Goal: Task Accomplishment & Management: Complete application form

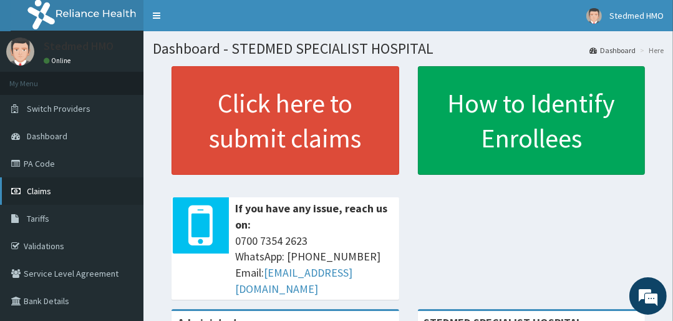
click at [60, 188] on link "Claims" at bounding box center [71, 190] width 143 height 27
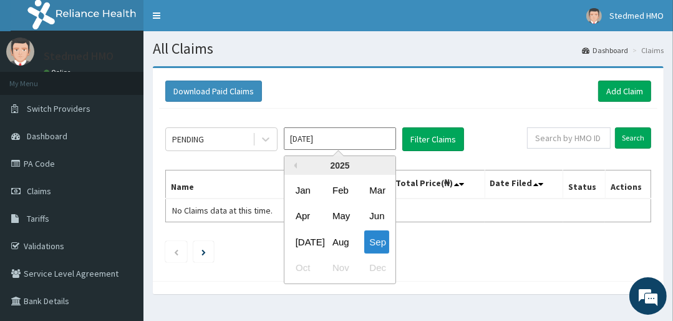
click at [346, 137] on input "[DATE]" at bounding box center [340, 138] width 112 height 22
click at [342, 241] on div "Aug" at bounding box center [340, 241] width 25 height 23
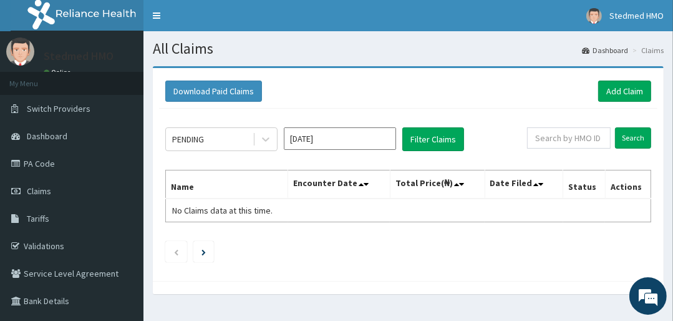
type input "[DATE]"
click at [625, 89] on link "Add Claim" at bounding box center [624, 90] width 53 height 21
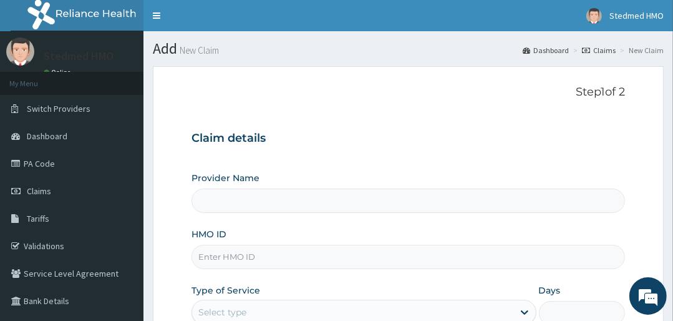
type input "STEDMED SPECIALIST HOSPITAL"
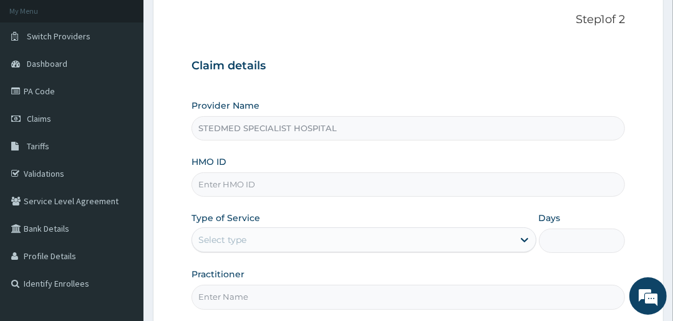
scroll to position [100, 0]
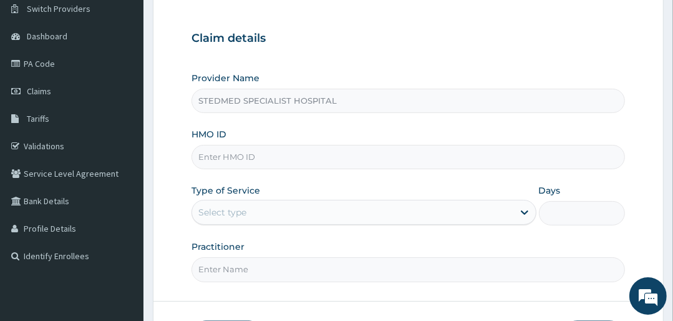
click at [235, 152] on input "HMO ID" at bounding box center [408, 157] width 433 height 24
type input "NTD/10071/B"
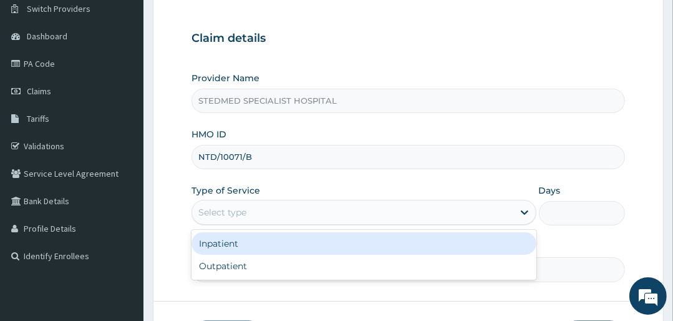
click at [320, 210] on div "Select type" at bounding box center [352, 212] width 321 height 20
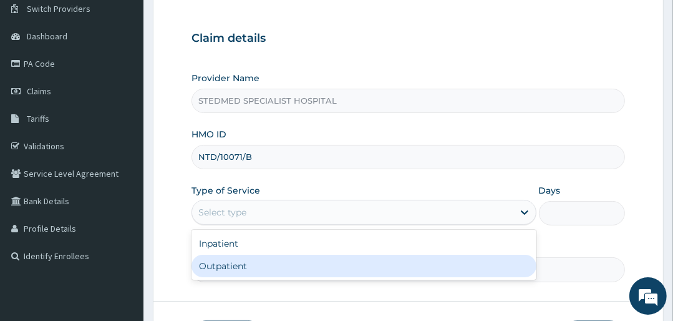
click at [309, 267] on div "Outpatient" at bounding box center [364, 266] width 344 height 22
type input "1"
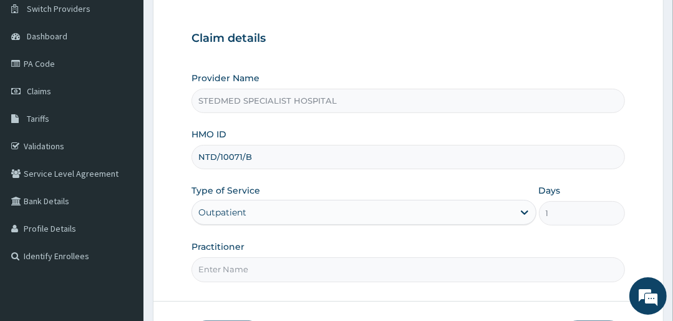
click at [304, 267] on input "Practitioner" at bounding box center [408, 269] width 433 height 24
type input "JULIANA"
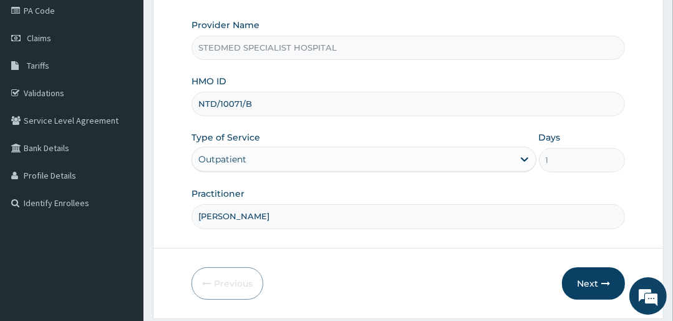
scroll to position [190, 0]
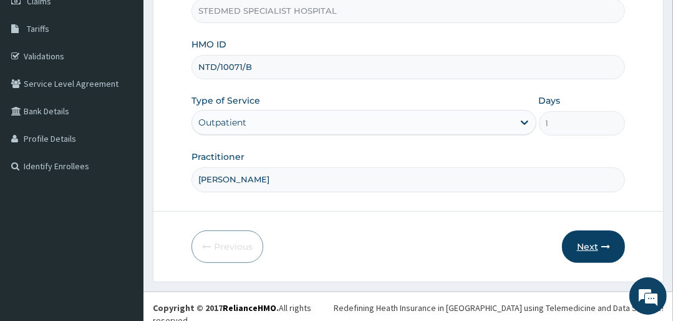
click at [572, 246] on button "Next" at bounding box center [593, 246] width 63 height 32
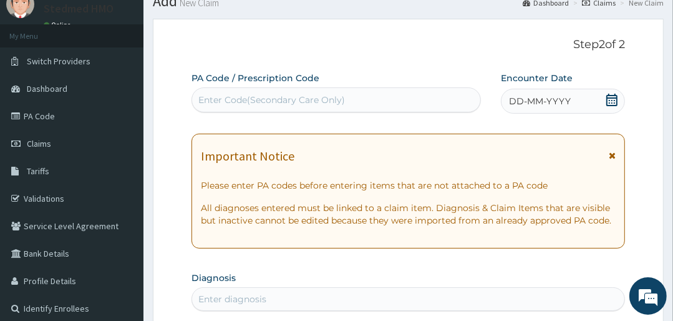
scroll to position [40, 0]
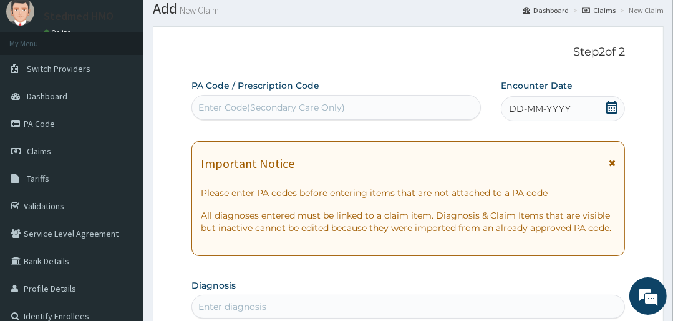
click at [536, 106] on span "DD-MM-YYYY" at bounding box center [540, 108] width 62 height 12
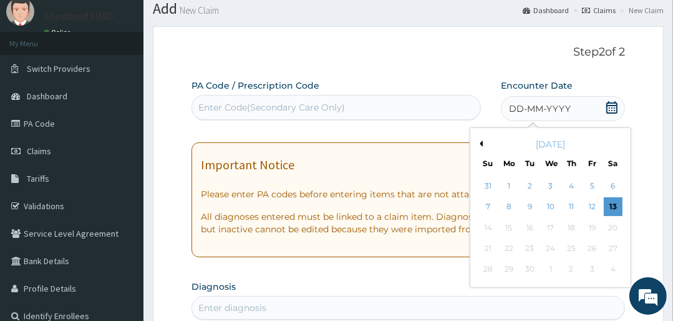
click at [483, 140] on div "September 2025" at bounding box center [550, 144] width 150 height 12
click at [482, 142] on div "Previous Month September 2025 Su Mo Tu We Th Fr Sa 31 1 2 3 4 5 6 7 8 9 10 11 1…" at bounding box center [551, 207] width 162 height 160
click at [482, 142] on button "Previous Month" at bounding box center [480, 143] width 6 height 6
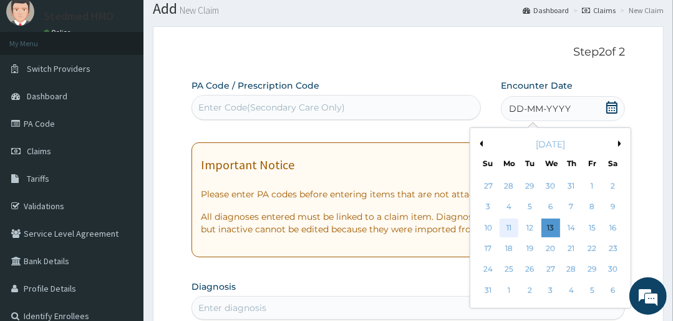
click at [509, 227] on div "11" at bounding box center [509, 227] width 19 height 19
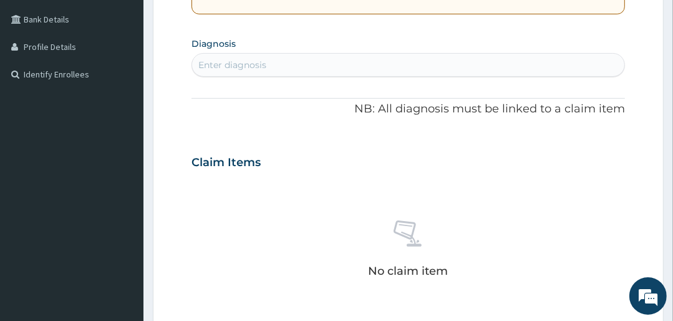
scroll to position [289, 0]
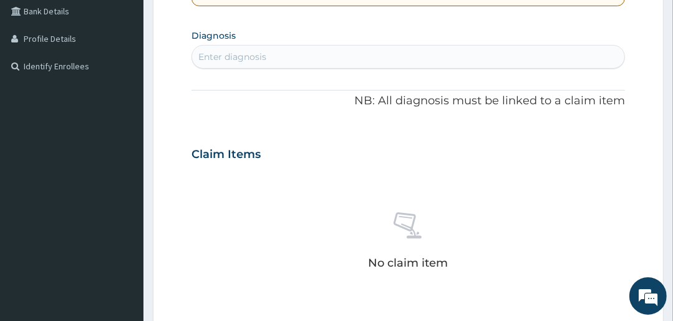
click at [261, 56] on div "Enter diagnosis" at bounding box center [232, 57] width 68 height 12
type input "MALA"
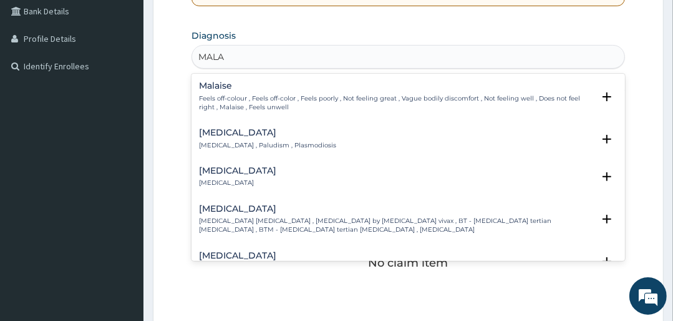
click at [233, 141] on p "[MEDICAL_DATA] , Paludism , Plasmodiosis" at bounding box center [267, 145] width 137 height 9
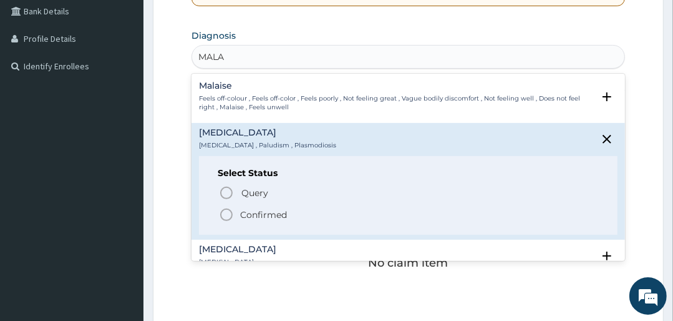
click at [225, 211] on icon "status option filled" at bounding box center [226, 214] width 15 height 15
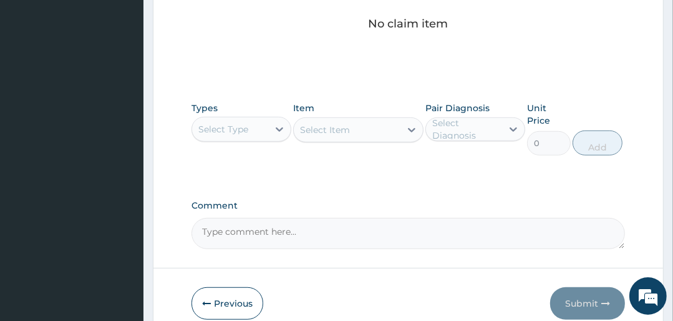
scroll to position [539, 0]
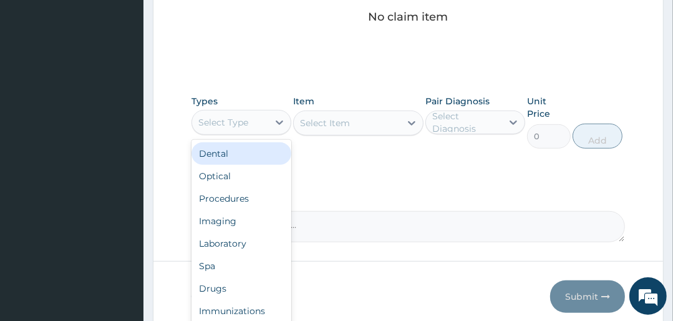
click at [231, 123] on div "Select Type" at bounding box center [223, 122] width 50 height 12
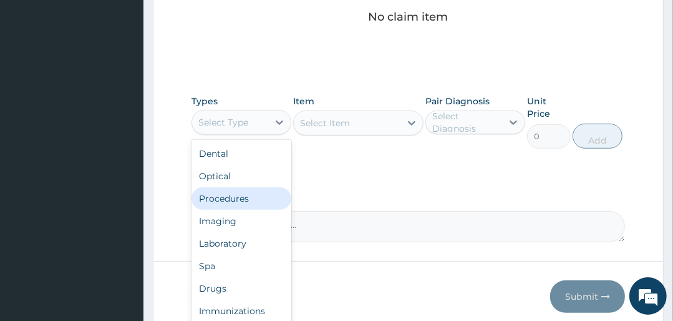
click at [231, 194] on div "Procedures" at bounding box center [242, 198] width 100 height 22
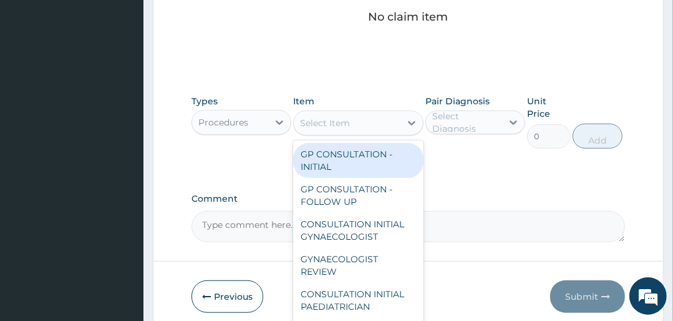
click at [374, 118] on div "Select Item" at bounding box center [347, 123] width 106 height 20
click at [367, 157] on div "GP CONSULTATION - INITIAL" at bounding box center [358, 160] width 130 height 35
type input "3000"
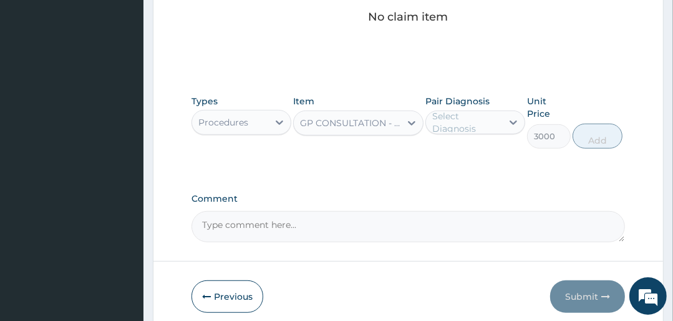
click at [454, 124] on div "Select Diagnosis" at bounding box center [466, 122] width 69 height 25
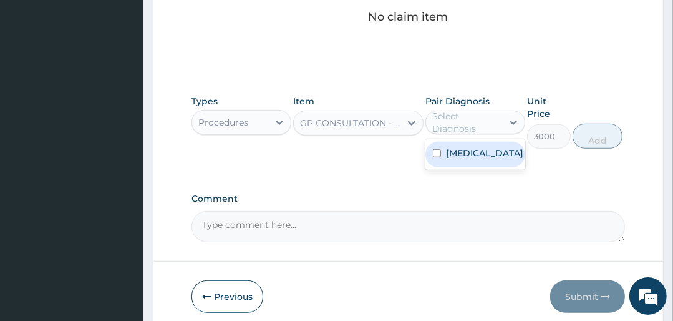
drag, startPoint x: 465, startPoint y: 156, endPoint x: 474, endPoint y: 160, distance: 9.5
click at [470, 159] on div "Malaria" at bounding box center [475, 155] width 100 height 26
checkbox input "true"
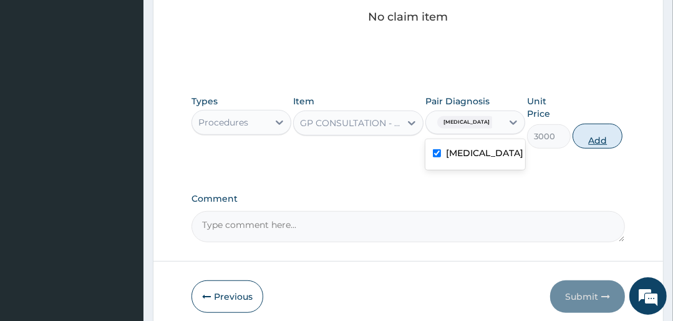
click at [594, 132] on button "Add" at bounding box center [598, 136] width 50 height 25
type input "0"
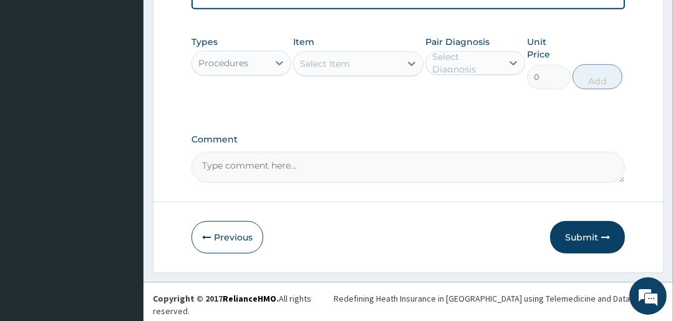
scroll to position [357, 0]
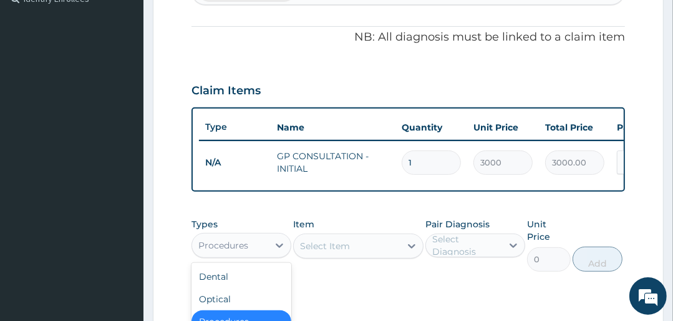
click at [246, 251] on div "Procedures" at bounding box center [223, 245] width 50 height 12
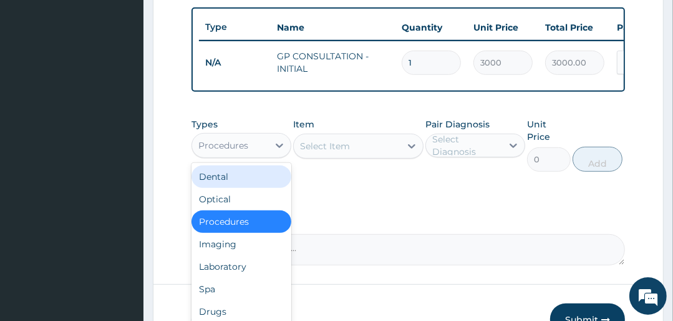
scroll to position [537, 0]
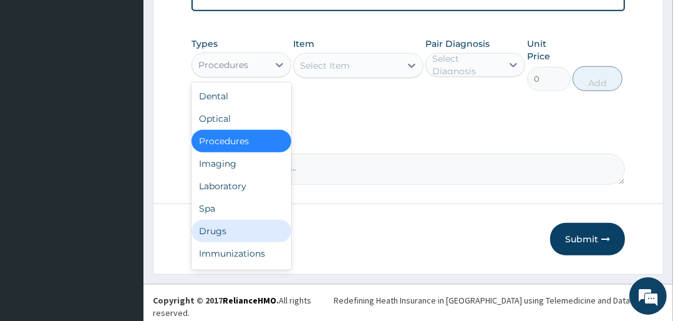
click at [217, 235] on div "Drugs" at bounding box center [242, 231] width 100 height 22
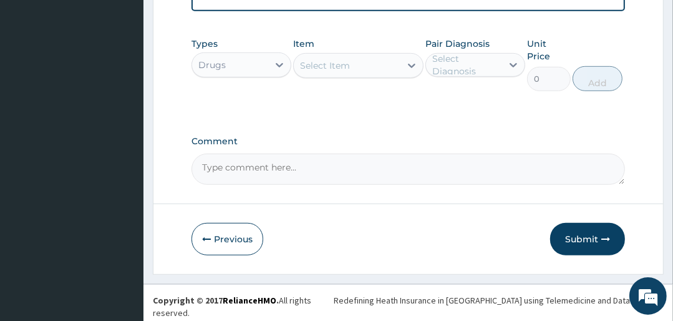
click at [393, 71] on div "Select Item" at bounding box center [347, 66] width 106 height 20
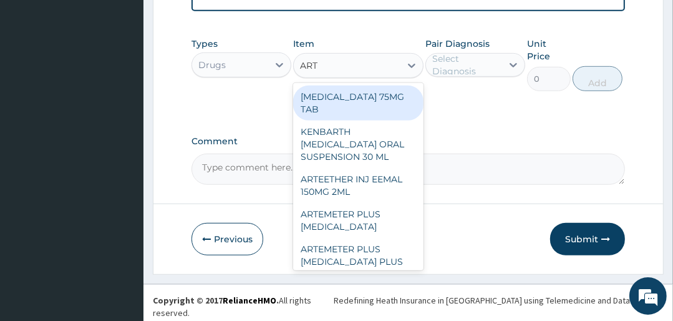
type input "ARTE"
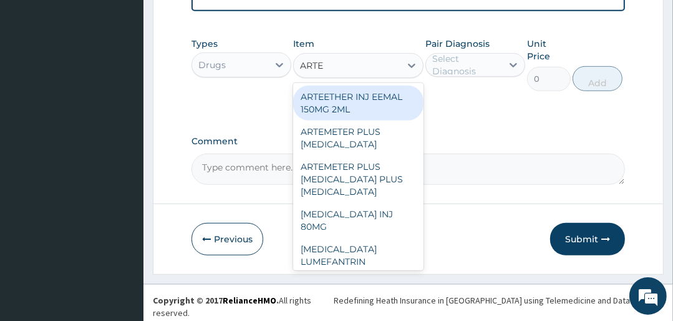
drag, startPoint x: 344, startPoint y: 110, endPoint x: 358, endPoint y: 114, distance: 14.1
click at [347, 110] on div "ARTEETHER INJ EEMAL 150MG 2ML" at bounding box center [358, 102] width 130 height 35
type input "2000"
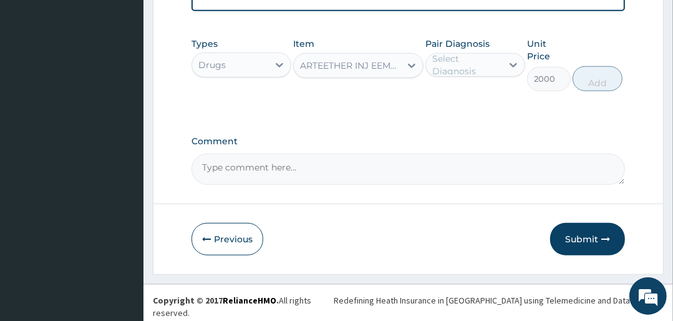
click at [465, 70] on div "Select Diagnosis" at bounding box center [466, 64] width 69 height 25
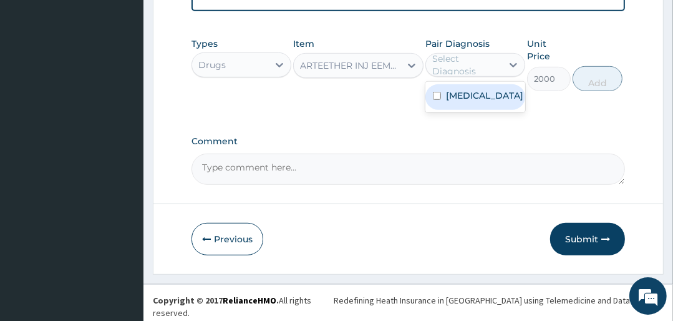
click at [474, 99] on label "Malaria" at bounding box center [484, 95] width 77 height 12
checkbox input "true"
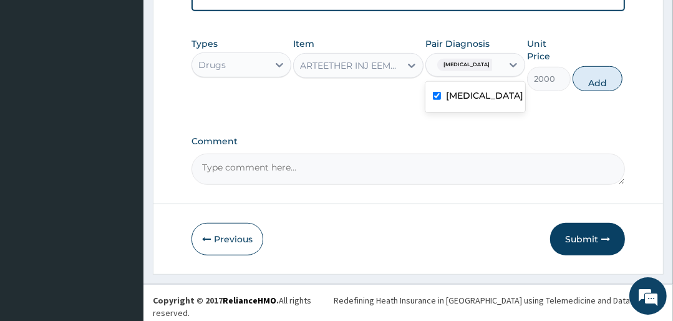
click at [586, 82] on button "Add" at bounding box center [598, 78] width 50 height 25
type input "0"
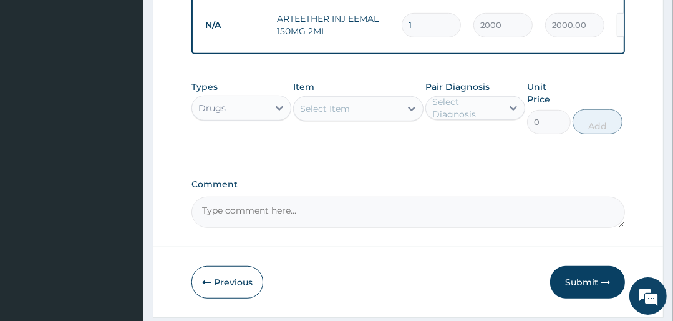
type input "0.00"
type input "3"
type input "6000.00"
type input "3"
click at [324, 107] on div "Select Item" at bounding box center [325, 108] width 50 height 12
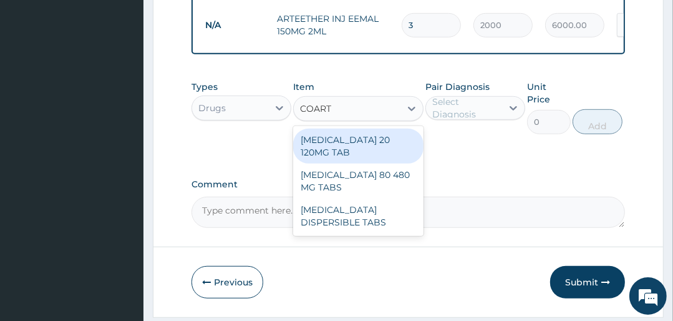
type input "COARTE"
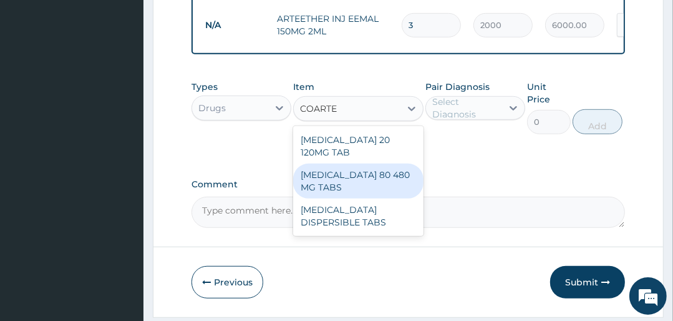
click at [340, 170] on div "COARTEM 80 480 MG TABS" at bounding box center [358, 180] width 130 height 35
type input "3500"
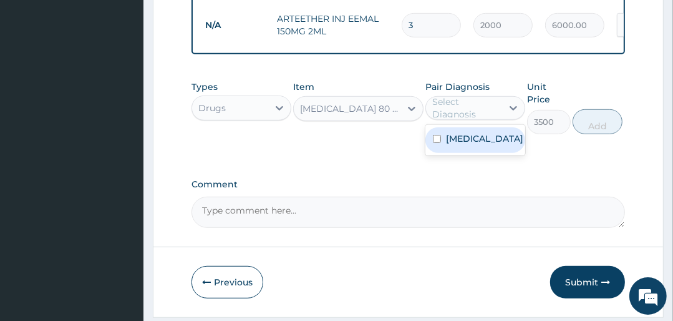
click at [492, 118] on div "Select Diagnosis" at bounding box center [466, 107] width 69 height 25
click at [492, 140] on div "Malaria" at bounding box center [475, 140] width 100 height 26
checkbox input "true"
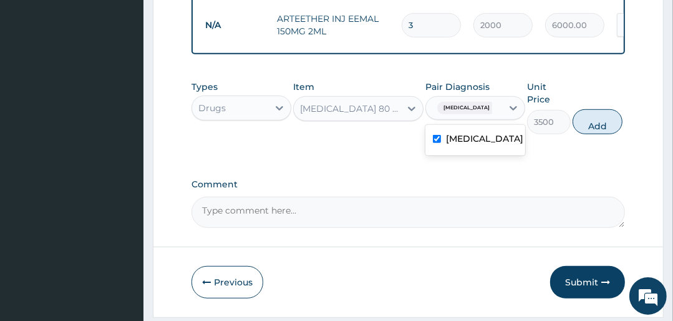
click at [586, 130] on button "Add" at bounding box center [598, 121] width 50 height 25
type input "0"
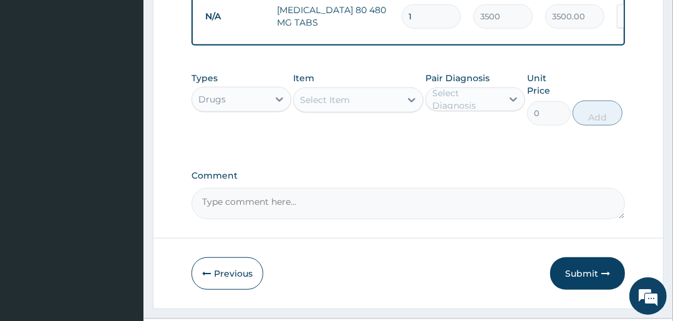
scroll to position [573, 0]
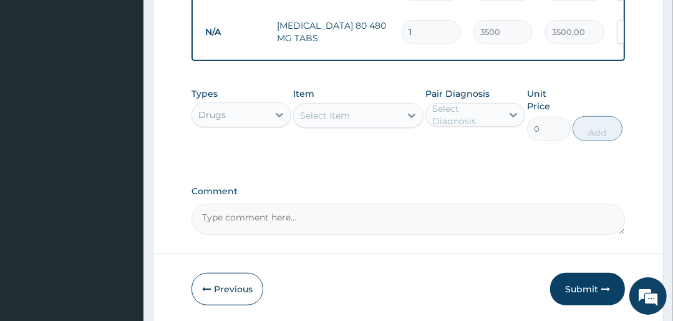
click at [323, 120] on div "Select Item" at bounding box center [325, 115] width 50 height 12
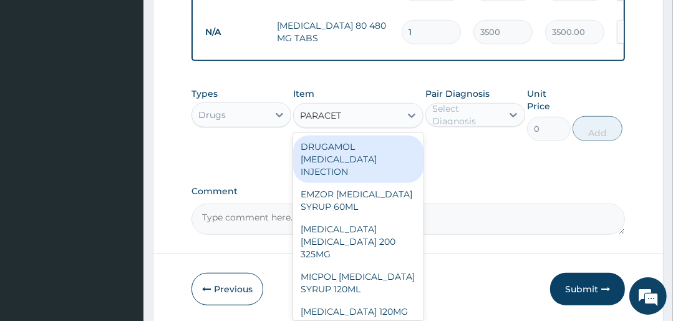
type input "PARACETA"
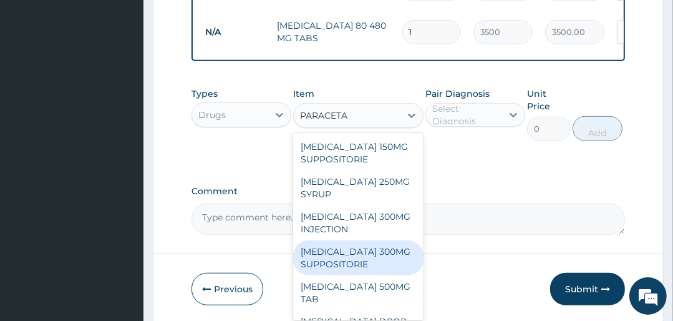
scroll to position [250, 0]
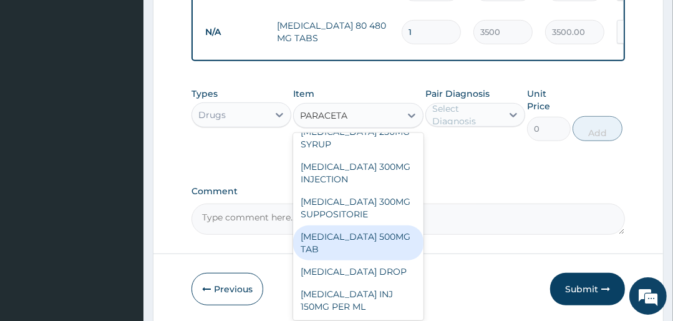
click at [349, 250] on div "PARACETAMOL 500MG TAB" at bounding box center [358, 242] width 130 height 35
type input "25"
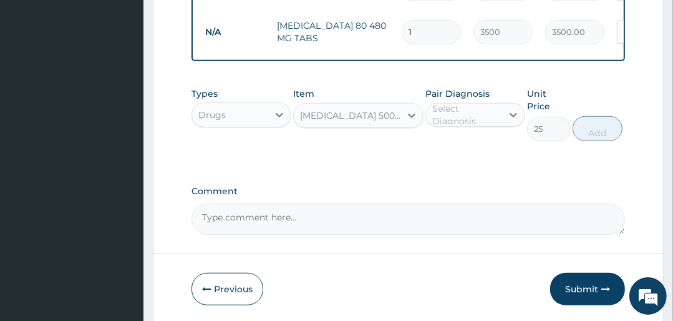
drag, startPoint x: 459, startPoint y: 122, endPoint x: 464, endPoint y: 129, distance: 8.9
click at [460, 122] on div "Select Diagnosis" at bounding box center [466, 114] width 69 height 25
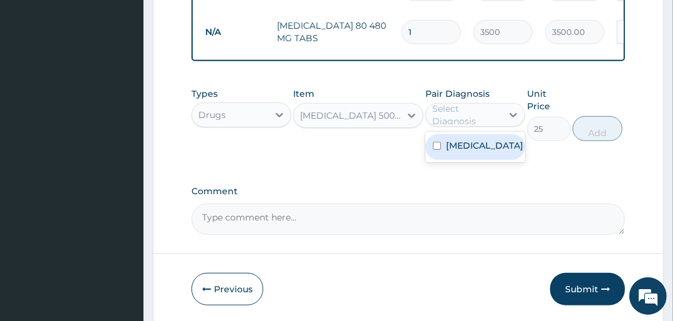
click at [480, 150] on div "[MEDICAL_DATA]" at bounding box center [475, 147] width 100 height 26
checkbox input "true"
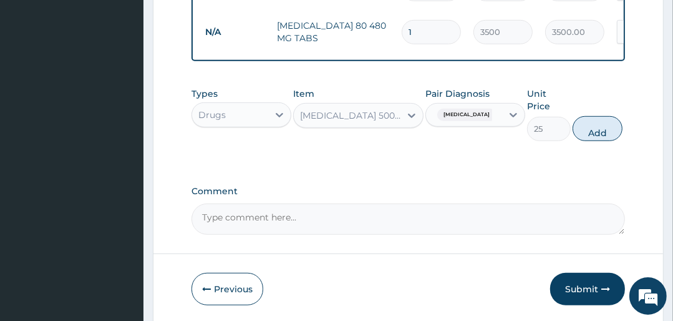
drag, startPoint x: 613, startPoint y: 134, endPoint x: 603, endPoint y: 137, distance: 10.1
click at [612, 134] on button "Add" at bounding box center [598, 128] width 50 height 25
type input "0"
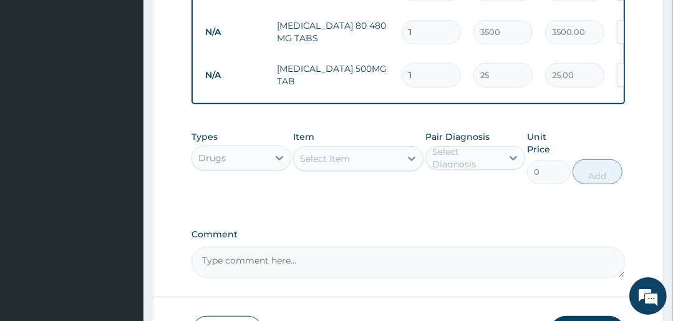
type input "18"
type input "450.00"
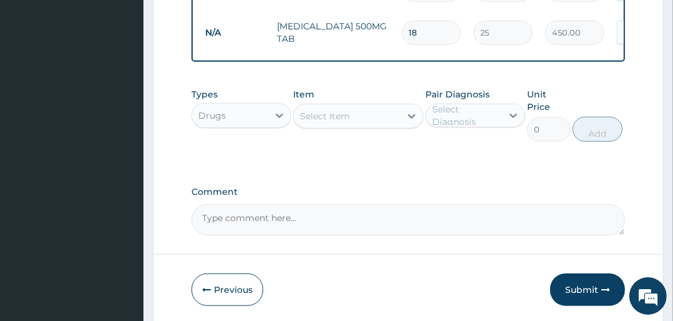
scroll to position [666, 0]
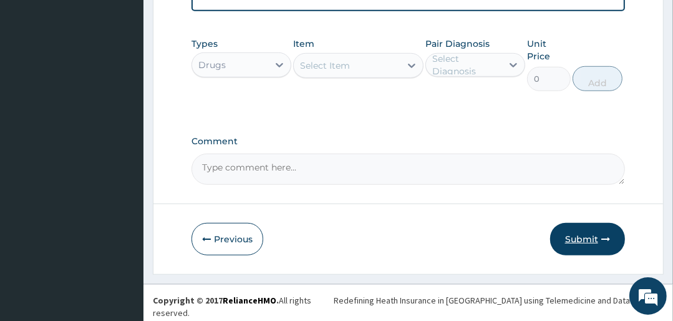
type input "18"
click at [587, 247] on button "Submit" at bounding box center [587, 239] width 75 height 32
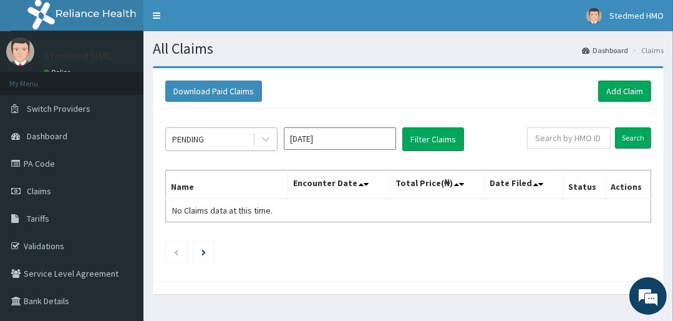
click at [222, 137] on div "PENDING" at bounding box center [209, 139] width 87 height 20
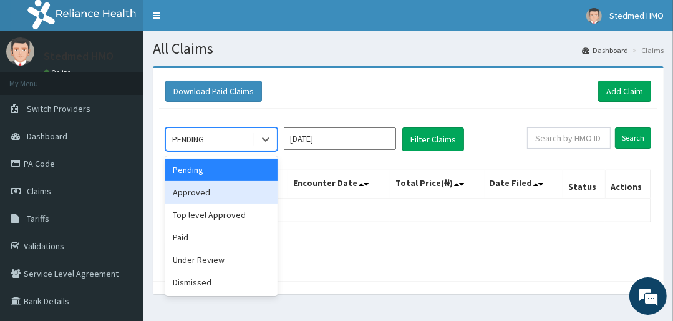
click at [216, 192] on div "Approved" at bounding box center [221, 192] width 112 height 22
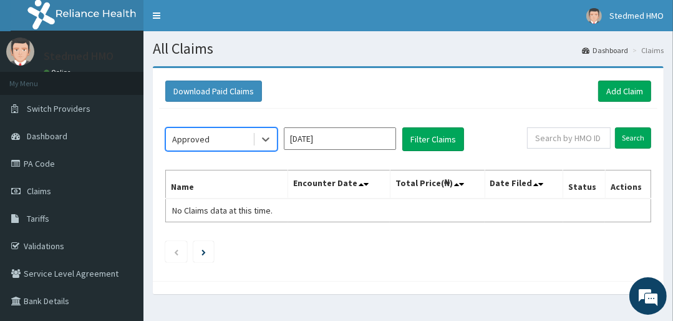
click at [327, 137] on input "[DATE]" at bounding box center [340, 138] width 112 height 22
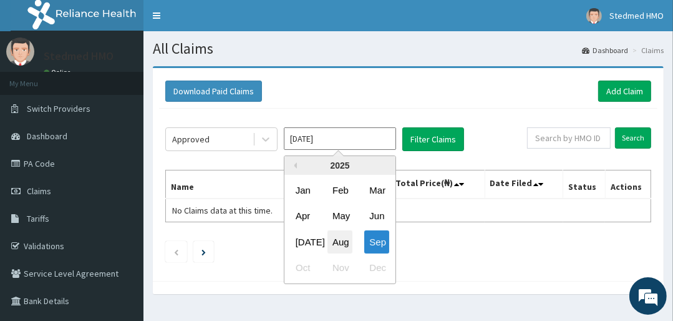
click at [342, 245] on div "Aug" at bounding box center [340, 241] width 25 height 23
type input "[DATE]"
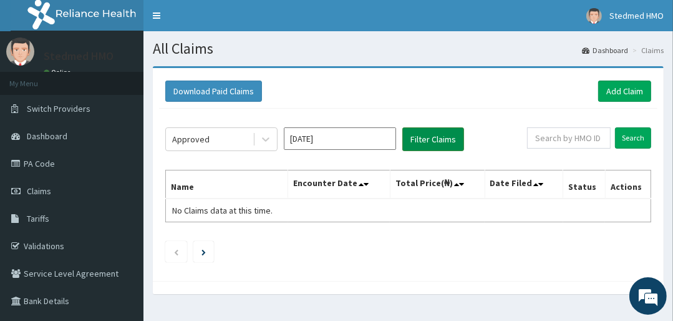
click at [419, 140] on button "Filter Claims" at bounding box center [433, 139] width 62 height 24
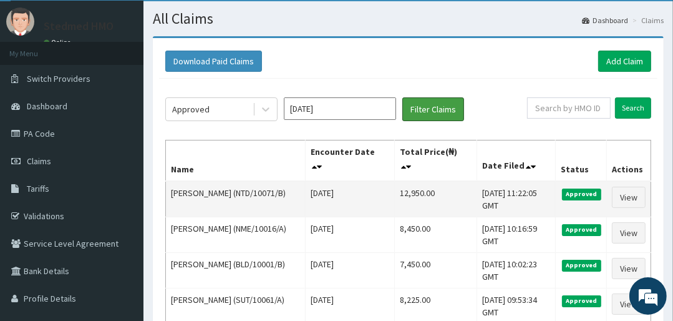
scroll to position [50, 0]
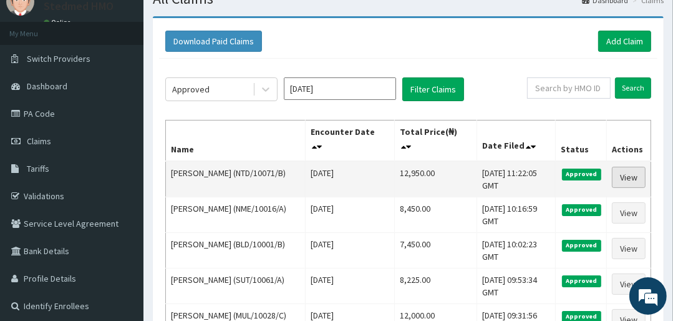
click at [638, 172] on link "View" at bounding box center [629, 177] width 34 height 21
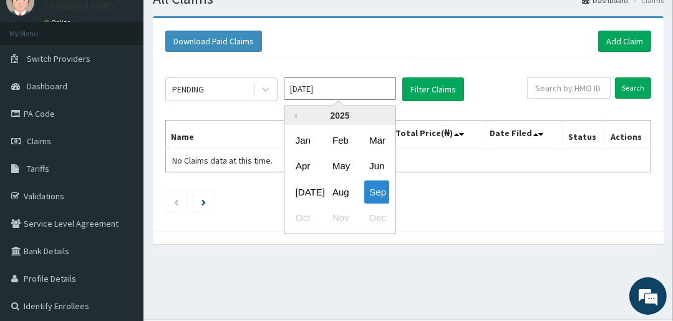
click at [313, 85] on input "[DATE]" at bounding box center [340, 88] width 112 height 22
click at [338, 196] on div "Aug" at bounding box center [340, 191] width 25 height 23
type input "Aug 2025"
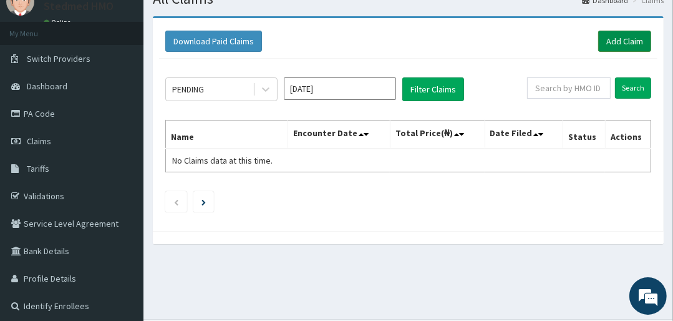
click at [629, 37] on link "Add Claim" at bounding box center [624, 41] width 53 height 21
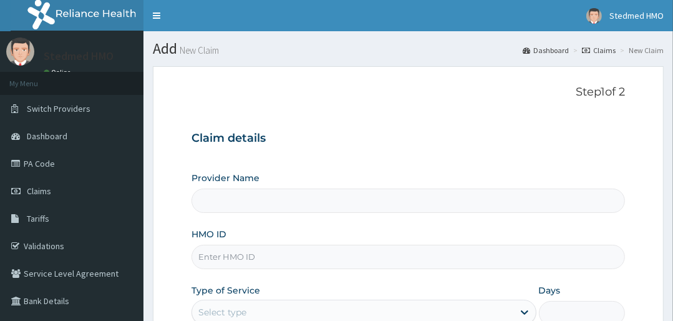
scroll to position [150, 0]
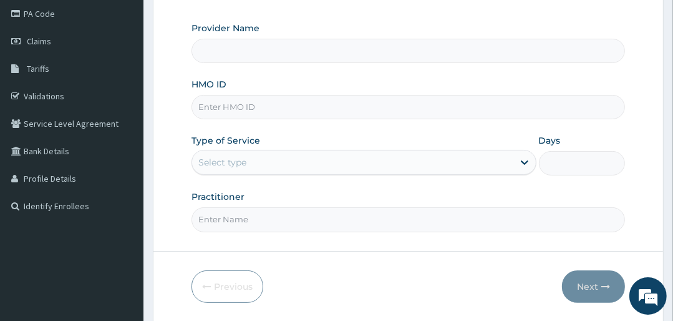
click at [255, 105] on input "HMO ID" at bounding box center [408, 107] width 433 height 24
type input "STEDMED SPECIALIST HOSPITAL"
type input "SNL/10136/A"
click at [248, 151] on div "Select type" at bounding box center [364, 162] width 344 height 25
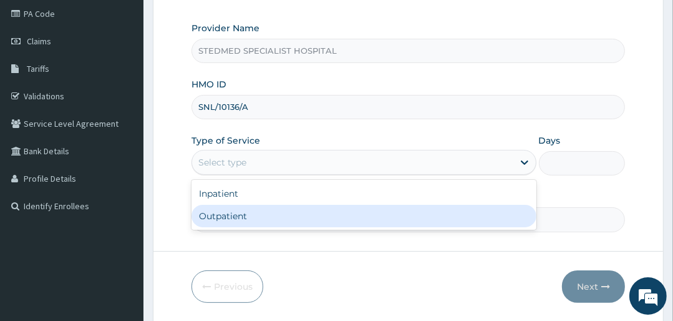
click at [233, 215] on div "Outpatient" at bounding box center [364, 216] width 344 height 22
type input "1"
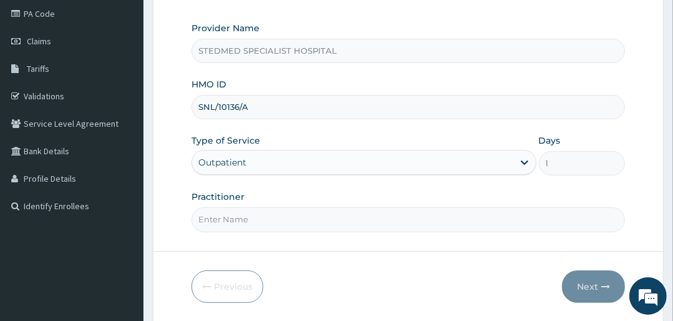
click at [230, 222] on input "Practitioner" at bounding box center [408, 219] width 433 height 24
type input "JULIANA"
click at [572, 275] on button "Next" at bounding box center [593, 286] width 63 height 32
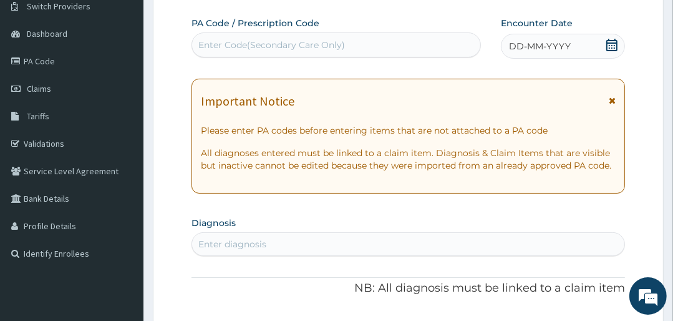
scroll to position [100, 0]
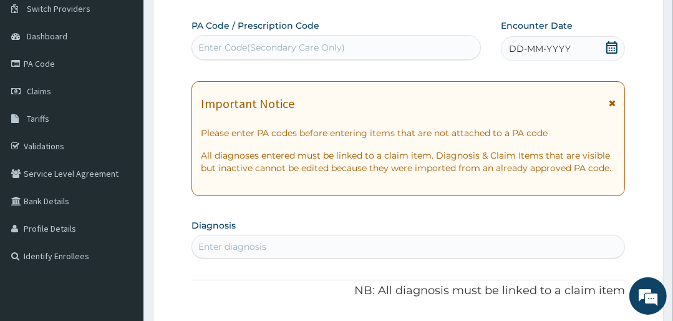
click at [518, 51] on span "DD-MM-YYYY" at bounding box center [540, 48] width 62 height 12
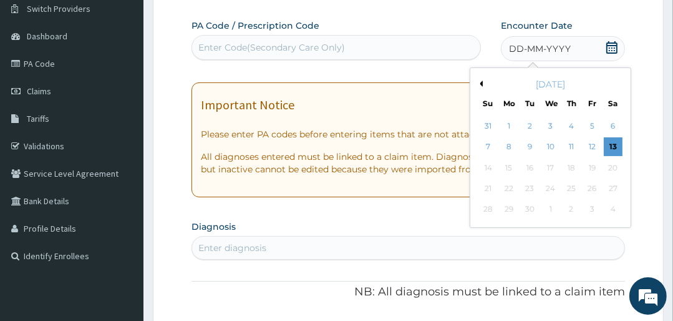
click at [480, 82] on button "Previous Month" at bounding box center [480, 83] width 6 height 6
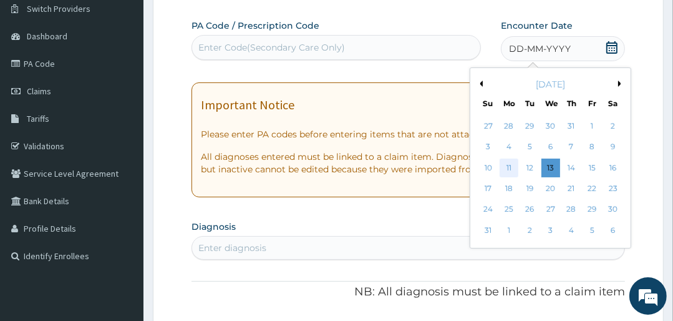
click at [512, 170] on div "11" at bounding box center [509, 167] width 19 height 19
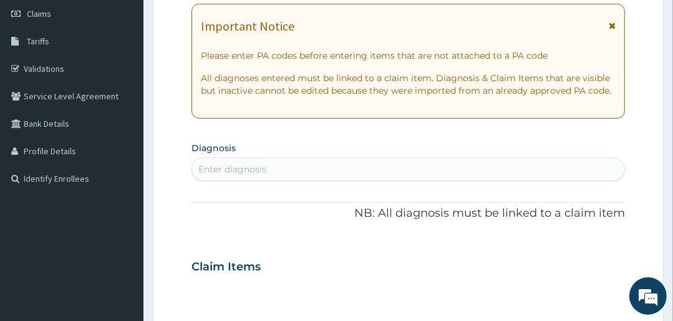
scroll to position [250, 0]
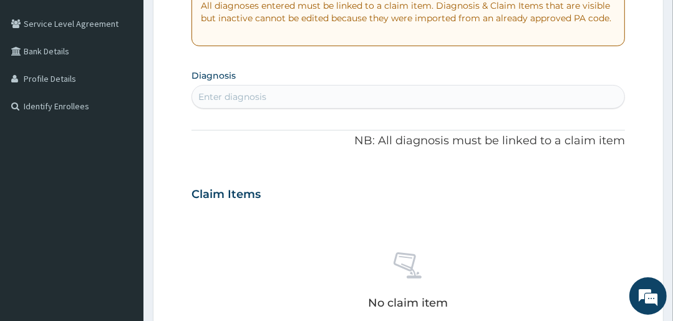
click at [249, 91] on div "Enter diagnosis" at bounding box center [232, 96] width 68 height 12
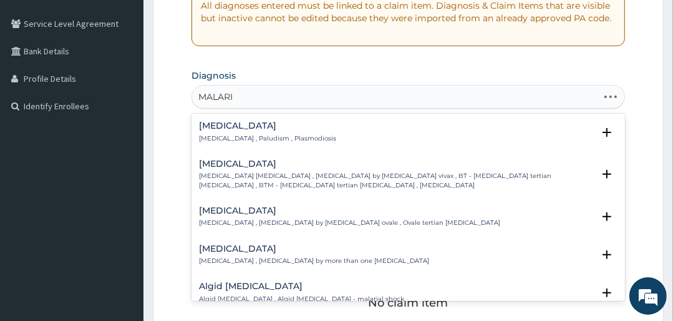
type input "MALARIA"
click at [229, 131] on div "Malaria Malaria , Paludism , Plasmodiosis" at bounding box center [267, 132] width 137 height 22
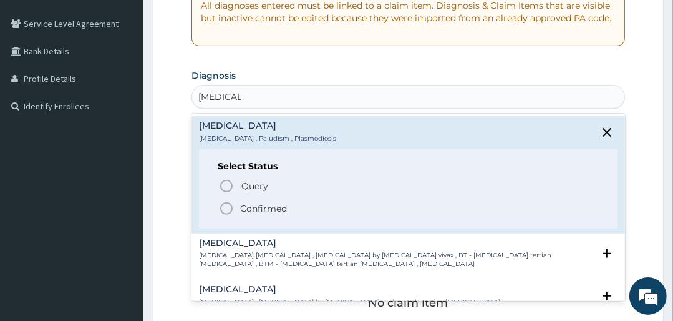
click at [225, 201] on icon "status option filled" at bounding box center [226, 208] width 15 height 15
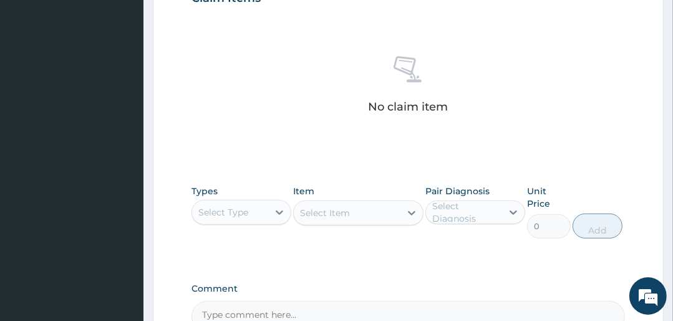
scroll to position [549, 0]
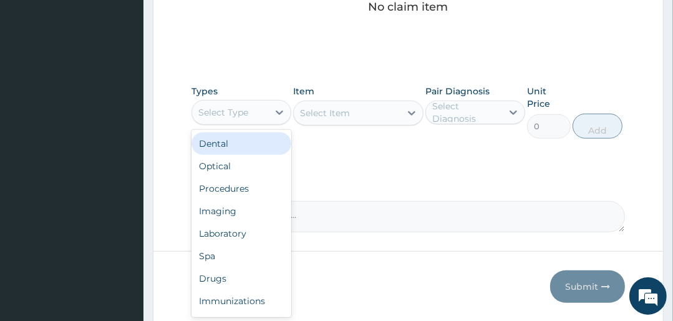
drag, startPoint x: 225, startPoint y: 110, endPoint x: 236, endPoint y: 122, distance: 16.3
click at [226, 110] on div "Select Type" at bounding box center [223, 112] width 50 height 12
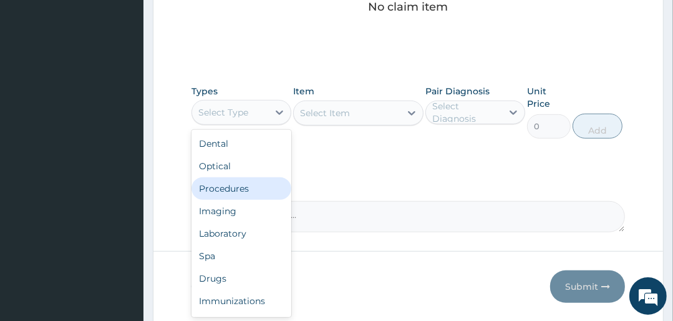
click at [237, 185] on div "Procedures" at bounding box center [242, 188] width 100 height 22
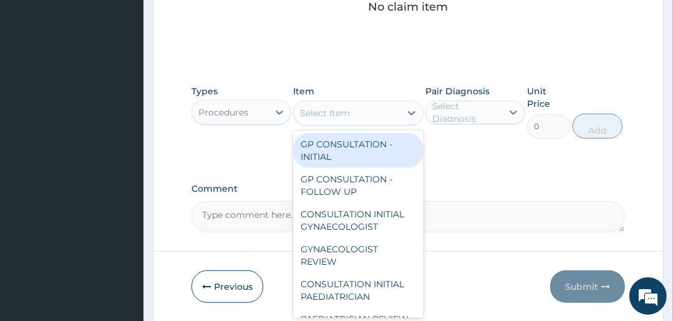
click at [384, 111] on div "Select Item" at bounding box center [347, 113] width 106 height 20
click at [362, 157] on div "GP CONSULTATION - INITIAL" at bounding box center [358, 150] width 130 height 35
type input "3000"
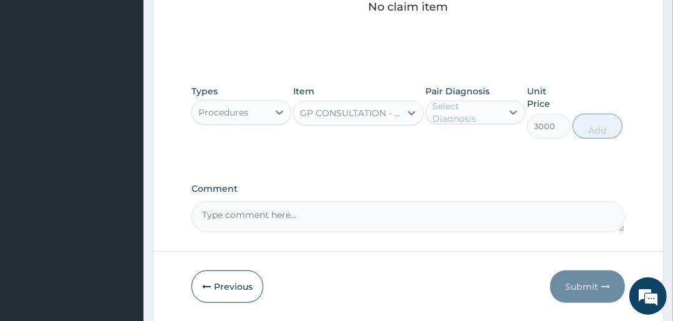
click at [466, 112] on div "Select Diagnosis" at bounding box center [466, 112] width 69 height 25
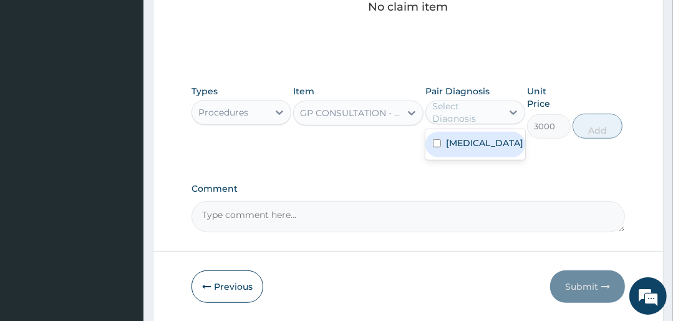
click at [469, 140] on label "[MEDICAL_DATA]" at bounding box center [484, 143] width 77 height 12
checkbox input "true"
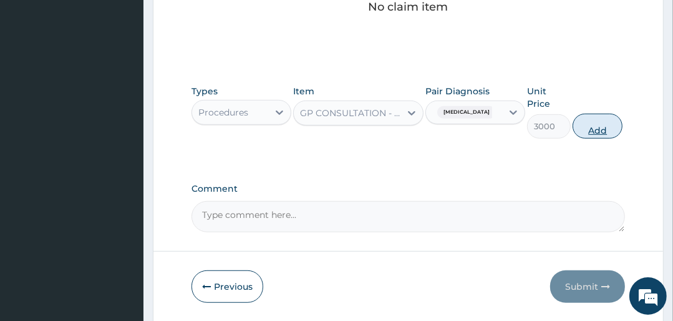
click at [585, 121] on button "Add" at bounding box center [598, 126] width 50 height 25
type input "0"
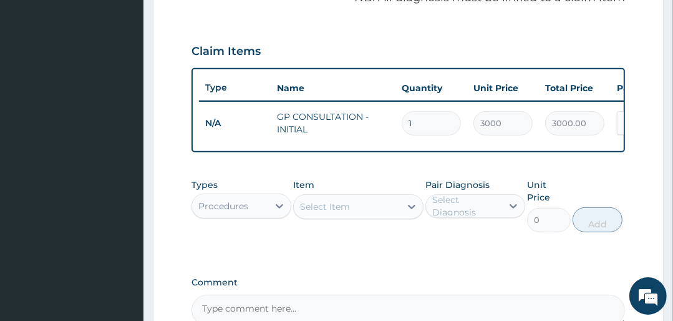
scroll to position [457, 0]
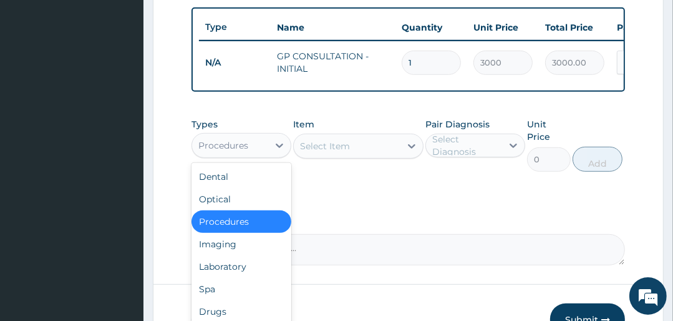
drag, startPoint x: 235, startPoint y: 150, endPoint x: 240, endPoint y: 177, distance: 27.8
click at [235, 151] on div "Procedures" at bounding box center [223, 145] width 50 height 12
click at [245, 268] on div "Laboratory" at bounding box center [242, 266] width 100 height 22
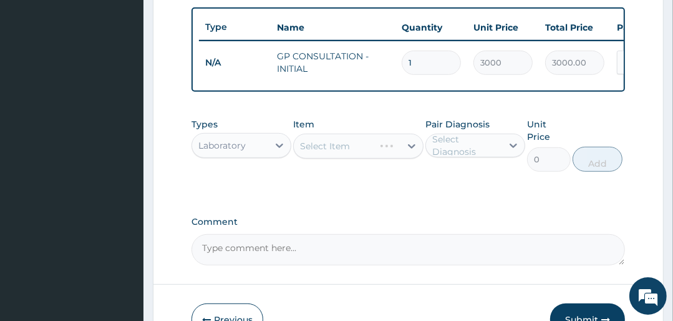
click at [324, 152] on div "Select Item" at bounding box center [358, 146] width 130 height 25
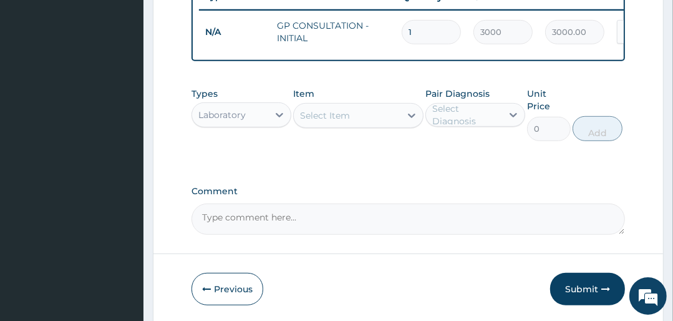
scroll to position [537, 0]
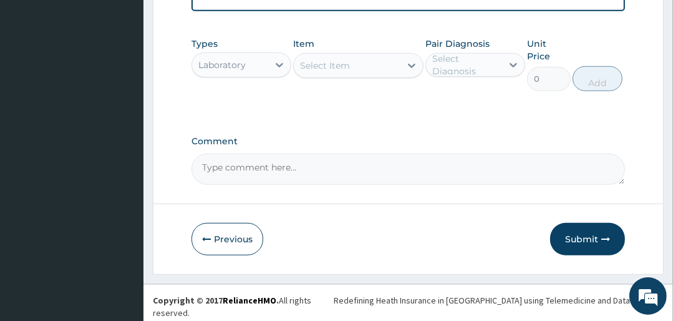
click at [345, 72] on div "Select Item" at bounding box center [325, 65] width 50 height 12
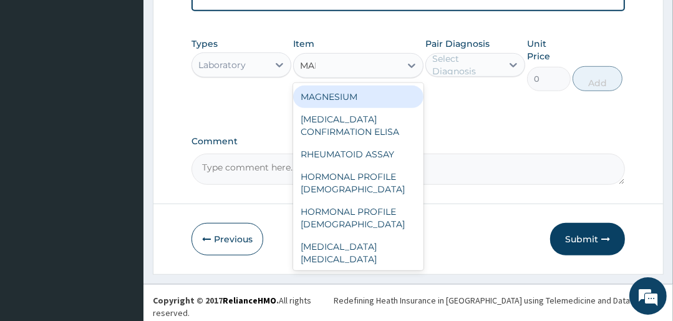
type input "MALA"
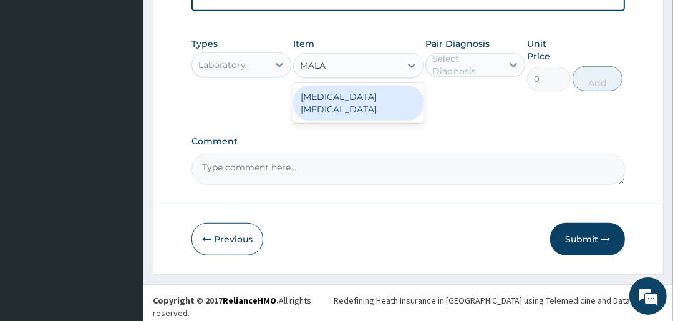
click at [352, 100] on div "[MEDICAL_DATA] [MEDICAL_DATA]" at bounding box center [358, 102] width 130 height 35
type input "1500"
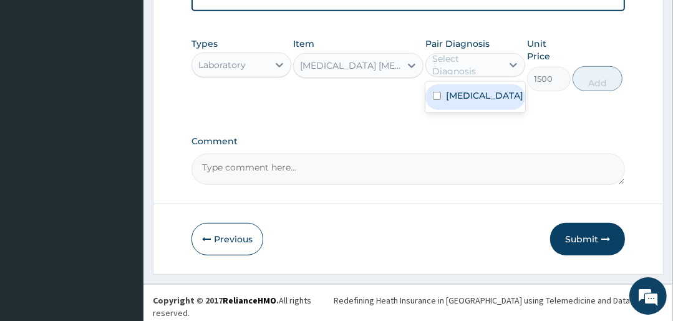
click at [464, 59] on div "Select Diagnosis" at bounding box center [475, 65] width 100 height 24
click at [467, 110] on div "[MEDICAL_DATA]" at bounding box center [475, 97] width 100 height 26
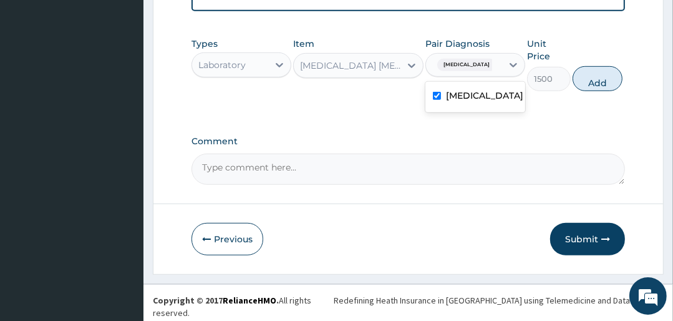
checkbox input "true"
click at [591, 83] on button "Add" at bounding box center [598, 78] width 50 height 25
type input "0"
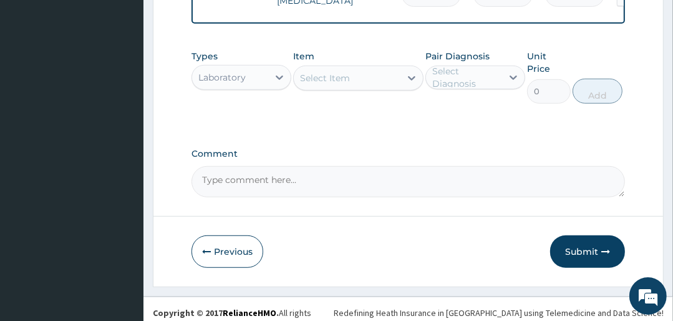
scroll to position [580, 0]
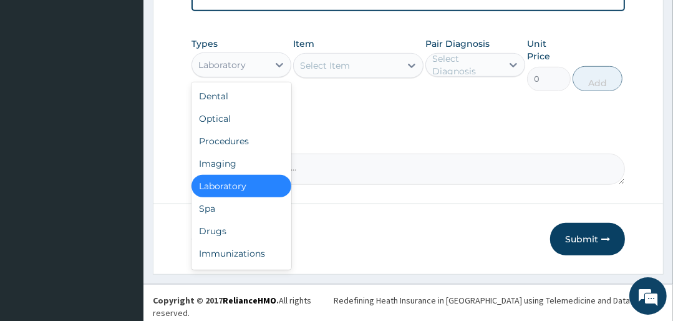
click at [266, 75] on div "Laboratory" at bounding box center [230, 65] width 76 height 20
click at [255, 232] on div "Drugs" at bounding box center [242, 231] width 100 height 22
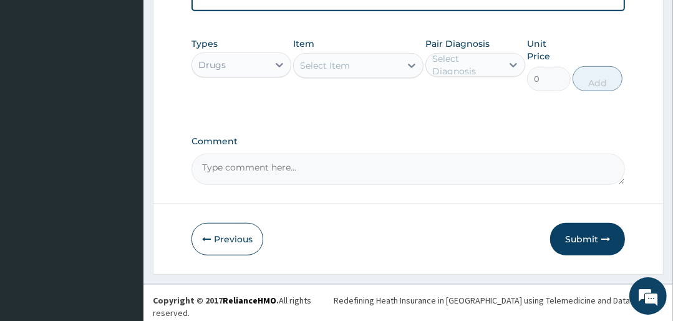
click at [382, 73] on div "Select Item" at bounding box center [347, 66] width 106 height 20
type input "COARTE"
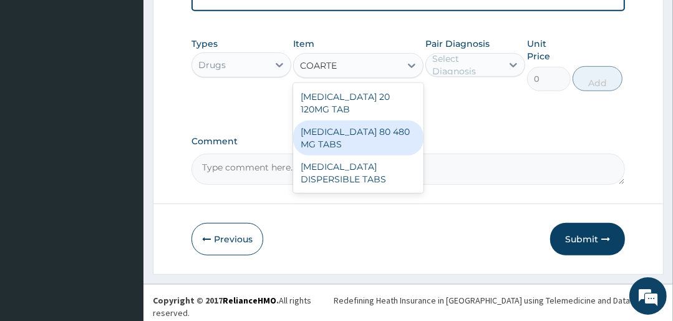
click at [357, 137] on div "[MEDICAL_DATA] 80 480 MG TABS" at bounding box center [358, 137] width 130 height 35
type input "3500"
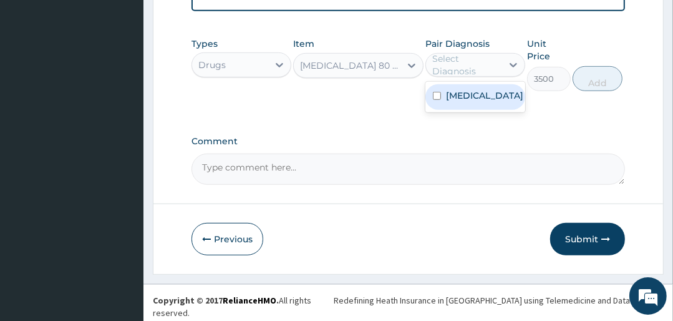
click at [465, 64] on div "Select Diagnosis" at bounding box center [466, 64] width 69 height 25
click at [469, 101] on label "[MEDICAL_DATA]" at bounding box center [484, 95] width 77 height 12
checkbox input "true"
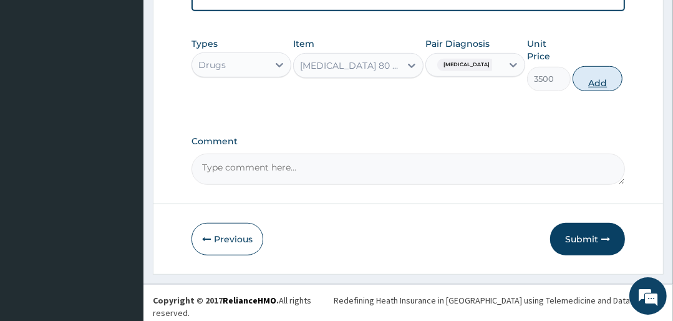
click at [586, 87] on button "Add" at bounding box center [598, 78] width 50 height 25
type input "0"
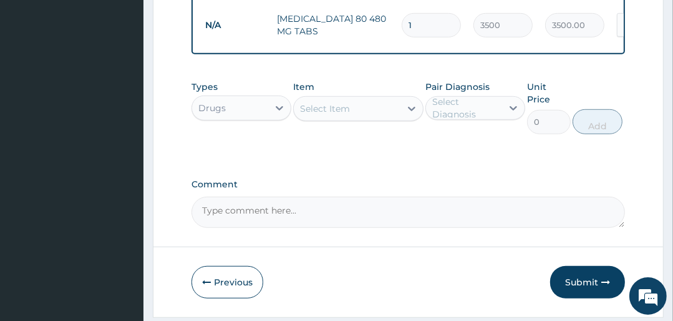
click at [351, 119] on div "Select Item" at bounding box center [347, 109] width 106 height 20
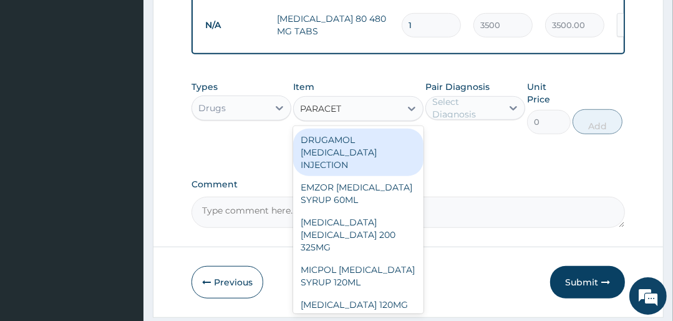
type input "PARACETA"
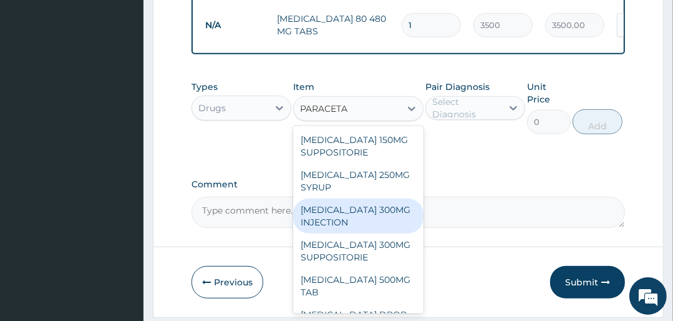
scroll to position [250, 0]
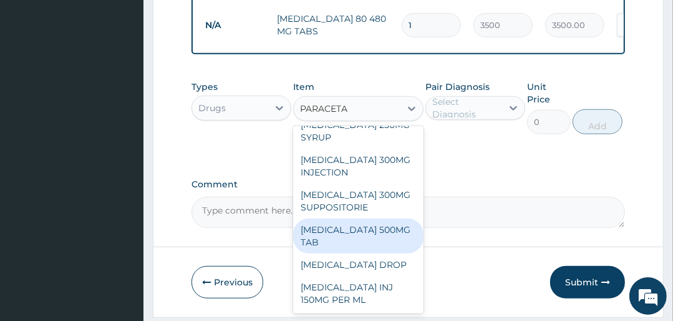
click at [332, 239] on div "[MEDICAL_DATA] 500MG TAB" at bounding box center [358, 235] width 130 height 35
type input "25"
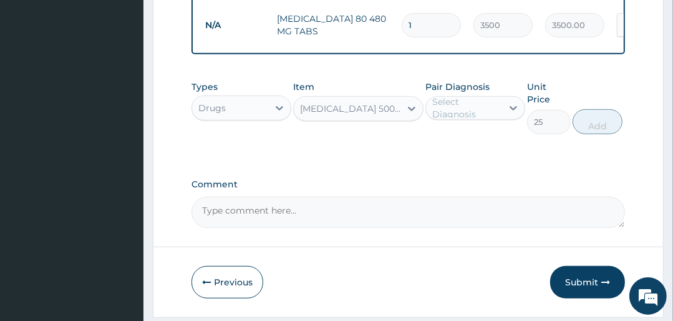
click at [472, 105] on div "Select Diagnosis" at bounding box center [466, 107] width 69 height 25
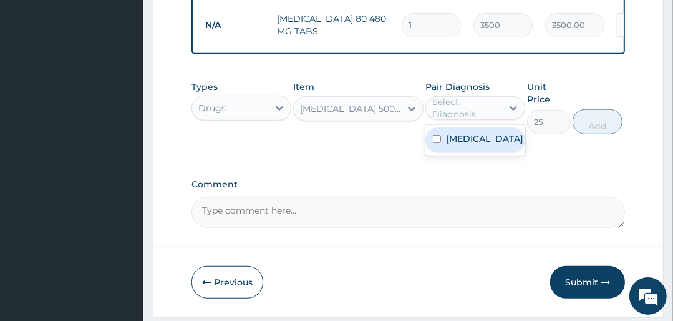
click at [475, 145] on label "[MEDICAL_DATA]" at bounding box center [484, 138] width 77 height 12
checkbox input "true"
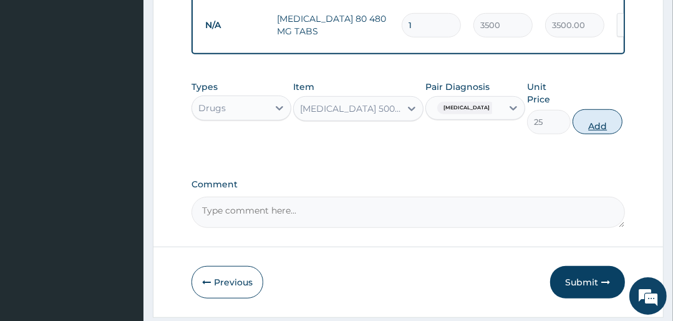
click at [594, 130] on button "Add" at bounding box center [598, 121] width 50 height 25
type input "0"
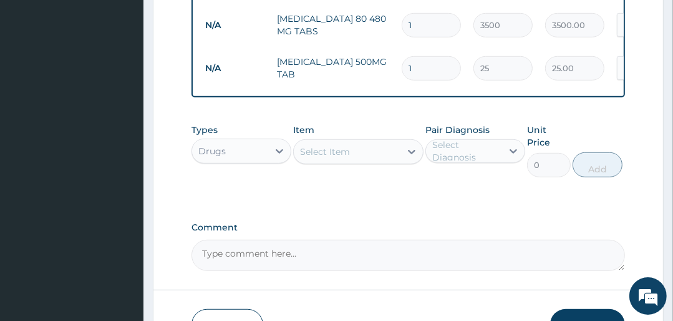
type input "18"
type input "450.00"
type input "18"
click at [435, 86] on tr "N/A PARACETAMOL 500MG TAB 18 25 450.00 Malaria Delete" at bounding box center [504, 68] width 611 height 43
click at [325, 157] on div "Select Item" at bounding box center [325, 151] width 50 height 12
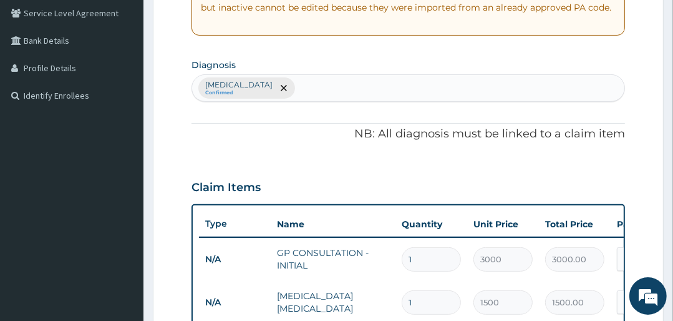
scroll to position [231, 0]
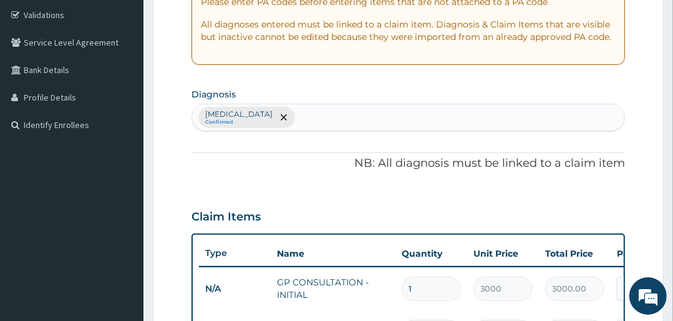
drag, startPoint x: 308, startPoint y: 128, endPoint x: 319, endPoint y: 172, distance: 45.7
click at [319, 170] on div "PA Code / Prescription Code Enter Code(Secondary Care Only) Encounter Date 11-0…" at bounding box center [408, 254] width 433 height 732
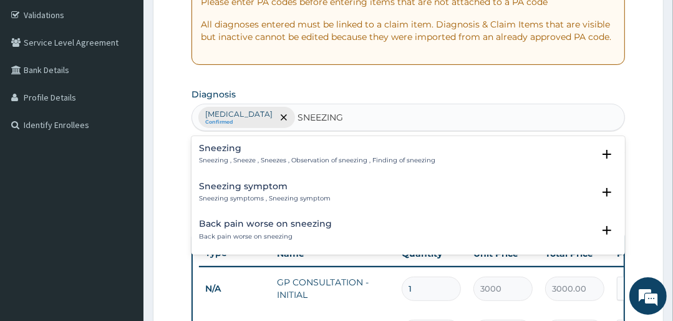
type input "SNEEZING"
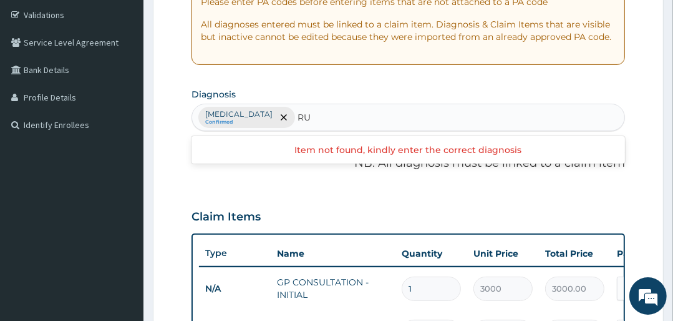
type input "R"
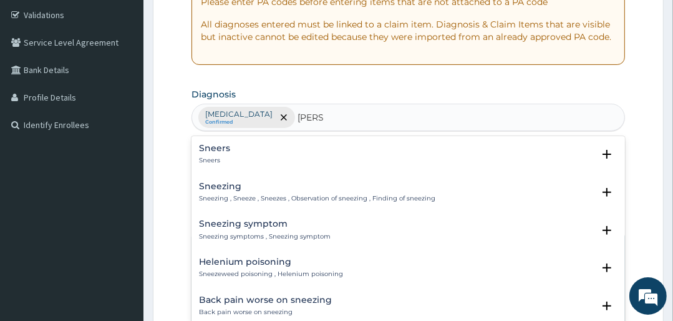
type input "SNEEZ"
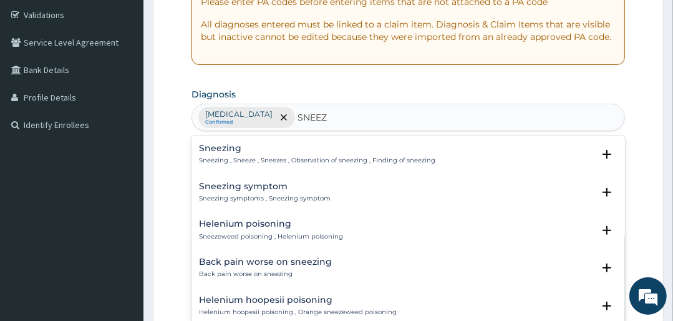
click at [230, 157] on p "Sneezing , Sneeze , Sneezes , Observation of sneezing , Finding of sneezing" at bounding box center [317, 160] width 236 height 9
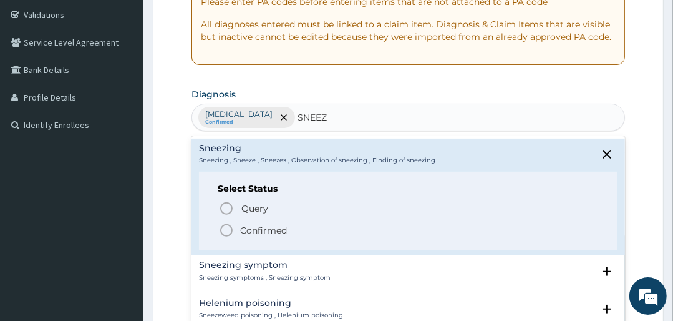
click at [220, 225] on icon "status option filled" at bounding box center [226, 230] width 15 height 15
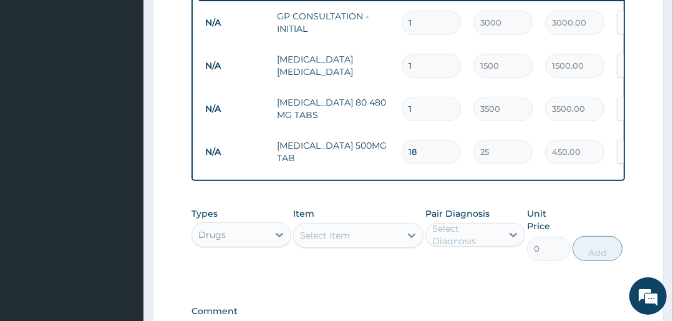
scroll to position [630, 0]
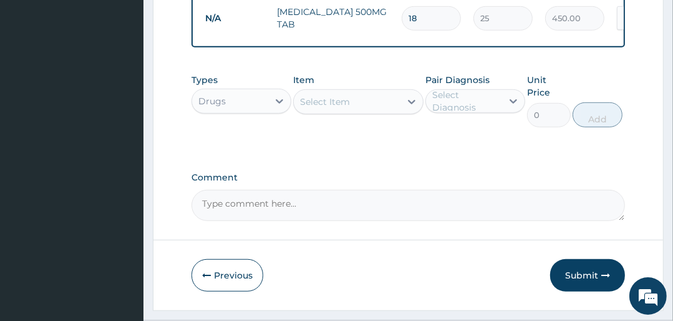
click at [346, 108] on div "Select Item" at bounding box center [325, 101] width 50 height 12
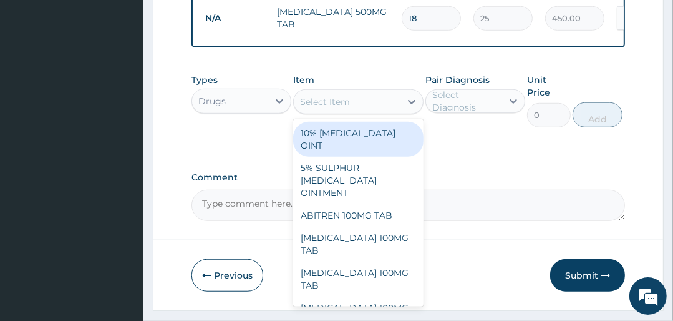
click at [332, 104] on div "Select Item" at bounding box center [325, 101] width 50 height 12
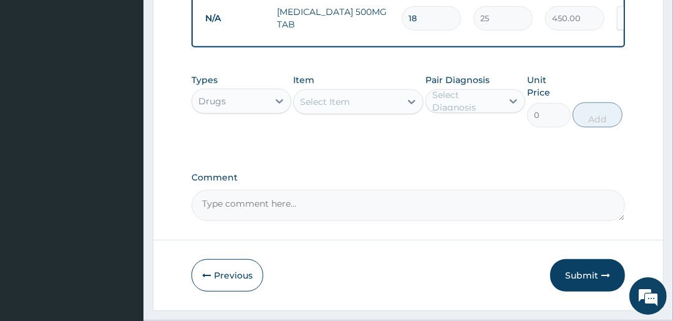
click at [335, 105] on div "Select Item" at bounding box center [325, 101] width 50 height 12
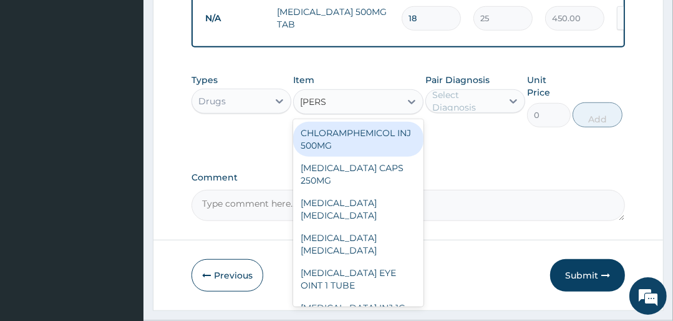
type input "LORAT"
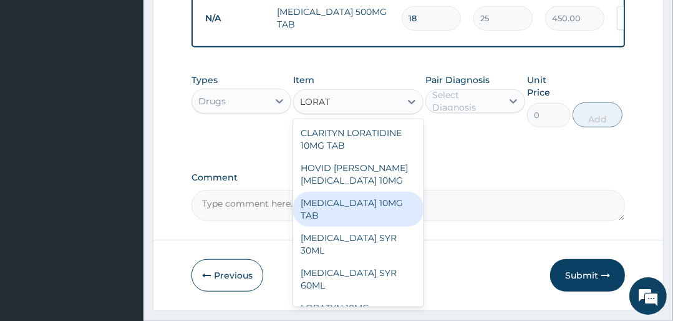
click at [340, 208] on div "LORATADINE 10MG TAB" at bounding box center [358, 209] width 130 height 35
type input "100"
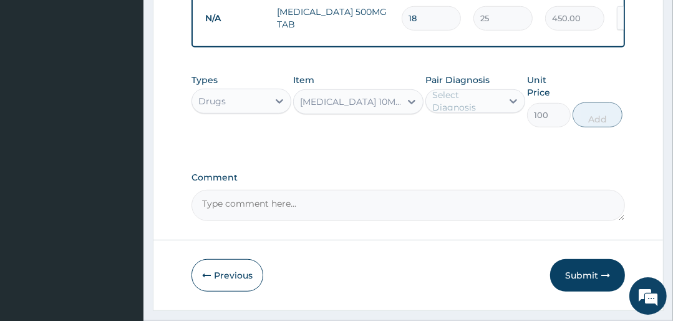
click at [457, 100] on div "Select Diagnosis" at bounding box center [466, 101] width 69 height 25
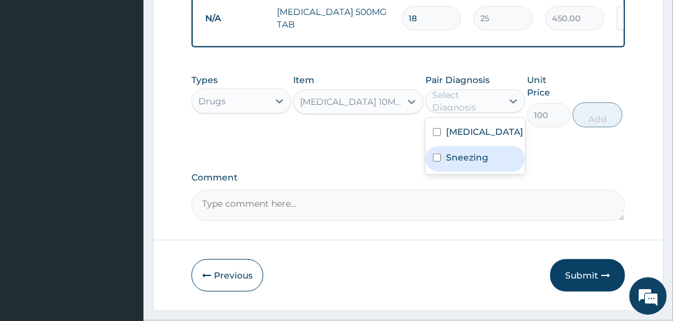
click at [470, 161] on label "Sneezing" at bounding box center [467, 157] width 42 height 12
checkbox input "true"
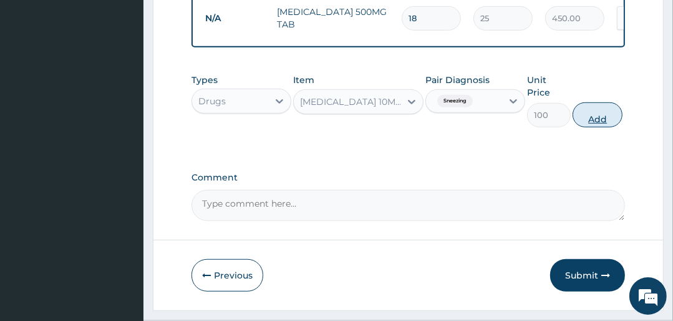
click at [595, 121] on button "Add" at bounding box center [598, 114] width 50 height 25
type input "0"
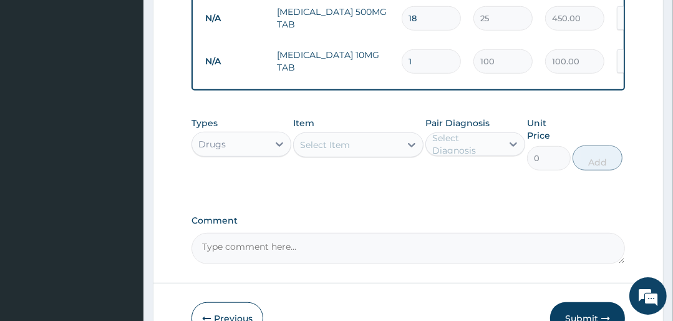
type input "0.00"
type input "5"
type input "500.00"
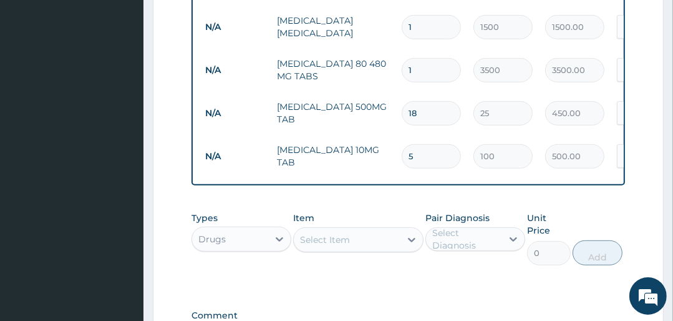
scroll to position [480, 0]
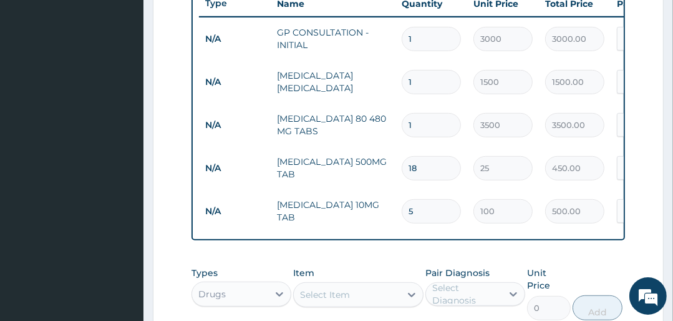
type input "4"
type input "400.00"
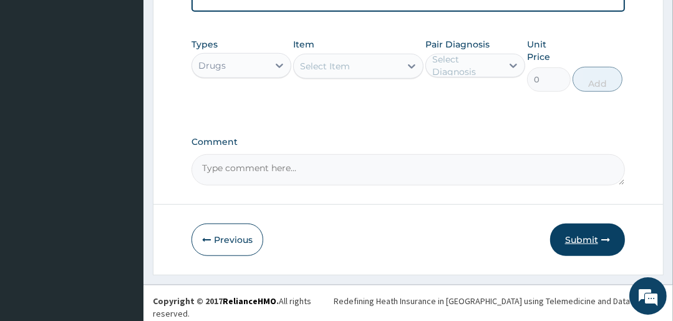
type input "4"
click at [578, 230] on button "Submit" at bounding box center [587, 239] width 75 height 32
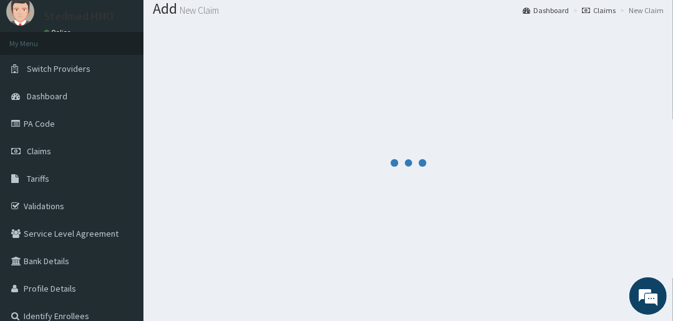
scroll to position [0, 0]
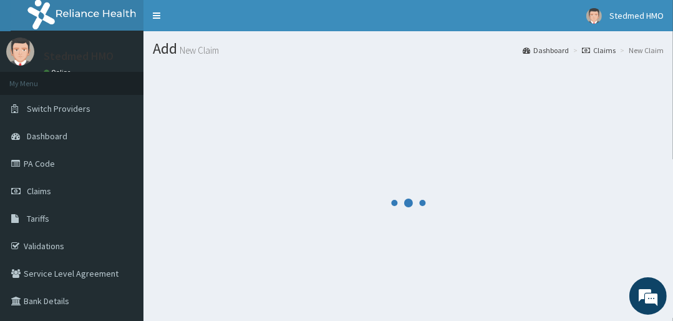
click at [373, 112] on div at bounding box center [408, 202] width 511 height 273
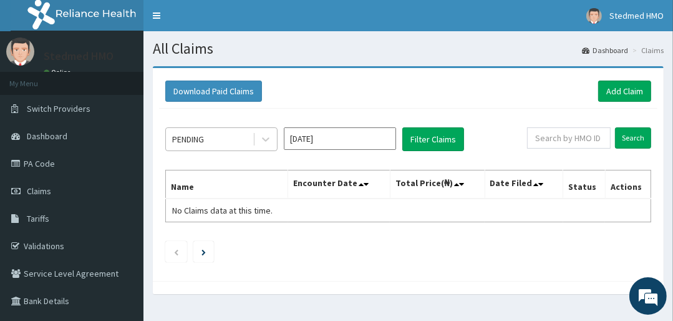
click at [233, 139] on div "PENDING" at bounding box center [209, 139] width 87 height 20
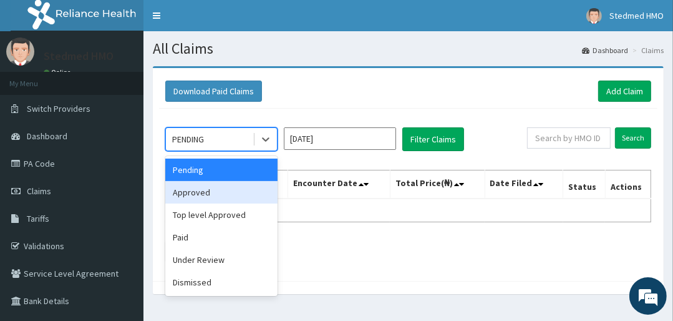
click at [226, 187] on div "Approved" at bounding box center [221, 192] width 112 height 22
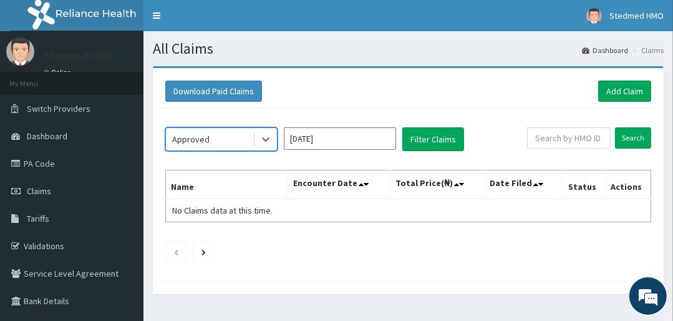
click at [352, 140] on input "[DATE]" at bounding box center [340, 138] width 112 height 22
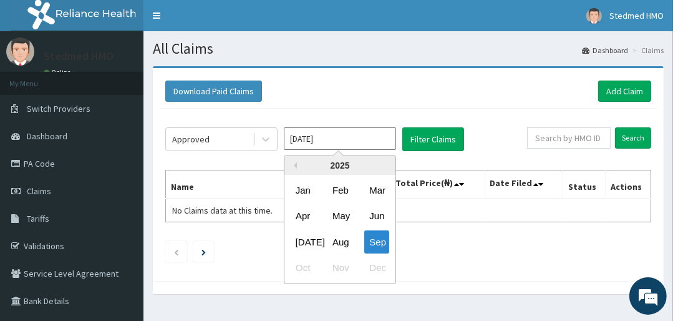
drag, startPoint x: 339, startPoint y: 240, endPoint x: 346, endPoint y: 240, distance: 6.9
click at [341, 241] on div "Aug" at bounding box center [340, 241] width 25 height 23
type input "[DATE]"
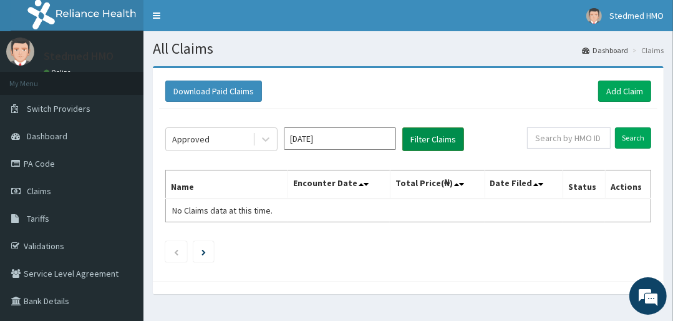
click at [458, 141] on button "Filter Claims" at bounding box center [433, 139] width 62 height 24
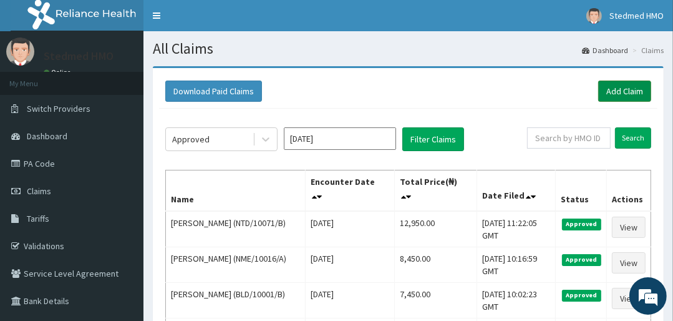
click at [609, 87] on link "Add Claim" at bounding box center [624, 90] width 53 height 21
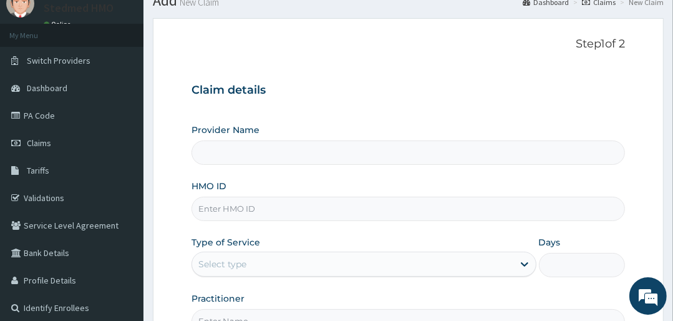
scroll to position [100, 0]
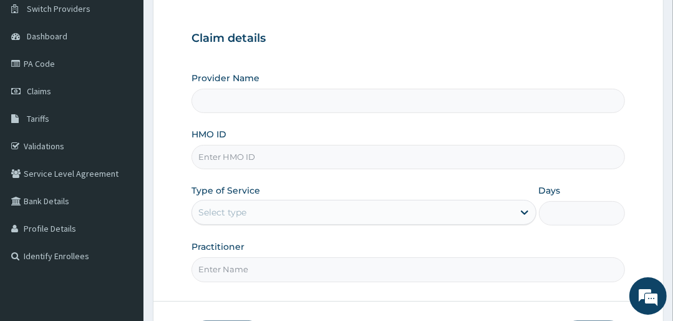
type input "STEDMED SPECIALIST HOSPITAL"
click at [279, 154] on input "HMO ID" at bounding box center [408, 157] width 433 height 24
type input "SNL/10136/A"
click at [243, 207] on div "Select type" at bounding box center [222, 212] width 48 height 12
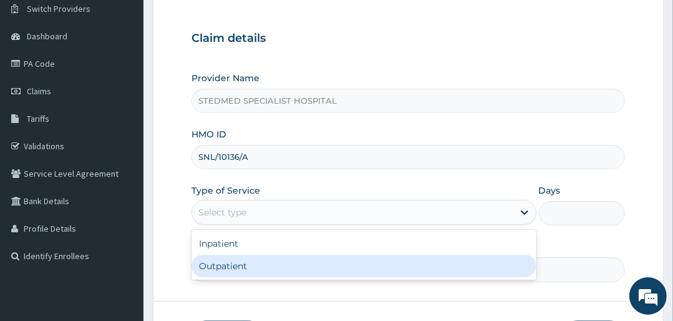
click at [248, 271] on div "Outpatient" at bounding box center [364, 266] width 344 height 22
type input "1"
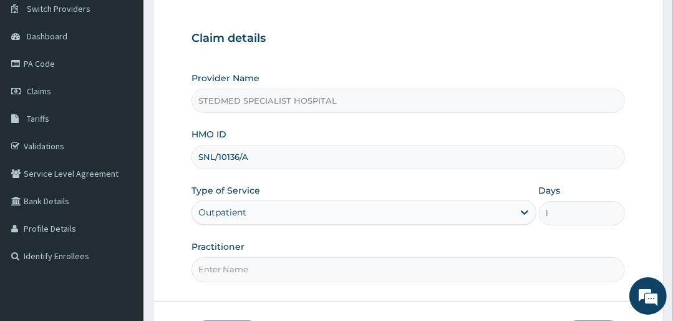
click at [250, 273] on input "Practitioner" at bounding box center [408, 269] width 433 height 24
type input "[PERSON_NAME]"
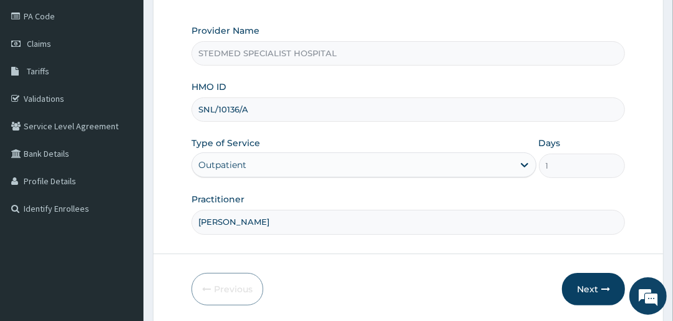
scroll to position [190, 0]
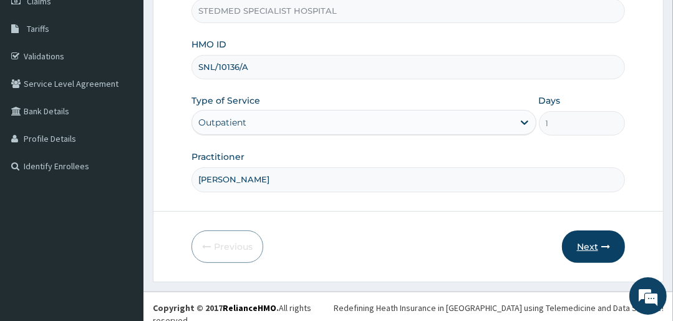
click at [595, 252] on button "Next" at bounding box center [593, 246] width 63 height 32
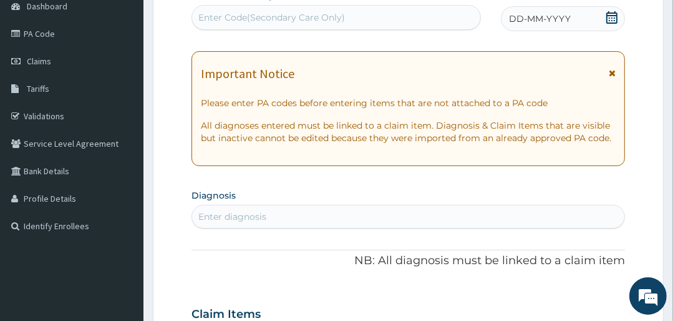
scroll to position [90, 0]
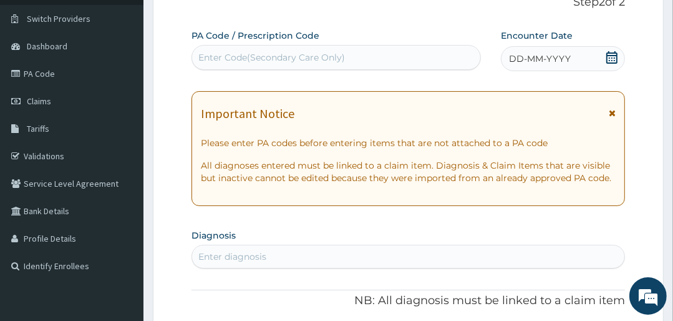
click at [537, 57] on span "DD-MM-YYYY" at bounding box center [540, 58] width 62 height 12
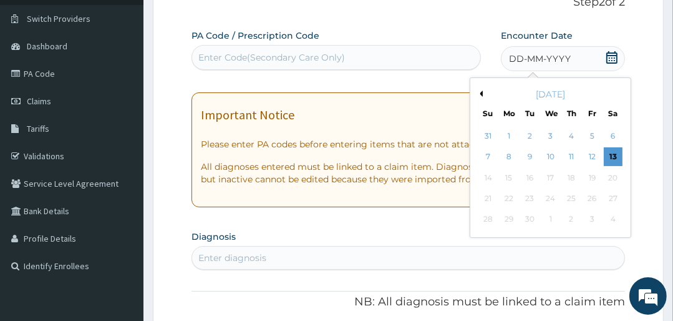
click at [483, 90] on div "[DATE]" at bounding box center [550, 94] width 150 height 12
click at [483, 92] on div "[DATE]" at bounding box center [550, 94] width 150 height 12
click at [482, 95] on button "Previous Month" at bounding box center [480, 93] width 6 height 6
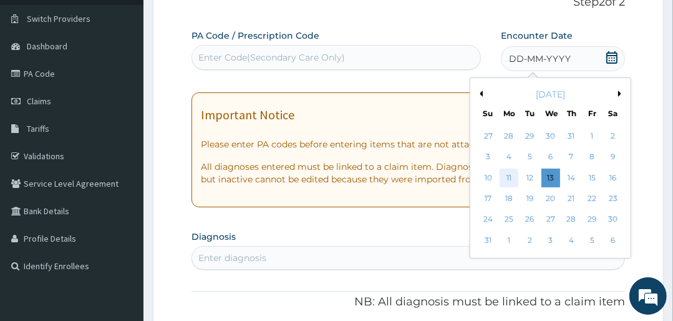
click at [506, 172] on div "11" at bounding box center [509, 177] width 19 height 19
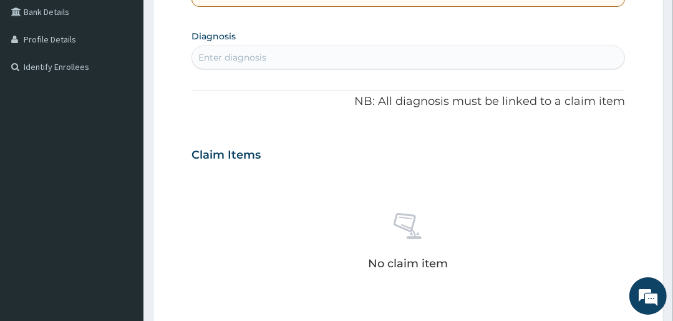
scroll to position [289, 0]
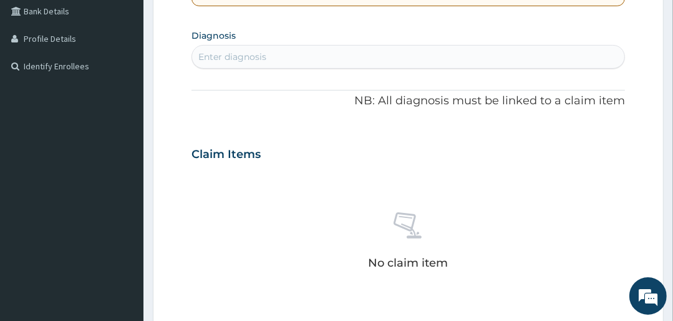
click at [294, 51] on div "Enter diagnosis" at bounding box center [408, 57] width 432 height 20
type input "MALA"
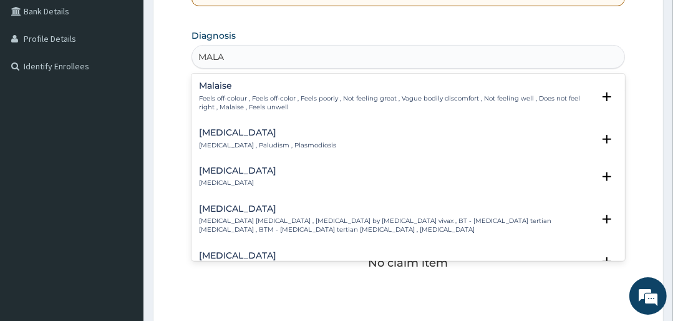
click at [270, 143] on p "[MEDICAL_DATA] , Paludism , Plasmodiosis" at bounding box center [267, 145] width 137 height 9
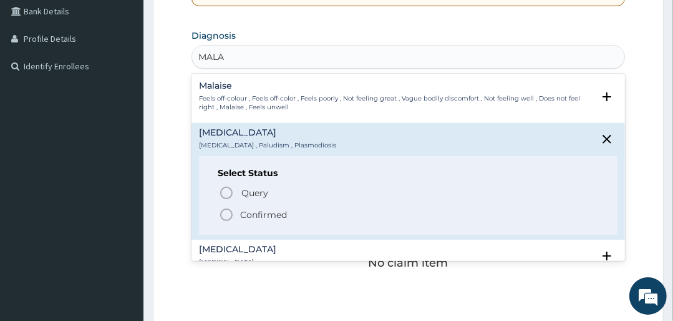
click at [228, 210] on icon "status option filled" at bounding box center [226, 214] width 15 height 15
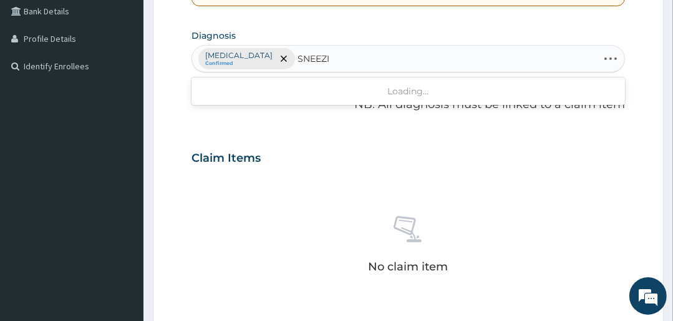
type input "SNEEZIN"
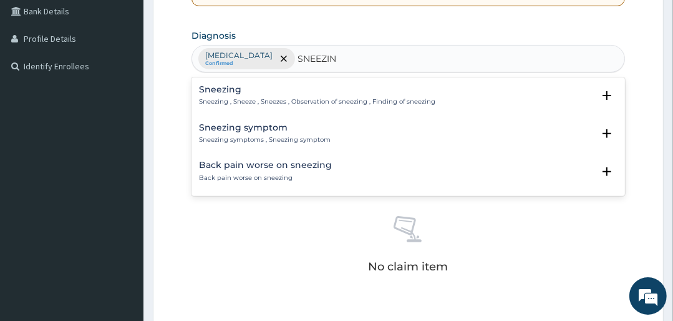
click at [231, 99] on p "Sneezing , Sneeze , Sneezes , Observation of sneezing , Finding of sneezing" at bounding box center [317, 101] width 236 height 9
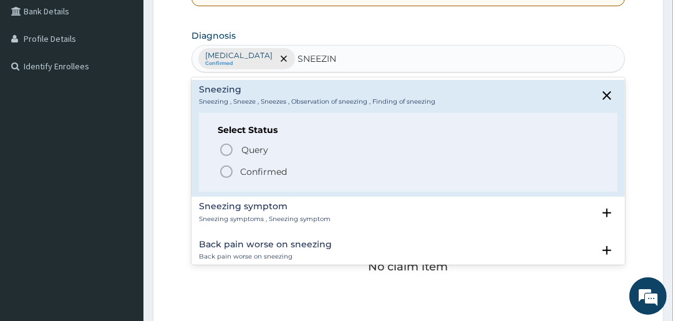
click at [225, 167] on icon "status option filled" at bounding box center [226, 171] width 15 height 15
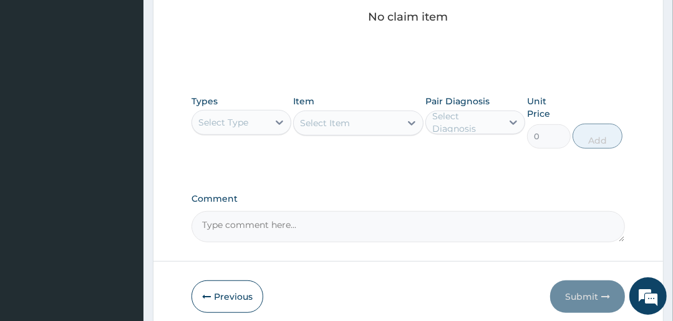
scroll to position [589, 0]
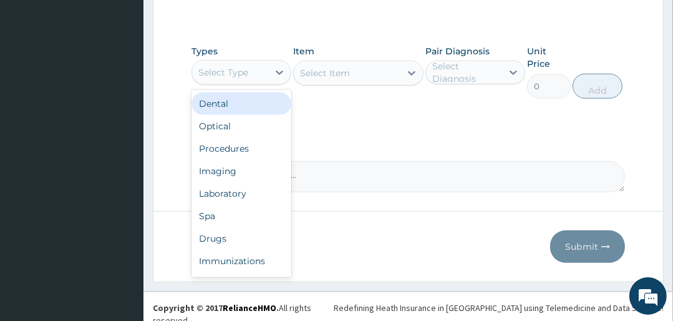
click at [241, 67] on div "Select Type" at bounding box center [223, 72] width 50 height 12
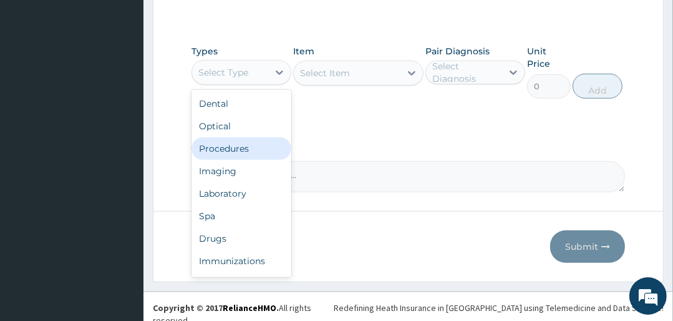
click at [255, 150] on div "Procedures" at bounding box center [242, 148] width 100 height 22
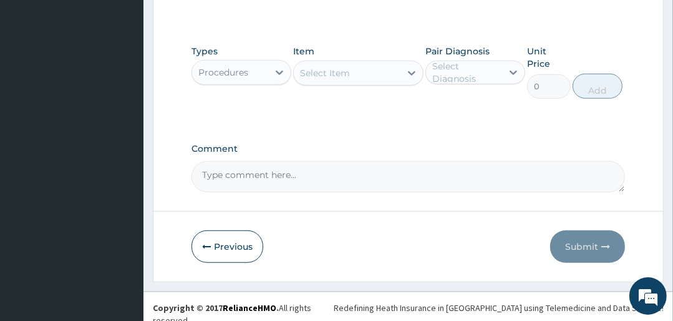
click at [354, 74] on div "Select Item" at bounding box center [347, 73] width 106 height 20
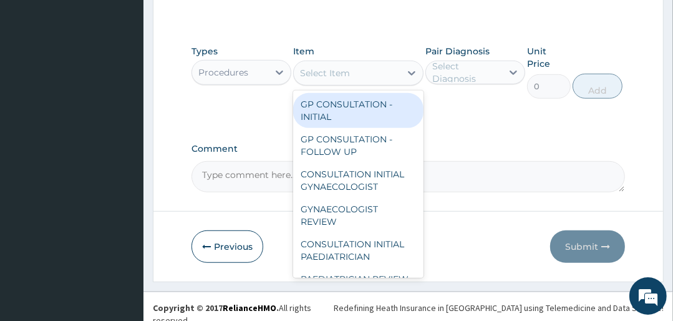
click at [343, 109] on div "GP CONSULTATION - INITIAL" at bounding box center [358, 110] width 130 height 35
type input "3000"
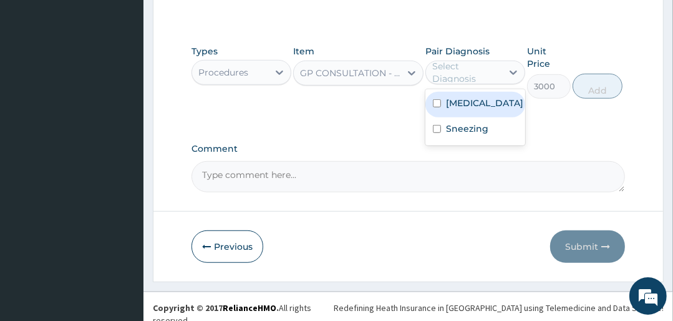
click at [464, 62] on div "Select Diagnosis" at bounding box center [466, 72] width 69 height 25
click at [467, 105] on label "[MEDICAL_DATA]" at bounding box center [484, 103] width 77 height 12
checkbox input "true"
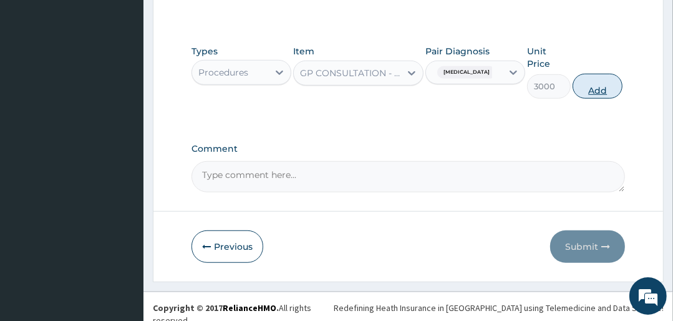
click at [609, 87] on button "Add" at bounding box center [598, 86] width 50 height 25
type input "0"
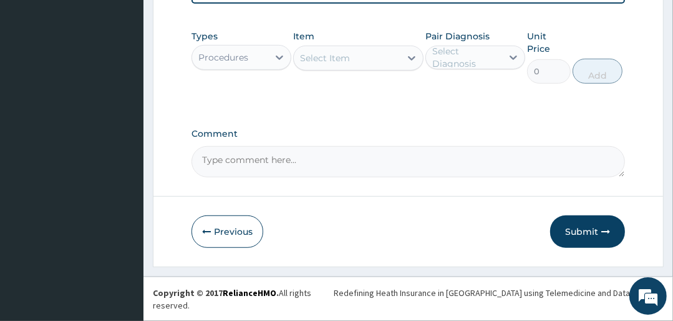
scroll to position [357, 0]
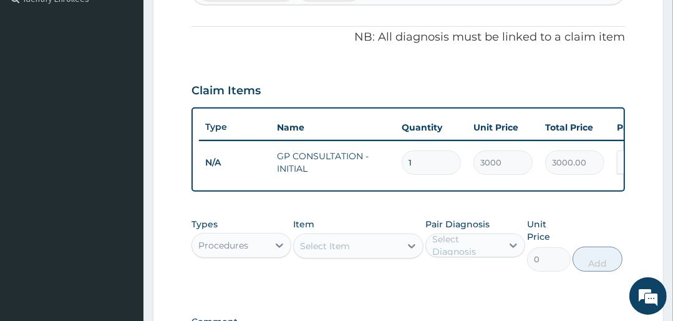
type input "0"
type input "0.00"
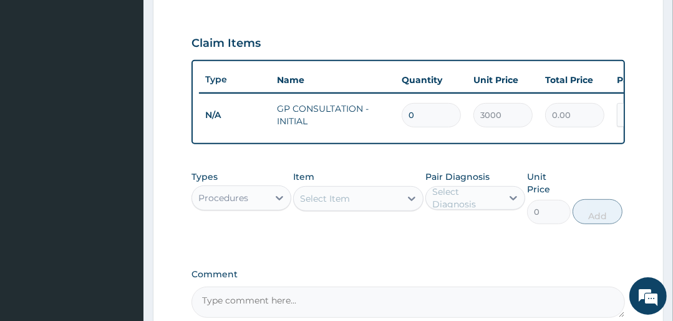
scroll to position [407, 0]
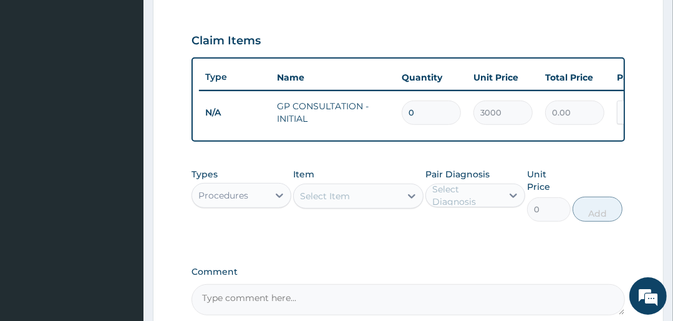
type input "0"
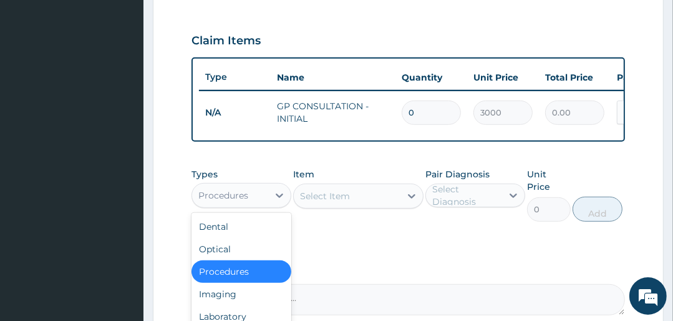
click at [238, 200] on div "Procedures" at bounding box center [223, 195] width 50 height 12
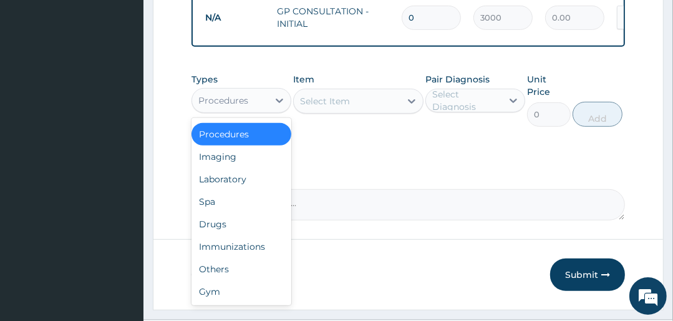
scroll to position [537, 0]
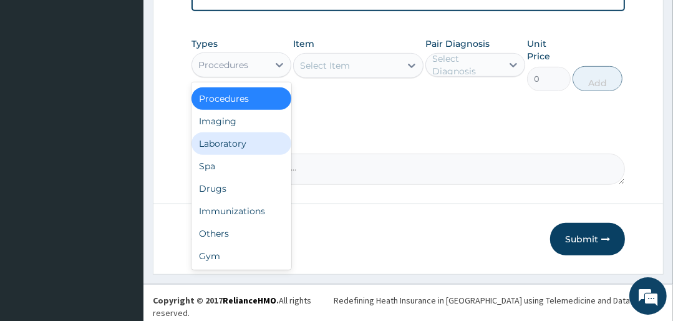
click at [235, 148] on div "Laboratory" at bounding box center [242, 143] width 100 height 22
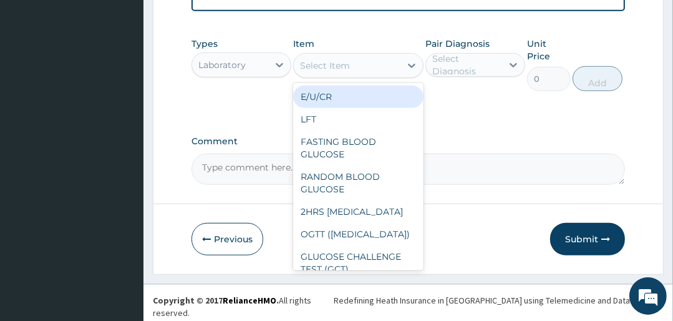
click at [369, 72] on div "Select Item" at bounding box center [347, 66] width 106 height 20
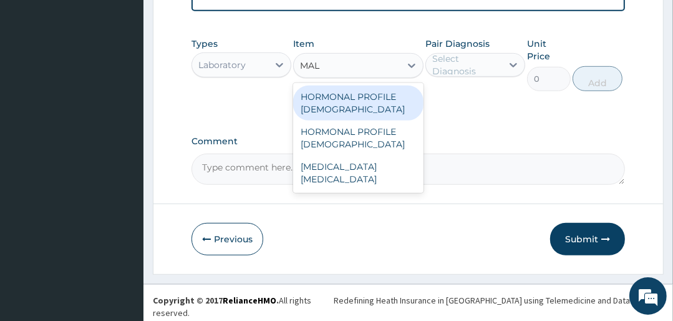
type input "MALA"
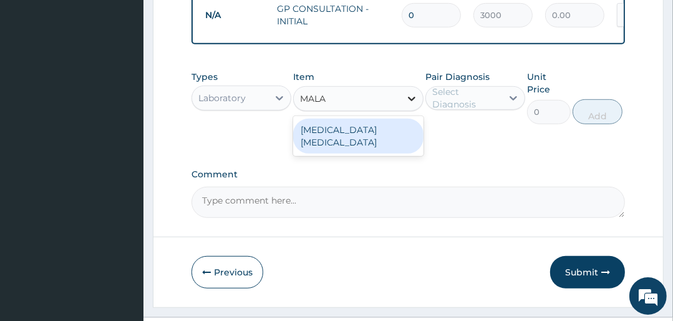
scroll to position [487, 0]
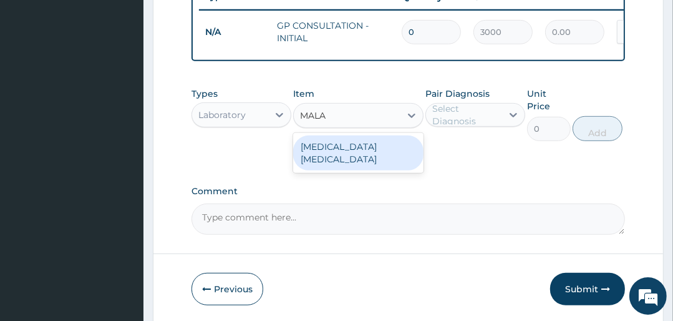
drag, startPoint x: 372, startPoint y: 150, endPoint x: 412, endPoint y: 153, distance: 40.6
click at [372, 151] on div "[MEDICAL_DATA] [MEDICAL_DATA]" at bounding box center [358, 152] width 130 height 35
type input "1500"
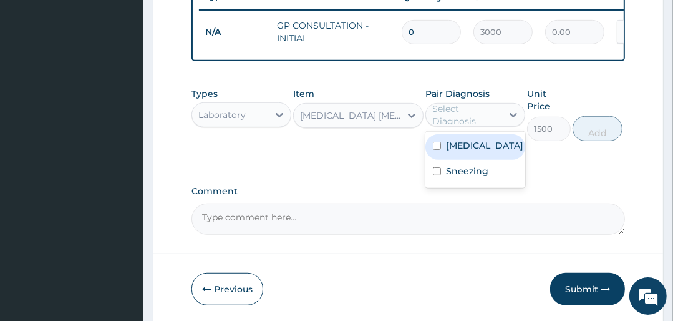
click at [468, 122] on div "Select Diagnosis" at bounding box center [466, 114] width 69 height 25
drag, startPoint x: 459, startPoint y: 152, endPoint x: 502, endPoint y: 151, distance: 42.4
click at [460, 151] on label "Malaria" at bounding box center [484, 145] width 77 height 12
checkbox input "true"
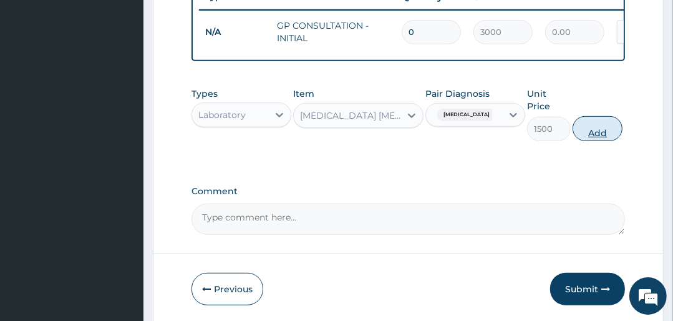
click at [593, 135] on button "Add" at bounding box center [598, 128] width 50 height 25
type input "0"
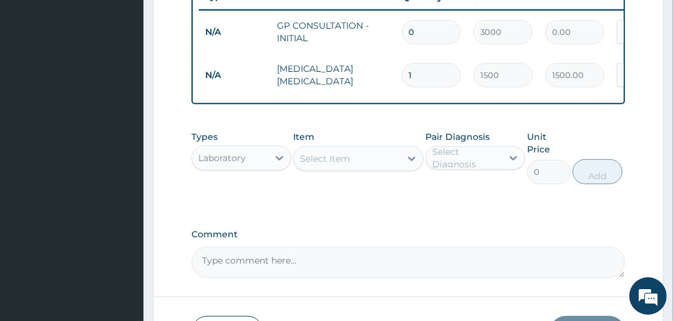
scroll to position [580, 0]
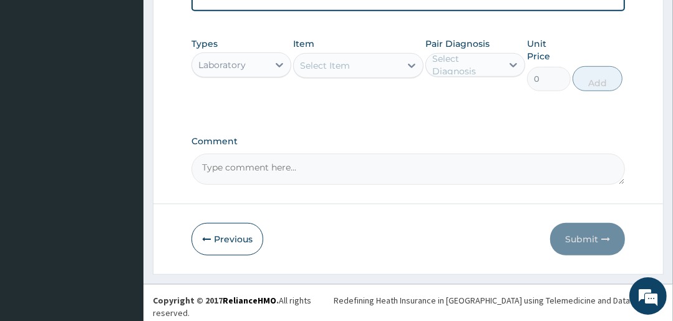
click at [265, 67] on div "Laboratory" at bounding box center [230, 65] width 76 height 20
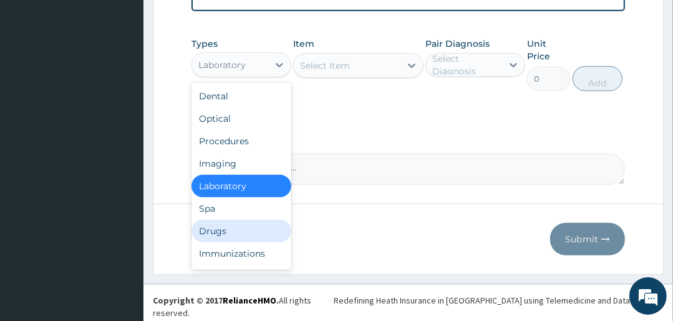
click at [218, 237] on div "Drugs" at bounding box center [242, 231] width 100 height 22
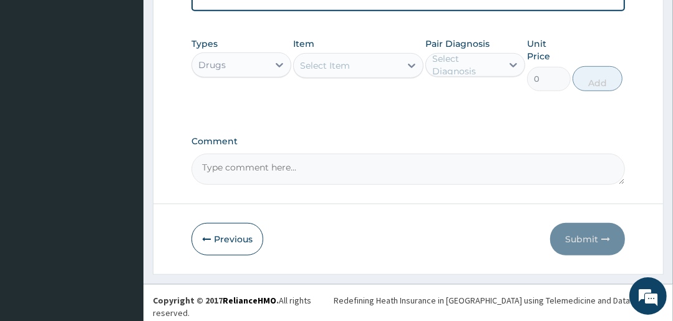
click at [364, 67] on div "Select Item" at bounding box center [347, 66] width 106 height 20
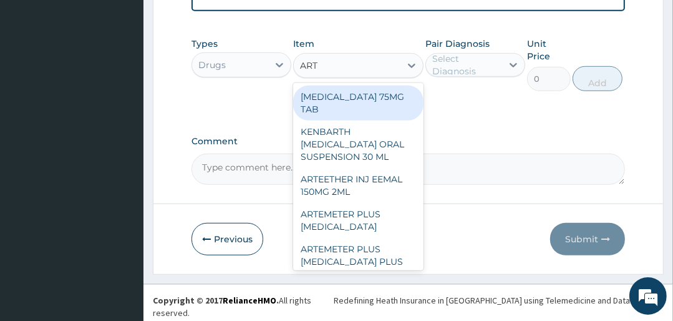
type input "ARTE"
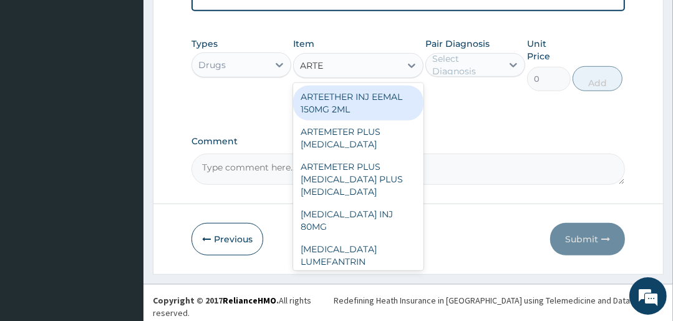
click at [346, 106] on div "ARTEETHER INJ EEMAL 150MG 2ML" at bounding box center [358, 102] width 130 height 35
type input "2000"
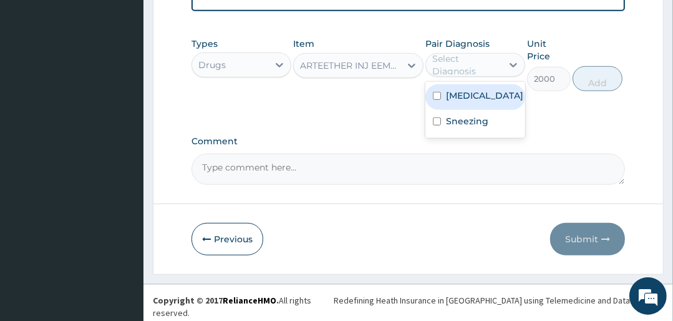
click at [459, 74] on div "Select Diagnosis" at bounding box center [466, 64] width 69 height 25
click at [452, 102] on label "Malaria" at bounding box center [484, 95] width 77 height 12
checkbox input "true"
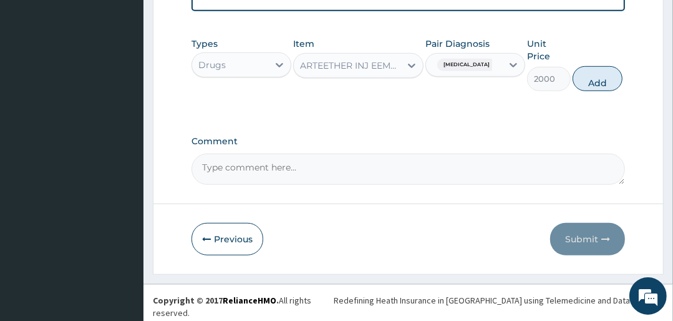
drag, startPoint x: 599, startPoint y: 88, endPoint x: 538, endPoint y: 84, distance: 60.7
click at [600, 87] on button "Add" at bounding box center [598, 78] width 50 height 25
type input "0"
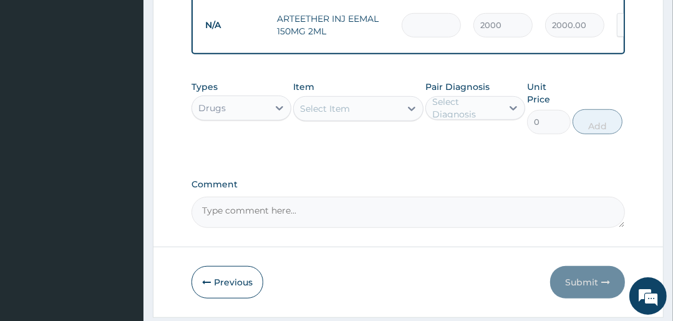
type input "0.00"
type input "3"
type input "6000.00"
type input "3"
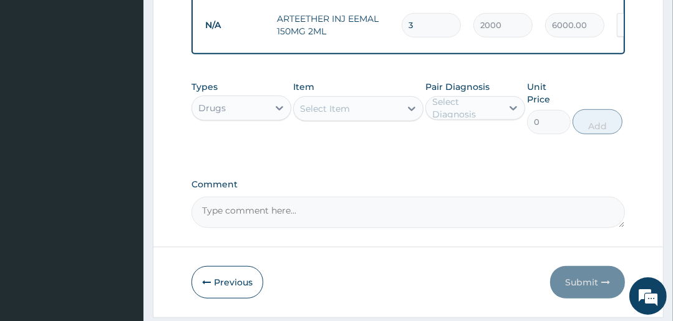
click at [353, 113] on div "Select Item" at bounding box center [347, 109] width 106 height 20
click at [365, 117] on div "Select Item" at bounding box center [347, 109] width 106 height 20
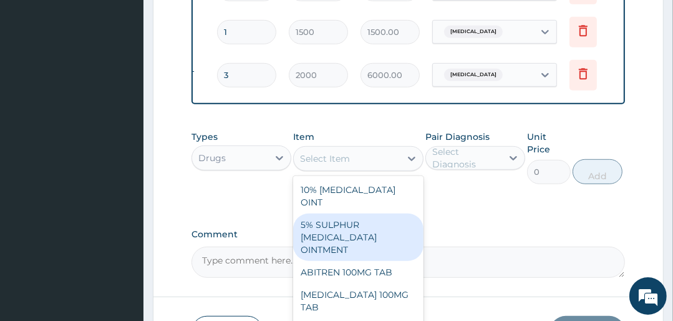
scroll to position [0, 192]
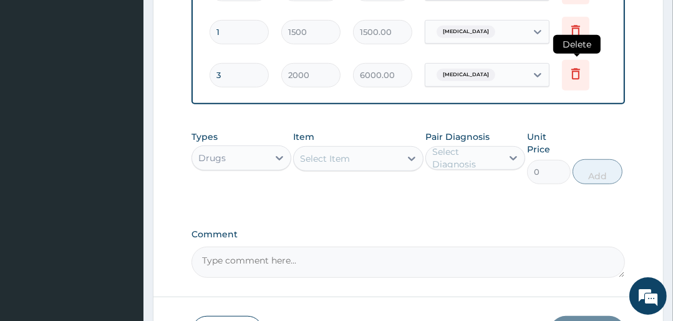
click at [573, 70] on icon at bounding box center [575, 73] width 9 height 11
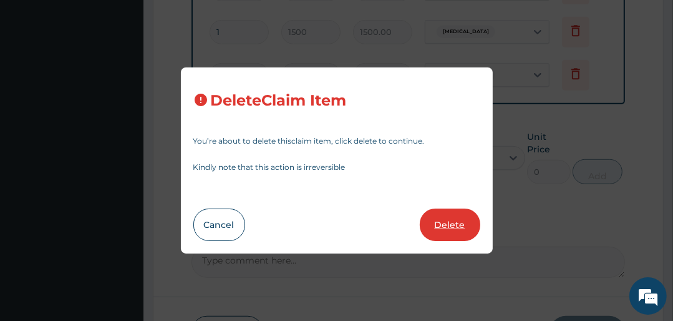
click at [448, 223] on button "Delete" at bounding box center [450, 224] width 61 height 32
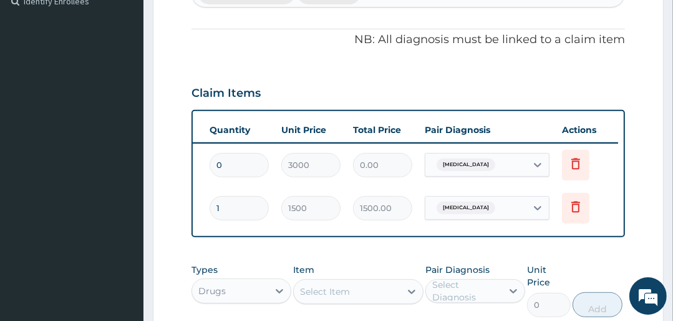
scroll to position [331, 0]
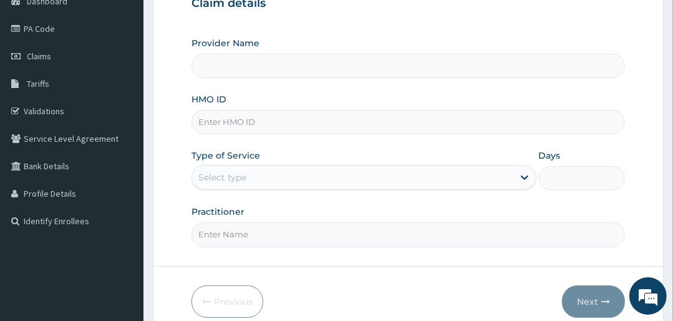
scroll to position [150, 0]
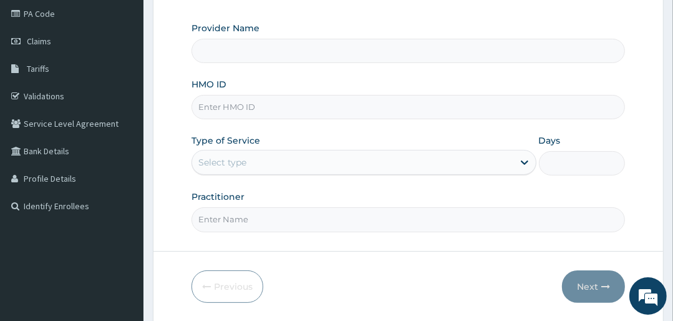
type input "STEDMED SPECIALIST HOSPITAL"
click at [247, 105] on input "HMO ID" at bounding box center [408, 107] width 433 height 24
type input "SNL/10136/A"
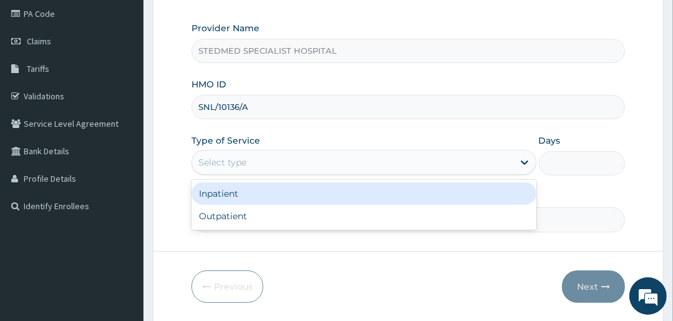
click at [233, 161] on div "Select type" at bounding box center [222, 162] width 48 height 12
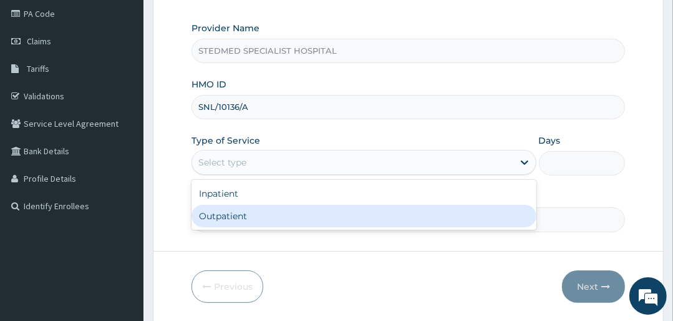
click at [252, 216] on div "Outpatient" at bounding box center [364, 216] width 344 height 22
type input "1"
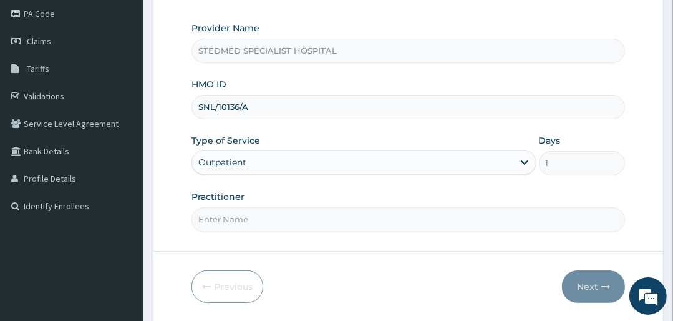
click at [255, 218] on input "Practitioner" at bounding box center [408, 219] width 433 height 24
type input "[PERSON_NAME]"
click at [590, 277] on button "Next" at bounding box center [593, 286] width 63 height 32
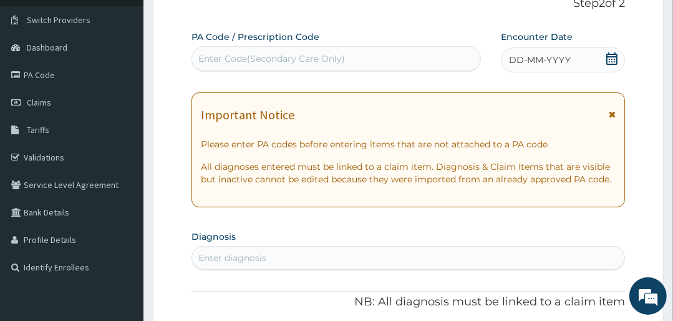
scroll to position [50, 0]
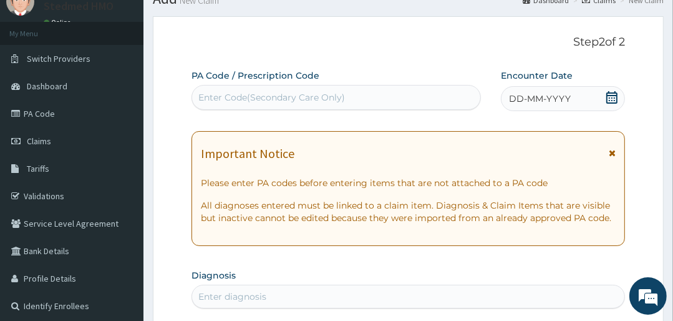
click at [533, 101] on span "DD-MM-YYYY" at bounding box center [540, 98] width 62 height 12
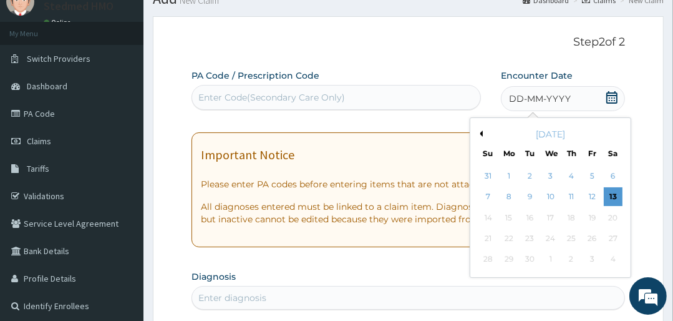
click at [477, 130] on button "Previous Month" at bounding box center [480, 133] width 6 height 6
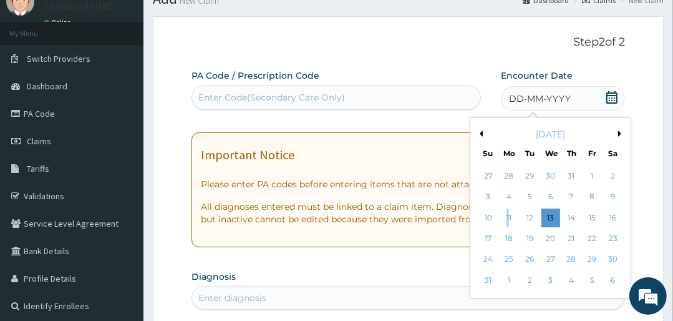
click at [507, 213] on div "11" at bounding box center [509, 217] width 19 height 19
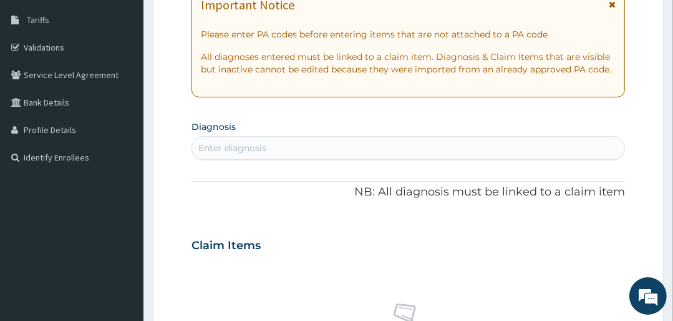
scroll to position [200, 0]
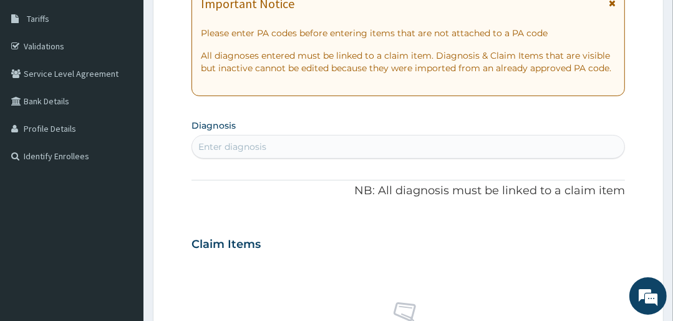
click at [311, 150] on div "Enter diagnosis" at bounding box center [408, 147] width 432 height 20
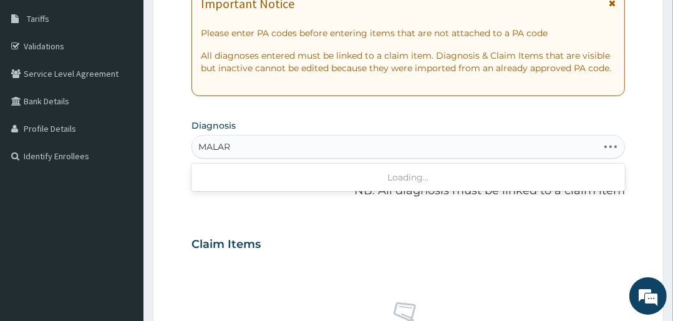
type input "MALARI"
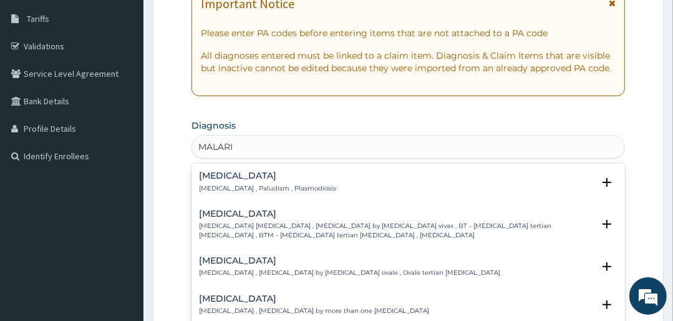
click at [222, 182] on div "[MEDICAL_DATA] [MEDICAL_DATA] , Paludism , Plasmodiosis" at bounding box center [267, 182] width 137 height 22
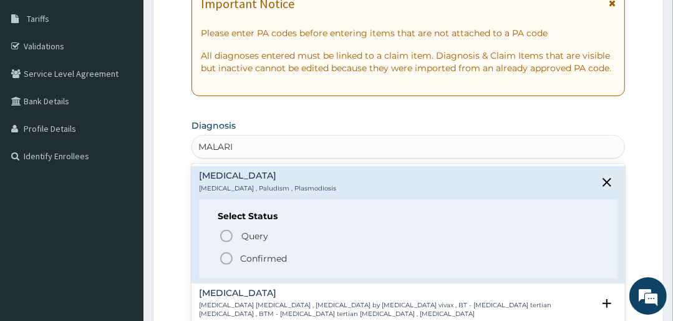
click at [225, 256] on icon "status option filled" at bounding box center [226, 258] width 15 height 15
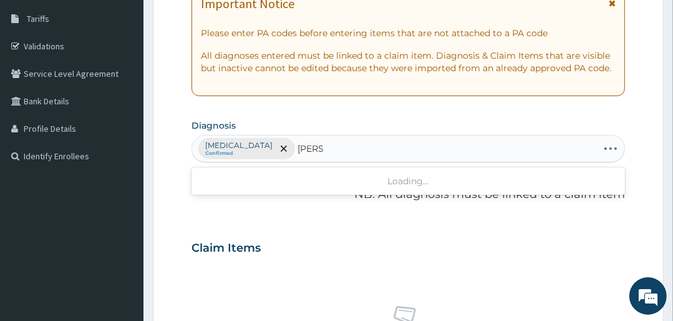
type input "SNEEZ"
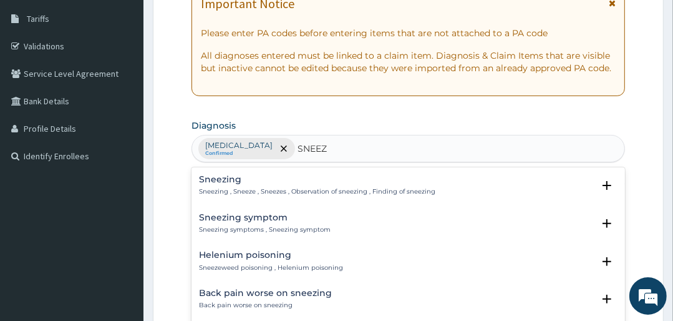
click at [214, 181] on h4 "Sneezing" at bounding box center [317, 179] width 236 height 9
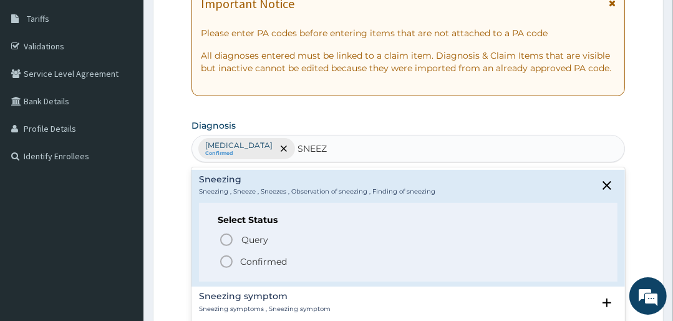
click at [221, 260] on circle "status option filled" at bounding box center [226, 261] width 11 height 11
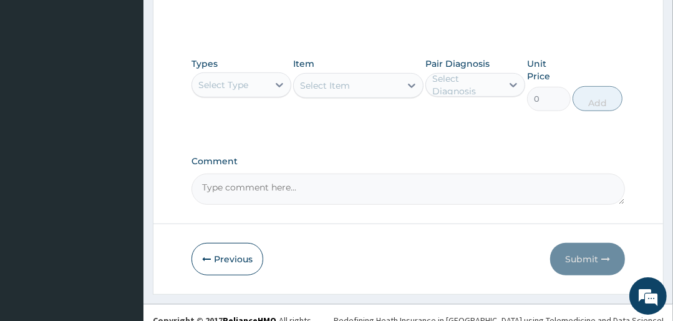
scroll to position [590, 0]
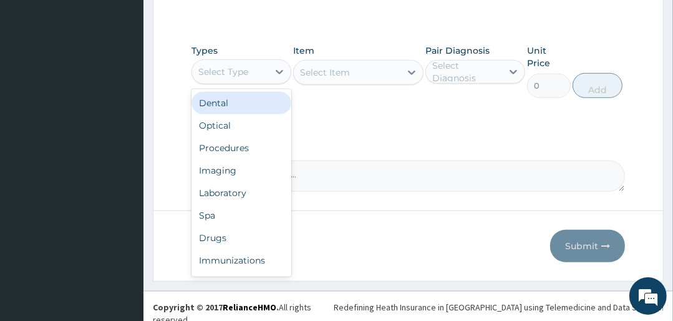
click at [225, 63] on div "Select Type" at bounding box center [230, 72] width 76 height 20
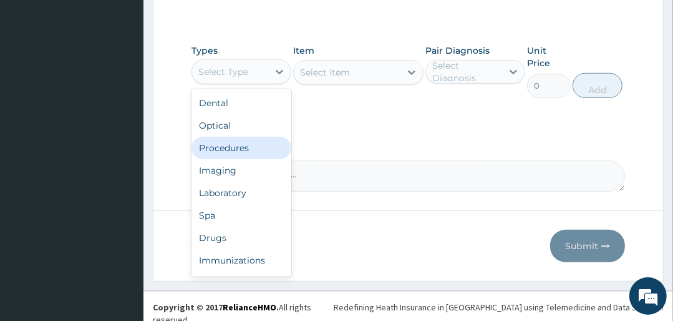
click at [232, 147] on div "Procedures" at bounding box center [242, 148] width 100 height 22
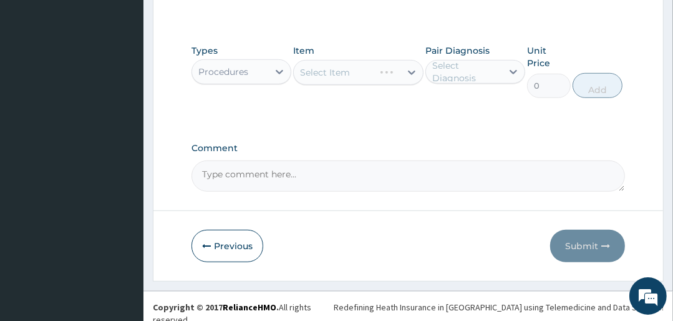
click at [356, 72] on div "Select Item" at bounding box center [358, 72] width 130 height 25
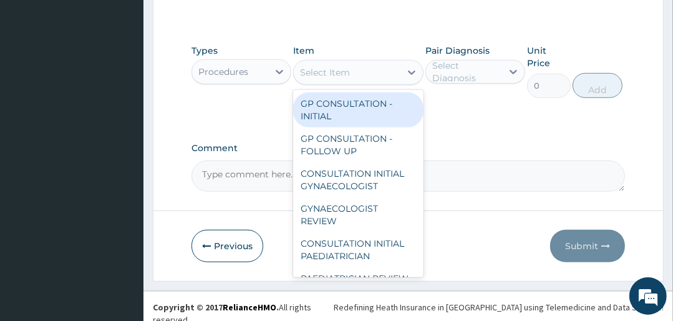
click at [359, 72] on div "Select Item" at bounding box center [347, 72] width 106 height 20
click at [351, 97] on div "GP CONSULTATION - INITIAL" at bounding box center [358, 109] width 130 height 35
type input "3000"
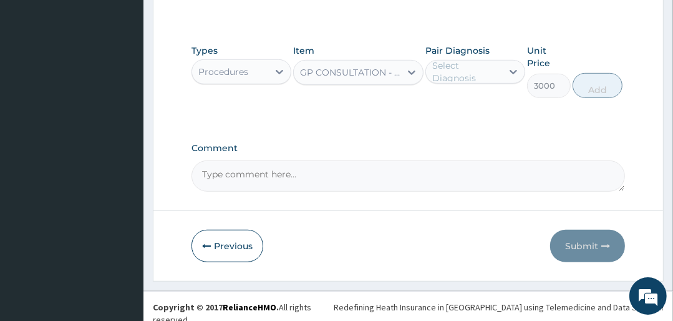
click at [463, 62] on div "Select Diagnosis" at bounding box center [466, 71] width 69 height 25
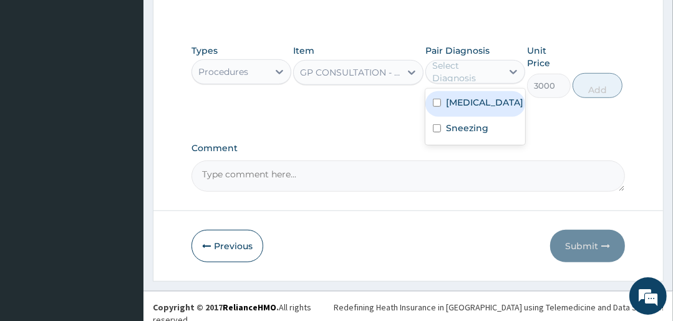
click at [471, 100] on label "[MEDICAL_DATA]" at bounding box center [484, 102] width 77 height 12
checkbox input "true"
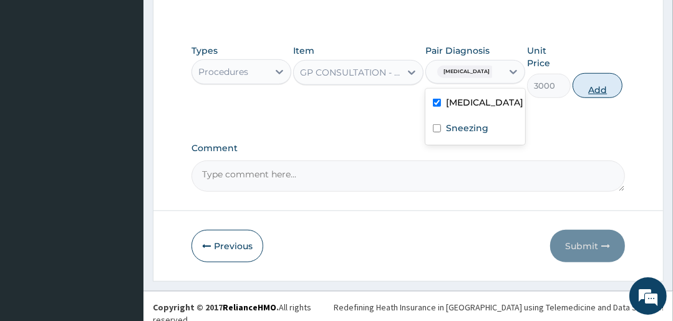
click at [616, 80] on button "Add" at bounding box center [598, 85] width 50 height 25
type input "0"
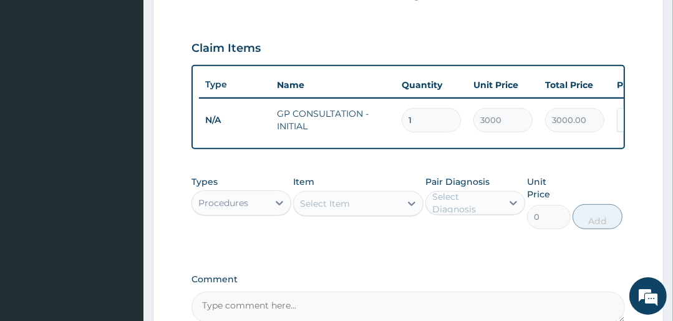
scroll to position [457, 0]
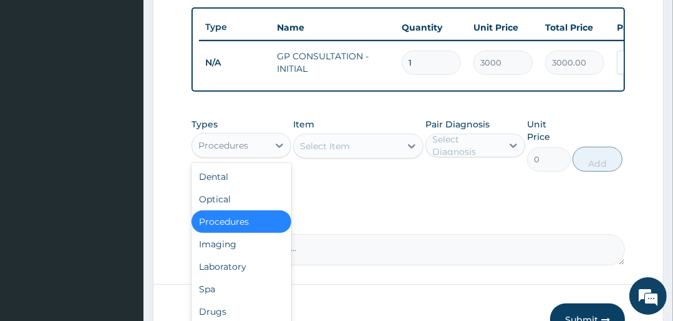
click at [245, 152] on div "Procedures" at bounding box center [223, 145] width 50 height 12
click at [218, 269] on div "Laboratory" at bounding box center [242, 266] width 100 height 22
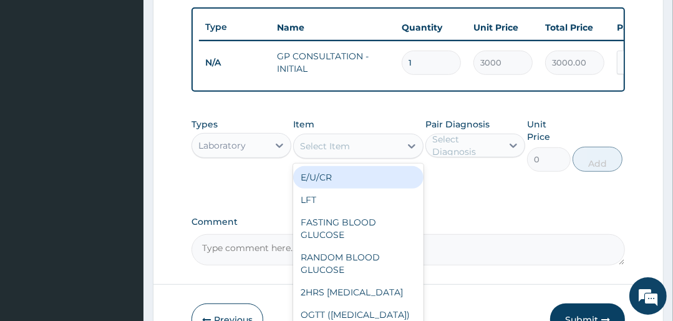
drag, startPoint x: 373, startPoint y: 148, endPoint x: 371, endPoint y: 175, distance: 27.6
click at [374, 150] on div "Select Item" at bounding box center [347, 146] width 106 height 20
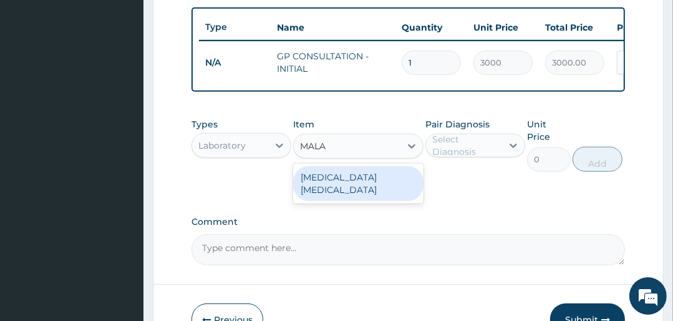
type input "MALA"
click at [404, 178] on div "MALARIA PARASITE" at bounding box center [358, 183] width 130 height 35
type input "1500"
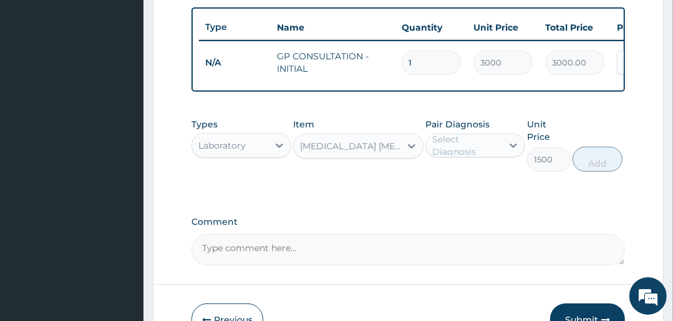
drag, startPoint x: 465, startPoint y: 150, endPoint x: 467, endPoint y: 157, distance: 6.7
click at [465, 151] on div "Select Diagnosis" at bounding box center [466, 145] width 69 height 25
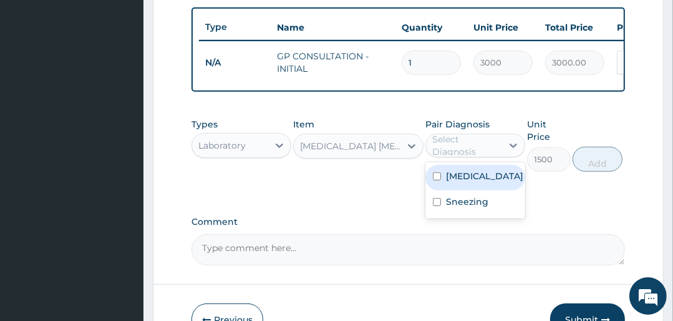
click at [464, 177] on label "Malaria" at bounding box center [484, 176] width 77 height 12
checkbox input "true"
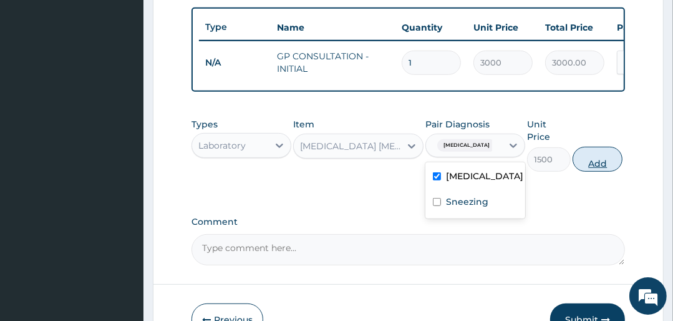
click at [591, 165] on button "Add" at bounding box center [598, 159] width 50 height 25
type input "0"
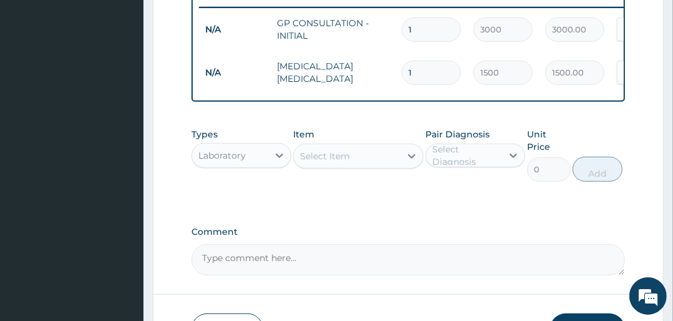
scroll to position [507, 0]
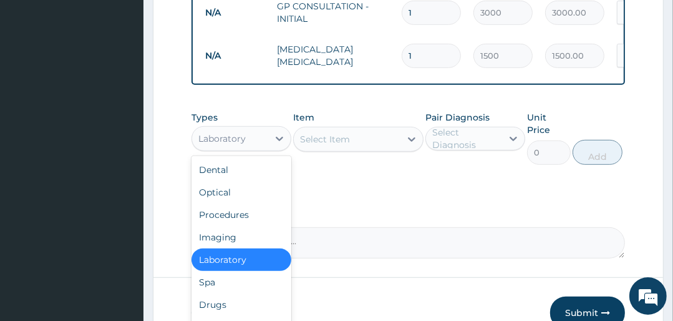
click at [230, 142] on div "Laboratory" at bounding box center [221, 138] width 47 height 12
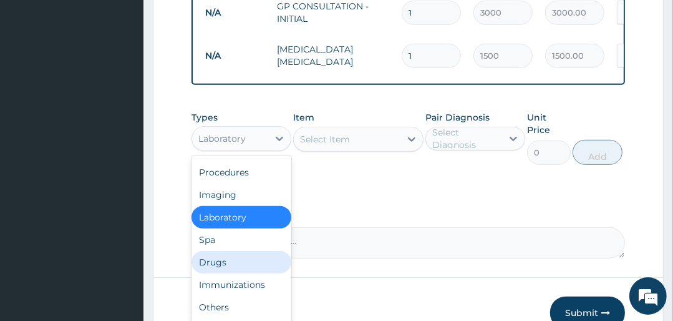
click at [235, 262] on div "Drugs" at bounding box center [242, 262] width 100 height 22
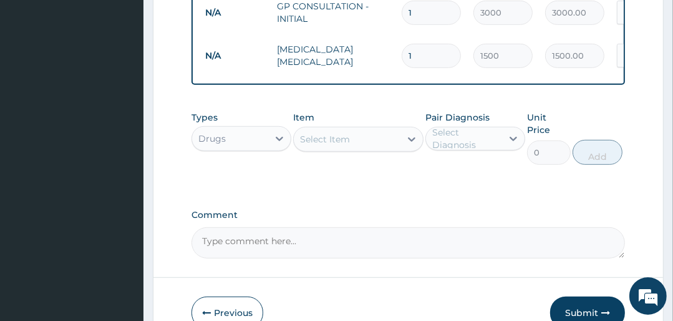
drag, startPoint x: 367, startPoint y: 142, endPoint x: 373, endPoint y: 155, distance: 13.9
click at [373, 152] on div "Select Item" at bounding box center [358, 139] width 130 height 25
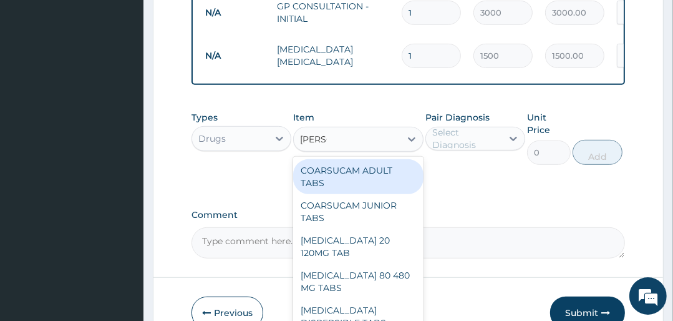
type input "COART"
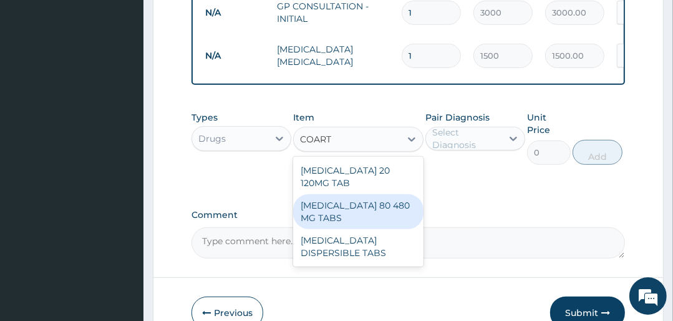
click at [387, 197] on div "COARTEM 80 480 MG TABS" at bounding box center [358, 211] width 130 height 35
type input "3500"
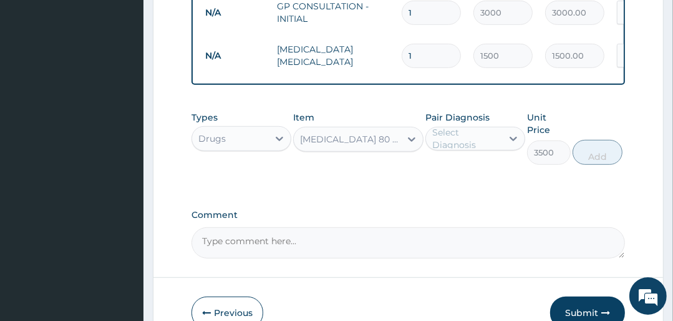
click at [458, 145] on div "Select Diagnosis" at bounding box center [466, 138] width 69 height 25
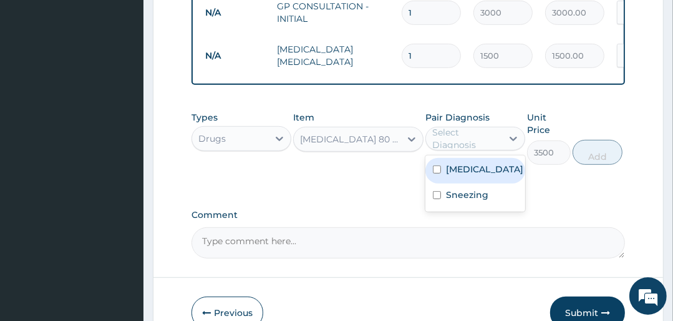
click at [457, 175] on label "Malaria" at bounding box center [484, 169] width 77 height 12
checkbox input "true"
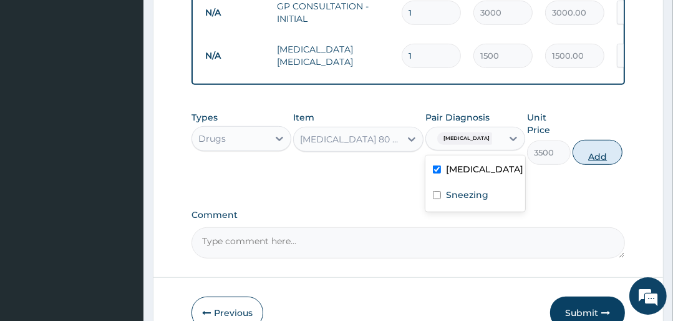
click at [597, 157] on button "Add" at bounding box center [598, 152] width 50 height 25
type input "0"
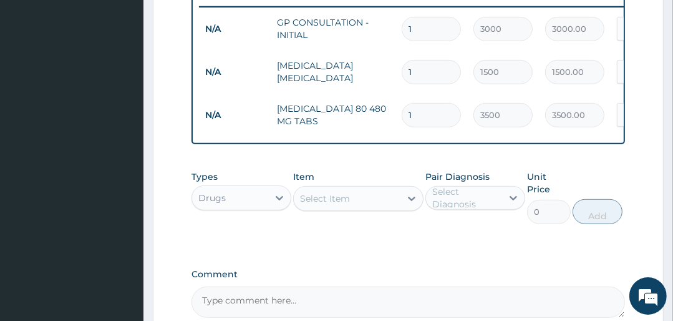
scroll to position [473, 0]
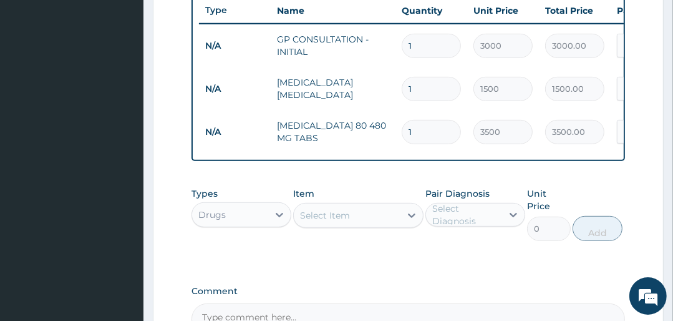
click at [324, 215] on div "Select Item" at bounding box center [325, 215] width 50 height 12
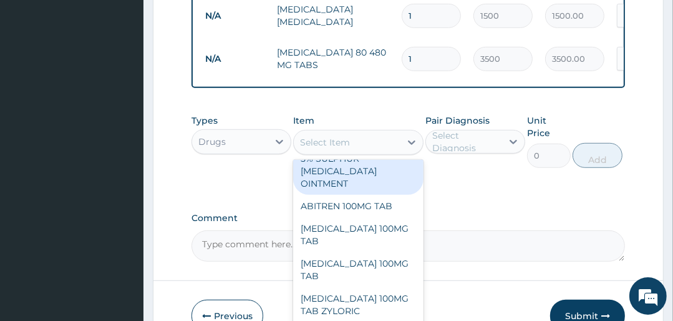
scroll to position [573, 0]
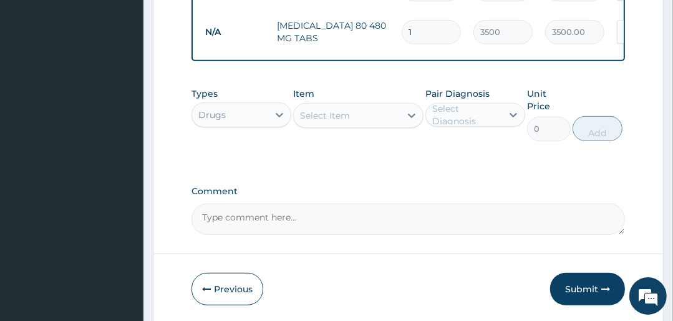
click at [349, 120] on div "Select Item" at bounding box center [325, 115] width 50 height 12
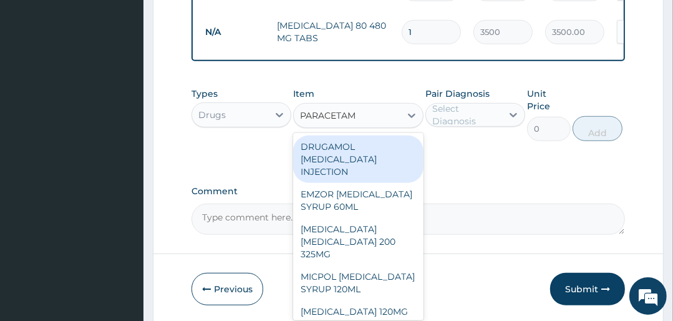
type input "PARACETAMO"
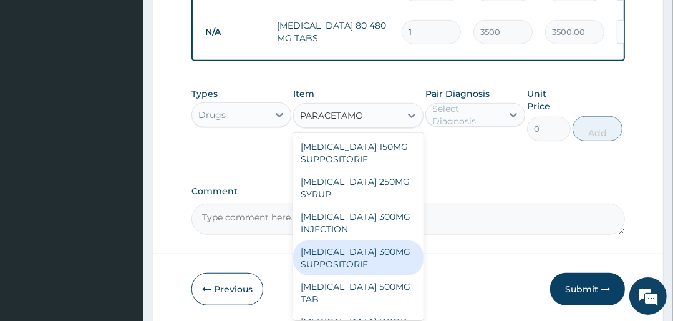
scroll to position [250, 0]
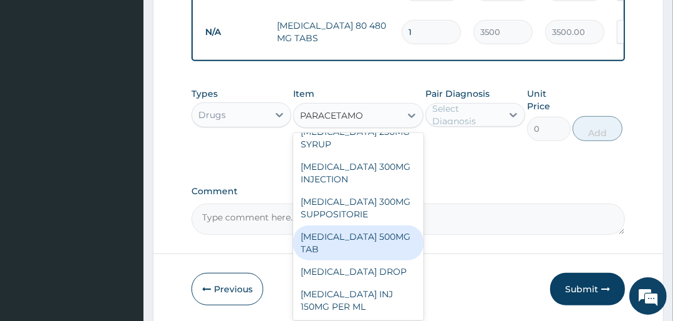
click at [351, 252] on div "PARACETAMOL 500MG TAB" at bounding box center [358, 242] width 130 height 35
type input "25"
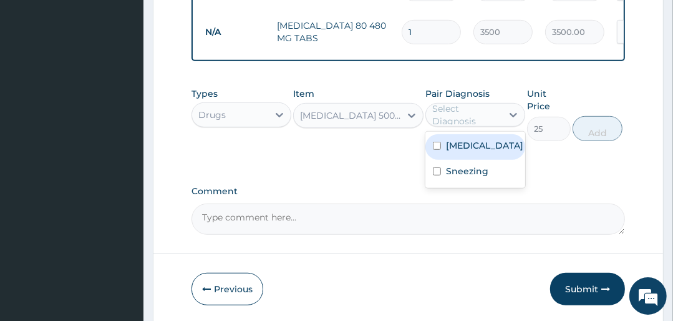
click at [457, 116] on div "Select Diagnosis" at bounding box center [466, 114] width 69 height 25
click at [470, 152] on label "Malaria" at bounding box center [484, 145] width 77 height 12
checkbox input "true"
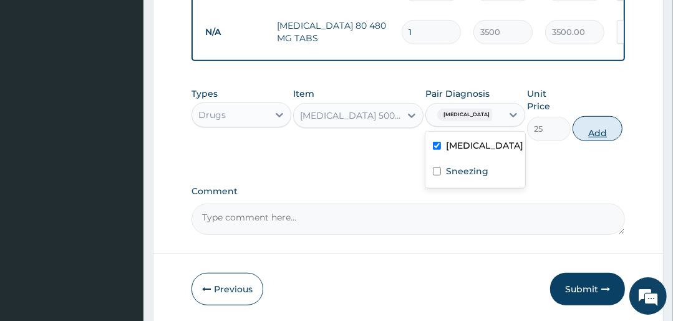
click at [598, 131] on button "Add" at bounding box center [598, 128] width 50 height 25
type input "0"
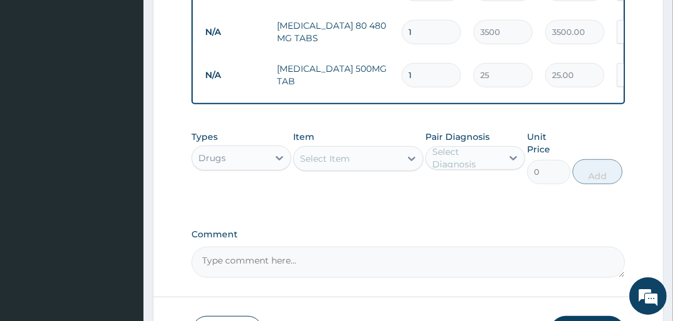
type input "18"
type input "450.00"
type input "18"
click at [344, 163] on div "Select Item" at bounding box center [325, 158] width 50 height 12
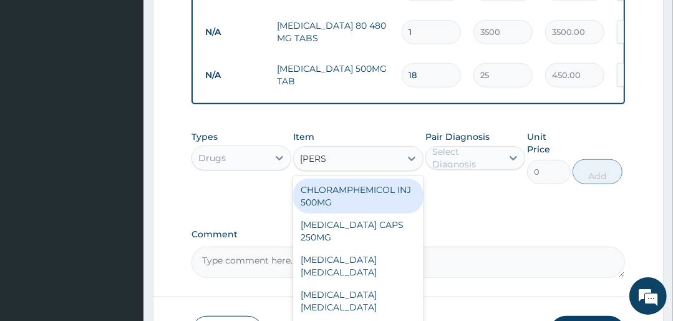
type input "LORAT"
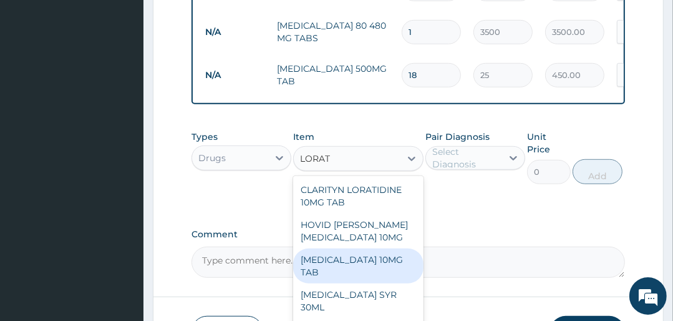
click at [367, 266] on div "LORATADINE 10MG TAB" at bounding box center [358, 265] width 130 height 35
type input "100"
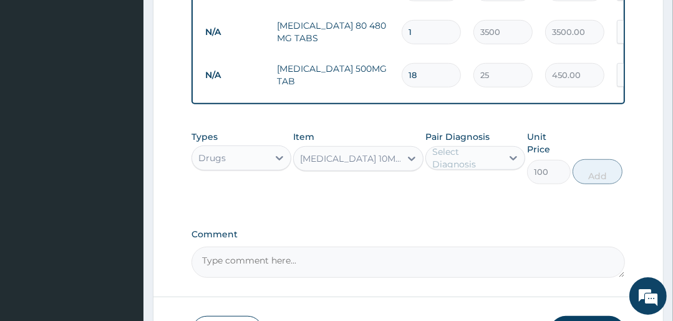
click at [452, 162] on div "Select Diagnosis" at bounding box center [466, 157] width 69 height 25
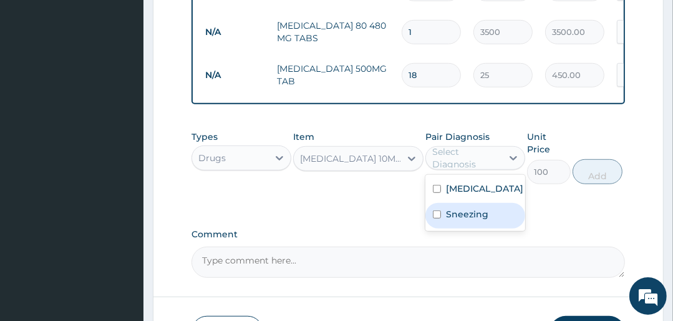
click at [451, 216] on label "Sneezing" at bounding box center [467, 214] width 42 height 12
checkbox input "true"
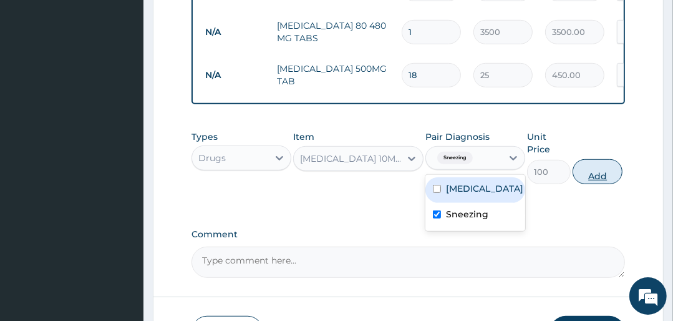
click at [596, 172] on button "Add" at bounding box center [598, 171] width 50 height 25
type input "0"
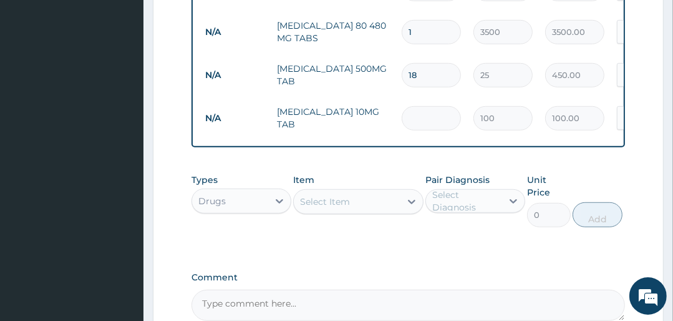
type input "0.00"
type input "5"
type input "500.00"
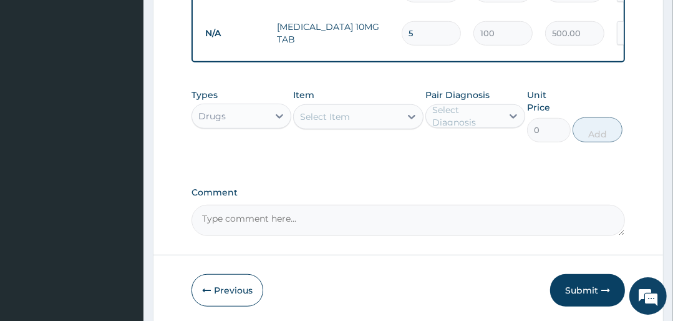
scroll to position [709, 0]
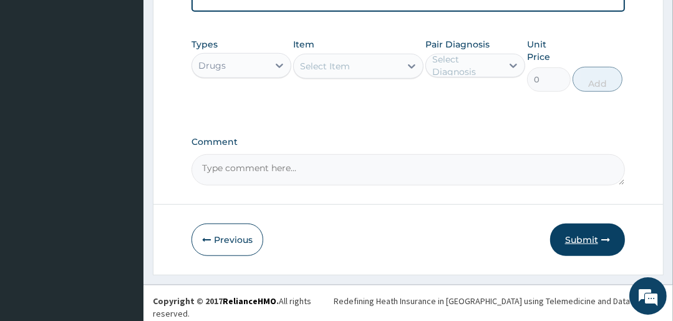
type input "5"
click at [574, 242] on button "Submit" at bounding box center [587, 239] width 75 height 32
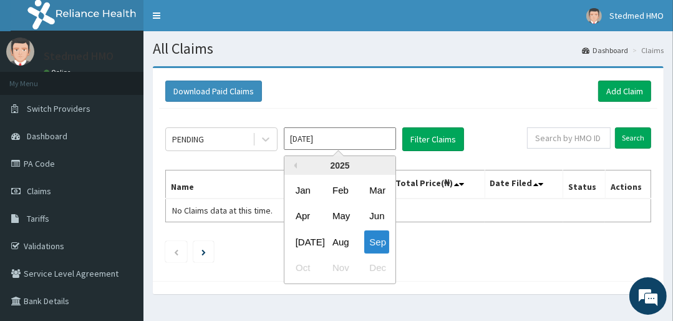
click at [351, 133] on input "[DATE]" at bounding box center [340, 138] width 112 height 22
click at [342, 240] on div "Aug" at bounding box center [340, 241] width 25 height 23
type input "Aug 2025"
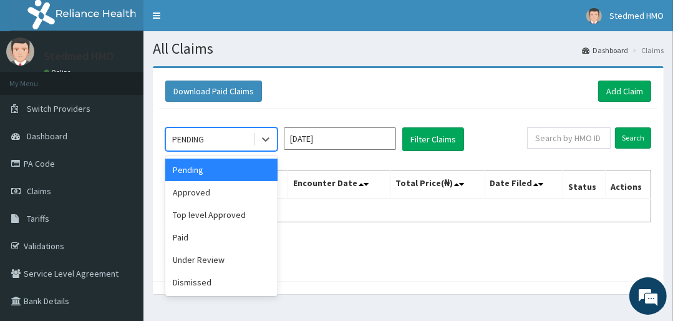
click at [210, 132] on div "PENDING" at bounding box center [209, 139] width 87 height 20
click at [200, 192] on div "Approved" at bounding box center [221, 192] width 112 height 22
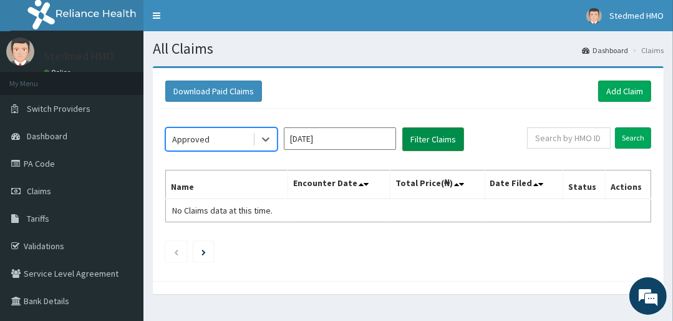
click at [425, 140] on button "Filter Claims" at bounding box center [433, 139] width 62 height 24
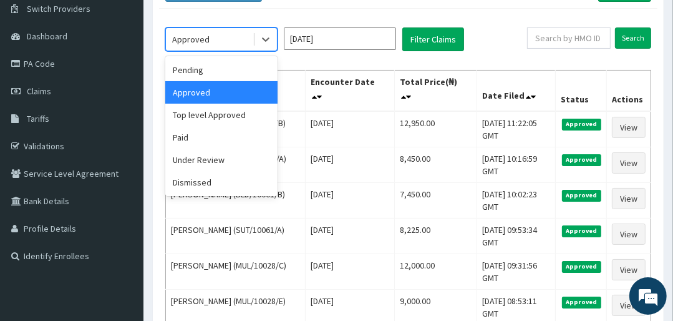
click at [205, 35] on div "Approved" at bounding box center [190, 39] width 37 height 12
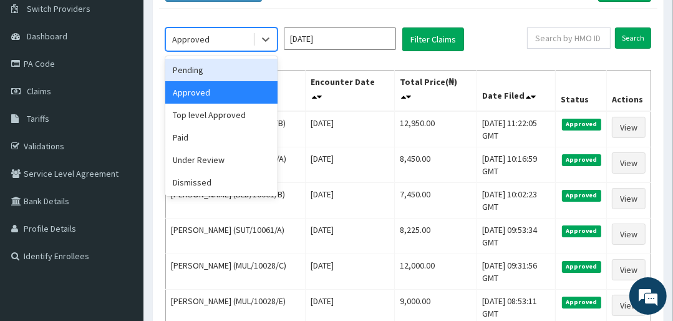
click at [212, 67] on div "Pending" at bounding box center [221, 70] width 112 height 22
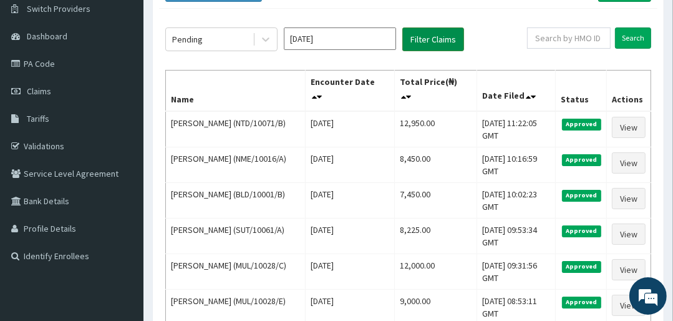
click at [409, 33] on button "Filter Claims" at bounding box center [433, 39] width 62 height 24
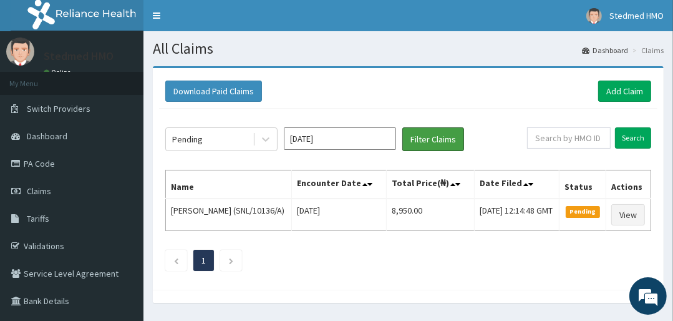
scroll to position [50, 0]
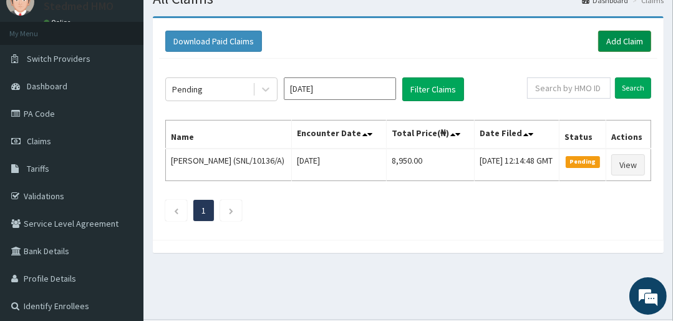
click at [618, 38] on link "Add Claim" at bounding box center [624, 41] width 53 height 21
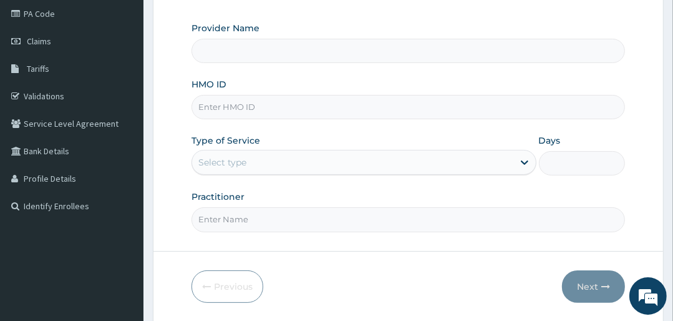
type input "STEDMED SPECIALIST HOSPITAL"
click at [252, 105] on input "HMO ID" at bounding box center [408, 107] width 433 height 24
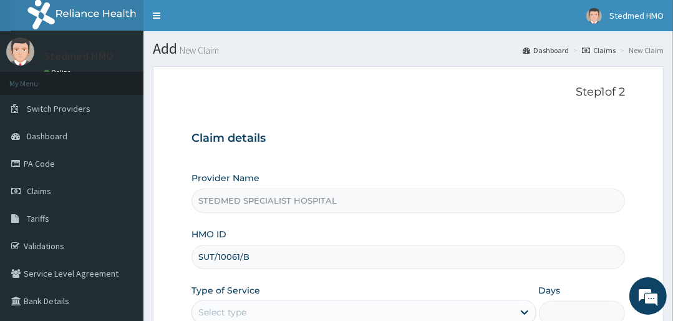
type input "SUT/10061/B"
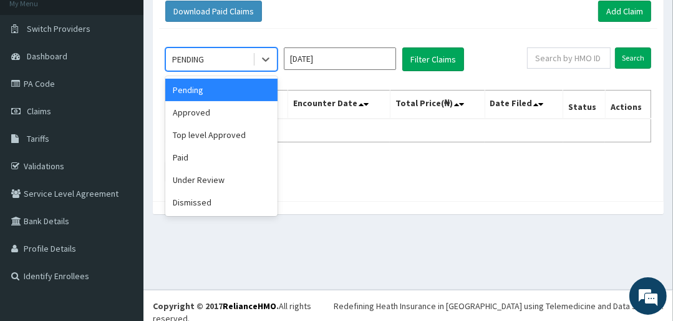
click at [225, 55] on div "PENDING" at bounding box center [209, 59] width 87 height 20
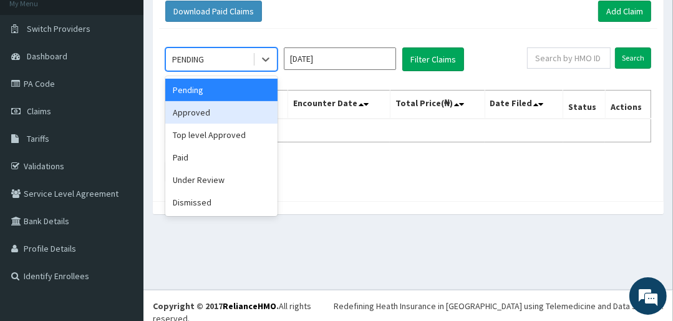
click at [216, 112] on div "Approved" at bounding box center [221, 112] width 112 height 22
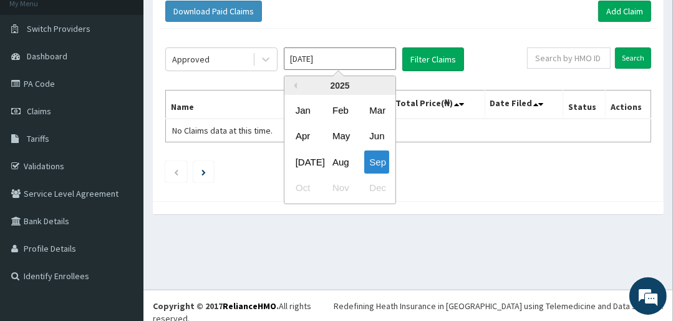
click at [349, 58] on input "Sep 2025" at bounding box center [340, 58] width 112 height 22
click at [342, 160] on div "Aug" at bounding box center [340, 161] width 25 height 23
type input "Aug 2025"
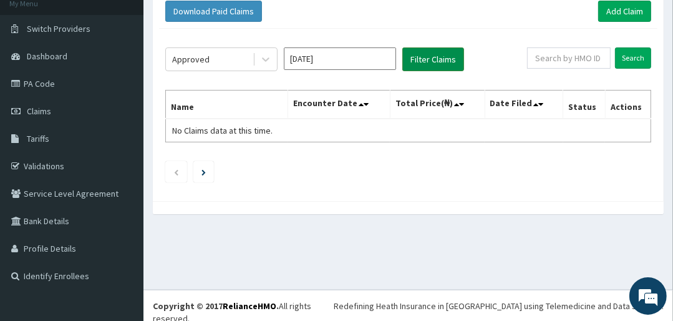
click at [424, 52] on button "Filter Claims" at bounding box center [433, 59] width 62 height 24
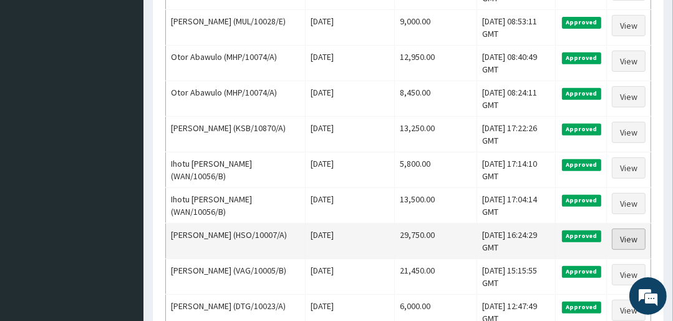
click at [629, 236] on link "View" at bounding box center [629, 238] width 34 height 21
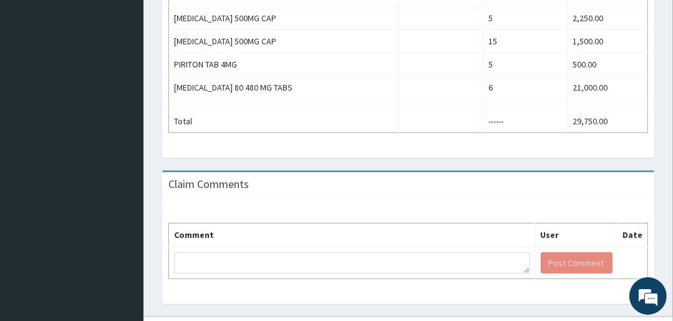
scroll to position [499, 0]
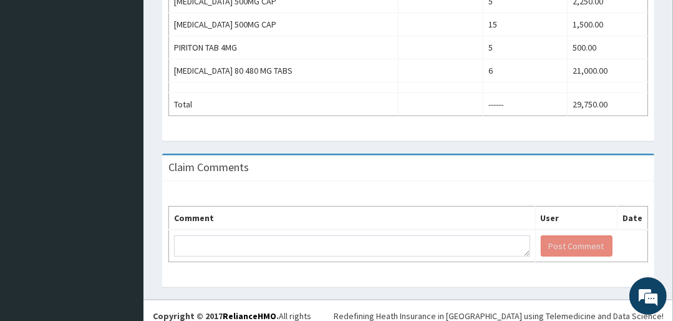
click at [218, 212] on th "Comment" at bounding box center [352, 218] width 367 height 24
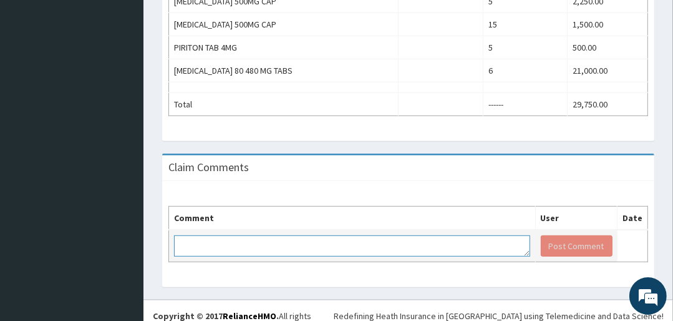
click at [223, 242] on textarea at bounding box center [352, 245] width 356 height 21
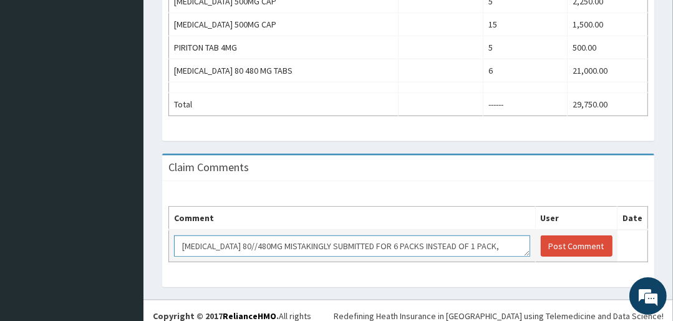
scroll to position [7, 0]
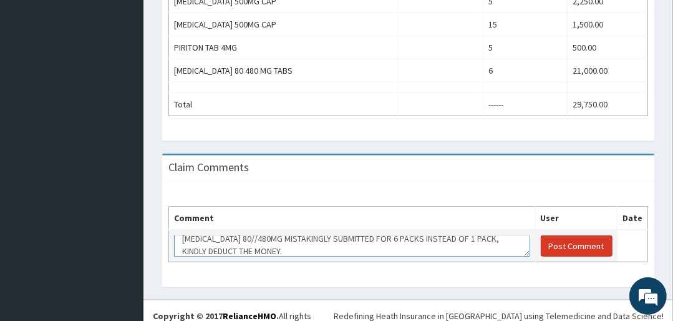
type textarea "[MEDICAL_DATA] 80//480MG MISTAKINGLY SUBMITTED FOR 6 PACKS INSTEAD OF 1 PACK, K…"
click at [574, 245] on button "Post Comment" at bounding box center [577, 245] width 72 height 21
click at [570, 243] on button "Post Comment" at bounding box center [577, 245] width 72 height 21
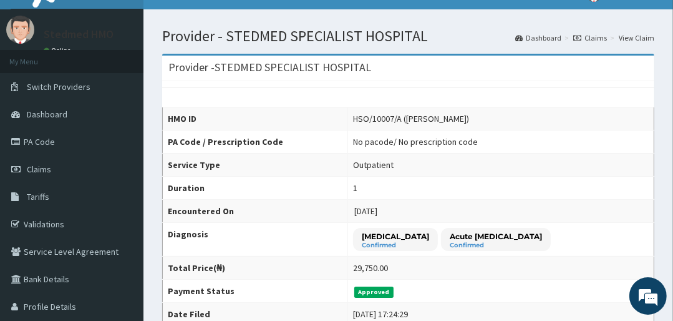
scroll to position [0, 0]
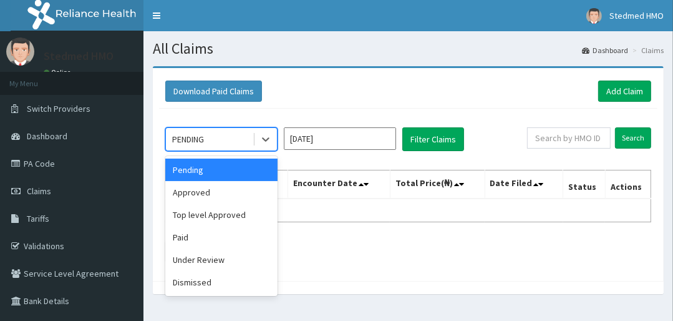
click at [210, 135] on div "PENDING" at bounding box center [209, 139] width 87 height 20
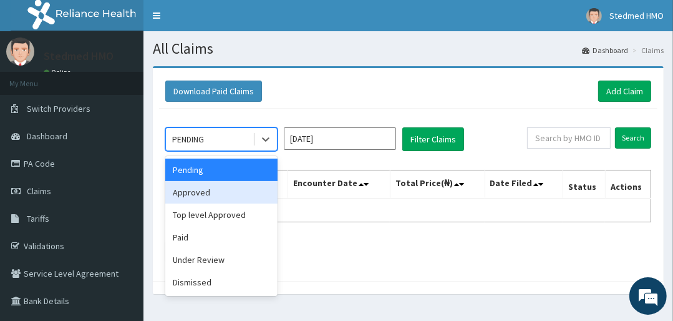
click at [204, 193] on div "Approved" at bounding box center [221, 192] width 112 height 22
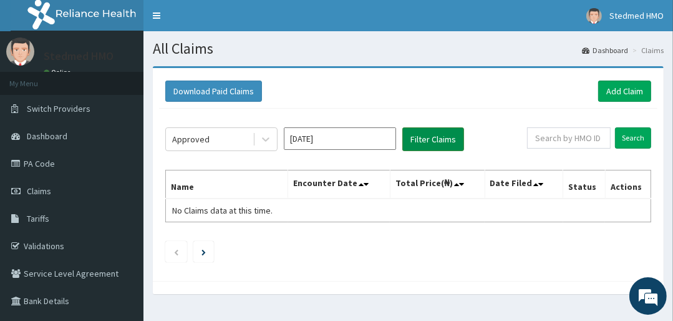
click at [434, 139] on button "Filter Claims" at bounding box center [433, 139] width 62 height 24
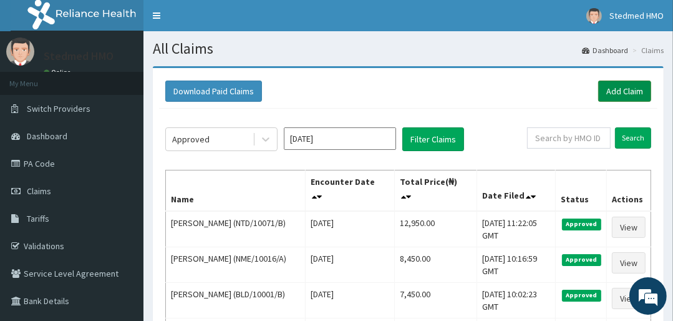
click at [619, 90] on link "Add Claim" at bounding box center [624, 90] width 53 height 21
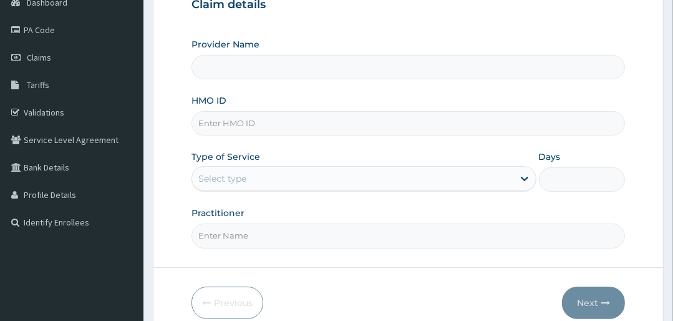
scroll to position [150, 0]
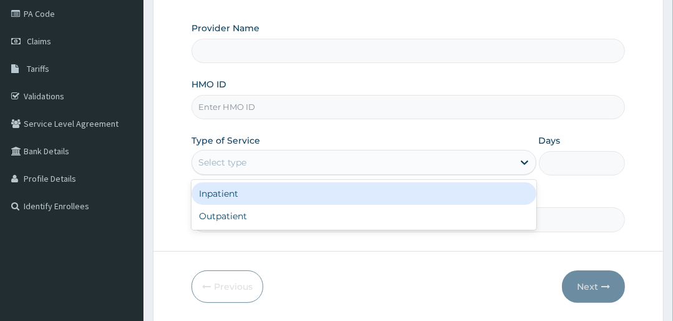
click at [250, 160] on div "Select type" at bounding box center [352, 162] width 321 height 20
click at [241, 109] on input "HMO ID" at bounding box center [408, 107] width 433 height 24
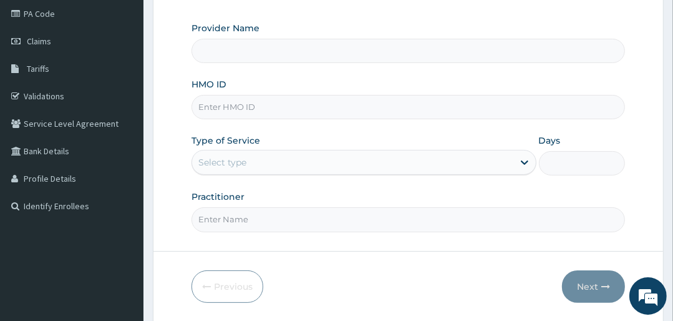
type input "STEDMED SPECIALIST HOSPITAL"
type input "SUT/10061/B"
click at [294, 162] on div "Select type" at bounding box center [352, 162] width 321 height 20
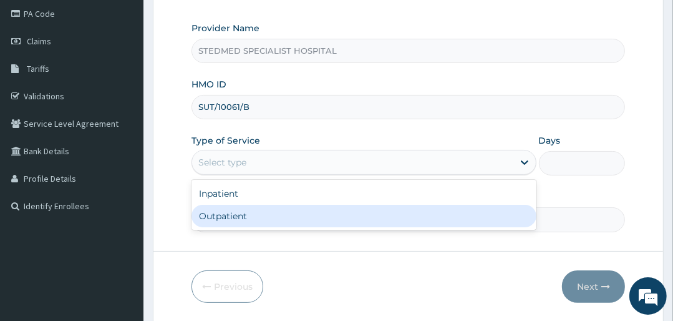
click at [287, 215] on div "Outpatient" at bounding box center [364, 216] width 344 height 22
type input "1"
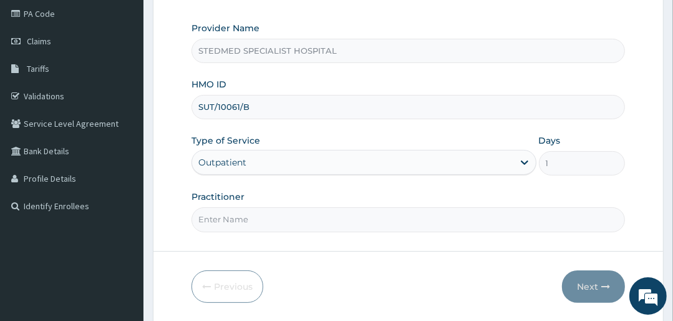
click at [287, 219] on input "Practitioner" at bounding box center [408, 219] width 433 height 24
type input "JULIANA"
click at [585, 281] on button "Next" at bounding box center [593, 286] width 63 height 32
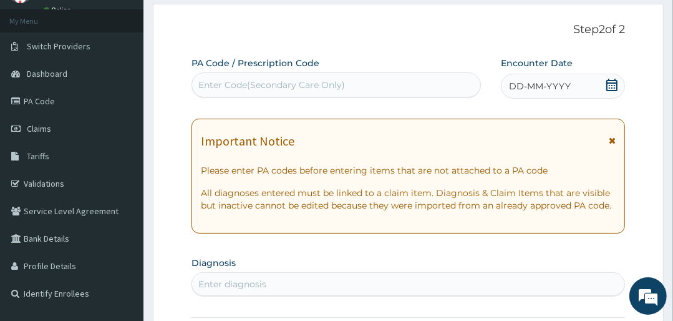
scroll to position [50, 0]
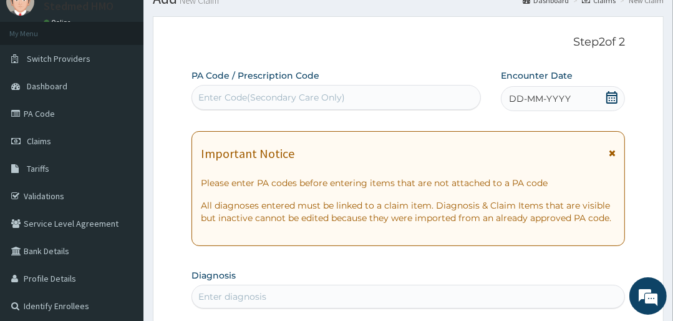
click at [529, 99] on span "DD-MM-YYYY" at bounding box center [540, 98] width 62 height 12
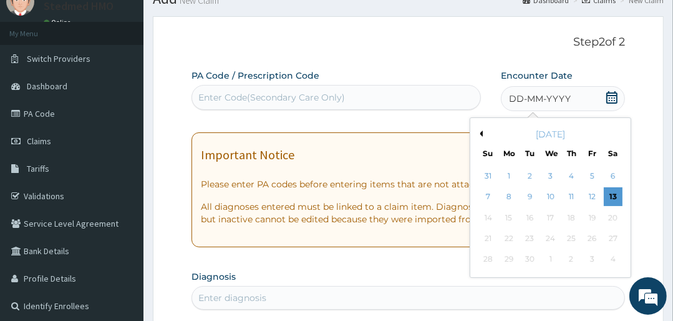
click at [481, 134] on button "Previous Month" at bounding box center [480, 133] width 6 height 6
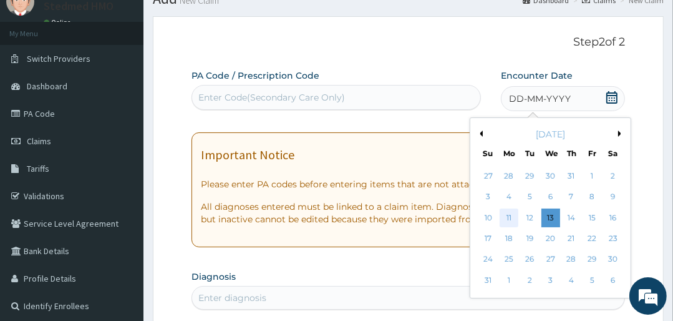
click at [507, 218] on div "11" at bounding box center [509, 217] width 19 height 19
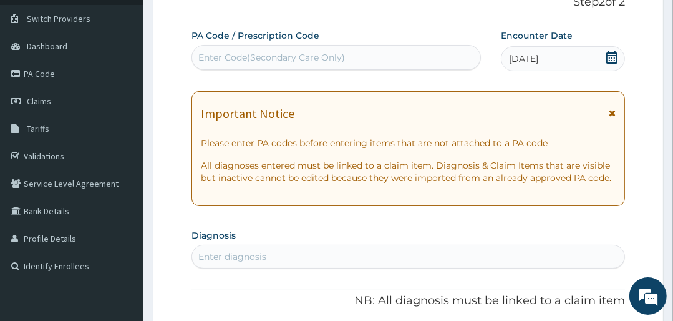
scroll to position [150, 0]
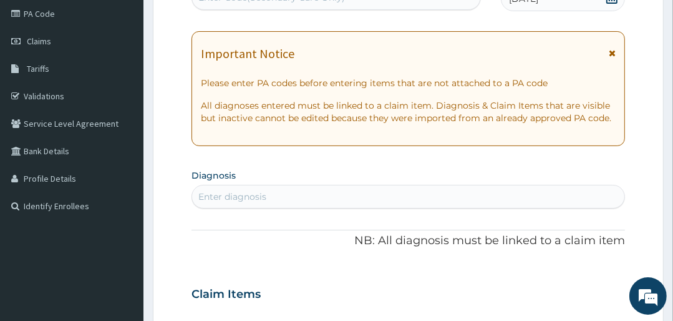
click at [296, 197] on div "Enter diagnosis" at bounding box center [408, 197] width 432 height 20
type input "MALAR"
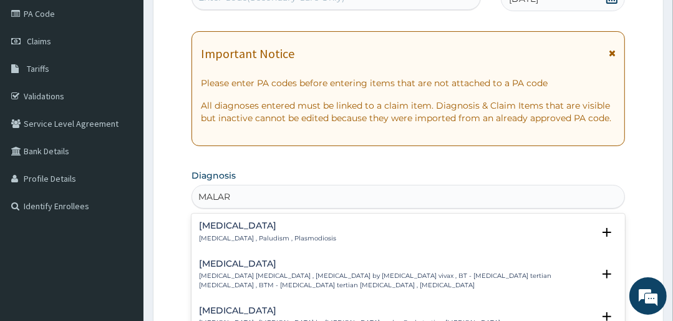
scroll to position [250, 0]
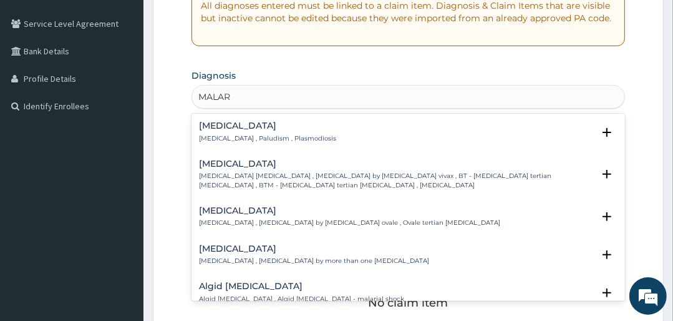
click at [221, 134] on p "[MEDICAL_DATA] , Paludism , Plasmodiosis" at bounding box center [267, 138] width 137 height 9
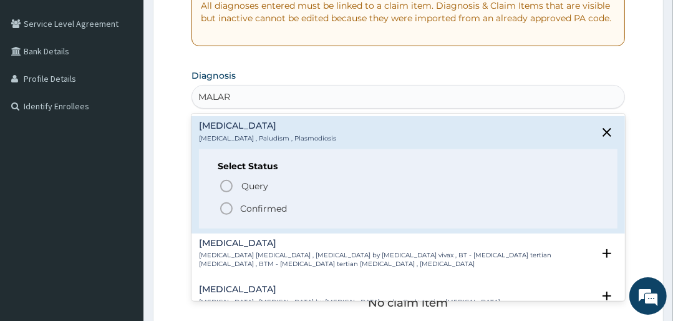
click at [223, 207] on icon "status option filled" at bounding box center [226, 208] width 15 height 15
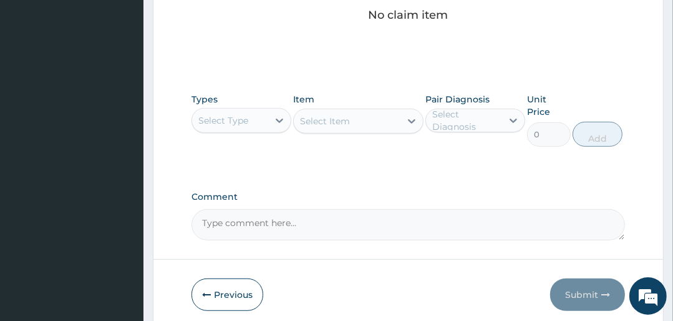
scroll to position [549, 0]
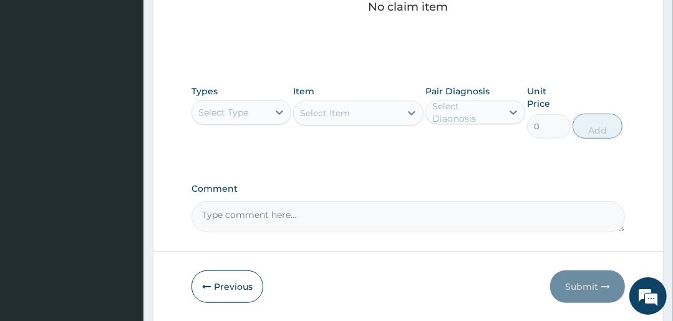
click at [241, 109] on div "Select Type" at bounding box center [223, 112] width 50 height 12
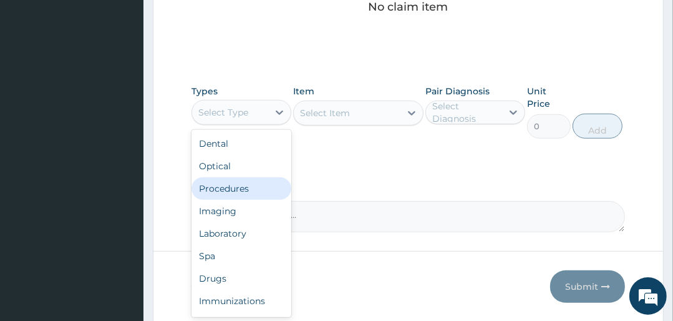
drag, startPoint x: 231, startPoint y: 188, endPoint x: 291, endPoint y: 161, distance: 65.9
click at [231, 188] on div "Procedures" at bounding box center [242, 188] width 100 height 22
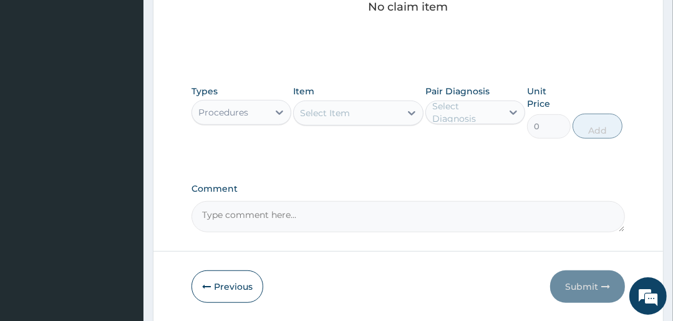
click at [361, 109] on div "Select Item" at bounding box center [347, 113] width 106 height 20
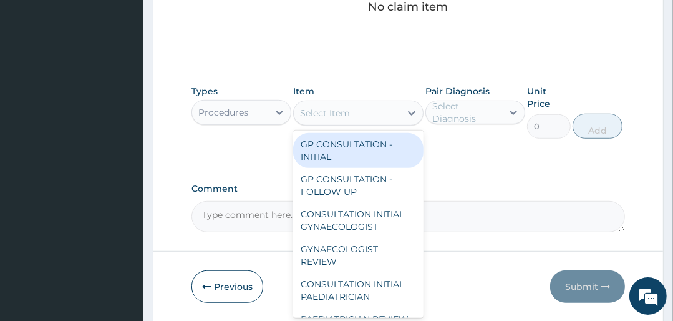
click at [352, 152] on div "GP CONSULTATION - INITIAL" at bounding box center [358, 150] width 130 height 35
type input "3000"
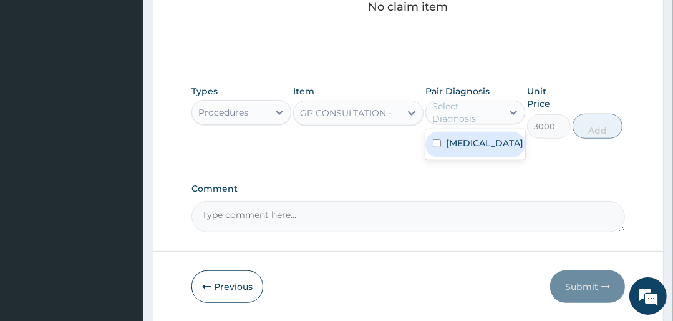
click at [453, 104] on div "Select Diagnosis" at bounding box center [466, 112] width 69 height 25
click at [468, 148] on div "[MEDICAL_DATA]" at bounding box center [475, 145] width 100 height 26
checkbox input "true"
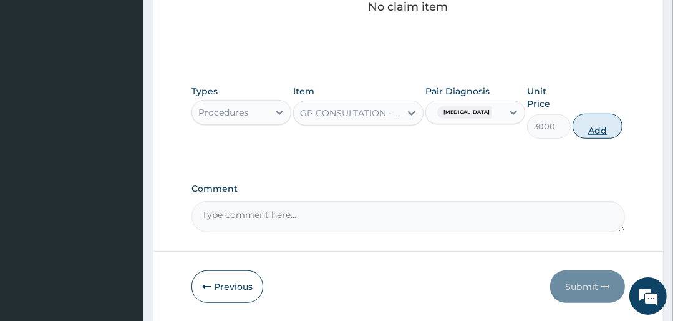
click at [584, 120] on button "Add" at bounding box center [598, 126] width 50 height 25
type input "0"
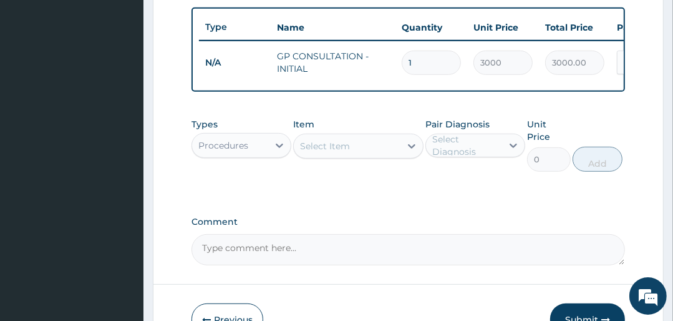
scroll to position [457, 0]
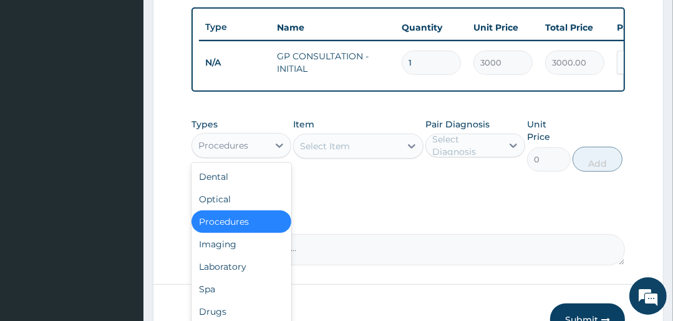
click at [222, 155] on div "Procedures" at bounding box center [230, 145] width 76 height 20
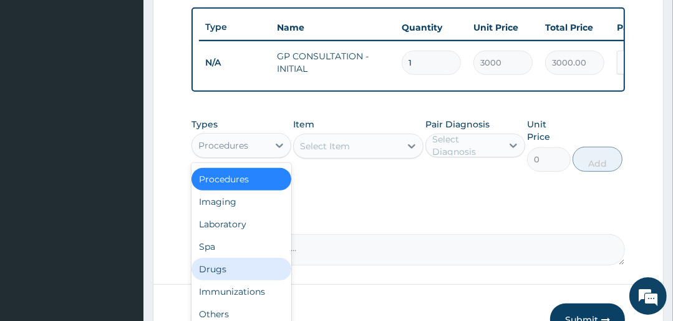
click at [221, 273] on div "Drugs" at bounding box center [242, 269] width 100 height 22
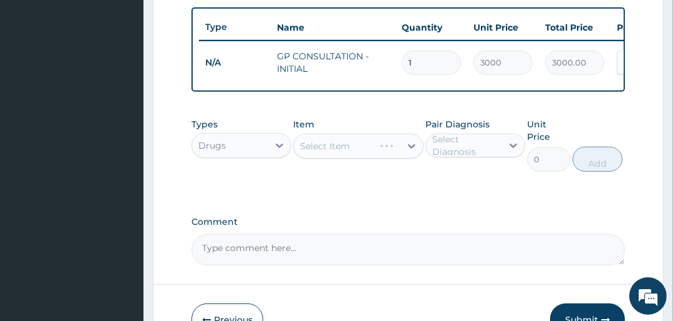
click at [369, 153] on div "Select Item" at bounding box center [358, 146] width 130 height 25
click at [330, 152] on div "Select Item" at bounding box center [325, 146] width 50 height 12
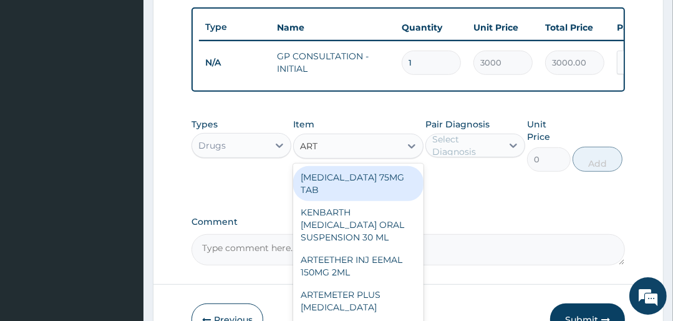
type input "ARTE"
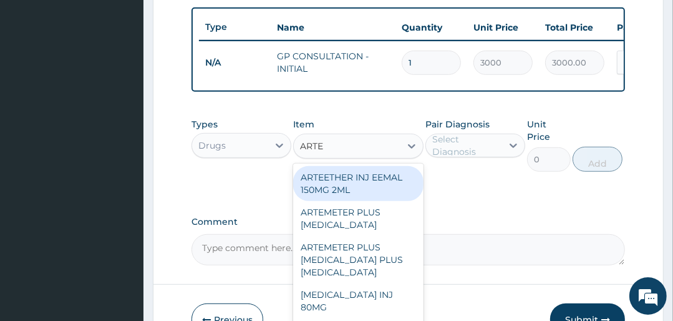
click at [332, 185] on div "ARTEETHER INJ EEMAL 150MG 2ML" at bounding box center [358, 183] width 130 height 35
type input "2000"
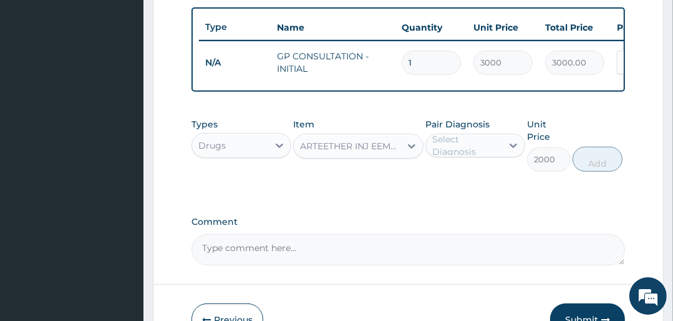
drag, startPoint x: 442, startPoint y: 141, endPoint x: 452, endPoint y: 147, distance: 11.8
click at [442, 141] on div "Select Diagnosis" at bounding box center [466, 145] width 69 height 25
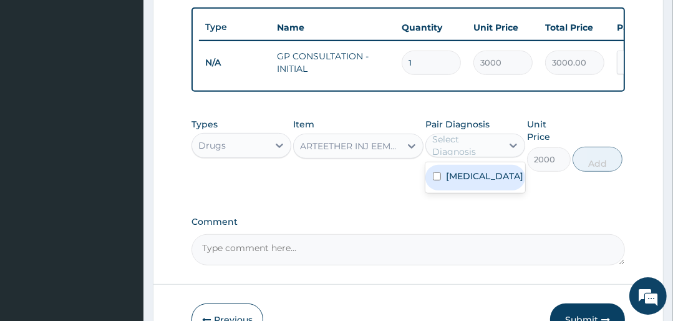
drag, startPoint x: 475, startPoint y: 187, endPoint x: 484, endPoint y: 182, distance: 10.4
click at [478, 185] on div "[MEDICAL_DATA]" at bounding box center [475, 178] width 100 height 26
checkbox input "true"
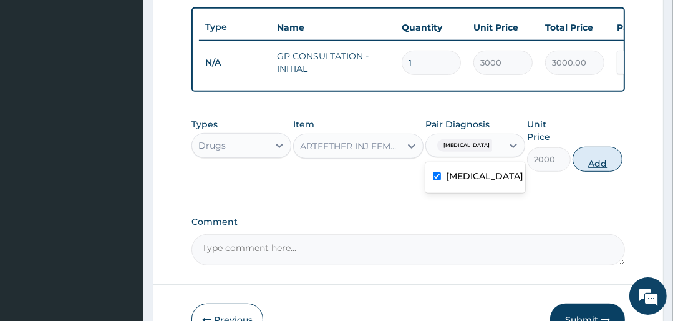
click at [593, 163] on button "Add" at bounding box center [598, 159] width 50 height 25
type input "0"
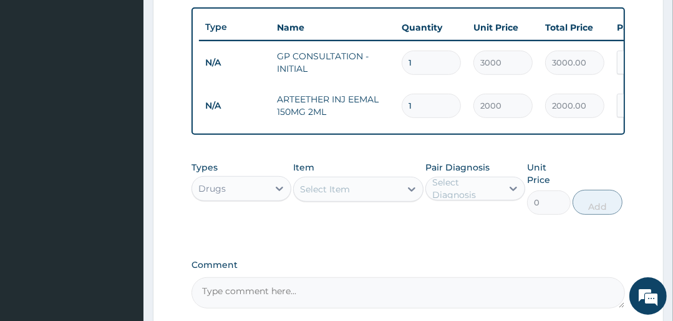
type input "0.00"
type input "3"
type input "6000.00"
type input "3"
click at [356, 199] on div "Select Item" at bounding box center [347, 189] width 106 height 20
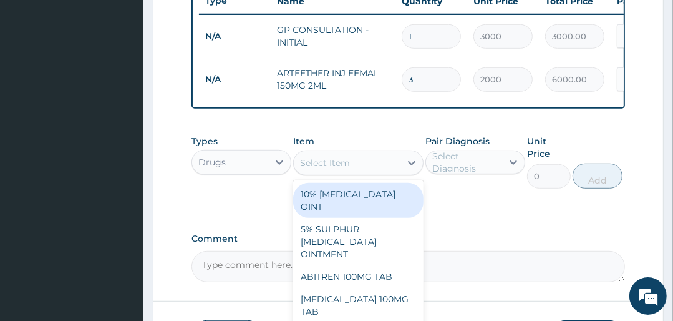
scroll to position [507, 0]
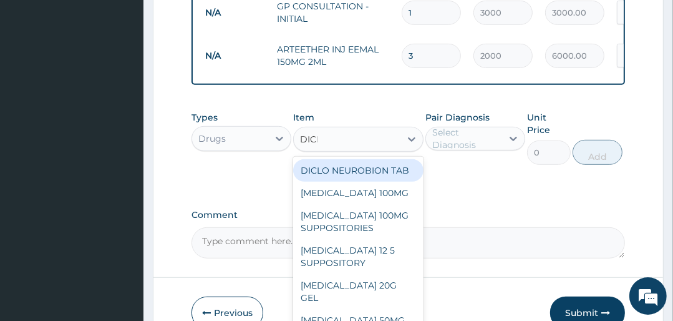
type input "DICLO"
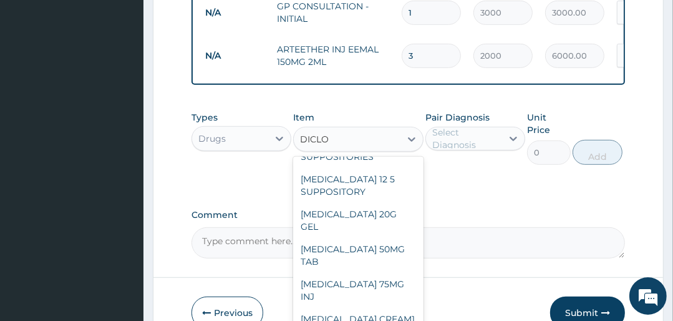
scroll to position [100, 0]
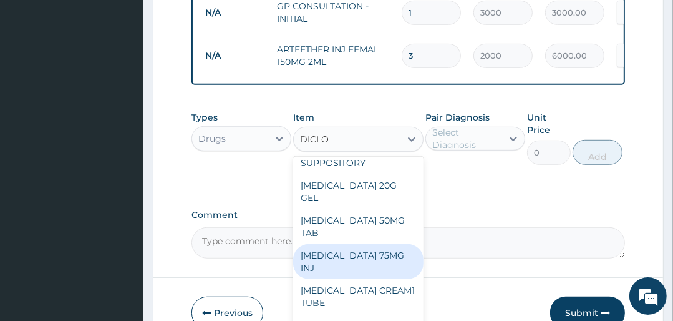
click at [368, 250] on div "[MEDICAL_DATA] 75MG INJ" at bounding box center [358, 261] width 130 height 35
type input "400"
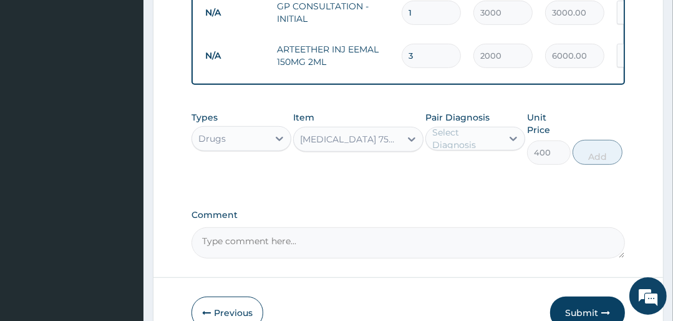
click at [458, 143] on div "Select Diagnosis" at bounding box center [466, 138] width 69 height 25
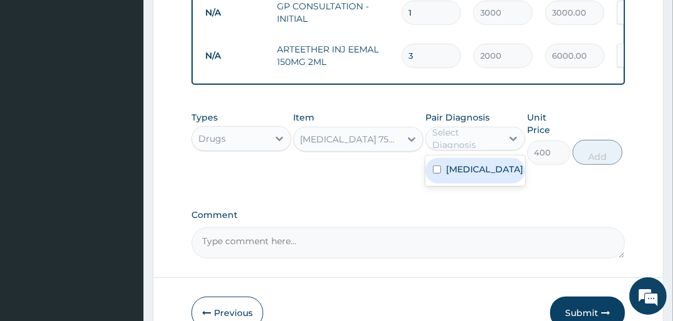
click at [465, 172] on label "[MEDICAL_DATA]" at bounding box center [484, 169] width 77 height 12
checkbox input "true"
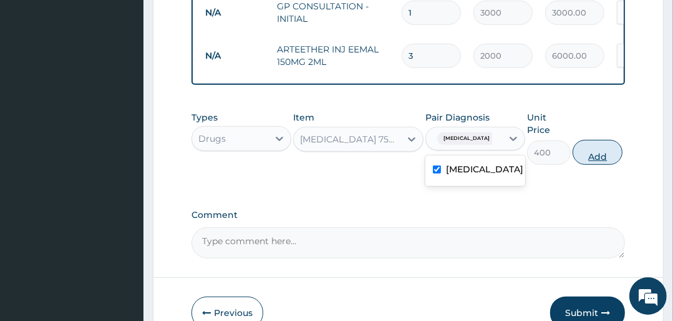
click at [589, 157] on button "Add" at bounding box center [598, 152] width 50 height 25
type input "0"
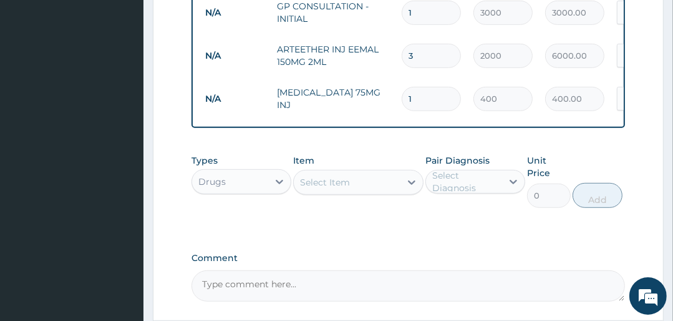
click at [350, 192] on div "Select Item" at bounding box center [347, 182] width 106 height 20
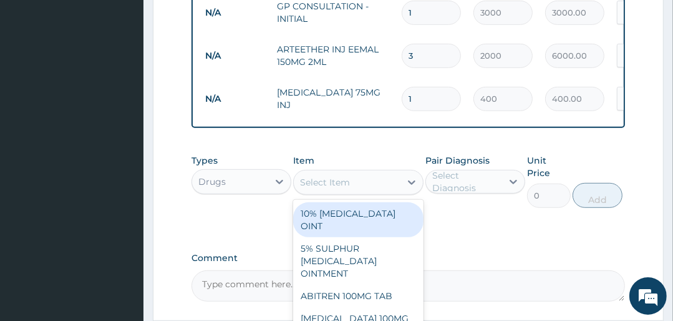
click at [350, 189] on div "Select Item" at bounding box center [347, 182] width 106 height 20
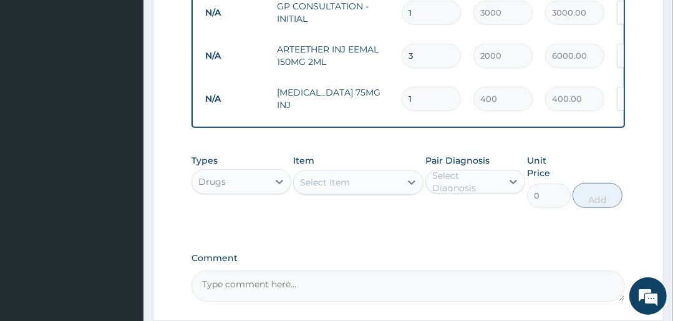
click at [367, 189] on div "Select Item" at bounding box center [347, 182] width 106 height 20
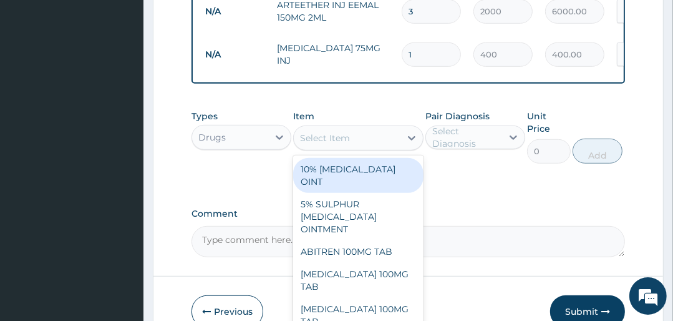
scroll to position [606, 0]
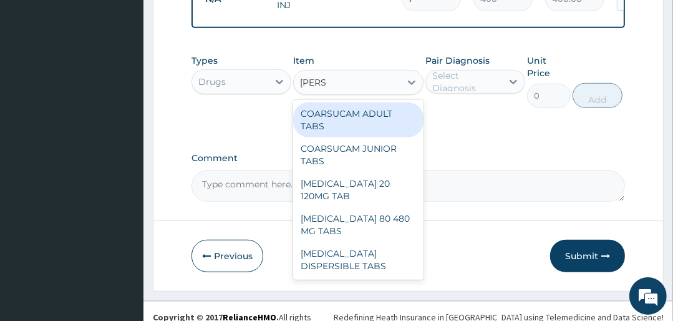
type input "COART"
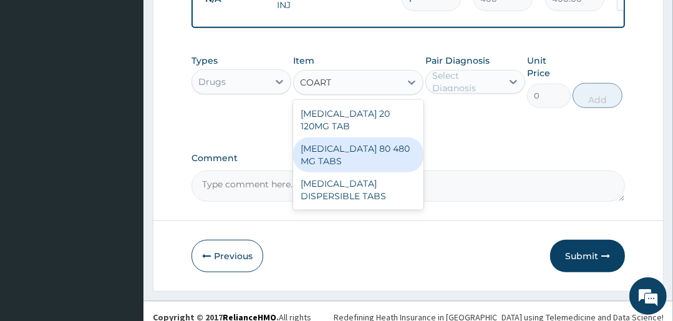
click at [359, 146] on div "COARTEM 80 480 MG TABS" at bounding box center [358, 154] width 130 height 35
type input "3500"
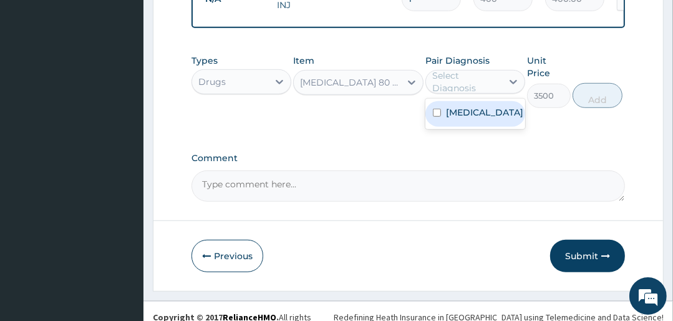
click at [466, 88] on div "Select Diagnosis" at bounding box center [466, 81] width 69 height 25
click at [468, 119] on label "Malaria" at bounding box center [484, 112] width 77 height 12
checkbox input "true"
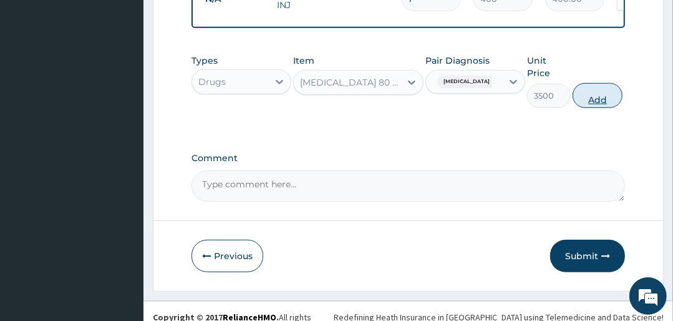
click at [607, 102] on button "Add" at bounding box center [598, 95] width 50 height 25
type input "0"
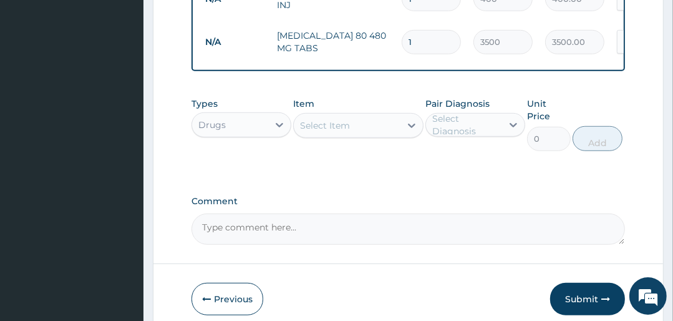
click at [356, 132] on div "Select Item" at bounding box center [347, 125] width 106 height 20
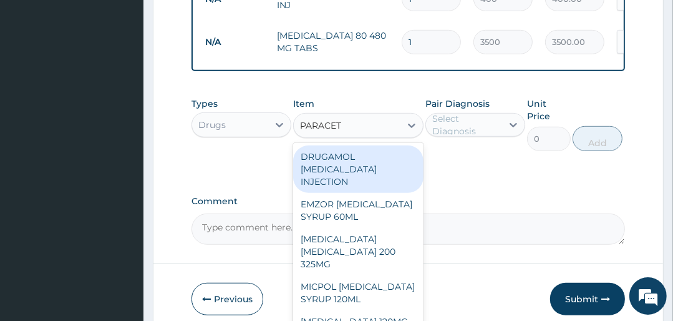
type input "PARACETA"
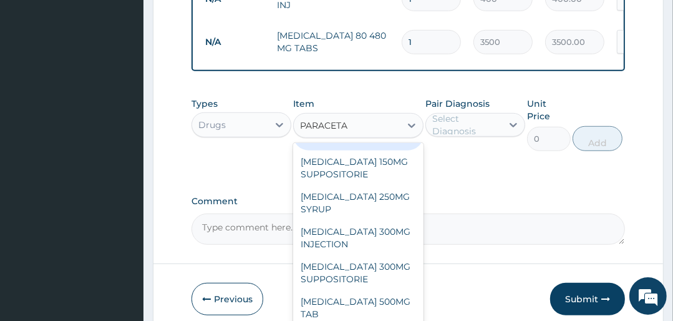
scroll to position [200, 0]
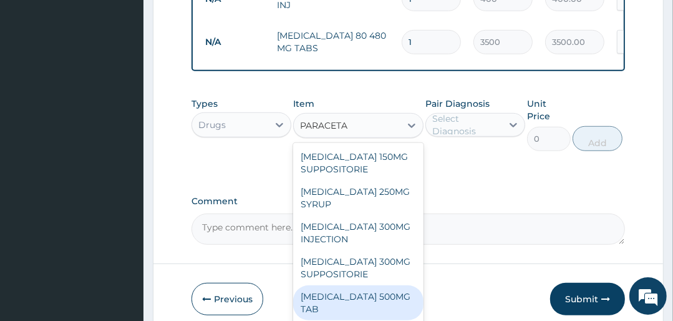
click at [371, 298] on div "PARACETAMOL 500MG TAB" at bounding box center [358, 302] width 130 height 35
type input "25"
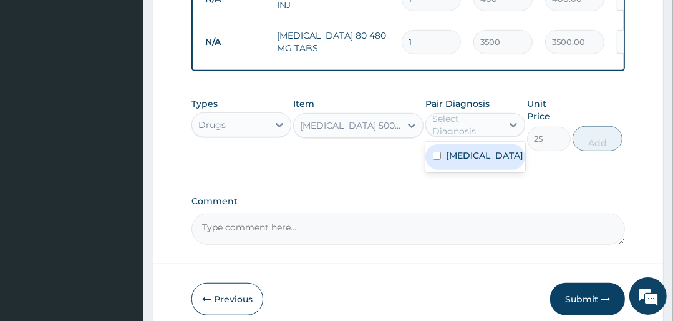
click at [461, 137] on div "Select Diagnosis" at bounding box center [466, 124] width 69 height 25
click at [472, 168] on div "Malaria" at bounding box center [475, 157] width 100 height 26
checkbox input "true"
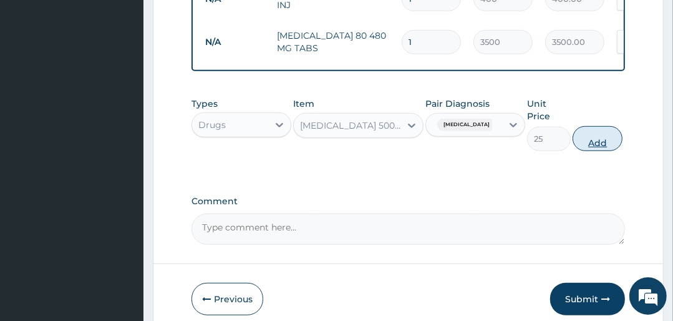
click at [599, 145] on button "Add" at bounding box center [598, 138] width 50 height 25
type input "0"
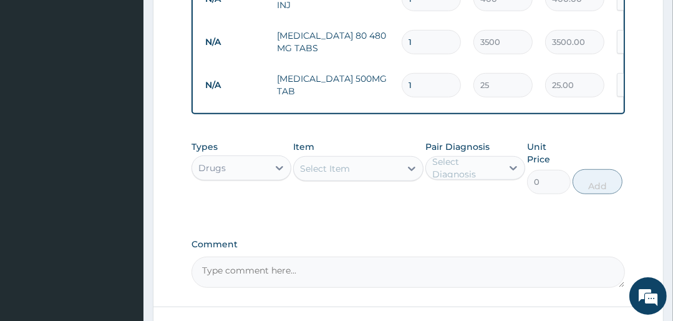
type input "18"
type input "450.00"
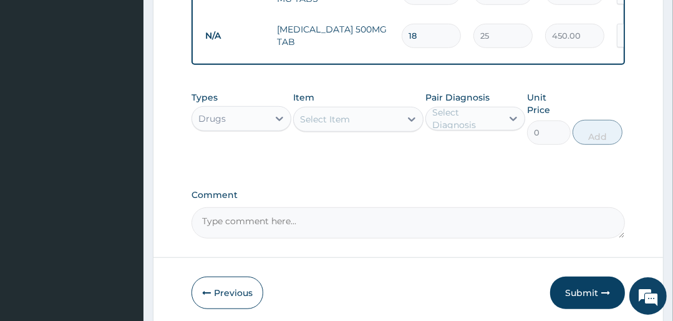
scroll to position [656, 0]
type input "18"
click at [589, 285] on button "Submit" at bounding box center [587, 292] width 75 height 32
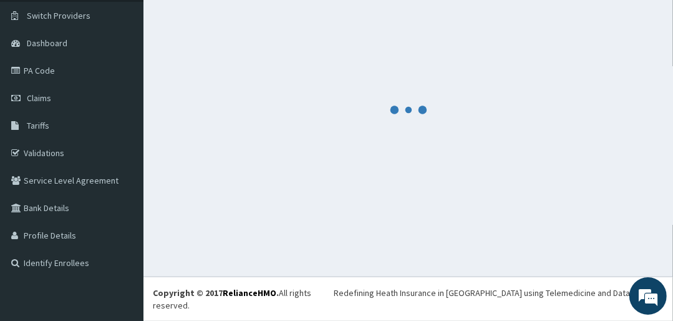
scroll to position [80, 0]
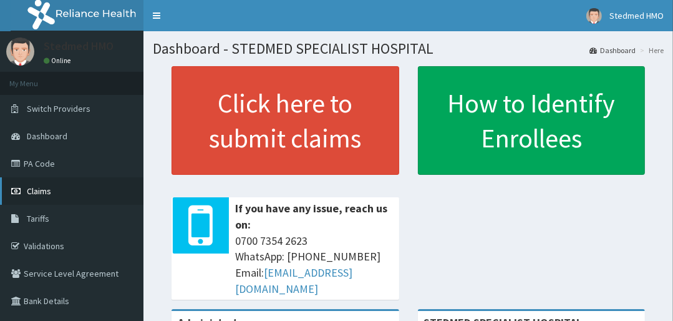
click at [65, 192] on link "Claims" at bounding box center [71, 190] width 143 height 27
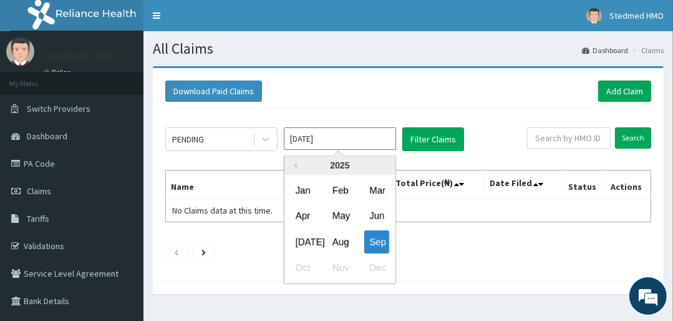
click at [332, 237] on div "Aug" at bounding box center [340, 241] width 25 height 23
type input "Aug 2025"
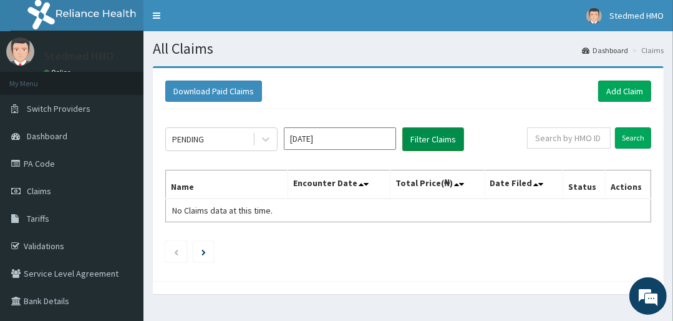
click at [426, 137] on button "Filter Claims" at bounding box center [433, 139] width 62 height 24
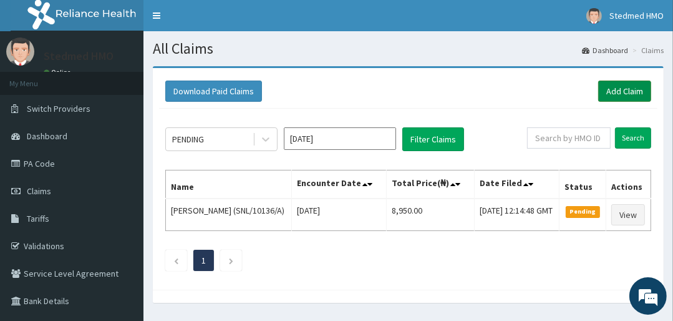
click at [620, 89] on link "Add Claim" at bounding box center [624, 90] width 53 height 21
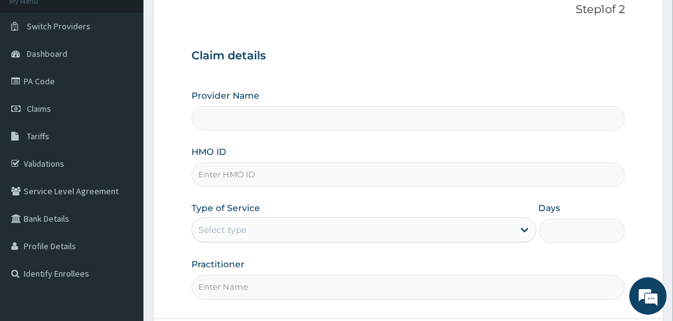
scroll to position [100, 0]
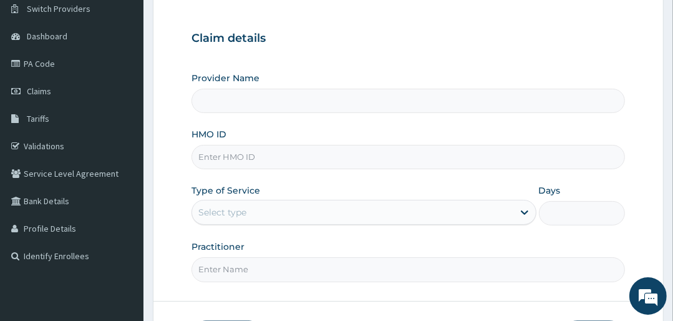
click at [266, 162] on input "HMO ID" at bounding box center [408, 157] width 433 height 24
type input "STEDMED SPECIALIST HOSPITAL"
type input "SUT/10061/B"
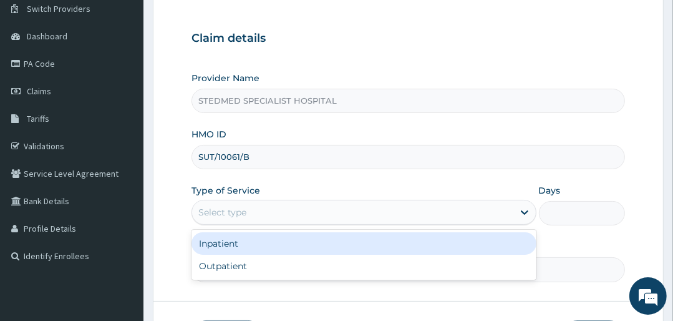
click at [242, 213] on div "Select type" at bounding box center [222, 212] width 48 height 12
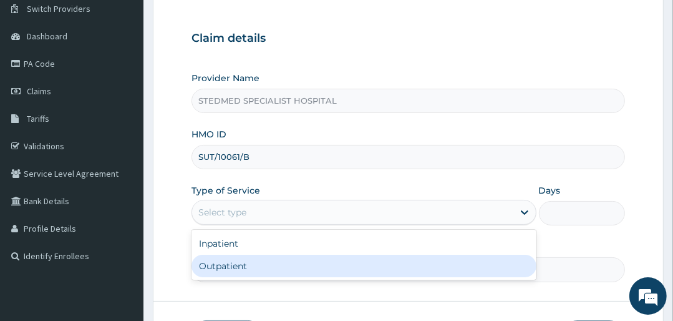
click at [240, 267] on div "Outpatient" at bounding box center [364, 266] width 344 height 22
type input "1"
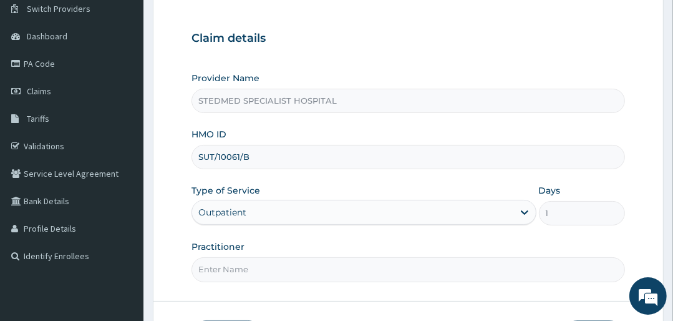
click at [245, 265] on input "Practitioner" at bounding box center [408, 269] width 433 height 24
type input "JULIANA"
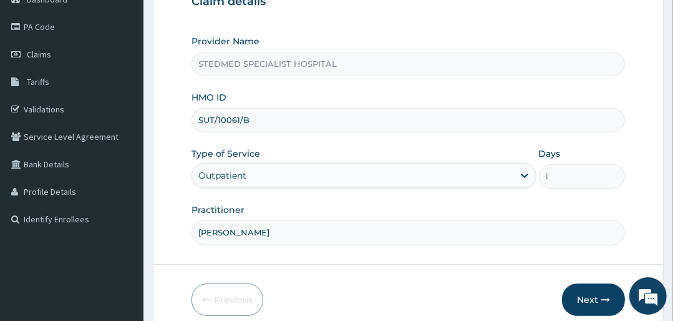
scroll to position [190, 0]
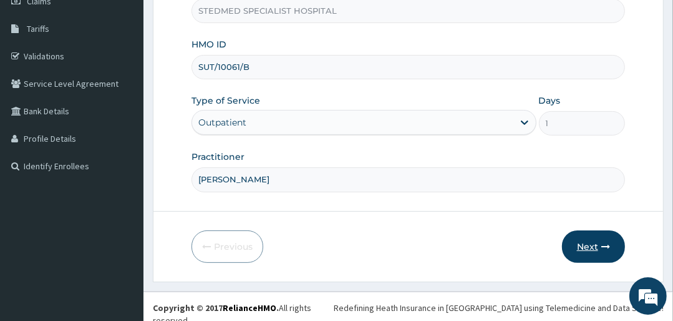
click at [584, 243] on button "Next" at bounding box center [593, 246] width 63 height 32
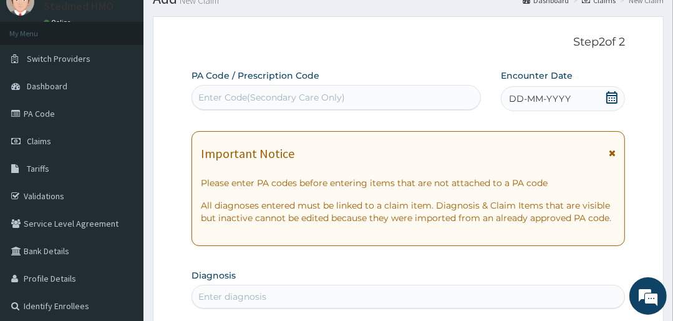
scroll to position [40, 0]
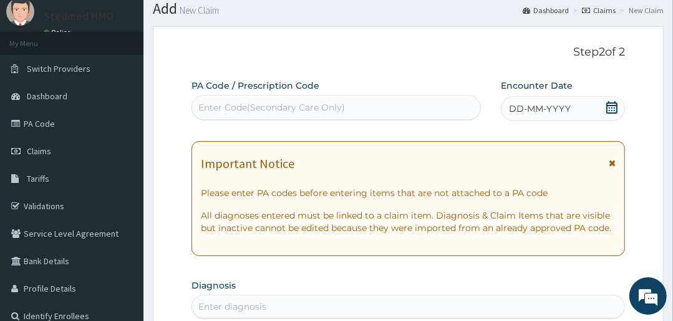
click at [549, 103] on span "DD-MM-YYYY" at bounding box center [540, 108] width 62 height 12
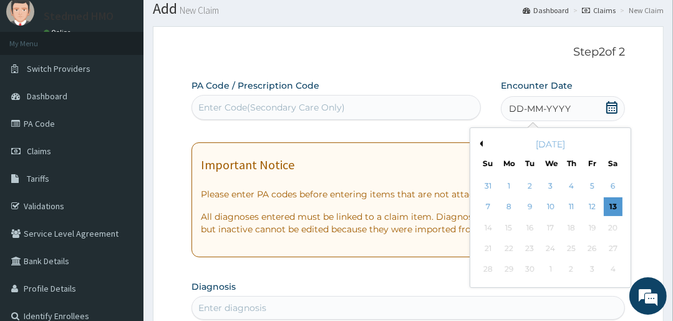
click at [482, 143] on button "Previous Month" at bounding box center [480, 143] width 6 height 6
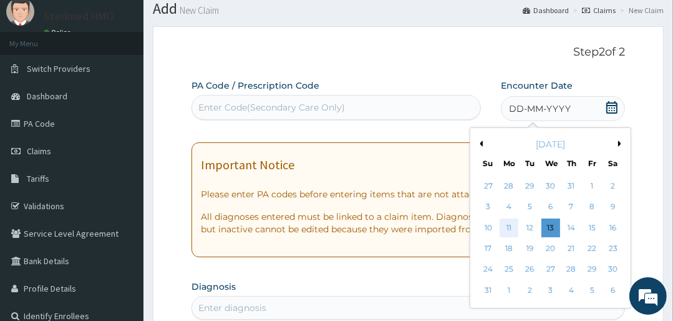
click at [508, 226] on div "11" at bounding box center [509, 227] width 19 height 19
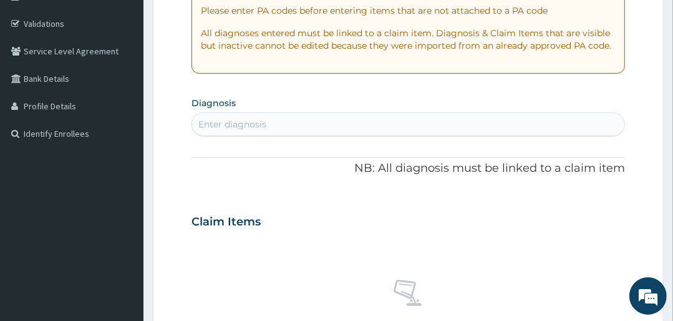
scroll to position [240, 0]
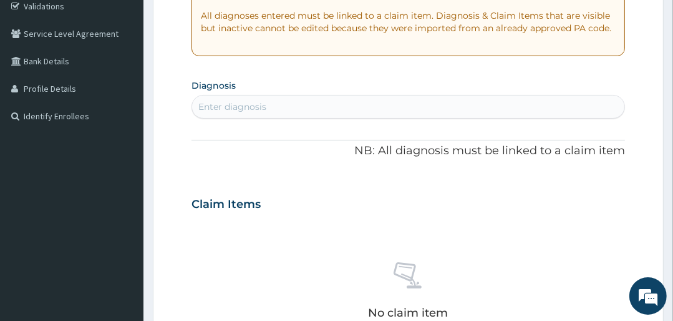
click at [248, 104] on div "Enter diagnosis" at bounding box center [232, 106] width 68 height 12
click at [231, 102] on div "Enter diagnosis" at bounding box center [232, 106] width 68 height 12
type input "MALARIA"
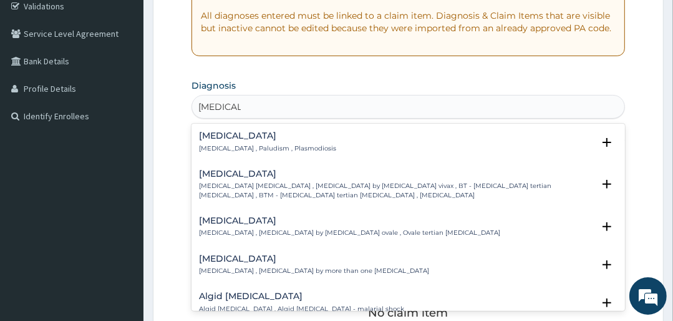
click at [219, 134] on h4 "Malaria" at bounding box center [267, 135] width 137 height 9
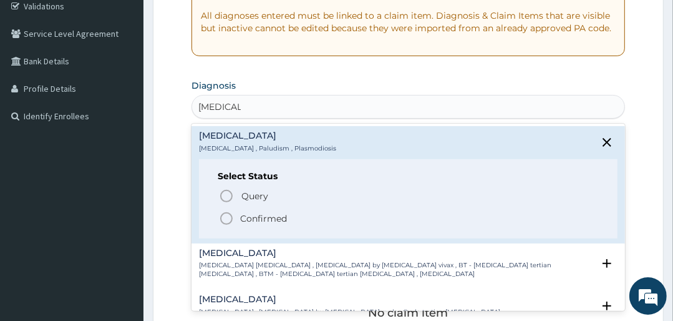
click at [225, 214] on icon "status option filled" at bounding box center [226, 218] width 15 height 15
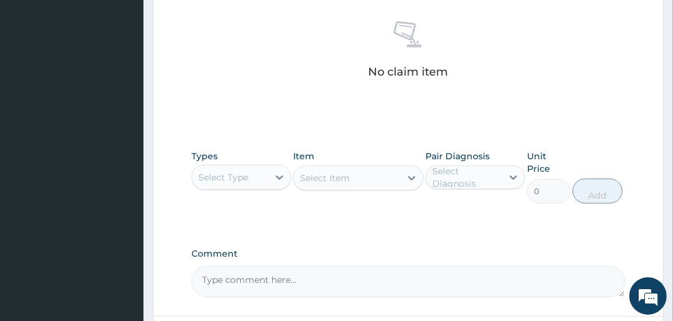
scroll to position [539, 0]
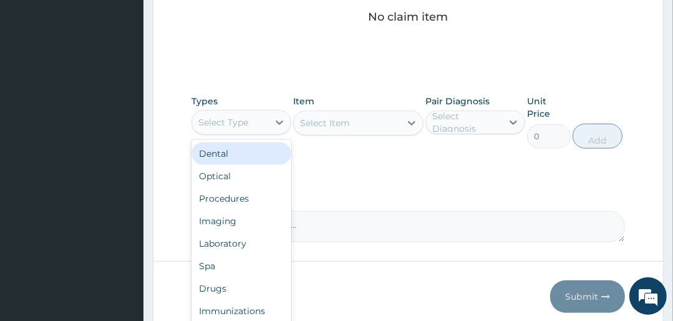
click at [235, 119] on div "Select Type" at bounding box center [223, 122] width 50 height 12
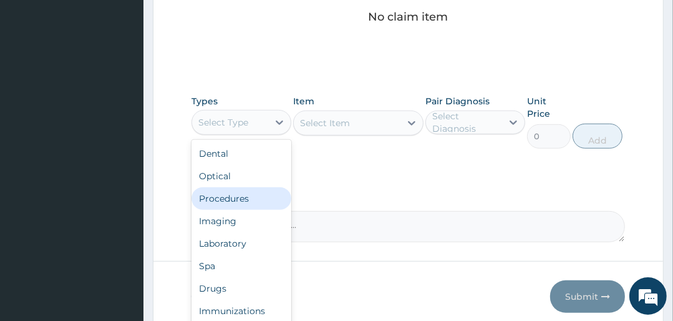
click at [232, 196] on div "Procedures" at bounding box center [242, 198] width 100 height 22
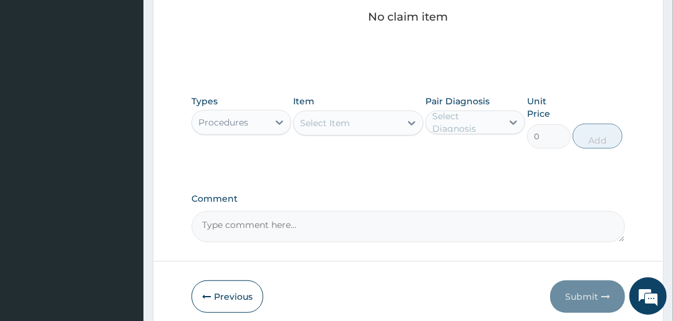
click at [342, 124] on div "Select Item" at bounding box center [325, 123] width 50 height 12
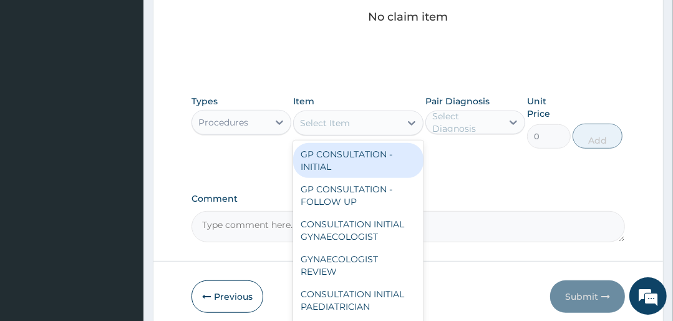
drag, startPoint x: 340, startPoint y: 162, endPoint x: 401, endPoint y: 147, distance: 62.8
click at [340, 162] on div "GP CONSULTATION - INITIAL" at bounding box center [358, 160] width 130 height 35
type input "3000"
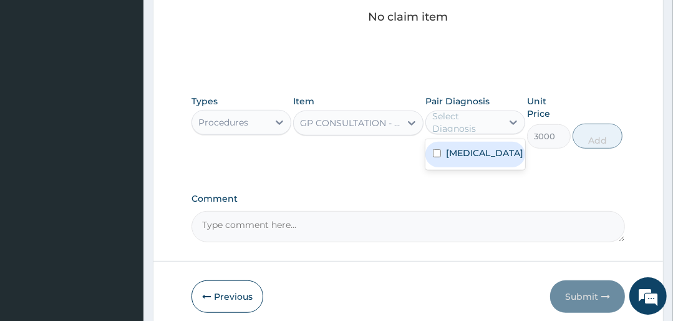
click at [468, 118] on div "Select Diagnosis" at bounding box center [466, 122] width 69 height 25
click at [470, 147] on label "Malaria" at bounding box center [484, 153] width 77 height 12
checkbox input "true"
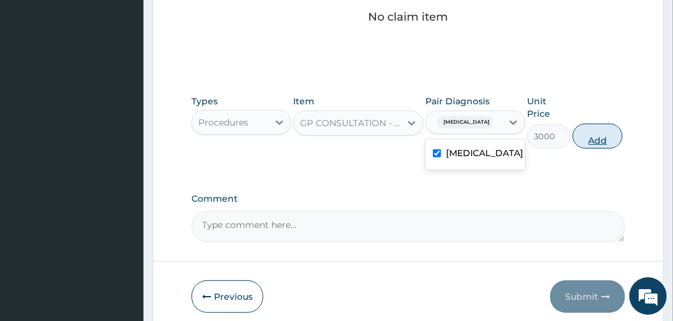
click at [596, 137] on button "Add" at bounding box center [598, 136] width 50 height 25
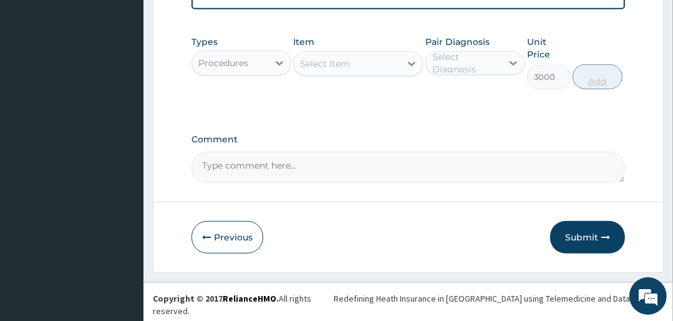
type input "0"
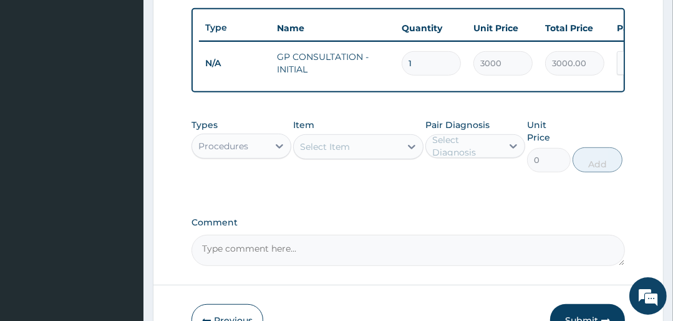
scroll to position [457, 0]
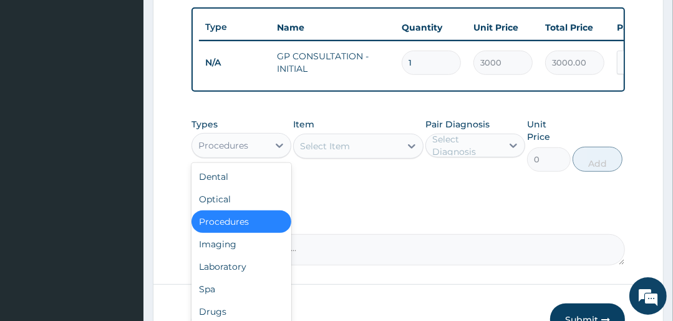
click at [254, 150] on div "Procedures" at bounding box center [230, 145] width 76 height 20
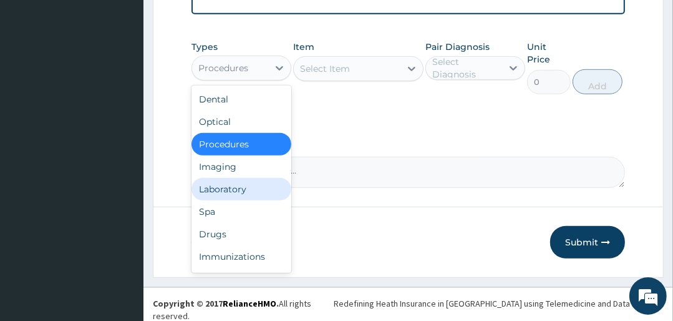
scroll to position [537, 0]
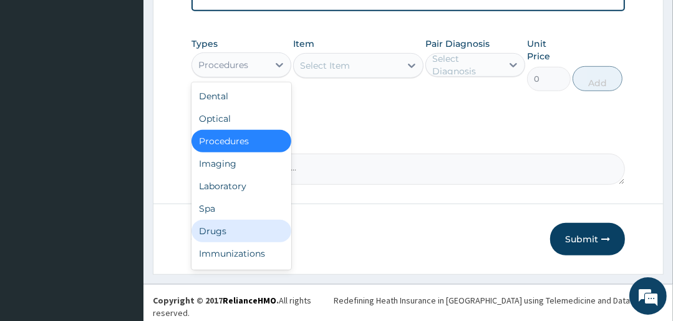
drag, startPoint x: 245, startPoint y: 237, endPoint x: 256, endPoint y: 226, distance: 15.4
click at [245, 237] on div "Drugs" at bounding box center [242, 231] width 100 height 22
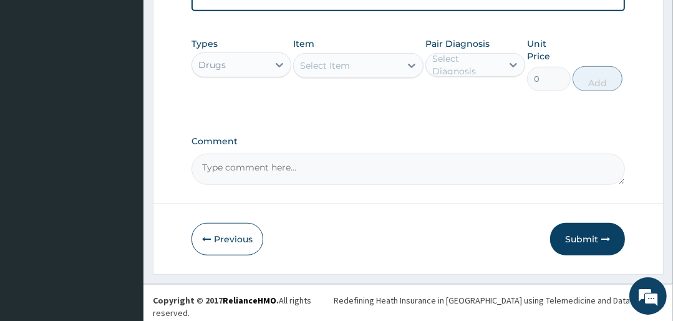
click at [349, 72] on div "Select Item" at bounding box center [325, 65] width 50 height 12
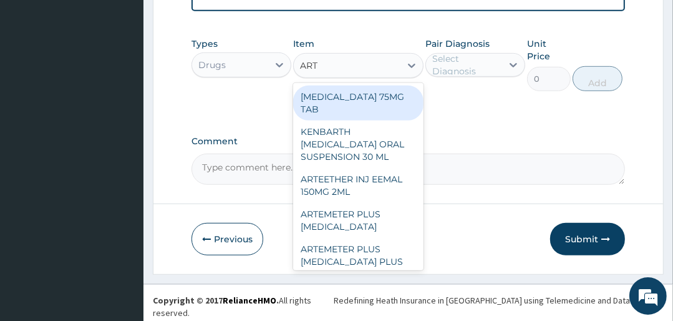
type input "ARTE"
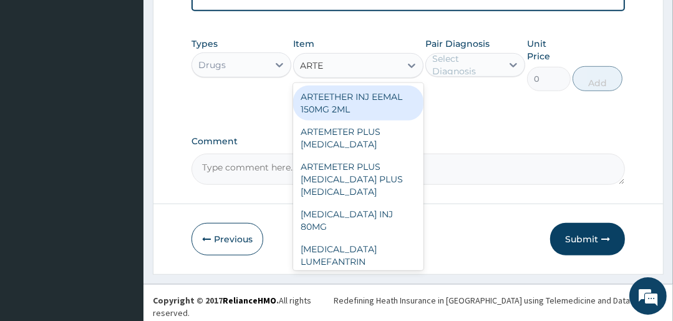
click at [367, 103] on div "ARTEETHER INJ EEMAL 150MG 2ML" at bounding box center [358, 102] width 130 height 35
type input "2000"
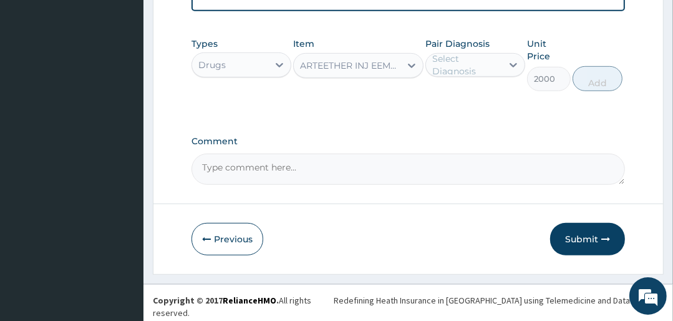
click at [453, 66] on div "Select Diagnosis" at bounding box center [466, 64] width 69 height 25
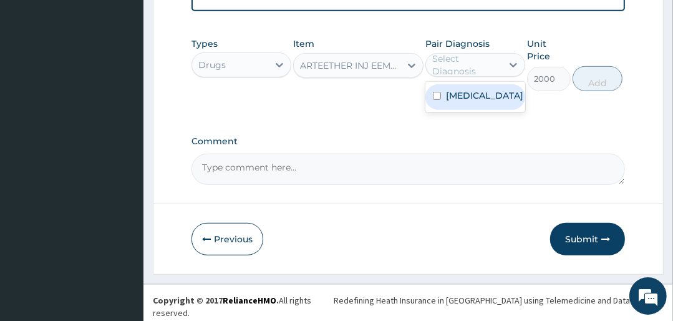
click at [475, 102] on label "Malaria" at bounding box center [484, 95] width 77 height 12
checkbox input "true"
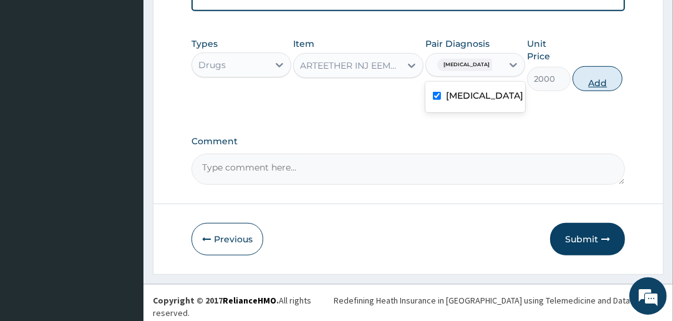
click at [599, 86] on button "Add" at bounding box center [598, 78] width 50 height 25
type input "0"
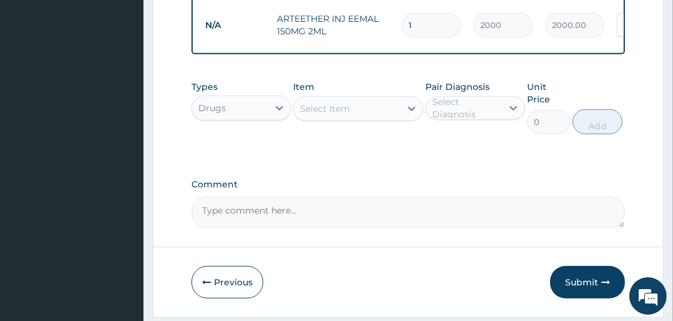
click at [334, 115] on div "Select Item" at bounding box center [325, 108] width 50 height 12
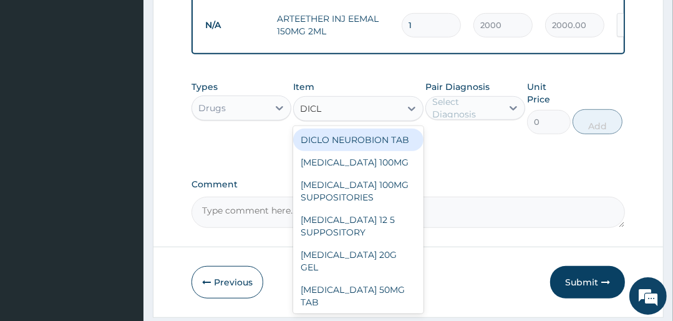
type input "DICLO"
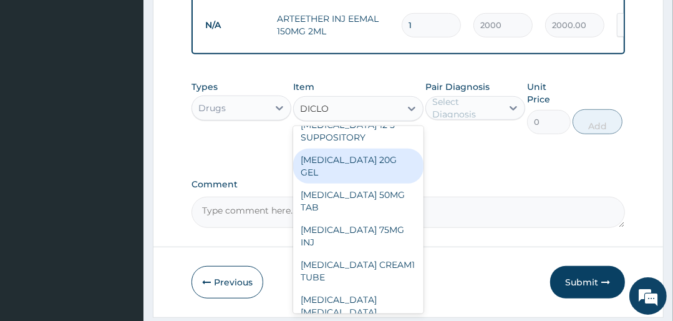
scroll to position [100, 0]
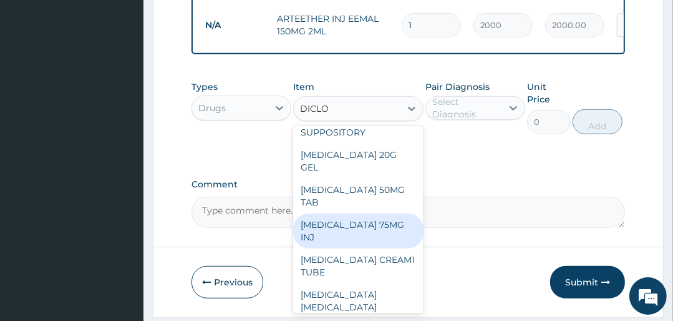
click at [356, 220] on div "DICLOFENAC 75MG INJ" at bounding box center [358, 230] width 130 height 35
type input "400"
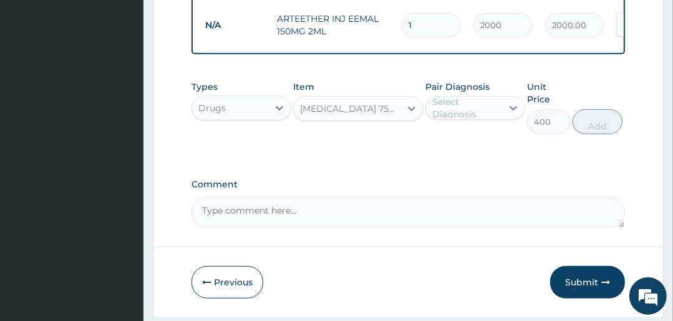
click at [455, 112] on div "Select Diagnosis" at bounding box center [466, 107] width 69 height 25
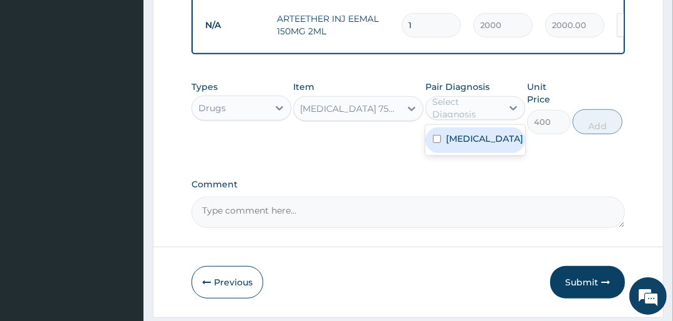
click at [454, 152] on div "[MEDICAL_DATA]" at bounding box center [475, 140] width 100 height 26
checkbox input "true"
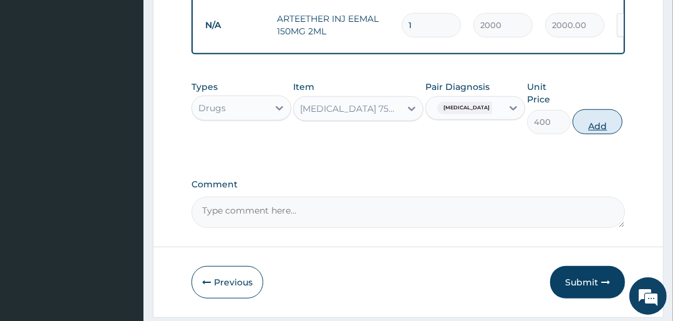
click at [586, 124] on button "Add" at bounding box center [598, 121] width 50 height 25
type input "0"
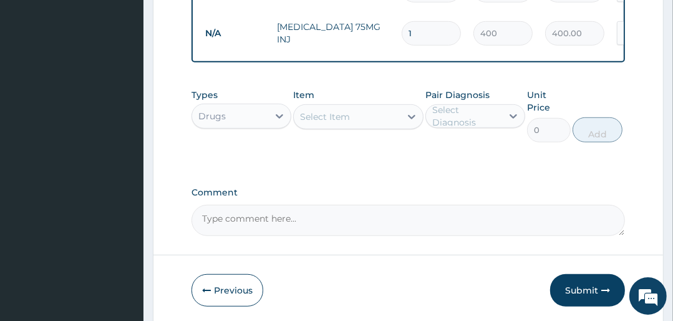
scroll to position [587, 0]
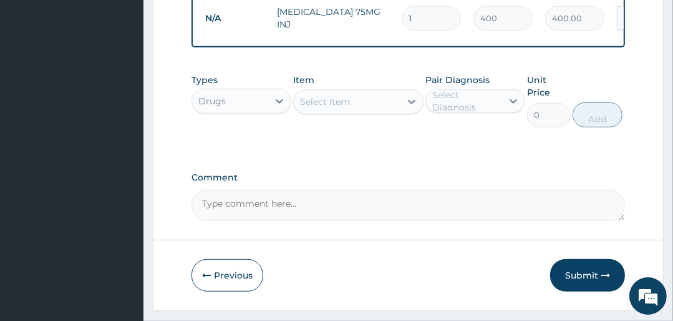
click at [347, 108] on div "Select Item" at bounding box center [325, 101] width 50 height 12
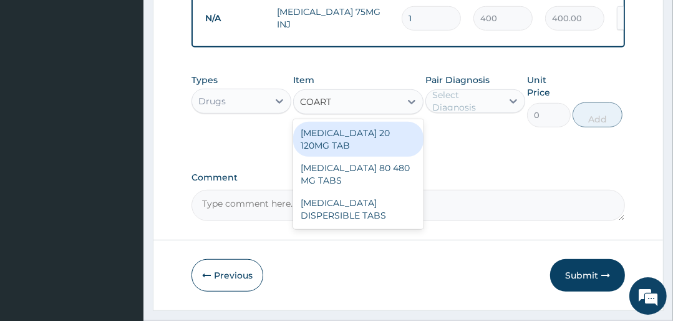
type input "COARTE"
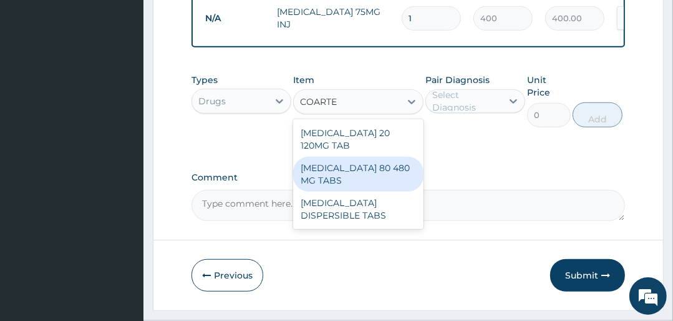
click at [347, 165] on div "COARTEM 80 480 MG TABS" at bounding box center [358, 174] width 130 height 35
type input "3500"
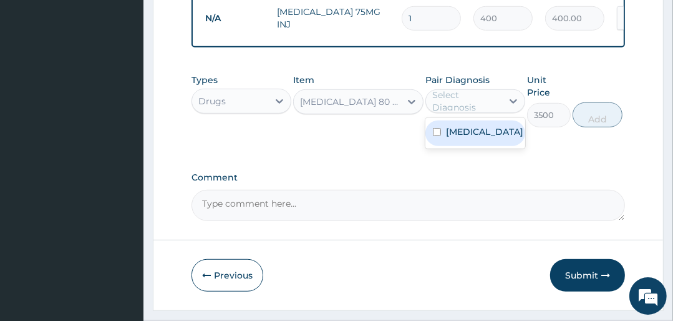
click at [467, 105] on div "Select Diagnosis" at bounding box center [466, 101] width 69 height 25
click at [468, 132] on label "[MEDICAL_DATA]" at bounding box center [484, 131] width 77 height 12
checkbox input "true"
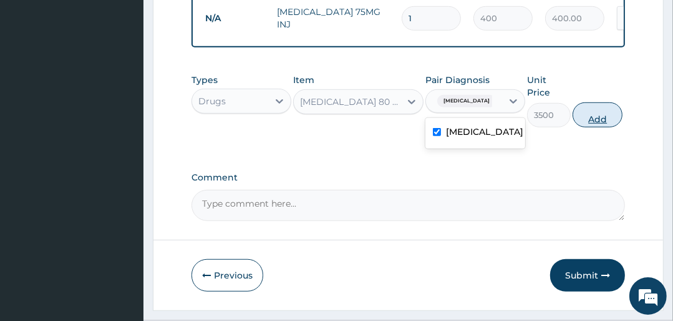
click at [589, 121] on button "Add" at bounding box center [598, 114] width 50 height 25
type input "0"
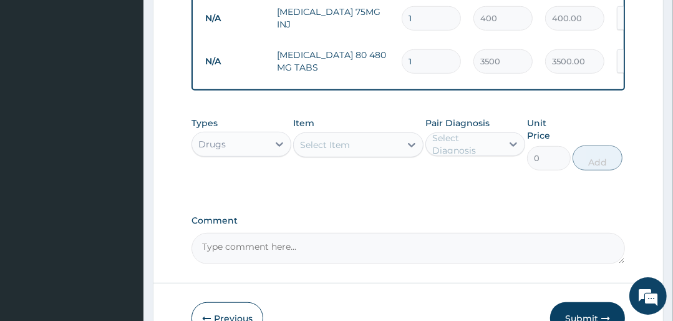
click at [357, 150] on div "Select Item" at bounding box center [347, 145] width 106 height 20
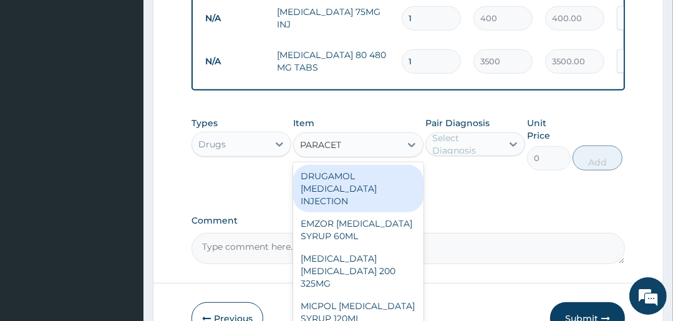
type input "PARACETA"
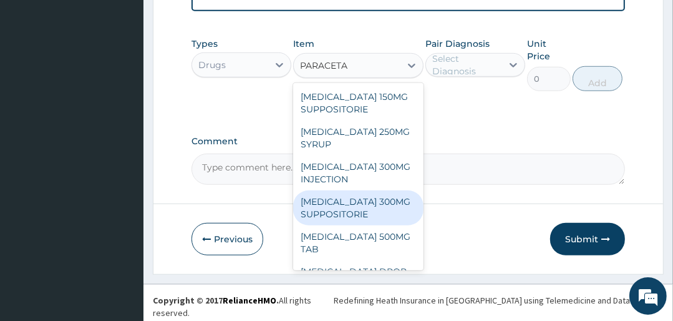
scroll to position [250, 0]
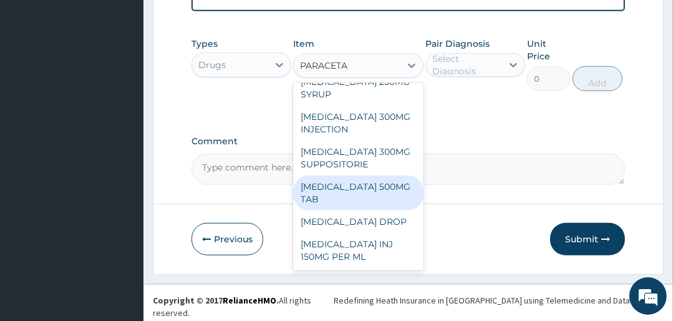
click at [346, 194] on div "PARACETAMOL 500MG TAB" at bounding box center [358, 192] width 130 height 35
type input "25"
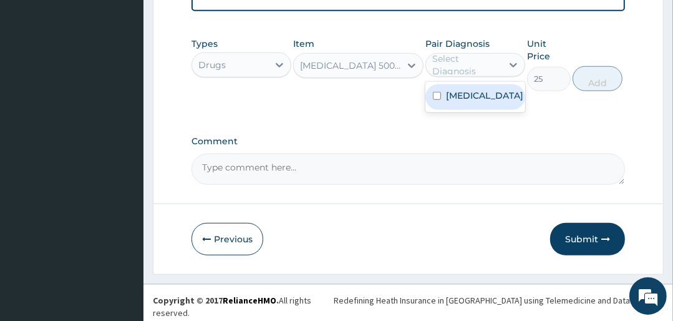
click at [475, 66] on div "Select Diagnosis" at bounding box center [466, 64] width 69 height 25
click at [465, 102] on label "[MEDICAL_DATA]" at bounding box center [484, 95] width 77 height 12
checkbox input "true"
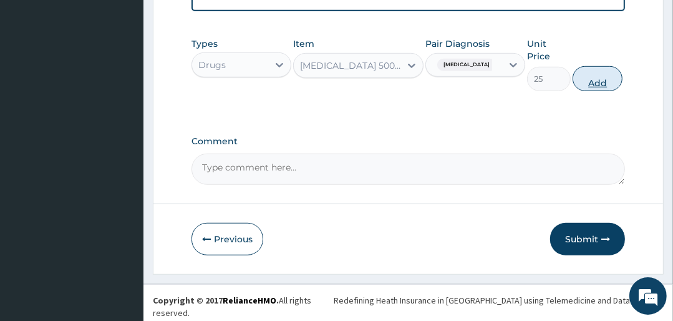
click at [600, 85] on button "Add" at bounding box center [598, 78] width 50 height 25
type input "0"
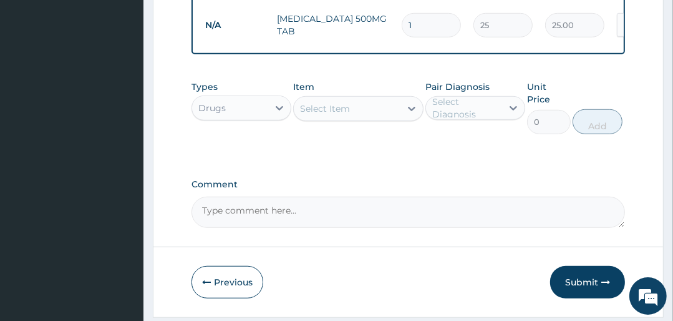
type input "18"
type input "450.00"
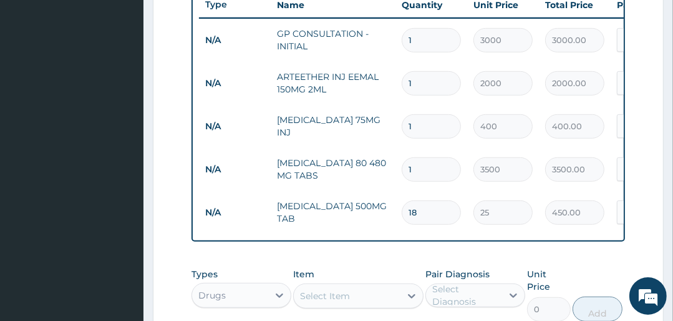
scroll to position [467, 0]
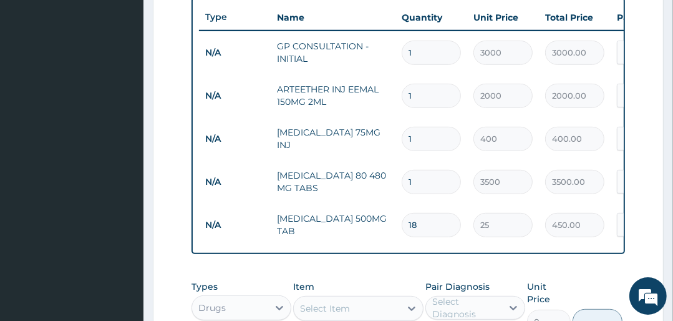
type input "17"
type input "425.00"
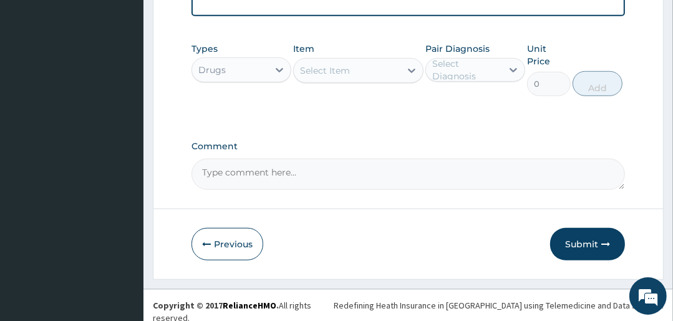
scroll to position [709, 0]
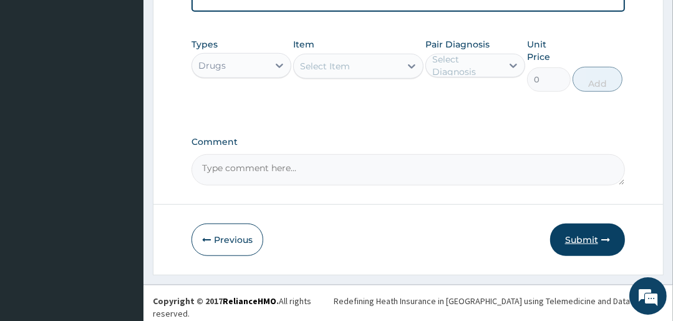
type input "17"
click at [591, 243] on button "Submit" at bounding box center [587, 239] width 75 height 32
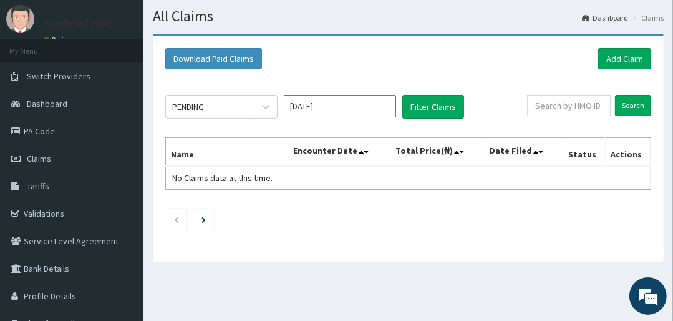
scroll to position [30, 0]
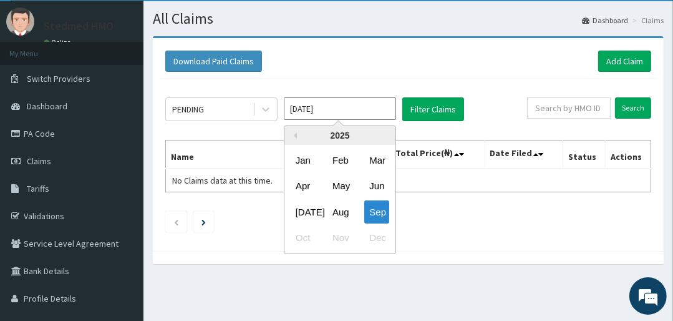
click at [330, 109] on input "[DATE]" at bounding box center [340, 108] width 112 height 22
click at [343, 213] on div "Aug" at bounding box center [340, 211] width 25 height 23
type input "[DATE]"
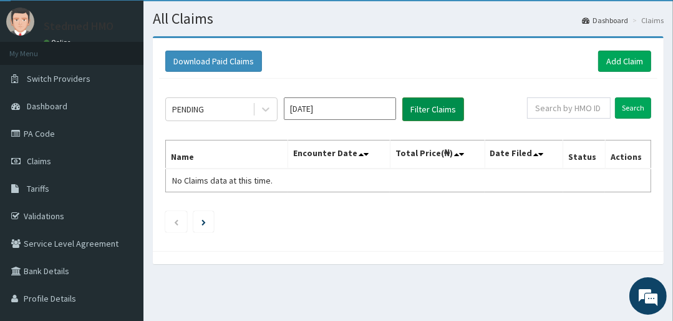
click at [430, 107] on button "Filter Claims" at bounding box center [433, 109] width 62 height 24
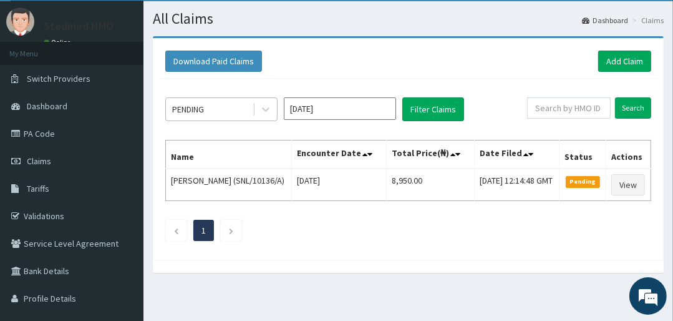
click at [231, 105] on div "PENDING" at bounding box center [209, 109] width 87 height 20
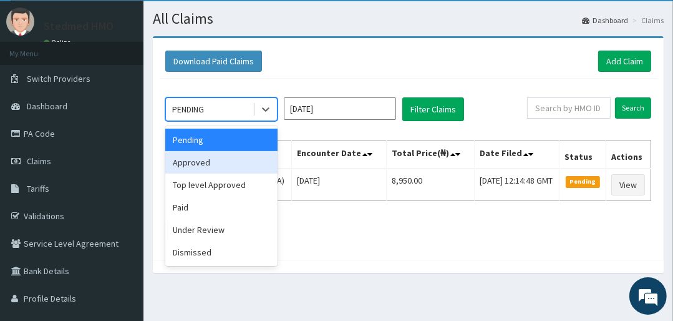
click at [225, 160] on div "Approved" at bounding box center [221, 162] width 112 height 22
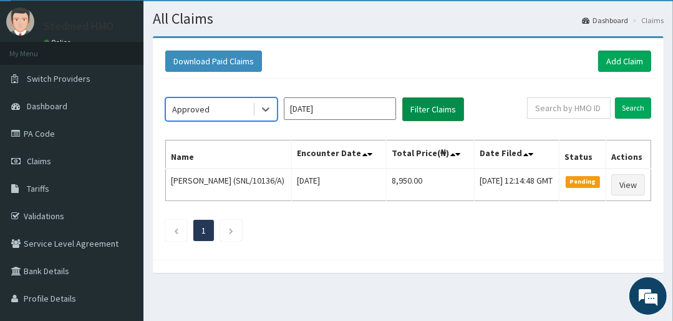
click at [423, 112] on button "Filter Claims" at bounding box center [433, 109] width 62 height 24
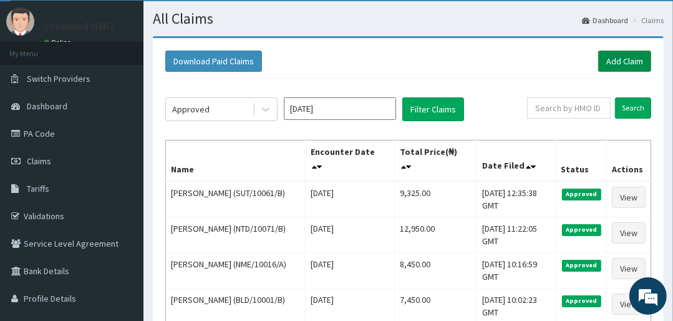
click at [637, 57] on link "Add Claim" at bounding box center [624, 61] width 53 height 21
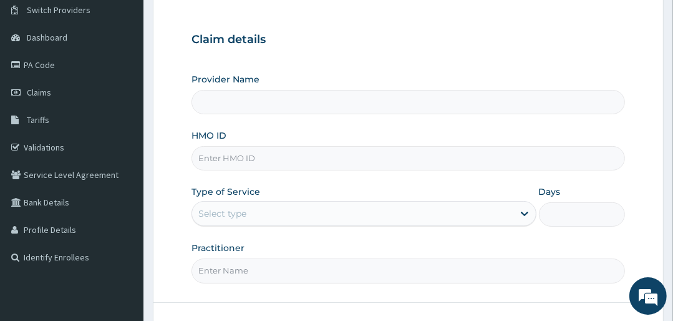
scroll to position [100, 0]
click at [252, 159] on input "HMO ID" at bounding box center [408, 157] width 433 height 24
type input "STEDMED SPECIALIST HOSPITAL"
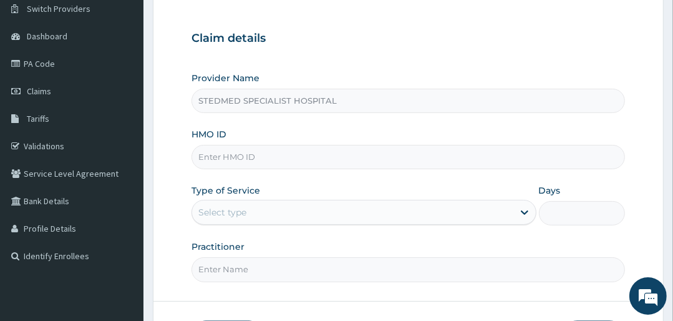
scroll to position [0, 0]
type input "NID/10055/A"
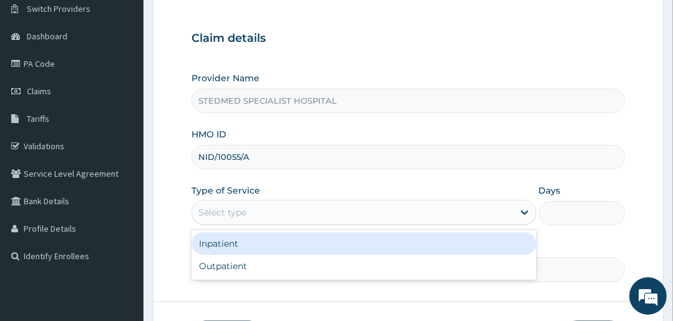
click at [251, 215] on div "Select type" at bounding box center [352, 212] width 321 height 20
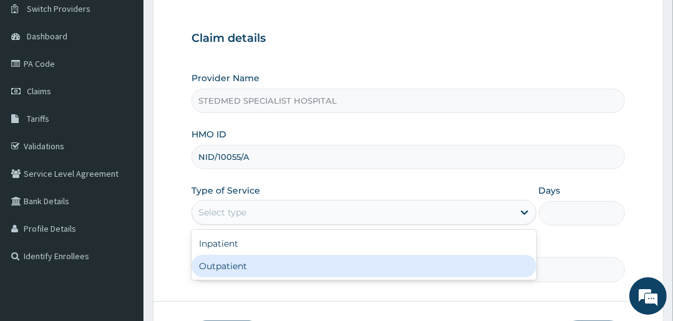
click at [234, 261] on div "Outpatient" at bounding box center [364, 266] width 344 height 22
type input "1"
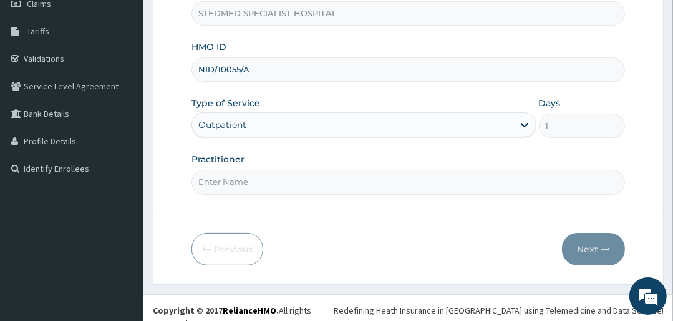
scroll to position [190, 0]
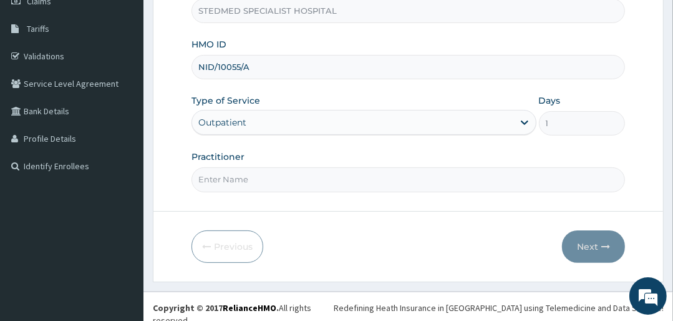
click at [254, 182] on input "Practitioner" at bounding box center [408, 179] width 433 height 24
type input "JULIANA"
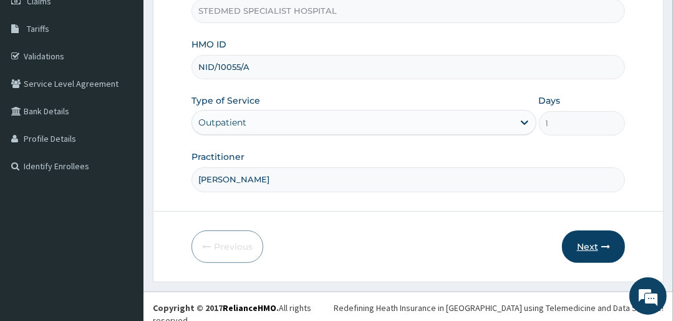
click at [590, 242] on button "Next" at bounding box center [593, 246] width 63 height 32
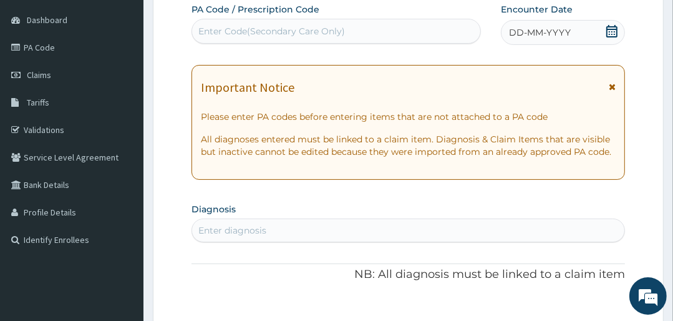
scroll to position [90, 0]
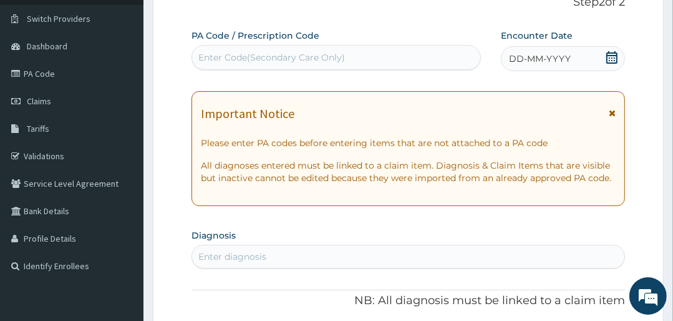
click at [535, 54] on span "DD-MM-YYYY" at bounding box center [540, 58] width 62 height 12
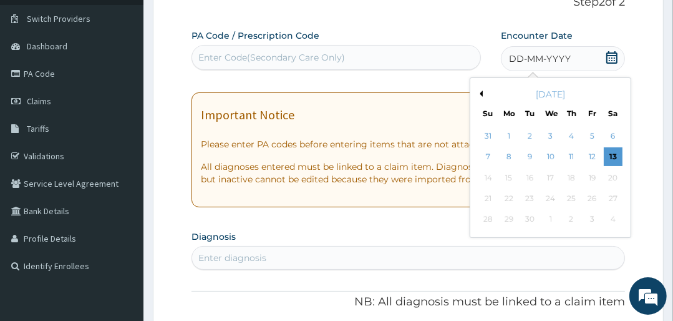
click at [482, 92] on div "[DATE]" at bounding box center [550, 94] width 150 height 12
click at [480, 93] on button "Previous Month" at bounding box center [480, 93] width 6 height 6
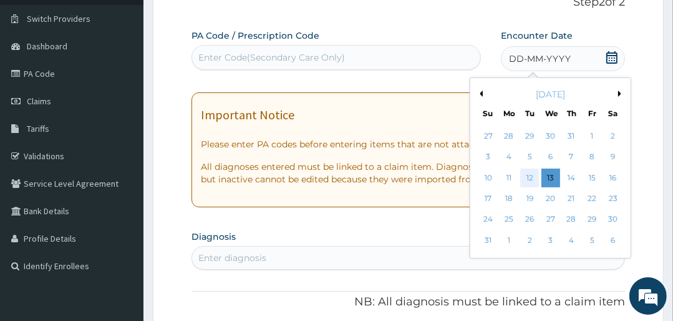
click at [532, 175] on div "12" at bounding box center [529, 177] width 19 height 19
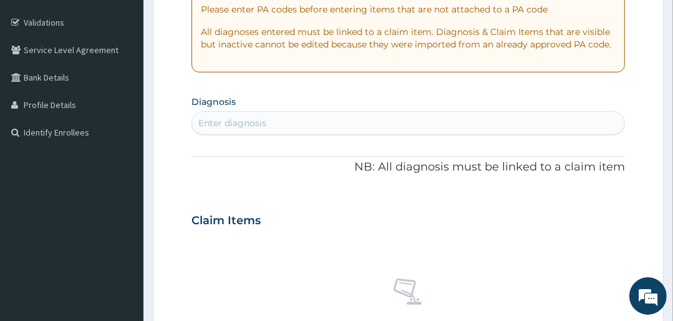
scroll to position [240, 0]
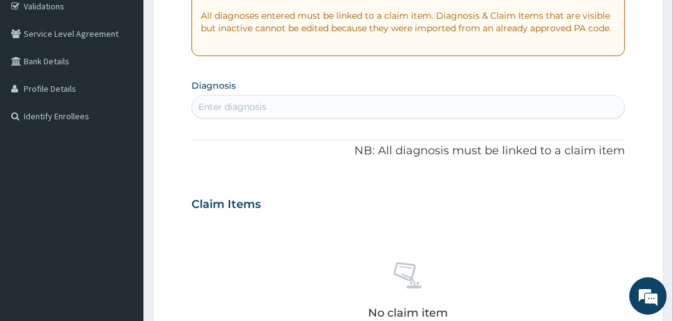
click at [269, 105] on div "Enter diagnosis" at bounding box center [408, 107] width 432 height 20
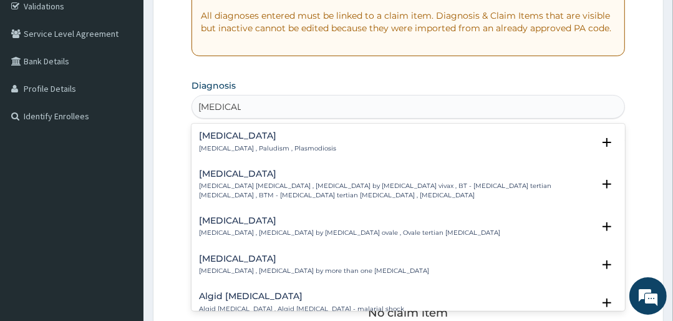
type input "MALARIA"
click at [245, 146] on p "[MEDICAL_DATA] , Paludism , Plasmodiosis" at bounding box center [267, 148] width 137 height 9
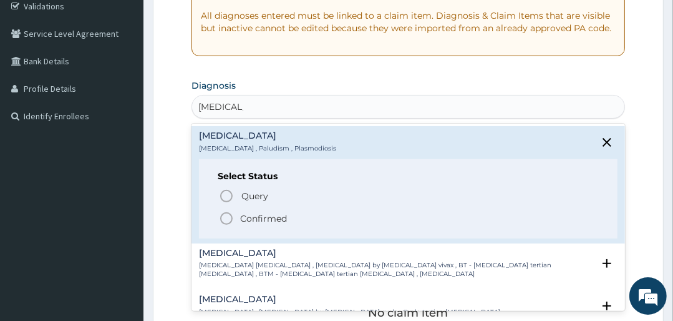
click at [225, 215] on icon "status option filled" at bounding box center [226, 218] width 15 height 15
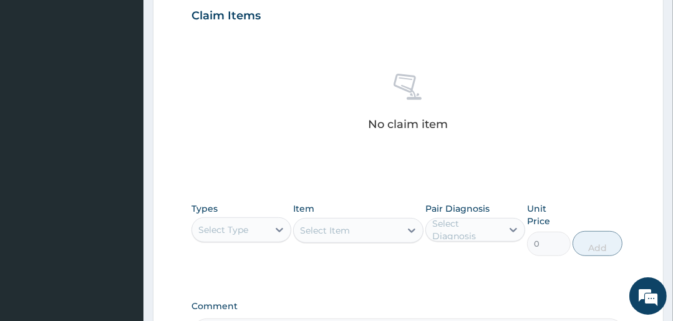
scroll to position [439, 0]
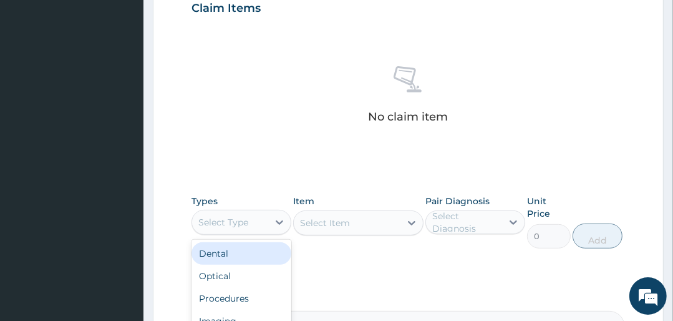
click at [235, 225] on div "Select Type" at bounding box center [223, 222] width 50 height 12
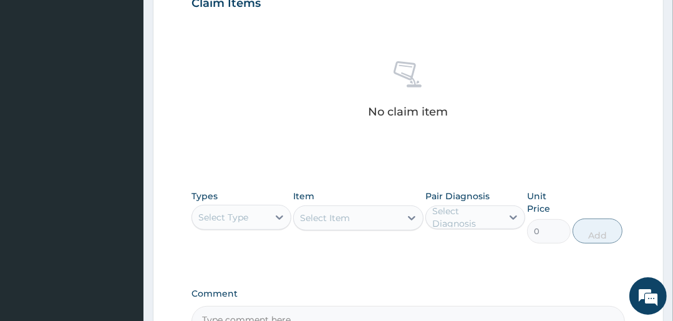
scroll to position [589, 0]
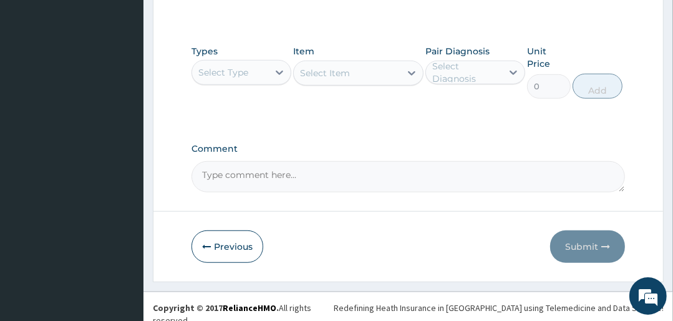
click at [227, 72] on div "Select Type" at bounding box center [223, 72] width 50 height 12
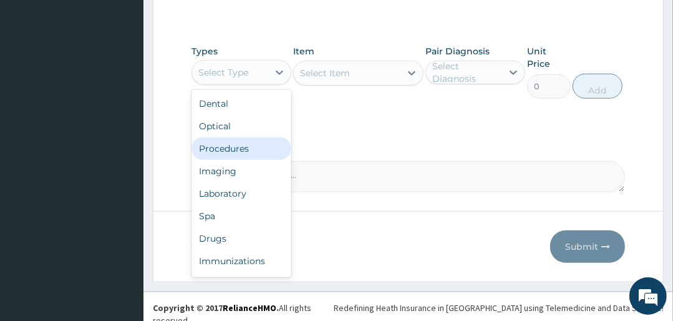
click at [236, 150] on div "Procedures" at bounding box center [242, 148] width 100 height 22
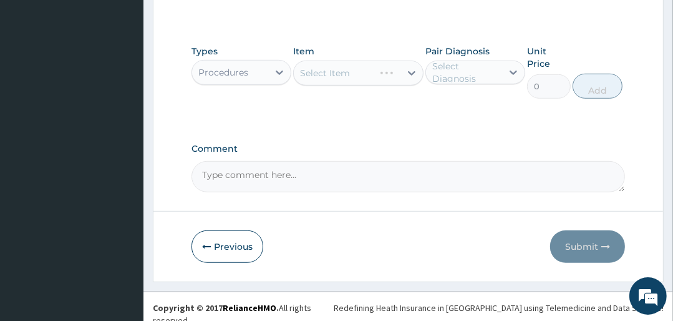
click at [327, 72] on div "Select Item" at bounding box center [358, 73] width 130 height 25
click at [333, 72] on div "Select Item" at bounding box center [358, 73] width 130 height 25
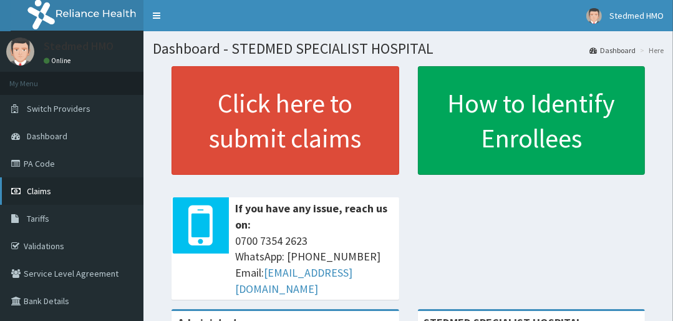
click at [50, 190] on span "Claims" at bounding box center [39, 190] width 24 height 11
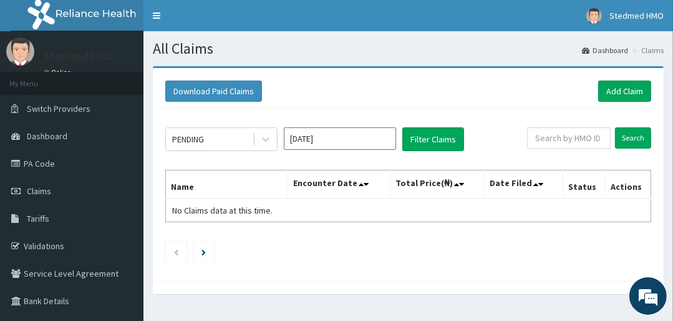
click at [303, 138] on input "[DATE]" at bounding box center [340, 138] width 112 height 22
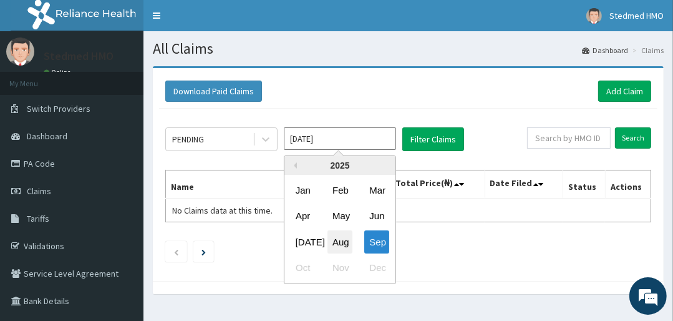
click at [334, 235] on div "Aug" at bounding box center [340, 241] width 25 height 23
type input "[DATE]"
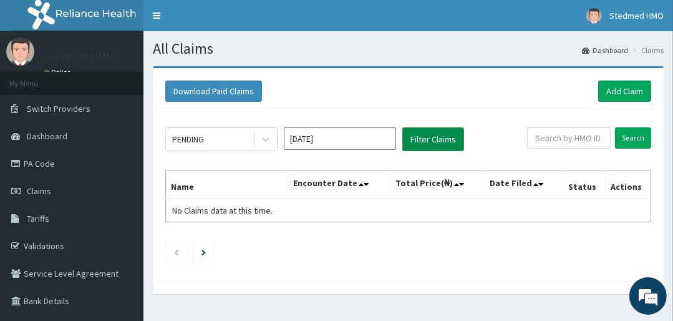
click at [419, 138] on button "Filter Claims" at bounding box center [433, 139] width 62 height 24
click at [625, 90] on link "Add Claim" at bounding box center [624, 90] width 53 height 21
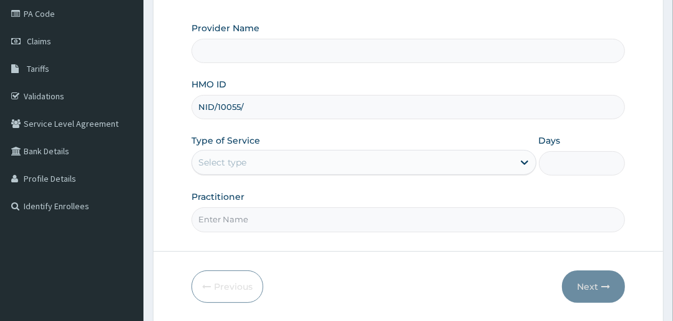
type input "NID/10055/A"
type input "STEDMED SPECIALIST HOSPITAL"
type input "NID/10055/A"
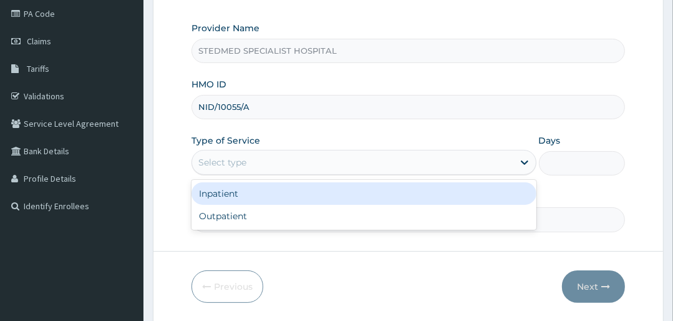
click at [255, 162] on div "Select type" at bounding box center [352, 162] width 321 height 20
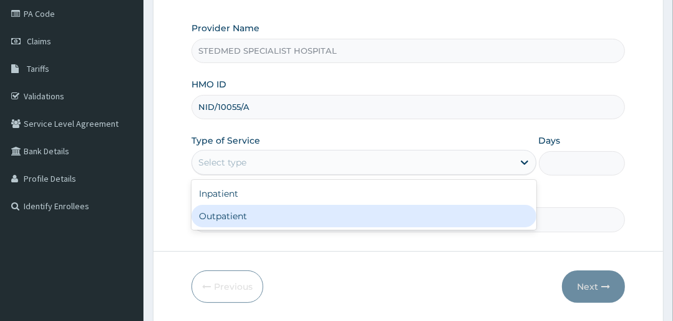
click at [250, 213] on div "Outpatient" at bounding box center [364, 216] width 344 height 22
type input "1"
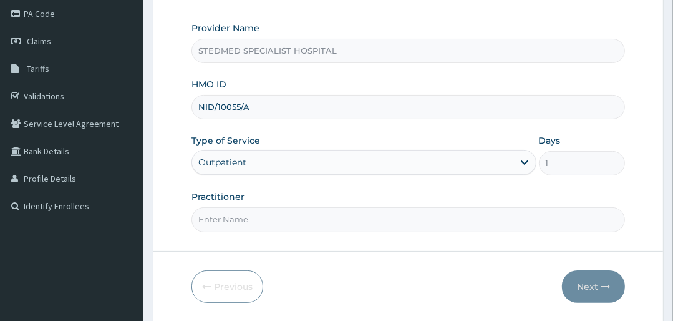
click at [266, 222] on input "Practitioner" at bounding box center [408, 219] width 433 height 24
type input "JULIANA"
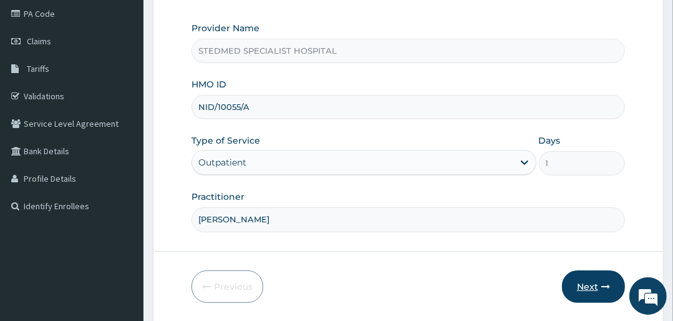
click at [595, 282] on button "Next" at bounding box center [593, 286] width 63 height 32
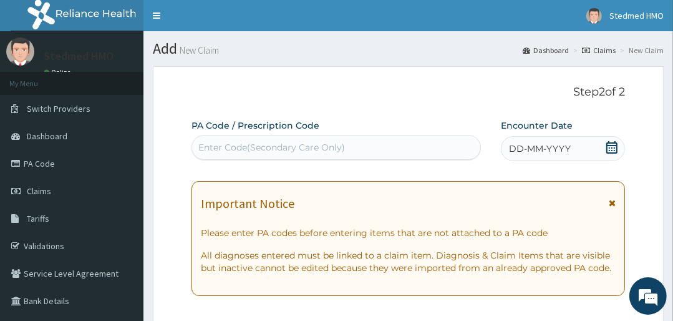
click at [543, 148] on span "DD-MM-YYYY" at bounding box center [540, 148] width 62 height 12
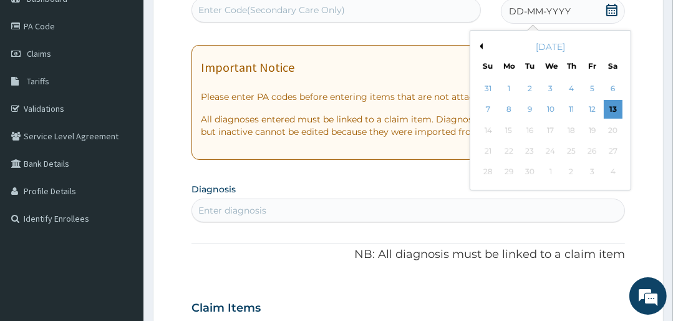
scroll to position [100, 0]
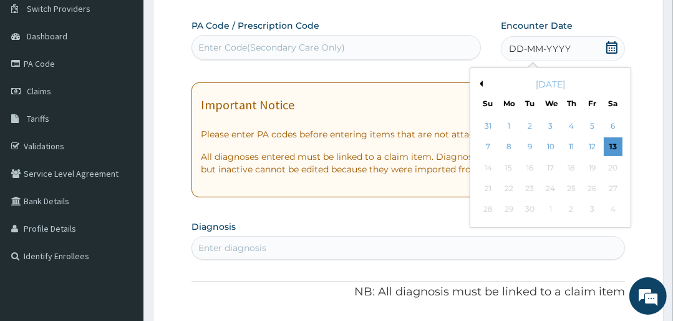
click at [479, 85] on button "Previous Month" at bounding box center [480, 83] width 6 height 6
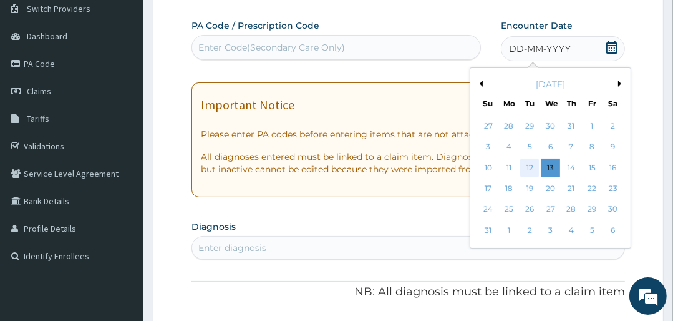
click at [524, 167] on div "12" at bounding box center [529, 167] width 19 height 19
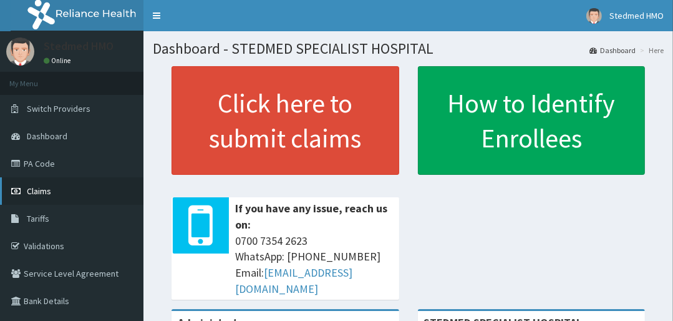
click at [75, 191] on link "Claims" at bounding box center [71, 190] width 143 height 27
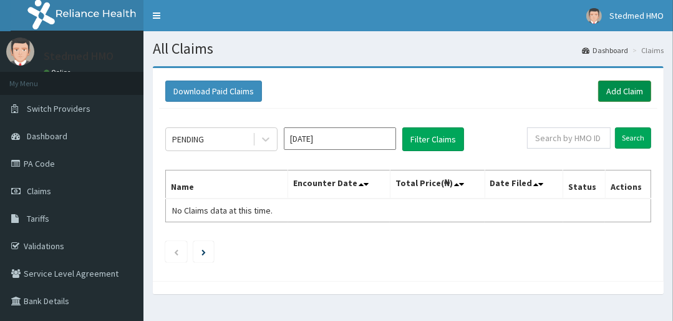
click at [618, 88] on link "Add Claim" at bounding box center [624, 90] width 53 height 21
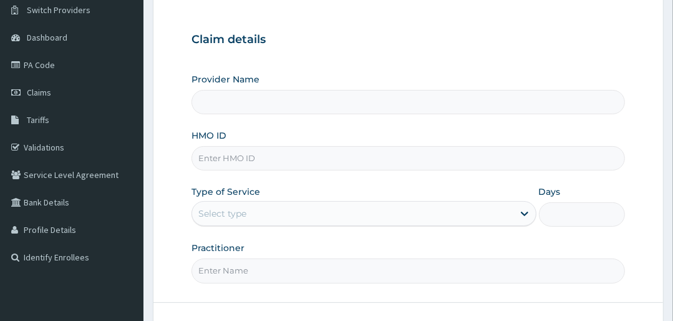
scroll to position [100, 0]
click at [242, 157] on input "HMO ID" at bounding box center [408, 157] width 433 height 24
type input "STEDMED SPECIALIST HOSPITAL"
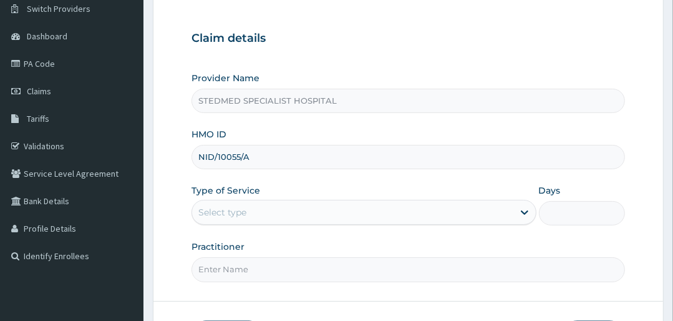
type input "NID/10055/A"
click at [281, 216] on div "Select type" at bounding box center [352, 212] width 321 height 20
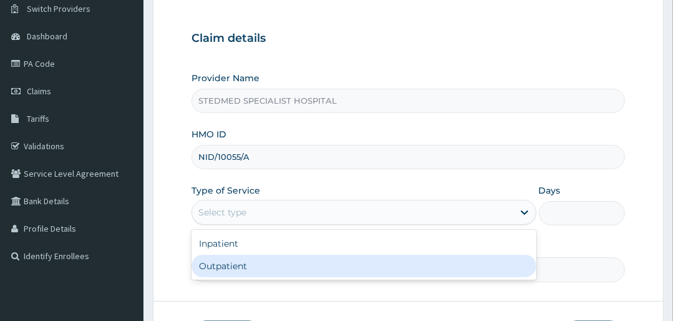
click at [261, 260] on div "Outpatient" at bounding box center [364, 266] width 344 height 22
type input "1"
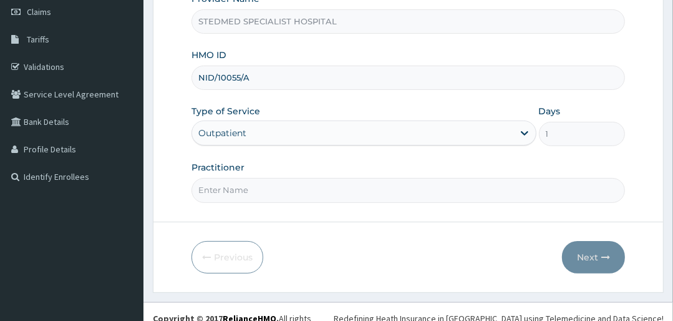
scroll to position [190, 0]
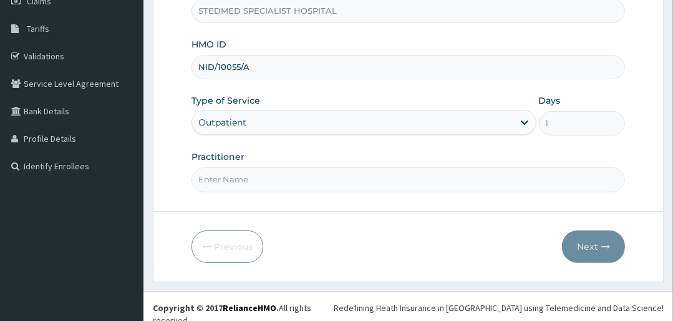
click at [286, 170] on input "Practitioner" at bounding box center [408, 179] width 433 height 24
type input "JULIANA"
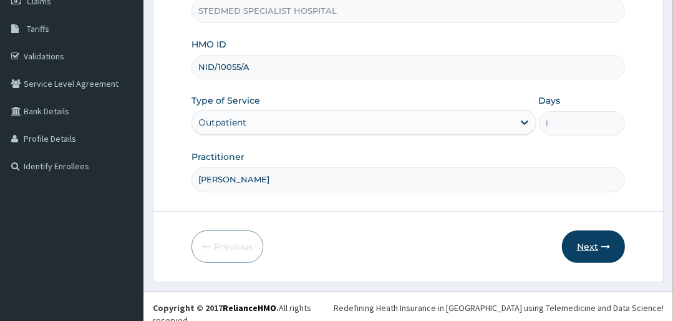
click at [588, 250] on button "Next" at bounding box center [593, 246] width 63 height 32
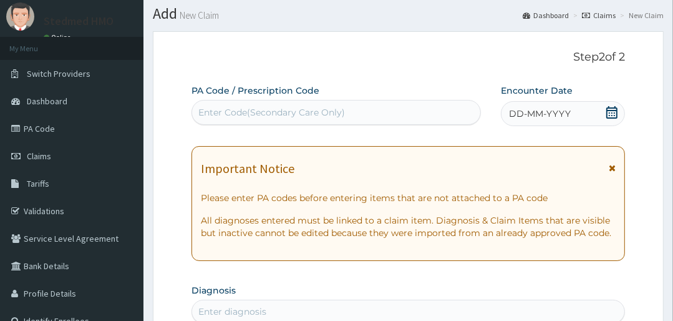
scroll to position [0, 0]
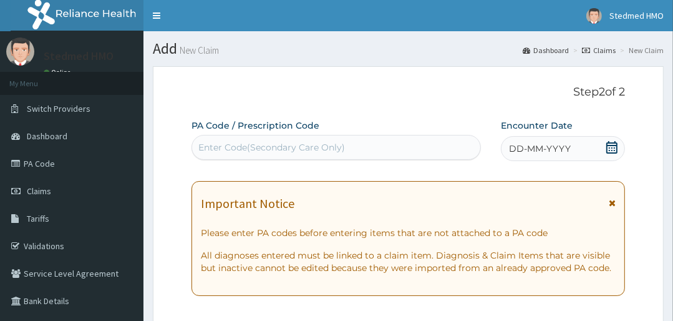
click at [526, 151] on span "DD-MM-YYYY" at bounding box center [540, 148] width 62 height 12
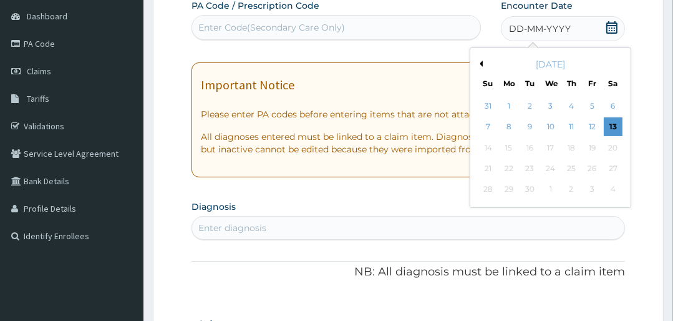
scroll to position [150, 0]
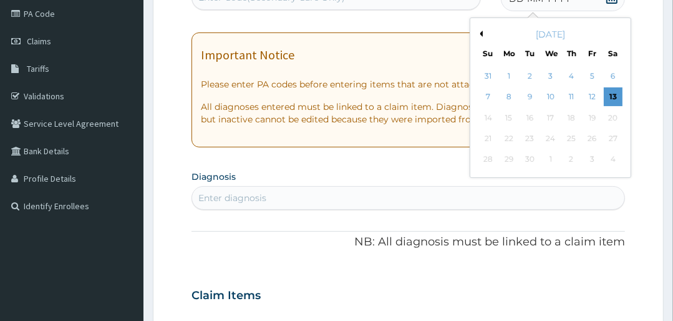
click at [479, 32] on button "Previous Month" at bounding box center [480, 34] width 6 height 6
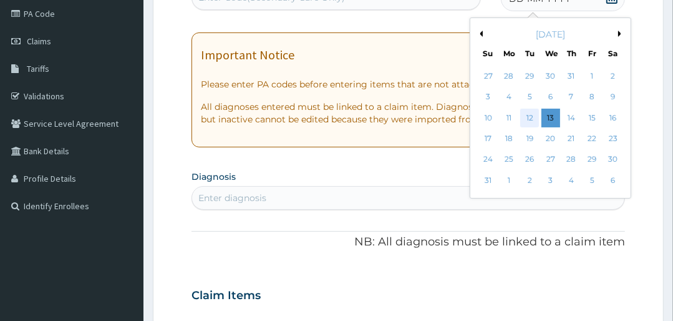
click at [529, 116] on div "12" at bounding box center [529, 118] width 19 height 19
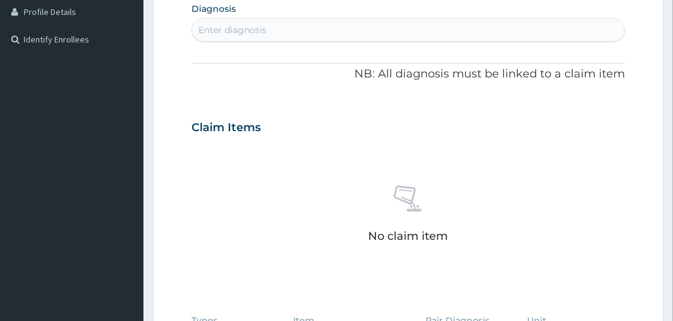
scroll to position [299, 0]
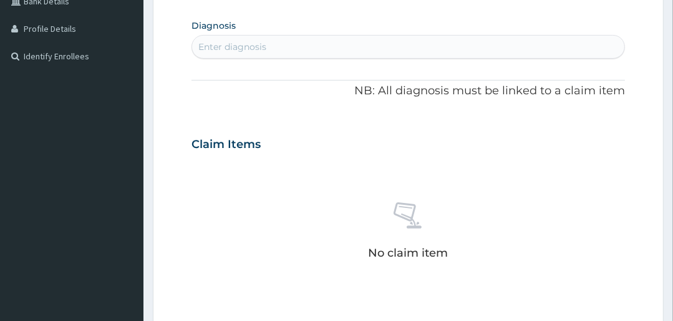
click at [299, 37] on div "Enter diagnosis" at bounding box center [408, 47] width 432 height 20
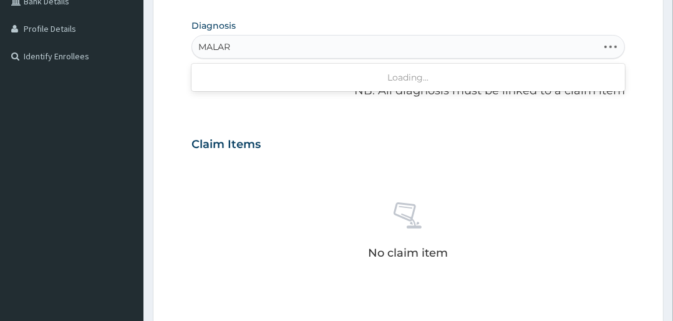
type input "MALARI"
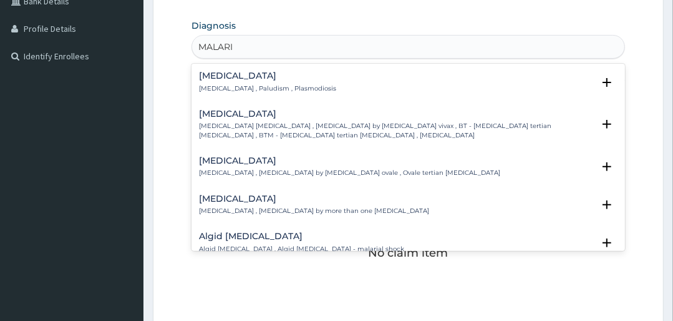
click at [251, 87] on p "[MEDICAL_DATA] , Paludism , Plasmodiosis" at bounding box center [267, 88] width 137 height 9
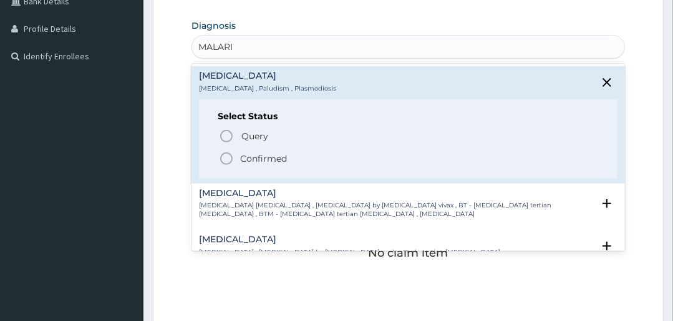
click at [228, 157] on icon "status option filled" at bounding box center [226, 158] width 15 height 15
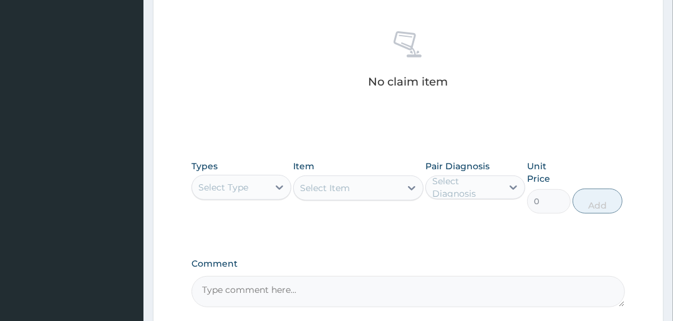
scroll to position [499, 0]
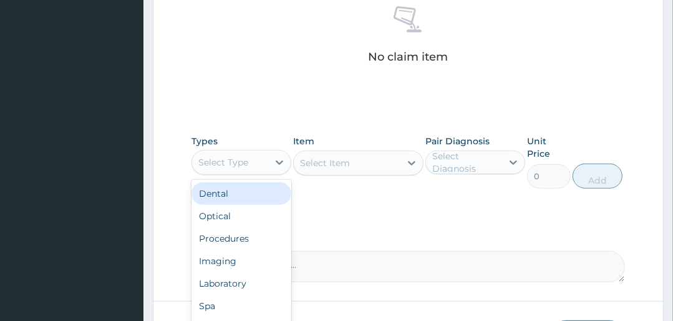
click at [240, 160] on div "Select Type" at bounding box center [223, 162] width 50 height 12
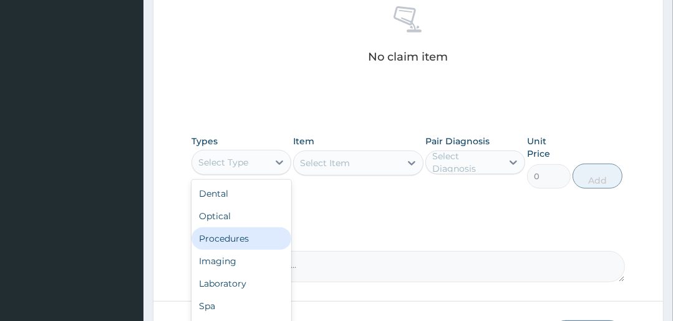
click at [233, 232] on div "Procedures" at bounding box center [242, 238] width 100 height 22
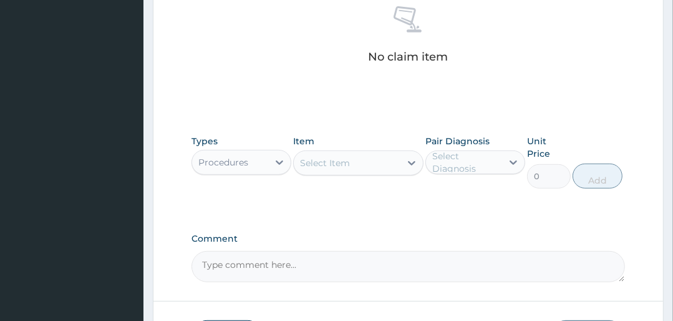
click at [337, 160] on div "Select Item" at bounding box center [325, 163] width 50 height 12
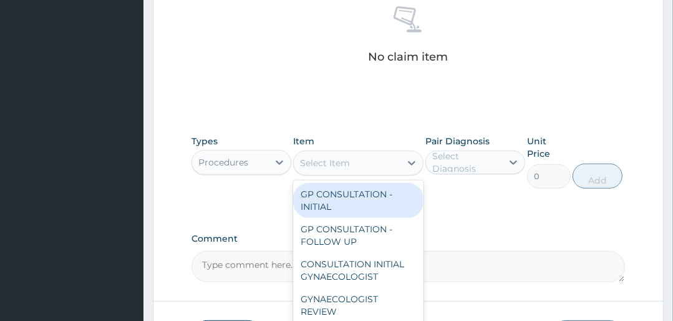
click at [334, 193] on div "GP CONSULTATION - INITIAL" at bounding box center [358, 200] width 130 height 35
type input "3000"
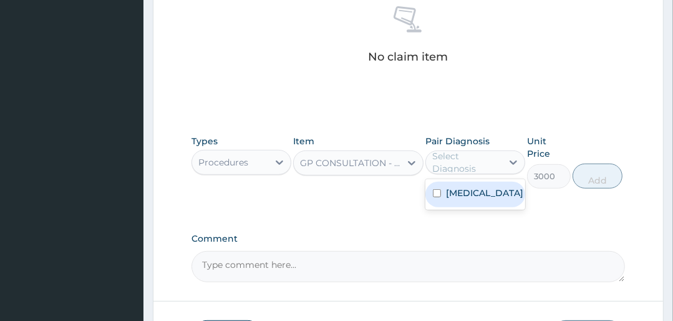
click at [469, 157] on div "Select Diagnosis" at bounding box center [466, 162] width 69 height 25
click at [468, 192] on label "[MEDICAL_DATA]" at bounding box center [484, 193] width 77 height 12
checkbox input "true"
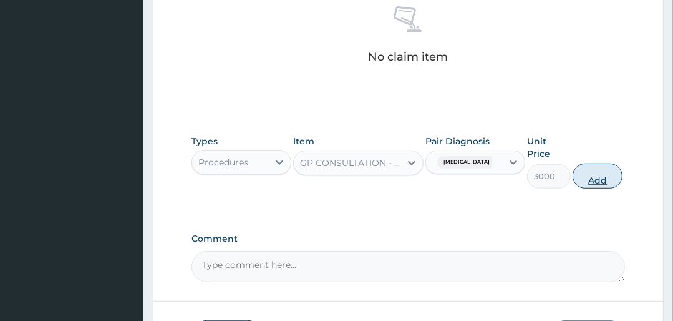
click at [591, 175] on button "Add" at bounding box center [598, 175] width 50 height 25
type input "0"
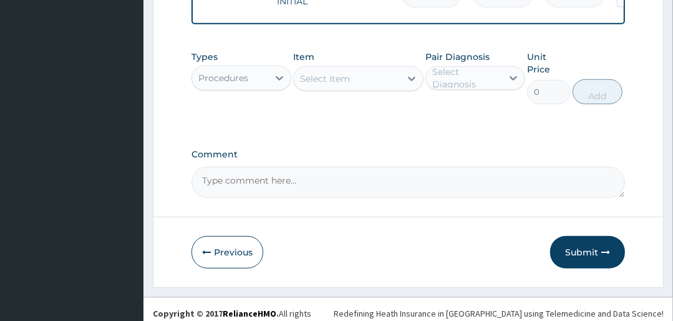
scroll to position [537, 0]
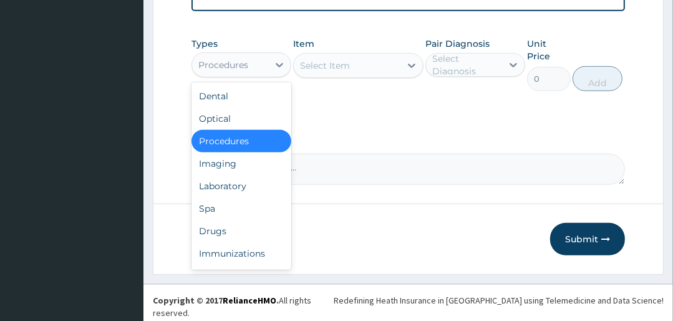
click at [230, 71] on div "Procedures" at bounding box center [223, 65] width 50 height 12
click at [231, 190] on div "Laboratory" at bounding box center [242, 186] width 100 height 22
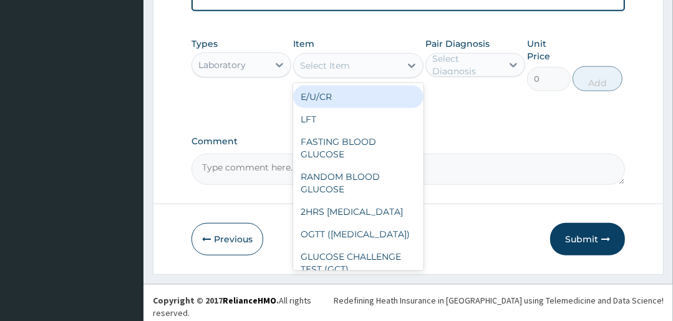
click at [377, 67] on div "Select Item" at bounding box center [347, 66] width 106 height 20
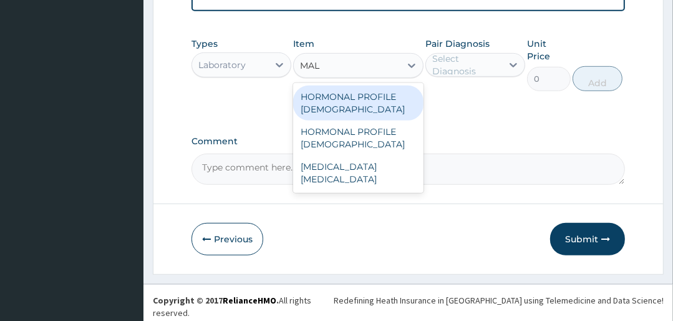
type input "MALA"
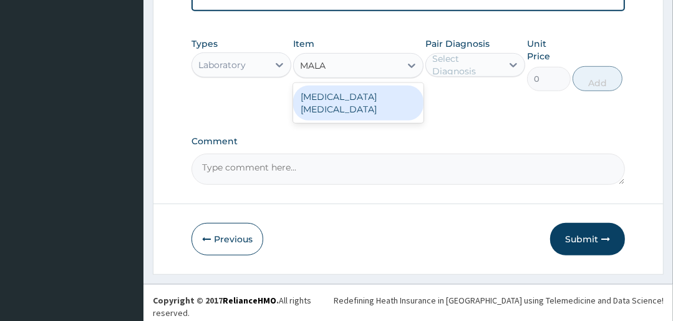
click at [347, 99] on div "MALARIA PARASITE" at bounding box center [358, 102] width 130 height 35
type input "1500"
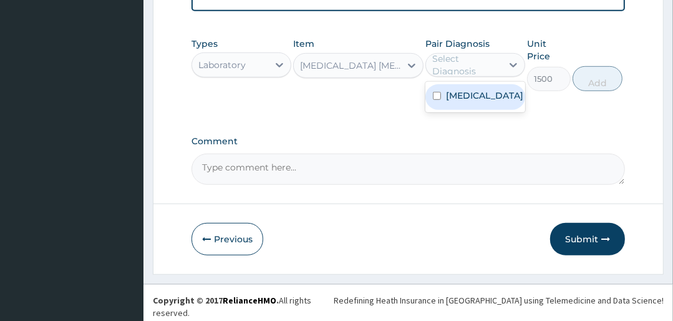
click at [474, 69] on div "Select Diagnosis" at bounding box center [466, 64] width 69 height 25
click at [470, 102] on label "Malaria" at bounding box center [484, 95] width 77 height 12
checkbox input "true"
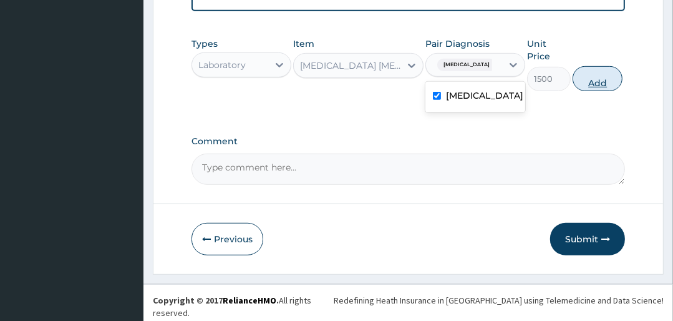
click at [586, 85] on button "Add" at bounding box center [598, 78] width 50 height 25
type input "0"
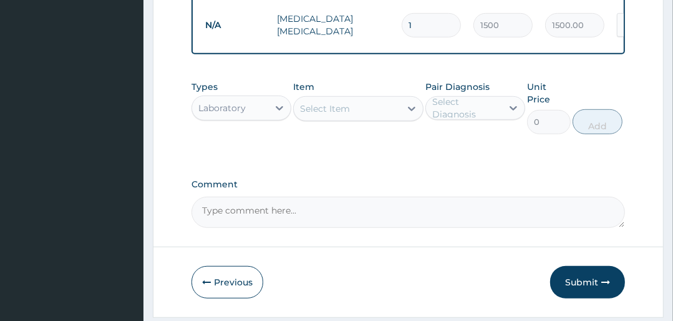
scroll to position [580, 0]
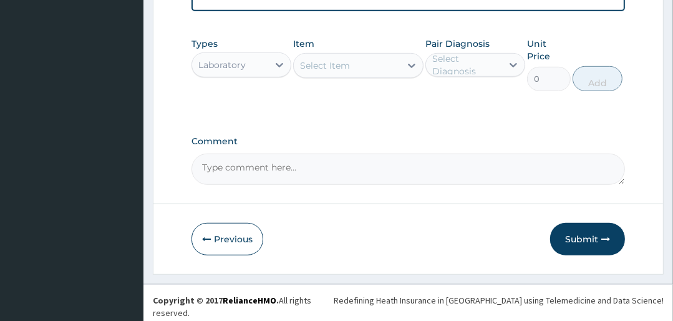
click at [247, 75] on div "Laboratory" at bounding box center [230, 65] width 76 height 20
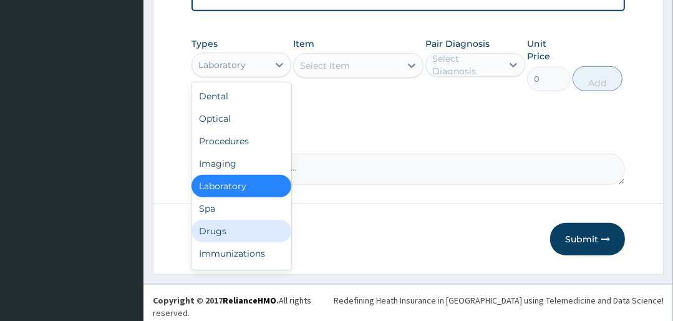
click at [234, 226] on div "Drugs" at bounding box center [242, 231] width 100 height 22
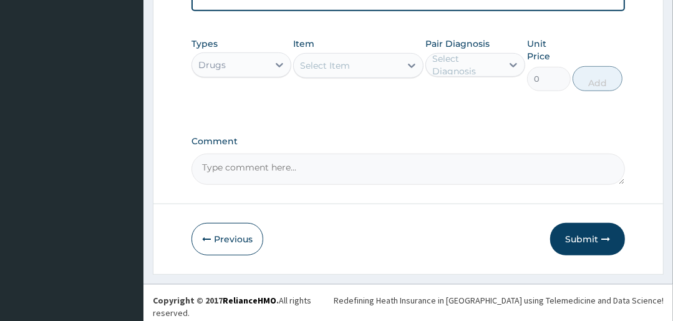
click at [380, 70] on div "Select Item" at bounding box center [347, 66] width 106 height 20
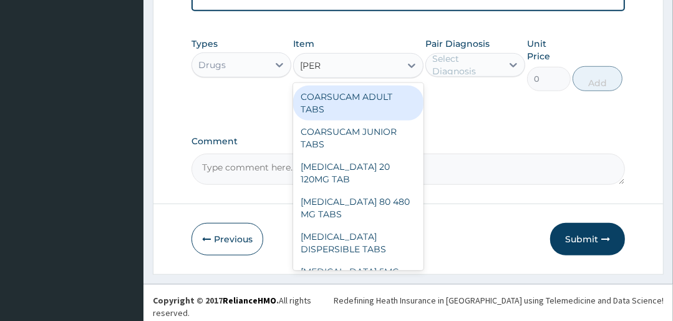
type input "COART"
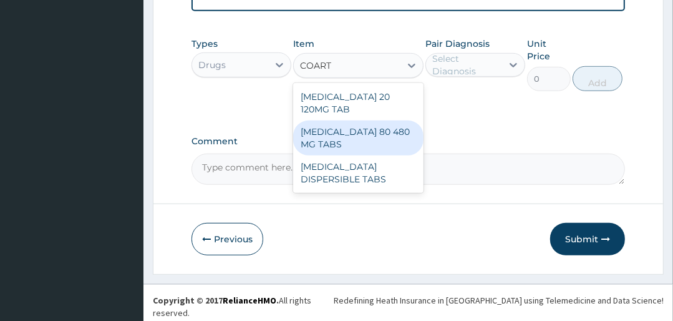
click at [363, 129] on div "COARTEM 80 480 MG TABS" at bounding box center [358, 137] width 130 height 35
type input "3500"
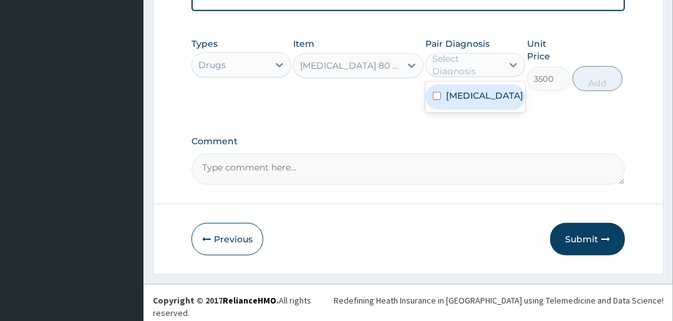
click at [484, 70] on div "Select Diagnosis" at bounding box center [466, 64] width 69 height 25
click at [481, 100] on div "Malaria" at bounding box center [475, 97] width 100 height 26
checkbox input "true"
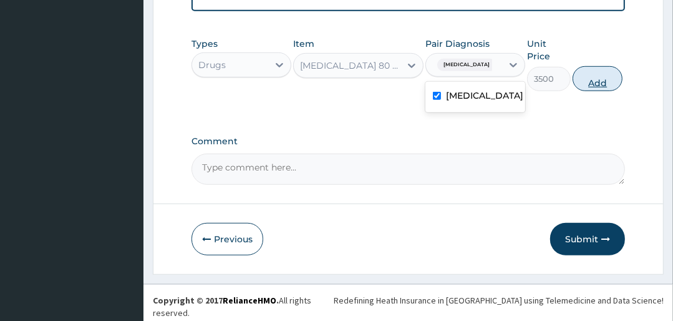
click at [591, 83] on button "Add" at bounding box center [598, 78] width 50 height 25
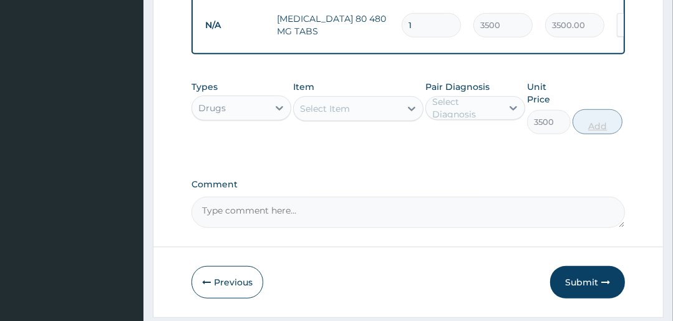
type input "0"
click at [318, 115] on div "Select Item" at bounding box center [325, 108] width 50 height 12
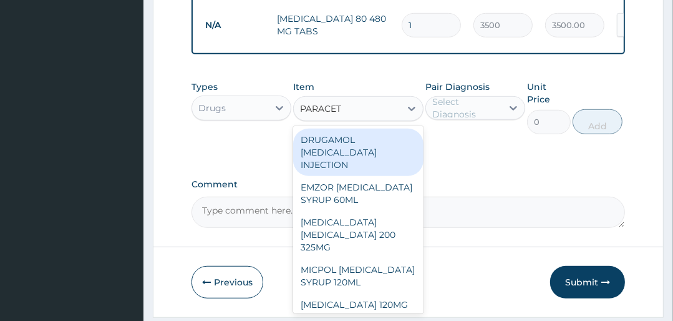
type input "PARACETA"
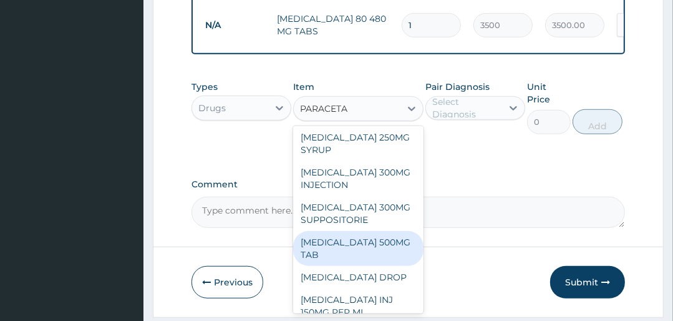
scroll to position [250, 0]
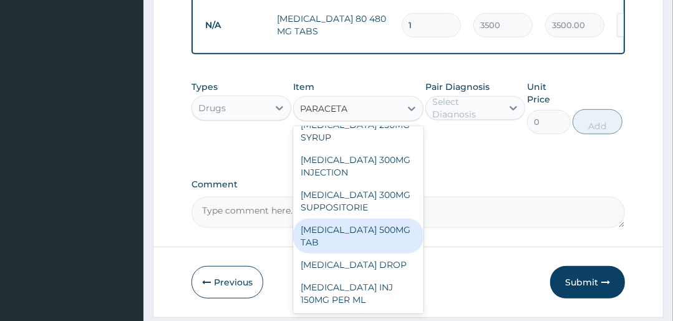
click at [361, 238] on div "PARACETAMOL 500MG TAB" at bounding box center [358, 235] width 130 height 35
type input "25"
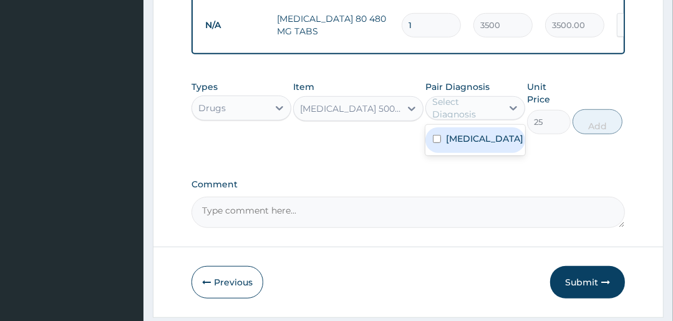
click at [457, 105] on div "Select Diagnosis" at bounding box center [466, 107] width 69 height 25
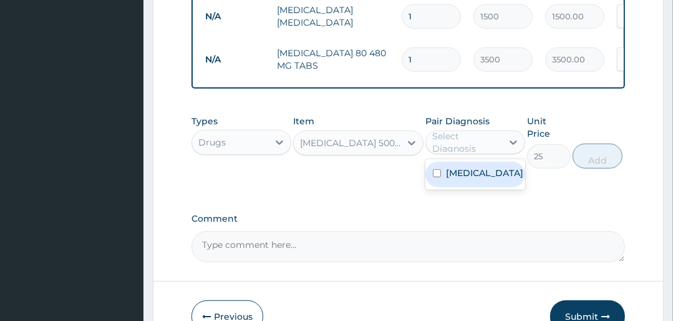
scroll to position [530, 0]
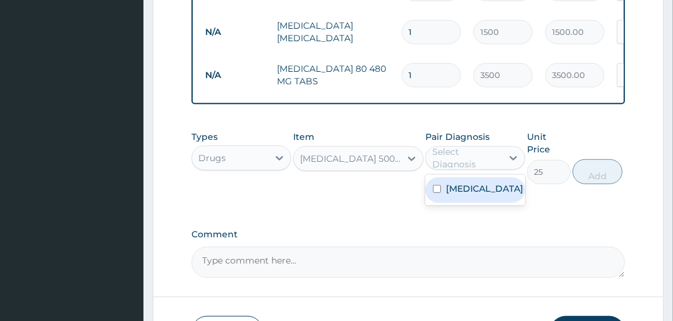
click at [470, 192] on label "Malaria" at bounding box center [484, 188] width 77 height 12
checkbox input "true"
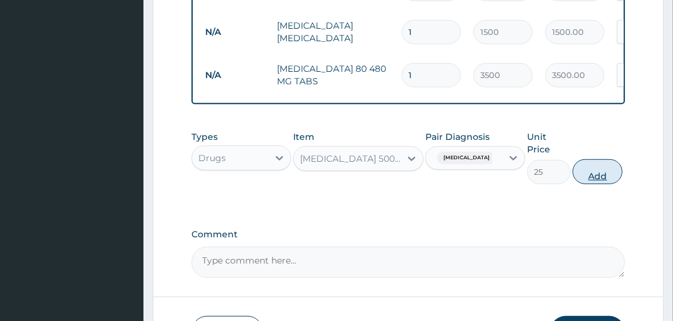
click at [594, 175] on button "Add" at bounding box center [598, 171] width 50 height 25
type input "0"
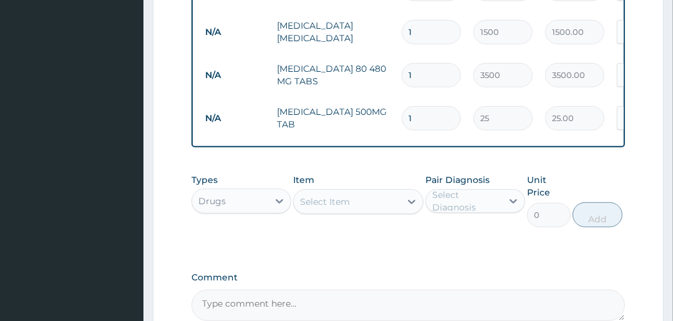
type input "18"
type input "450.00"
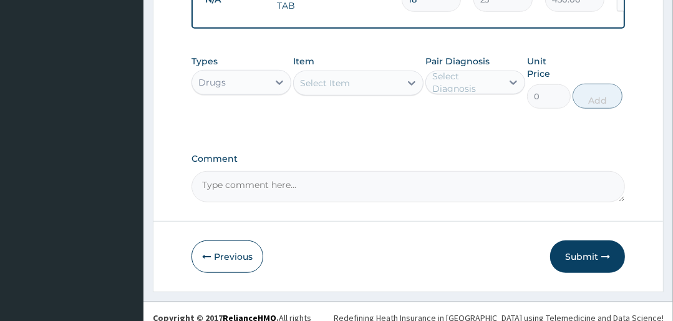
scroll to position [666, 0]
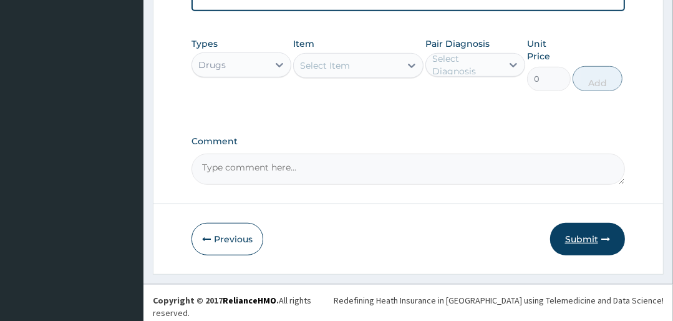
type input "18"
click at [578, 237] on button "Submit" at bounding box center [587, 239] width 75 height 32
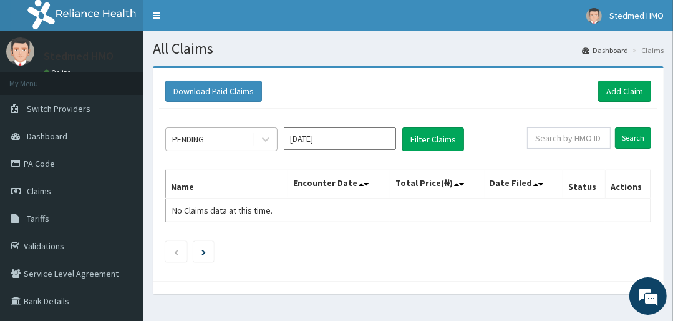
click at [216, 137] on div "PENDING" at bounding box center [209, 139] width 87 height 20
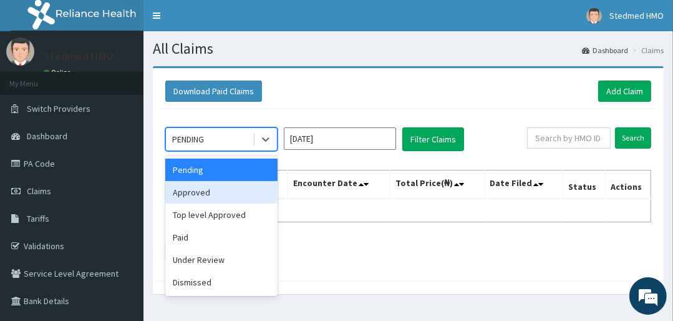
drag, startPoint x: 217, startPoint y: 193, endPoint x: 243, endPoint y: 172, distance: 32.8
click at [217, 192] on div "Approved" at bounding box center [221, 192] width 112 height 22
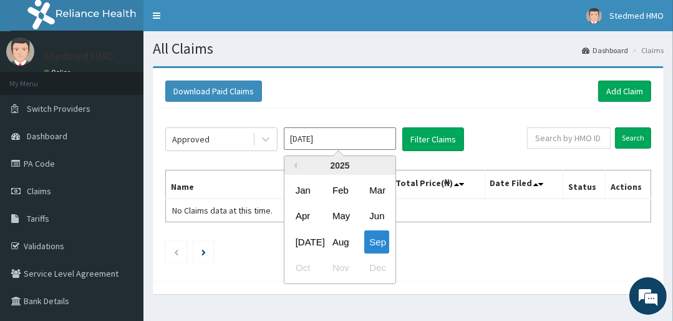
click at [323, 137] on input "[DATE]" at bounding box center [340, 138] width 112 height 22
click at [345, 240] on div "Aug" at bounding box center [340, 241] width 25 height 23
type input "[DATE]"
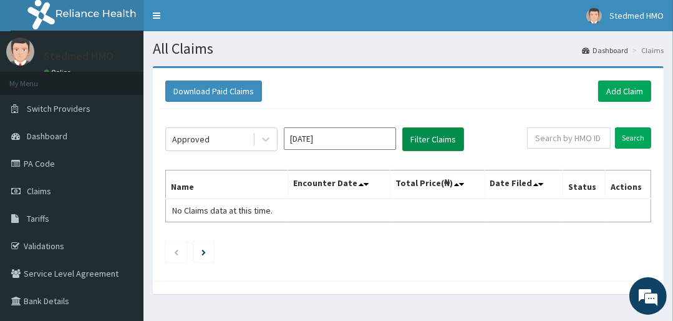
click at [432, 132] on button "Filter Claims" at bounding box center [433, 139] width 62 height 24
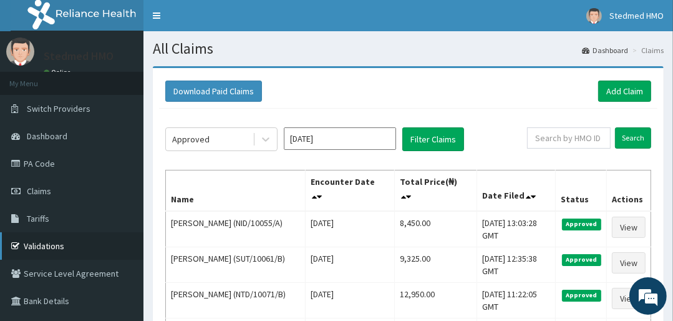
click at [51, 242] on link "Validations" at bounding box center [71, 245] width 143 height 27
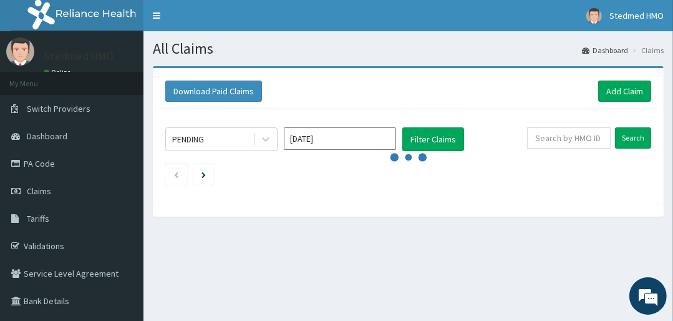
scroll to position [80, 0]
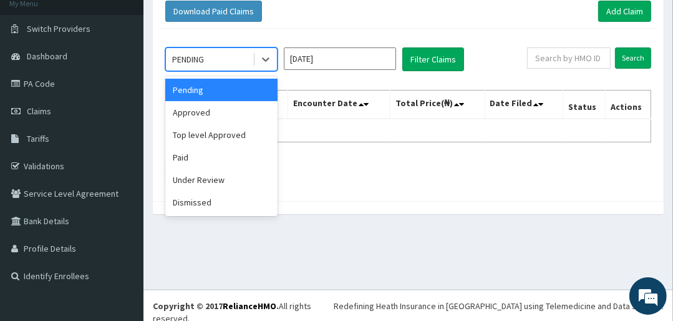
click at [204, 59] on div "PENDING" at bounding box center [188, 59] width 32 height 12
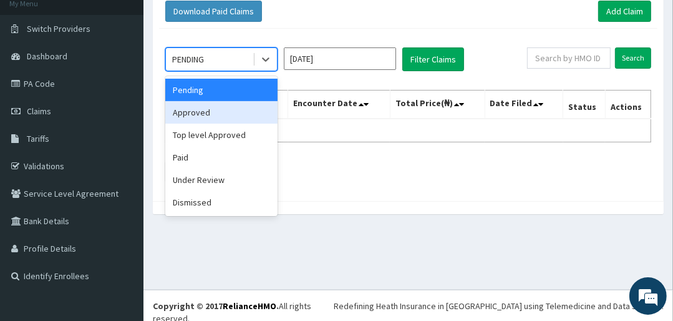
click at [202, 112] on div "Approved" at bounding box center [221, 112] width 112 height 22
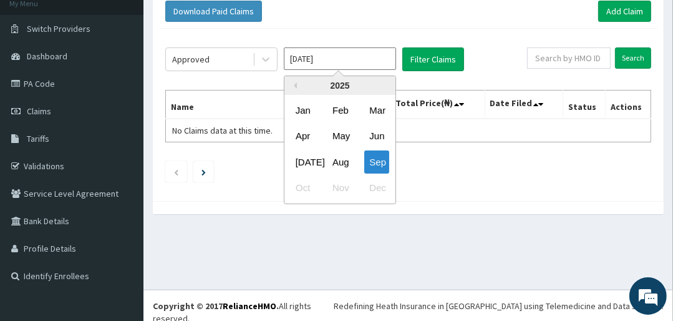
click at [334, 63] on input "[DATE]" at bounding box center [340, 58] width 112 height 22
click at [341, 160] on div "Aug" at bounding box center [340, 161] width 25 height 23
type input "[DATE]"
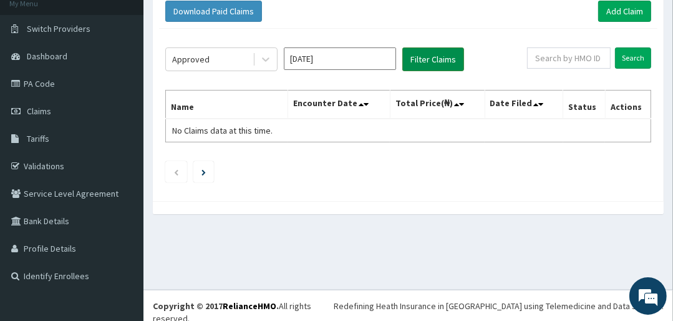
click at [422, 55] on button "Filter Claims" at bounding box center [433, 59] width 62 height 24
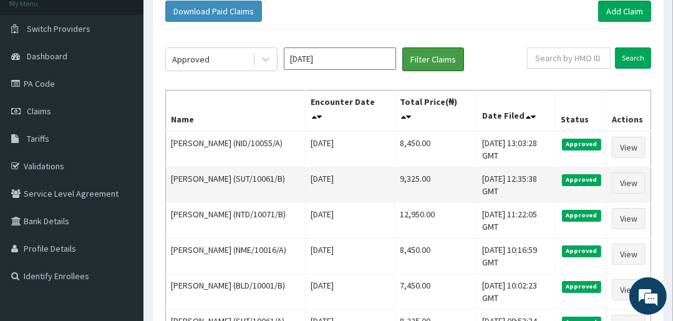
scroll to position [0, 0]
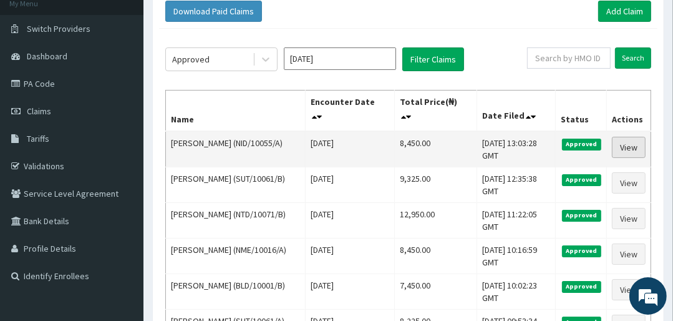
click at [631, 140] on link "View" at bounding box center [629, 147] width 34 height 21
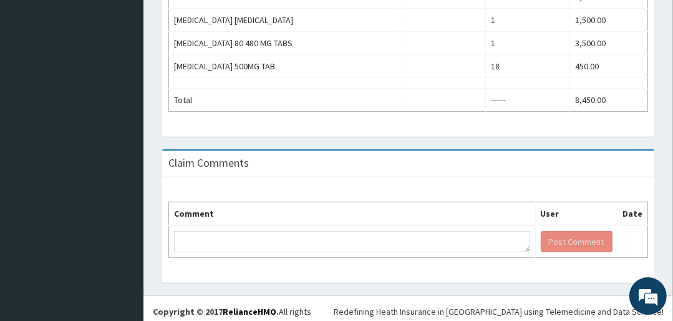
scroll to position [460, 0]
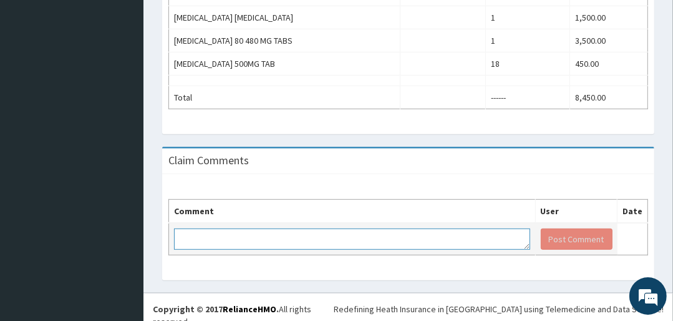
click at [276, 242] on textarea at bounding box center [352, 238] width 356 height 21
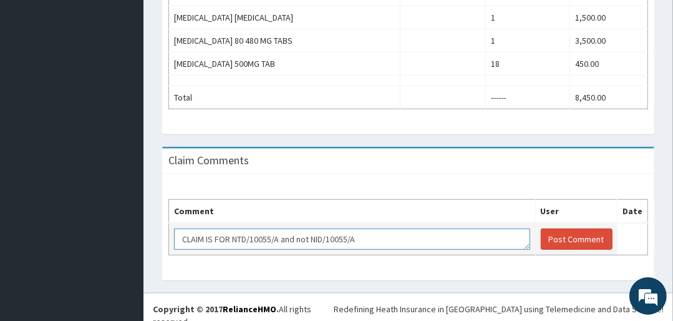
click at [309, 235] on textarea "CLAIM IS FOR NTD/10055/A and not NID/10055/A" at bounding box center [352, 238] width 356 height 21
click at [278, 236] on textarea "CLAIM IS FOR NTD/10055/A and not (NID/10055/A)" at bounding box center [352, 238] width 356 height 21
drag, startPoint x: 276, startPoint y: 234, endPoint x: 233, endPoint y: 236, distance: 43.1
click at [233, 236] on textarea "CLAIM IS FOR NTD/10055/A and not (NID/10055/A)" at bounding box center [352, 238] width 356 height 21
click at [382, 230] on textarea "CLAIM IS FOR NTD/10055/A and not (NID/10055/A)" at bounding box center [352, 238] width 356 height 21
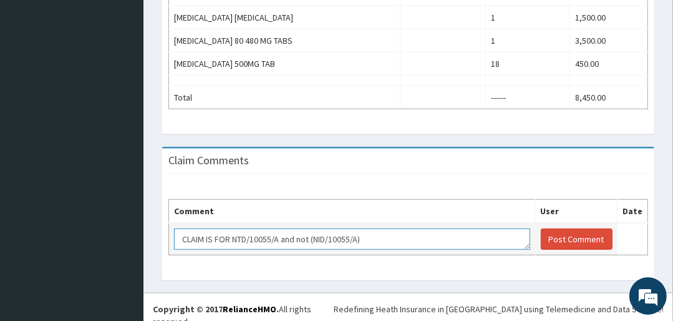
click at [279, 235] on textarea "CLAIM IS FOR NTD/10055/A and not (NID/10055/A)" at bounding box center [352, 238] width 356 height 21
click at [233, 233] on textarea "CLAIM IS FOR NTD/10055/A) and not (NID/10055/A)" at bounding box center [352, 238] width 356 height 21
type textarea "CLAIM IS FOR (NTD/10055/A) and not (NID/10055/A)"
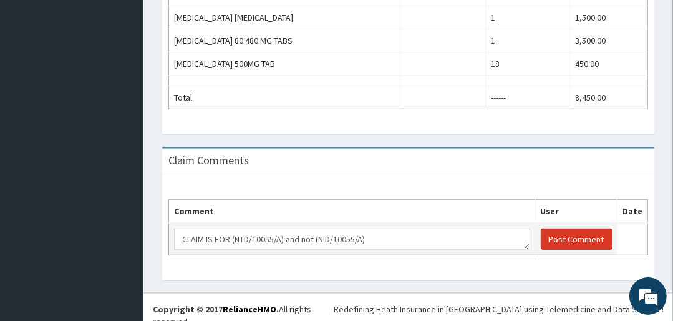
click at [576, 233] on button "Post Comment" at bounding box center [577, 238] width 72 height 21
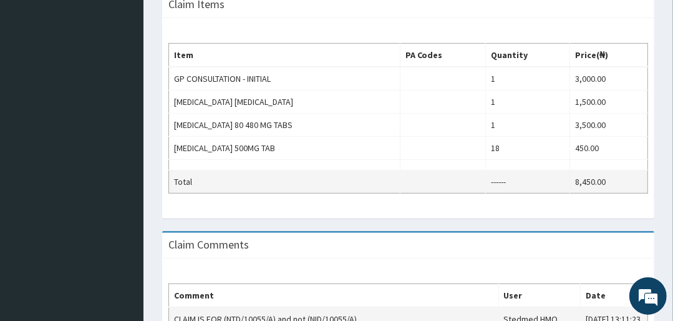
scroll to position [360, 0]
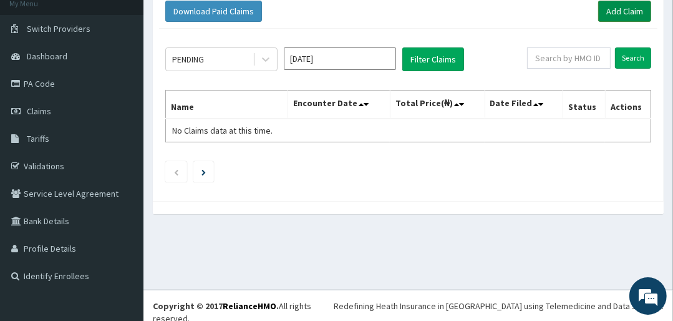
click at [635, 2] on link "Add Claim" at bounding box center [624, 11] width 53 height 21
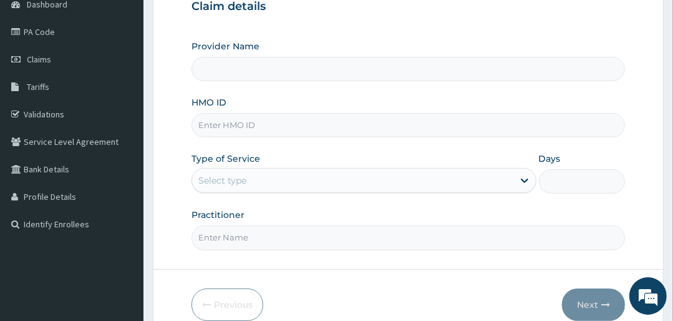
scroll to position [150, 0]
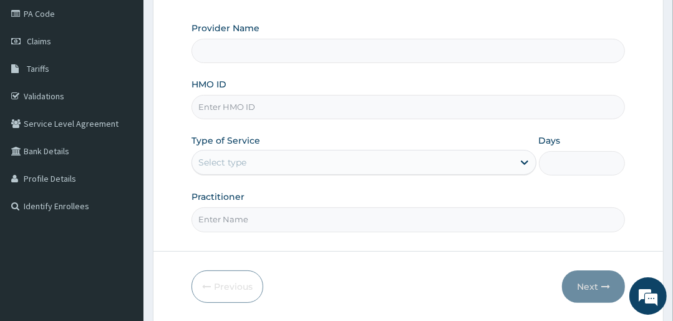
click at [258, 105] on input "HMO ID" at bounding box center [408, 107] width 433 height 24
type input "STEDMED SPECIALIST HOSPITAL"
type input "PWC/10335/C"
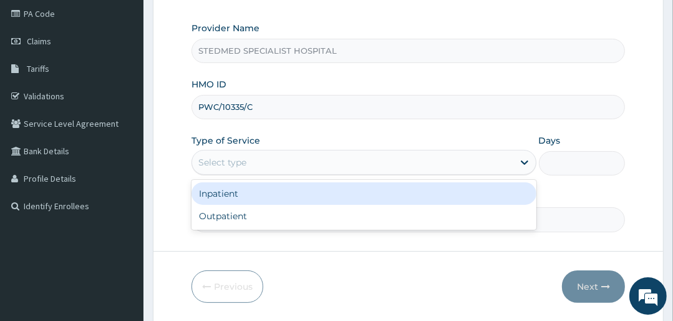
click at [238, 155] on div "Select type" at bounding box center [352, 162] width 321 height 20
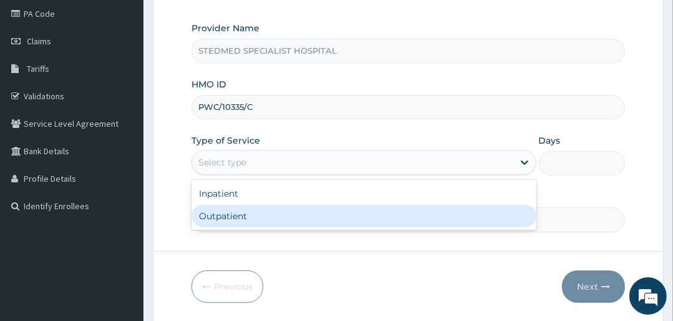
click at [225, 210] on div "Outpatient" at bounding box center [364, 216] width 344 height 22
type input "1"
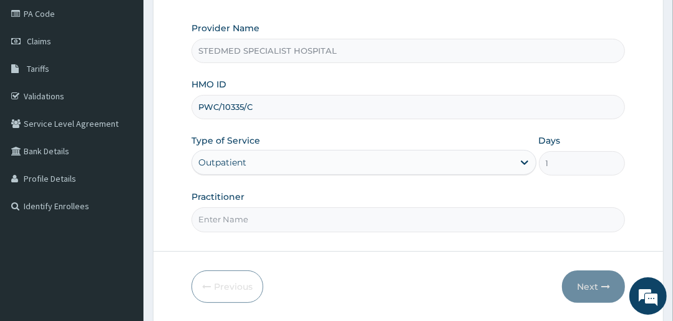
click at [243, 216] on input "Practitioner" at bounding box center [408, 219] width 433 height 24
type input "YAKUBU"
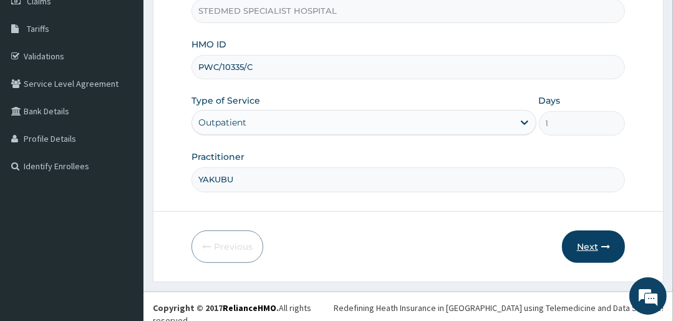
click at [580, 240] on button "Next" at bounding box center [593, 246] width 63 height 32
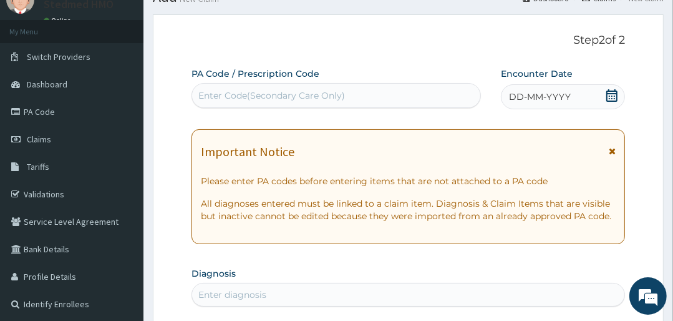
scroll to position [40, 0]
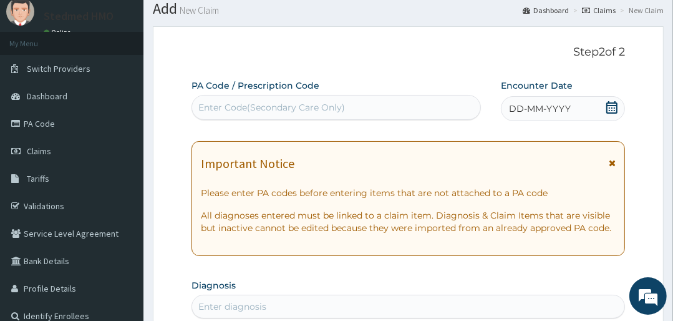
click at [534, 112] on span "DD-MM-YYYY" at bounding box center [540, 108] width 62 height 12
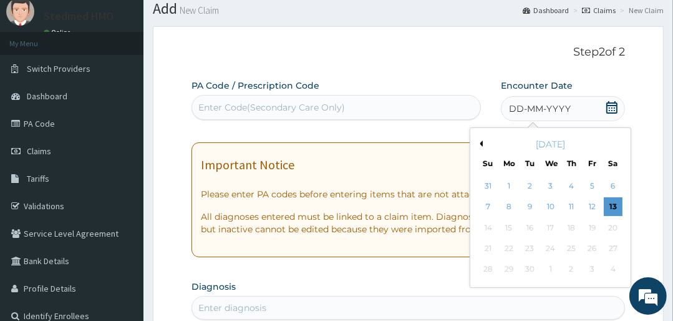
click at [482, 143] on div "[DATE]" at bounding box center [550, 144] width 150 height 12
click at [479, 144] on button "Previous Month" at bounding box center [480, 143] width 6 height 6
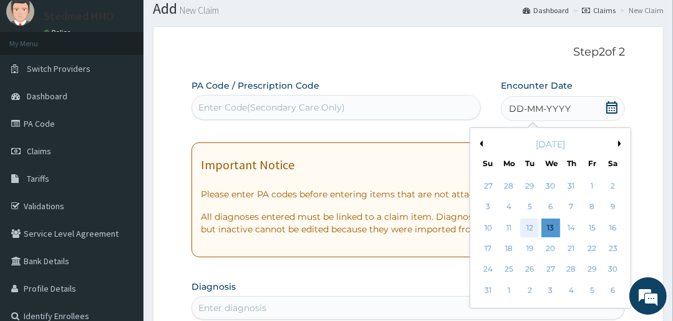
click at [527, 227] on div "12" at bounding box center [529, 227] width 19 height 19
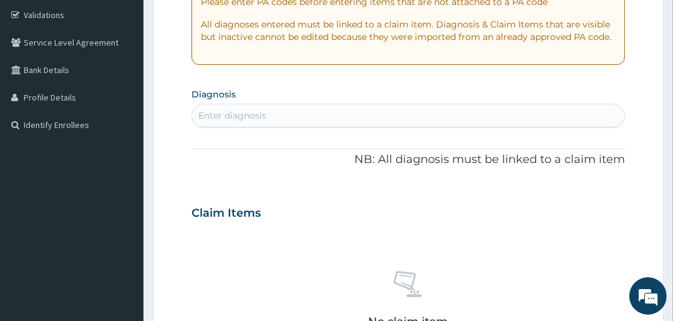
scroll to position [289, 0]
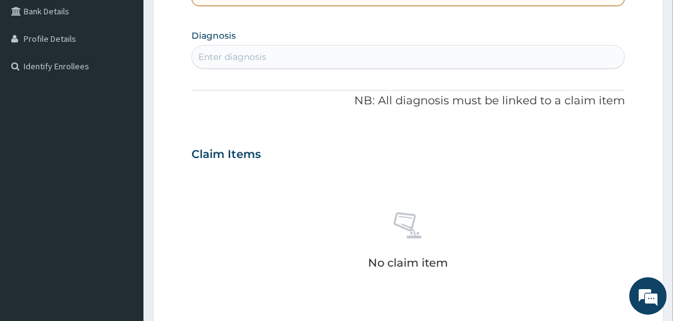
click at [250, 55] on div "Enter diagnosis" at bounding box center [232, 57] width 68 height 12
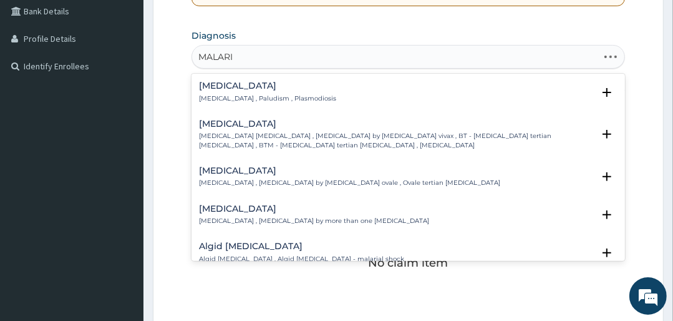
type input "[MEDICAL_DATA]"
click at [226, 92] on div "[MEDICAL_DATA] [MEDICAL_DATA] , Paludism , Plasmodiosis" at bounding box center [267, 92] width 137 height 22
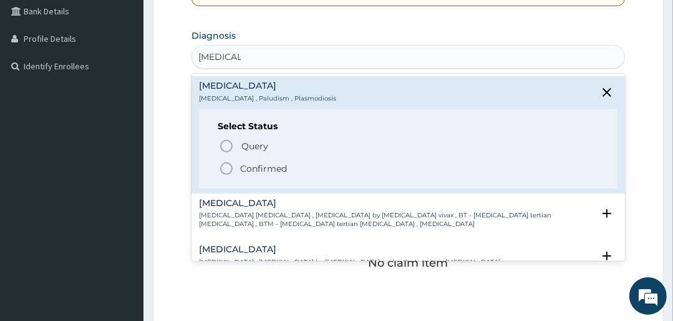
click at [225, 166] on icon "status option filled" at bounding box center [226, 168] width 15 height 15
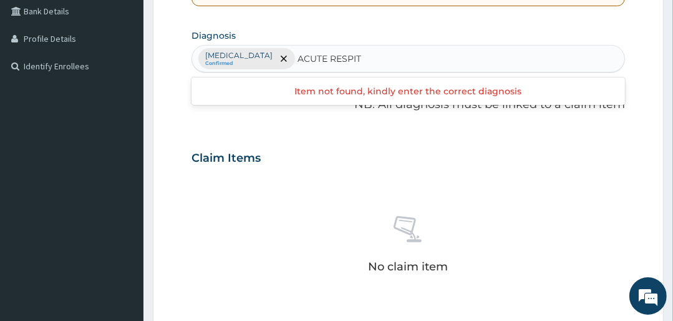
type input "ACUTE RESPI"
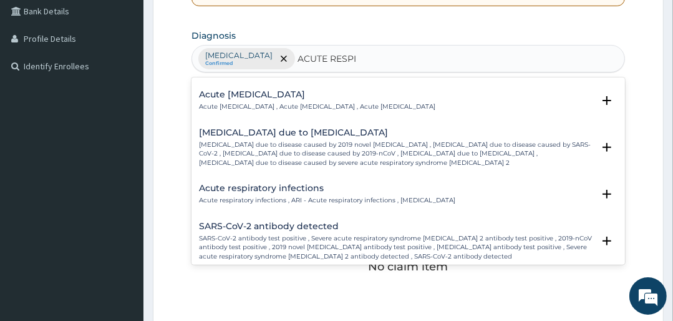
scroll to position [499, 0]
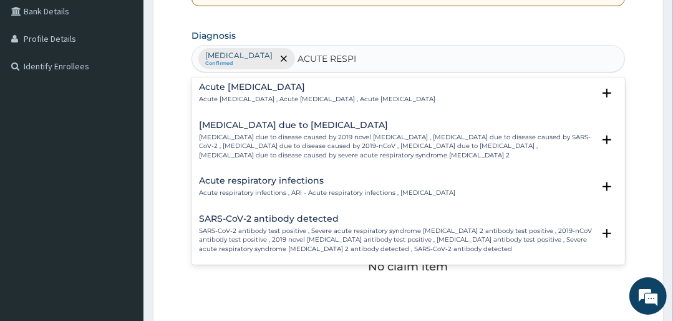
click at [265, 176] on h4 "Acute respiratory infections" at bounding box center [327, 180] width 256 height 9
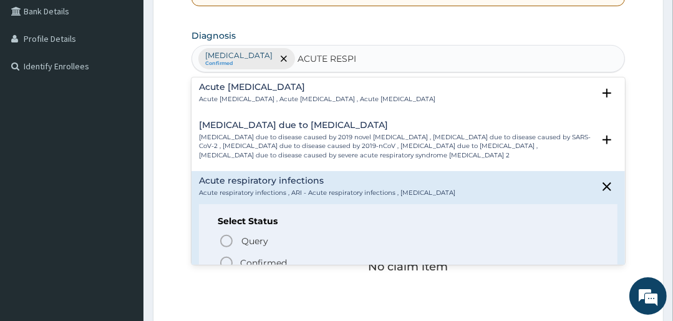
click at [228, 255] on icon "status option filled" at bounding box center [226, 262] width 15 height 15
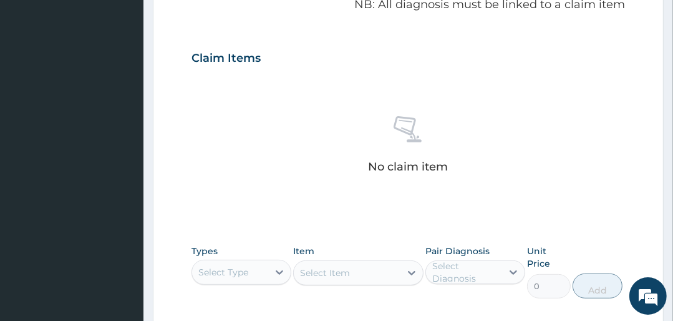
scroll to position [489, 0]
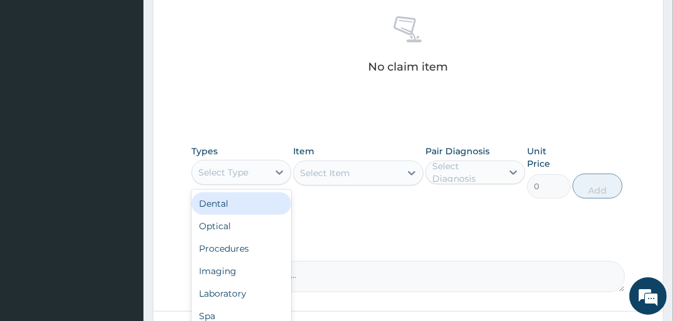
click at [245, 175] on div "Select Type" at bounding box center [223, 172] width 50 height 12
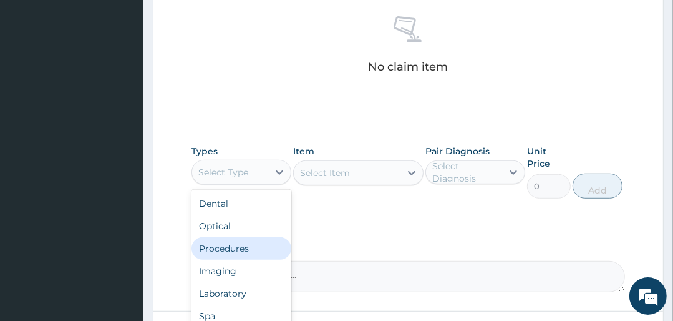
click at [240, 252] on div "Procedures" at bounding box center [242, 248] width 100 height 22
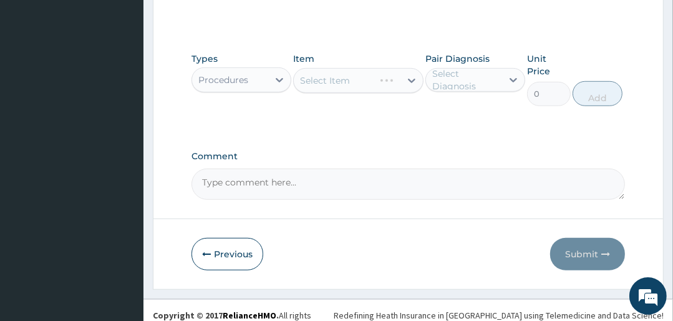
scroll to position [589, 0]
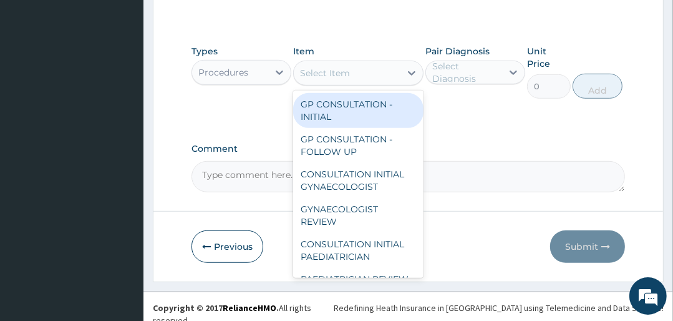
click at [369, 72] on div "Select Item" at bounding box center [347, 73] width 106 height 20
click at [361, 115] on div "GP CONSULTATION - INITIAL" at bounding box center [358, 110] width 130 height 35
type input "3000"
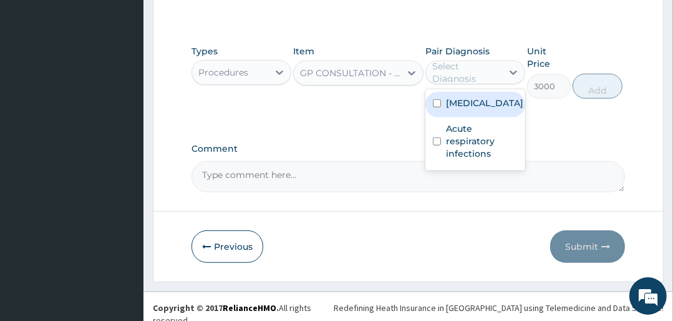
click at [472, 66] on div "Select Diagnosis" at bounding box center [466, 72] width 69 height 25
click at [468, 106] on label "[MEDICAL_DATA]" at bounding box center [484, 103] width 77 height 12
checkbox input "true"
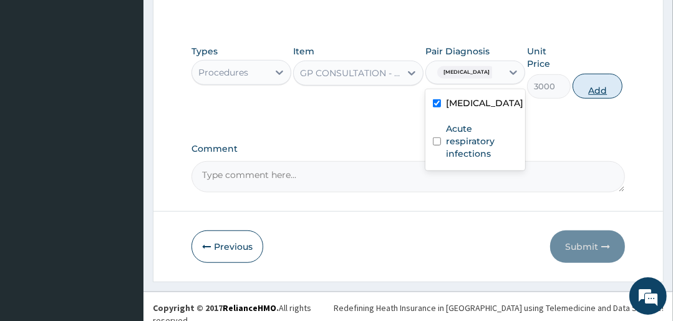
click at [602, 82] on button "Add" at bounding box center [598, 86] width 50 height 25
type input "0"
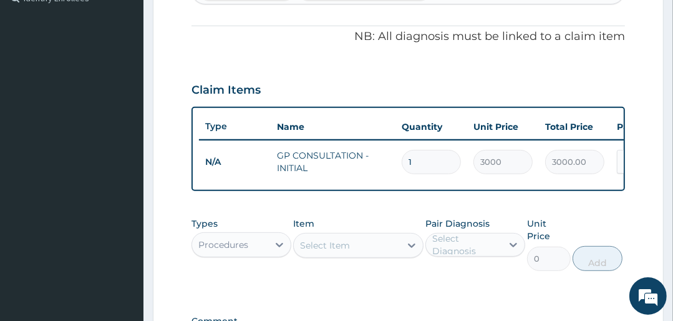
scroll to position [457, 0]
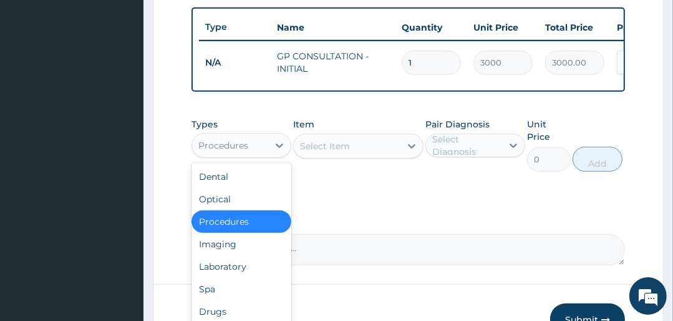
click at [251, 147] on div "Procedures" at bounding box center [230, 145] width 76 height 20
drag, startPoint x: 225, startPoint y: 267, endPoint x: 288, endPoint y: 207, distance: 87.4
click at [226, 267] on div "Laboratory" at bounding box center [242, 266] width 100 height 22
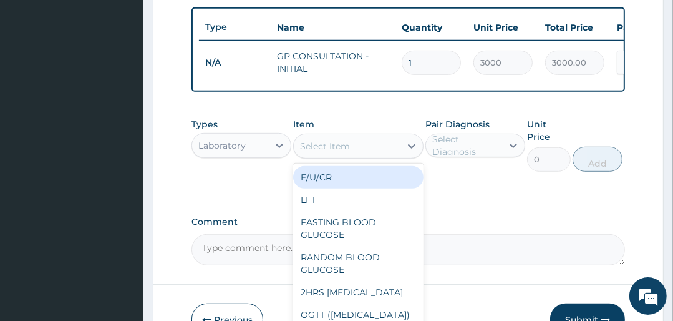
click at [387, 150] on div "Select Item" at bounding box center [347, 146] width 106 height 20
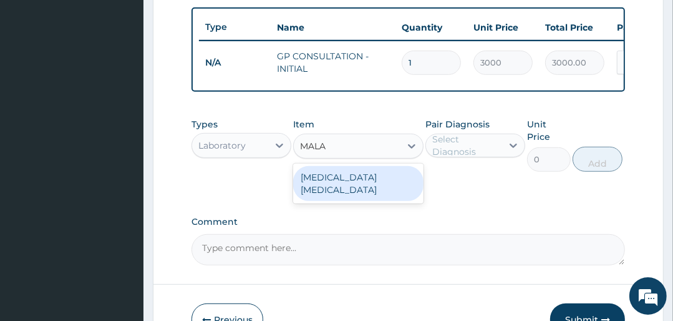
type input "MALAR"
click at [384, 196] on div "[MEDICAL_DATA] [MEDICAL_DATA]" at bounding box center [358, 183] width 130 height 40
click at [362, 186] on div "[MEDICAL_DATA] [MEDICAL_DATA]" at bounding box center [358, 183] width 130 height 35
type input "1500"
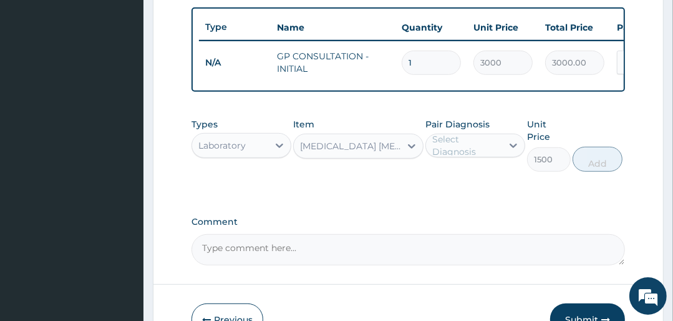
drag, startPoint x: 449, startPoint y: 137, endPoint x: 455, endPoint y: 147, distance: 12.3
click at [452, 142] on div "Pair Diagnosis Select Diagnosis" at bounding box center [475, 145] width 100 height 54
click at [457, 146] on div "Select Diagnosis" at bounding box center [466, 145] width 69 height 25
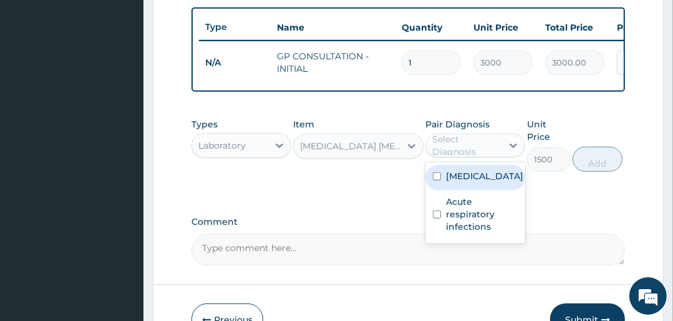
click at [457, 182] on label "[MEDICAL_DATA]" at bounding box center [484, 176] width 77 height 12
checkbox input "true"
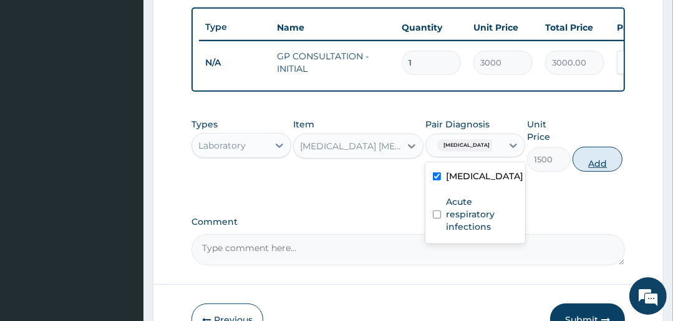
click at [588, 165] on button "Add" at bounding box center [598, 159] width 50 height 25
type input "0"
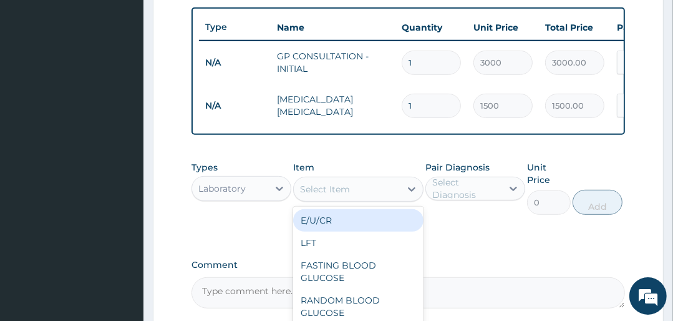
click at [359, 197] on div "Select Item" at bounding box center [347, 189] width 106 height 20
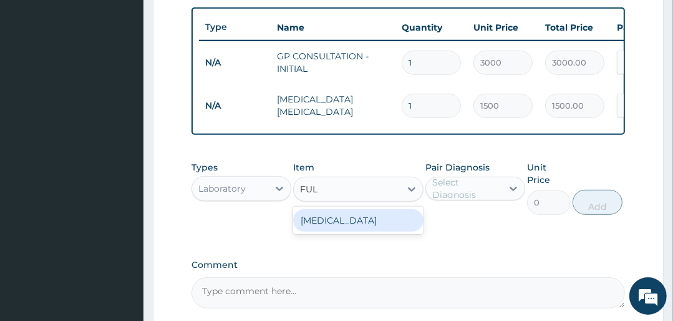
type input "FULL"
click at [329, 225] on div "[MEDICAL_DATA]" at bounding box center [358, 220] width 130 height 22
type input "4500"
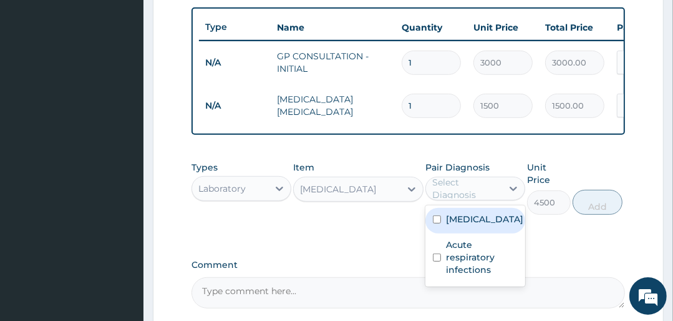
drag, startPoint x: 457, startPoint y: 196, endPoint x: 459, endPoint y: 206, distance: 10.3
click at [457, 195] on div "Select Diagnosis" at bounding box center [466, 188] width 69 height 25
click at [462, 225] on label "[MEDICAL_DATA]" at bounding box center [484, 219] width 77 height 12
checkbox input "true"
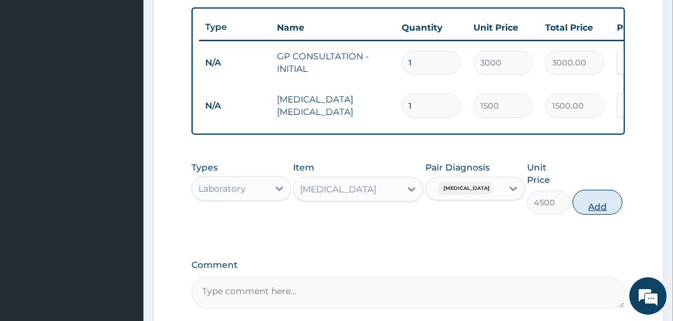
click at [593, 210] on button "Add" at bounding box center [598, 202] width 50 height 25
type input "0"
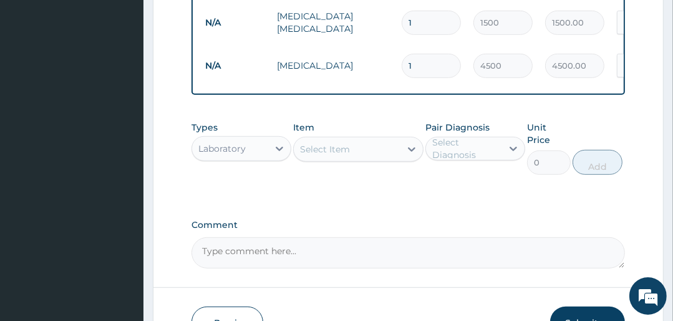
scroll to position [556, 0]
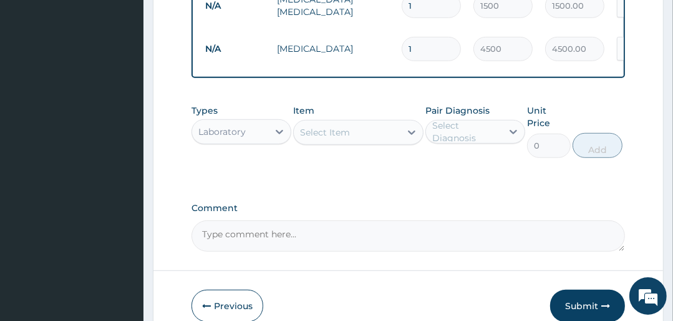
click at [359, 142] on div "Select Item" at bounding box center [347, 132] width 106 height 20
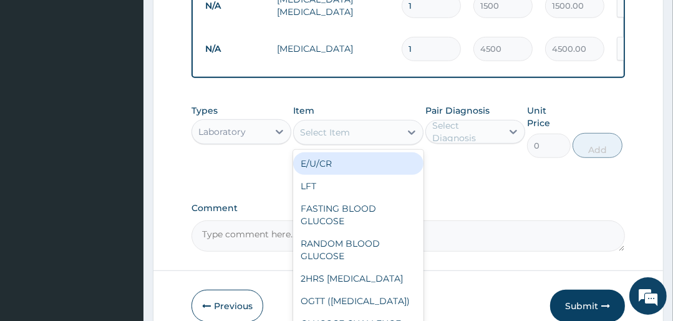
click at [230, 138] on div "Laboratory" at bounding box center [221, 131] width 47 height 12
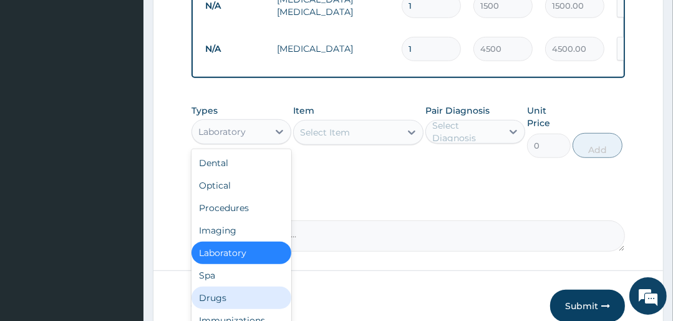
click at [228, 294] on div "Drugs" at bounding box center [242, 297] width 100 height 22
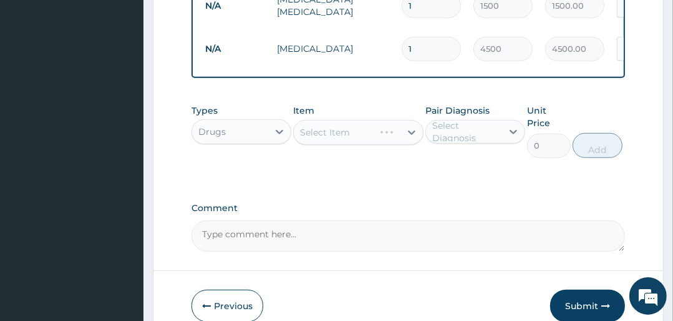
click at [328, 136] on div "Select Item" at bounding box center [358, 132] width 130 height 25
click at [335, 137] on div "Select Item" at bounding box center [325, 132] width 50 height 12
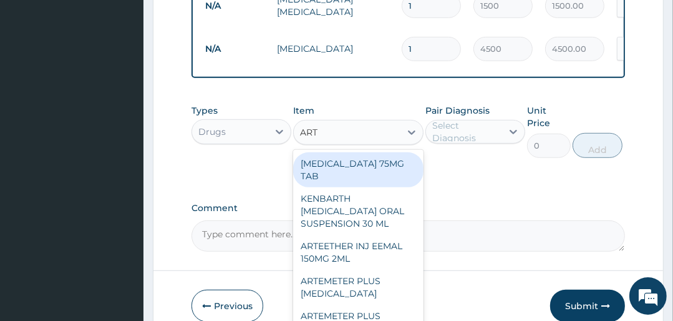
type input "ARTE"
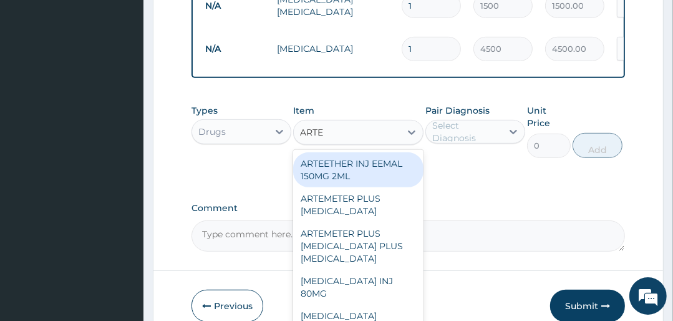
click at [339, 173] on div "ARTEETHER INJ EEMAL 150MG 2ML" at bounding box center [358, 169] width 130 height 35
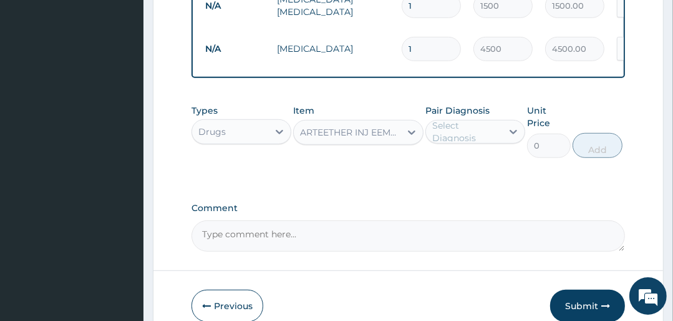
type input "2000"
click at [441, 135] on div "Select Diagnosis" at bounding box center [466, 131] width 69 height 25
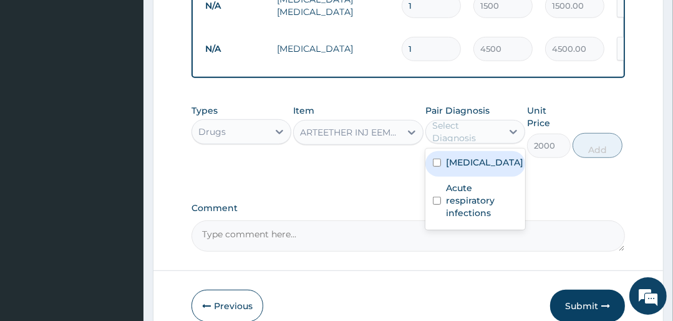
click at [463, 168] on label "[MEDICAL_DATA]" at bounding box center [484, 162] width 77 height 12
checkbox input "true"
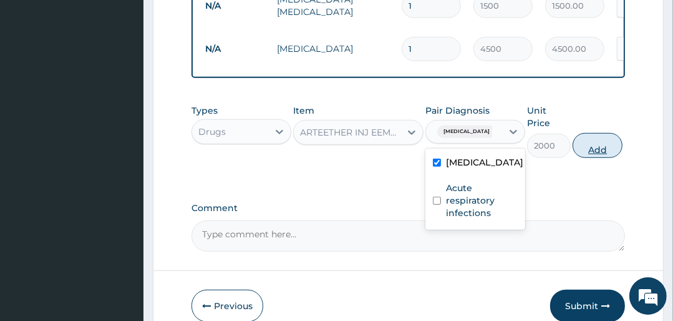
click at [594, 152] on button "Add" at bounding box center [598, 145] width 50 height 25
type input "0"
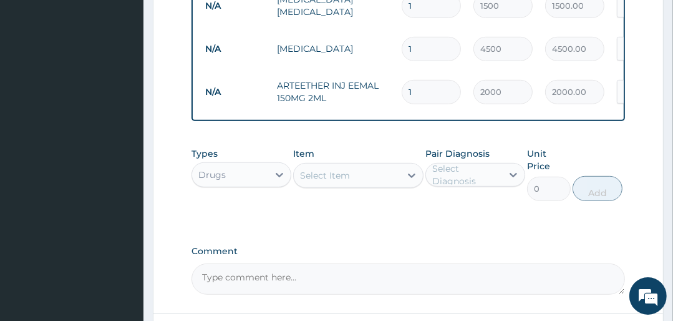
type input "0.00"
type input "3"
type input "6000.00"
type input "3"
click at [359, 185] on div "Select Item" at bounding box center [347, 175] width 106 height 20
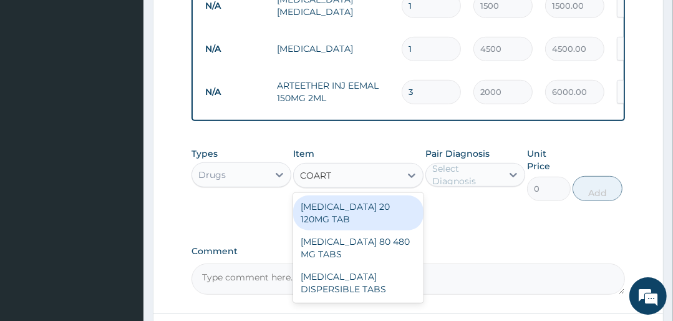
type input "COART"
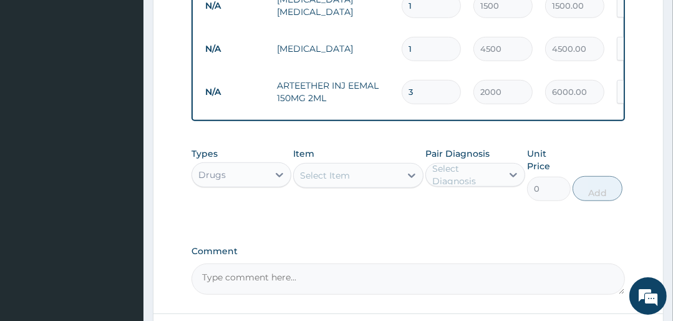
click at [412, 85] on input "3" at bounding box center [431, 92] width 59 height 24
type input "0.00"
type input "1"
type input "2000.00"
type input "1"
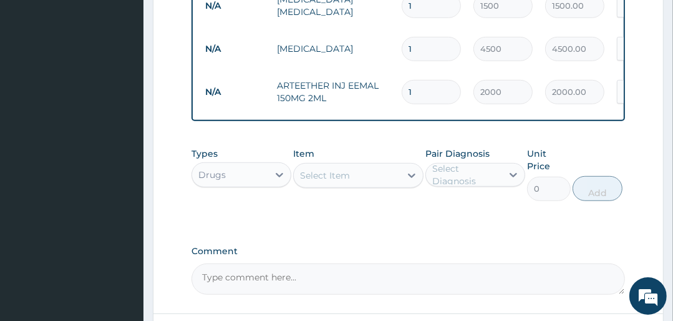
click at [468, 102] on td "2000" at bounding box center [503, 92] width 72 height 37
click at [357, 179] on div "Select Item" at bounding box center [347, 175] width 106 height 20
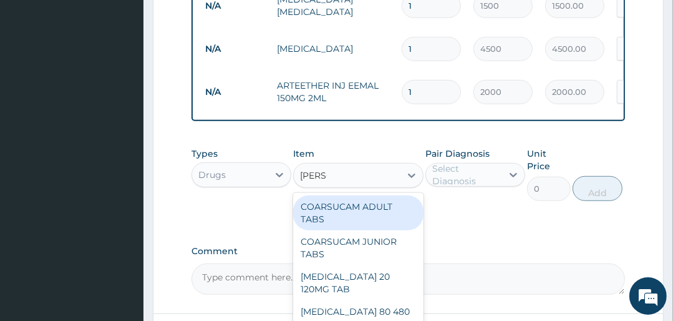
type input "COART"
click at [361, 209] on div "[MEDICAL_DATA] 20 120MG TAB" at bounding box center [358, 212] width 130 height 35
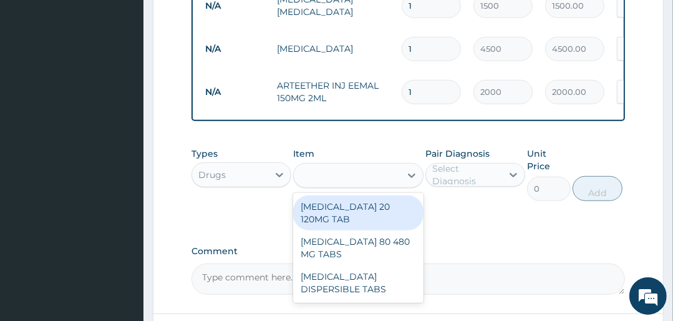
type input "3000"
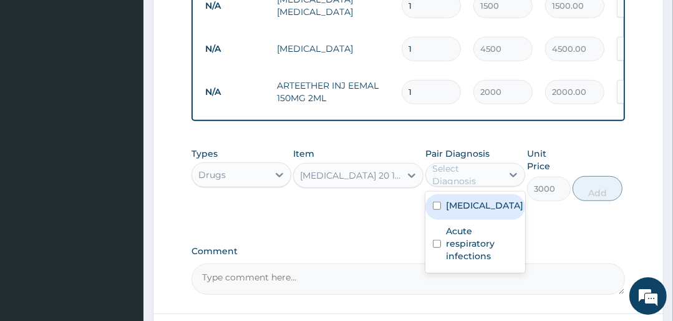
click at [492, 181] on div "Select Diagnosis" at bounding box center [466, 174] width 69 height 25
click at [480, 205] on div "[MEDICAL_DATA]" at bounding box center [475, 207] width 100 height 26
checkbox input "true"
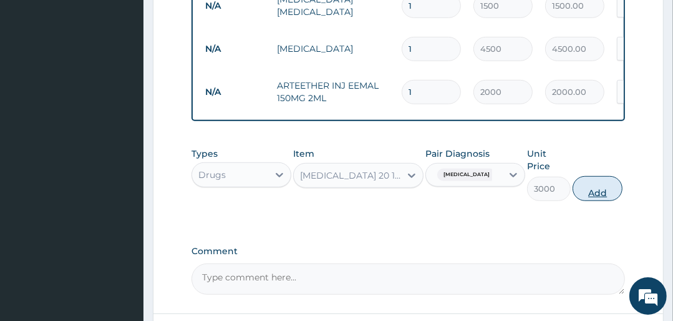
click at [593, 193] on button "Add" at bounding box center [598, 188] width 50 height 25
type input "0"
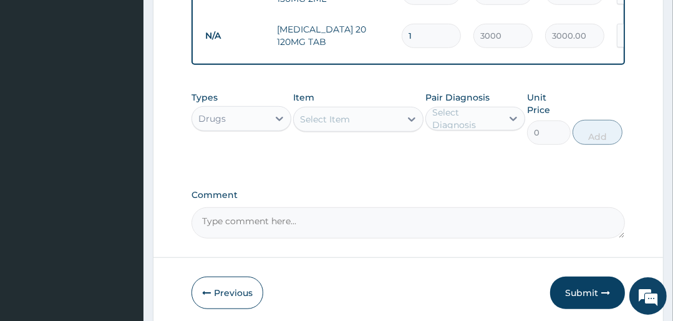
scroll to position [656, 0]
click at [341, 120] on div "Select Item" at bounding box center [325, 118] width 50 height 12
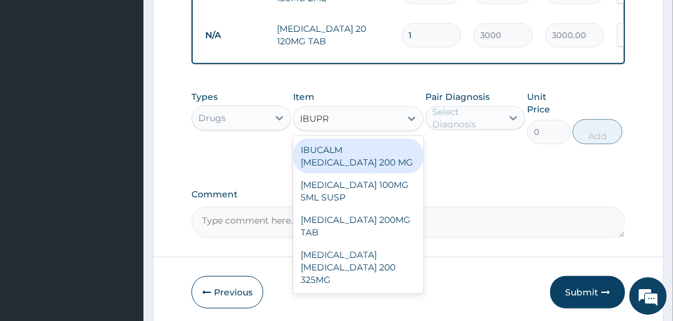
type input "IBUPRO"
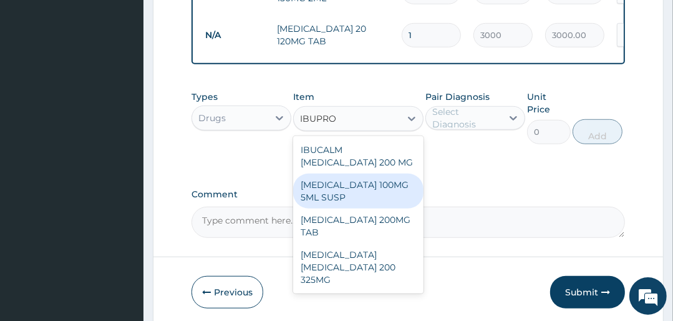
click at [352, 190] on div "[MEDICAL_DATA] 100MG 5ML SUSP" at bounding box center [358, 190] width 130 height 35
type input "1100"
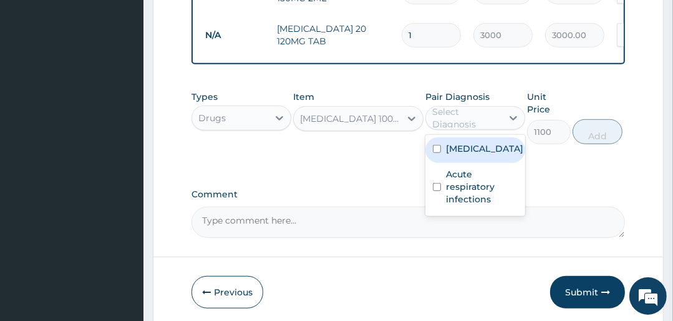
click at [452, 121] on div "Select Diagnosis" at bounding box center [466, 117] width 69 height 25
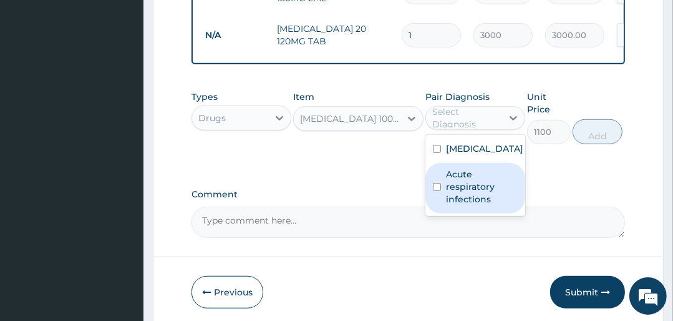
click at [454, 198] on label "Acute respiratory infections" at bounding box center [482, 186] width 72 height 37
checkbox input "true"
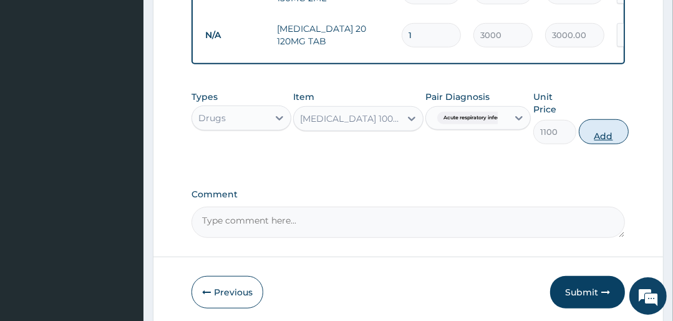
click at [604, 132] on button "Add" at bounding box center [604, 131] width 50 height 25
type input "0"
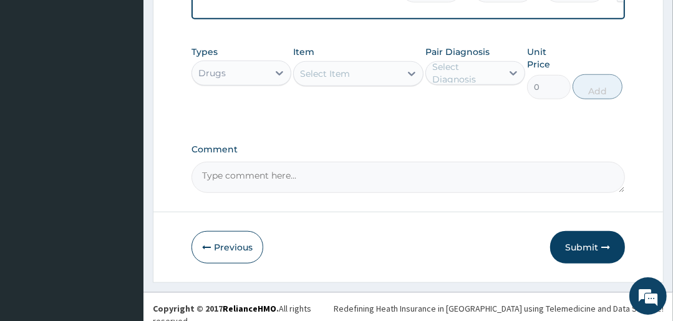
scroll to position [752, 0]
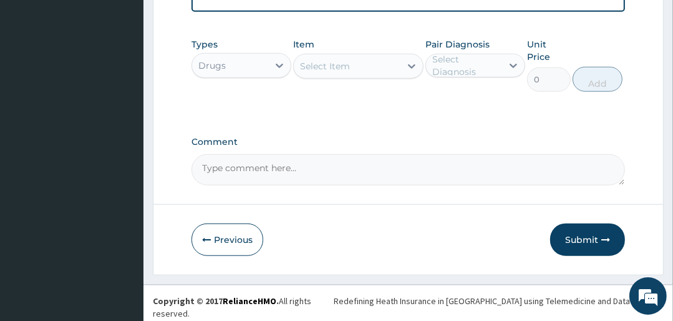
click at [354, 75] on div "Select Item" at bounding box center [347, 66] width 106 height 20
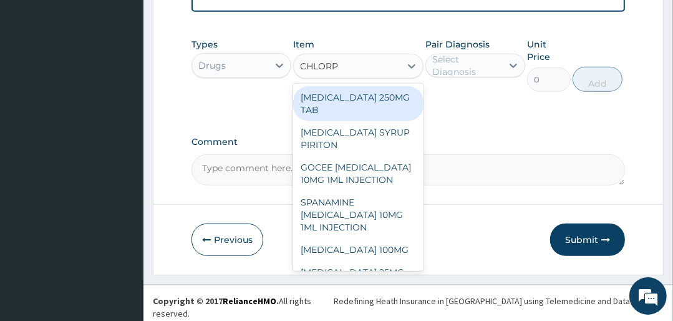
type input "CHLORPH"
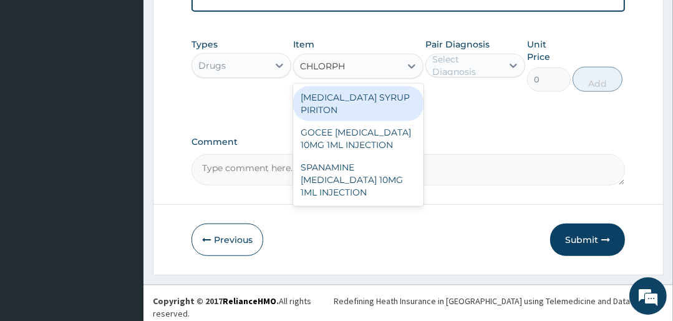
click at [382, 102] on div "[MEDICAL_DATA] SYRUP PIRITON" at bounding box center [358, 103] width 130 height 35
type input "1500"
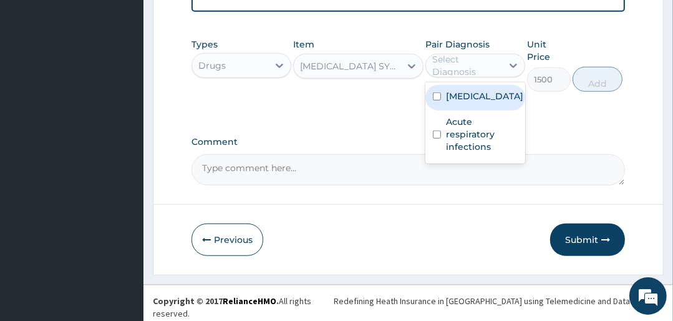
click at [467, 72] on div "Select Diagnosis" at bounding box center [466, 65] width 69 height 25
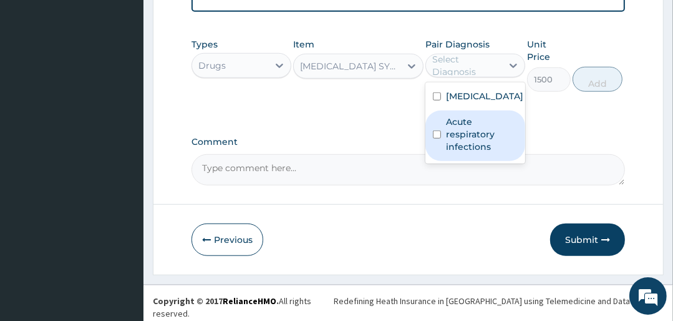
click at [467, 140] on label "Acute respiratory infections" at bounding box center [482, 133] width 72 height 37
checkbox input "true"
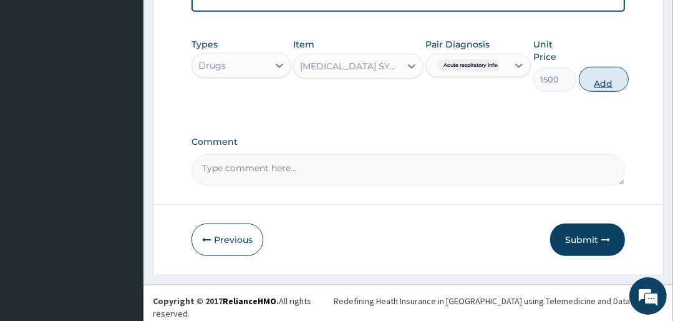
click at [609, 82] on button "Add" at bounding box center [604, 79] width 50 height 25
type input "0"
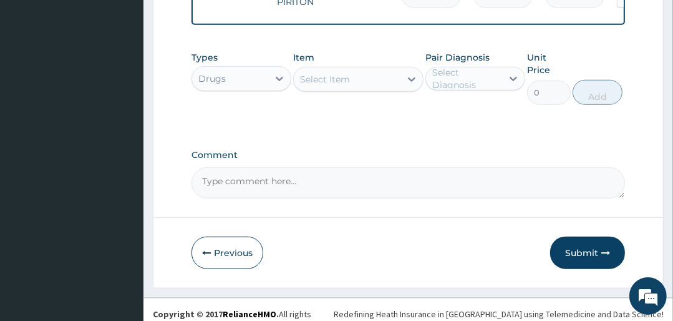
scroll to position [795, 0]
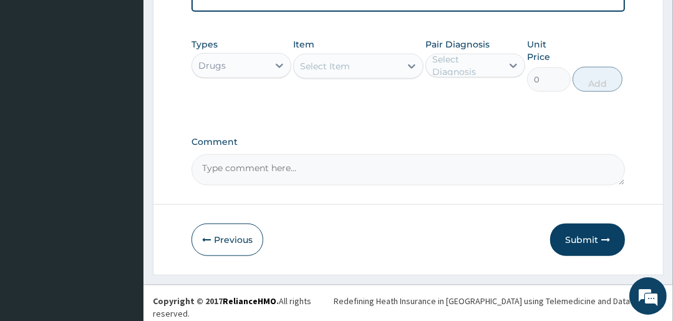
click at [332, 72] on div "Select Item" at bounding box center [325, 66] width 50 height 12
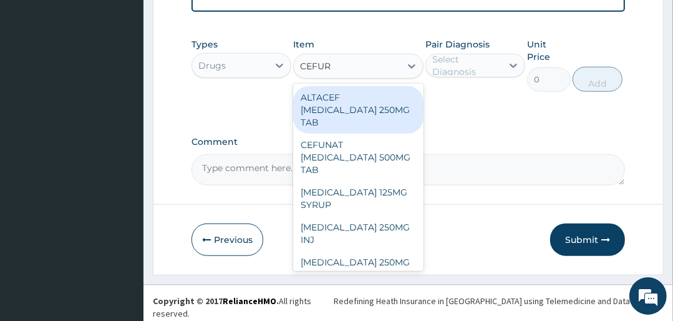
type input "CEFURO"
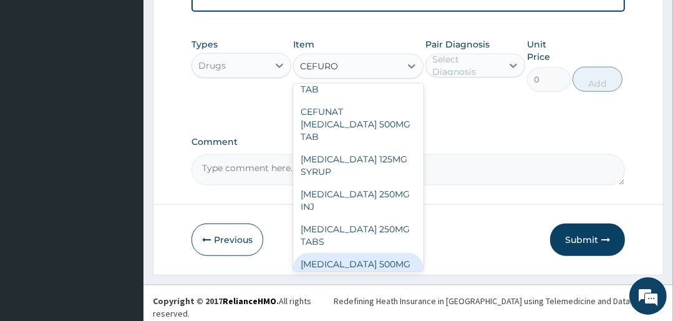
scroll to position [17, 0]
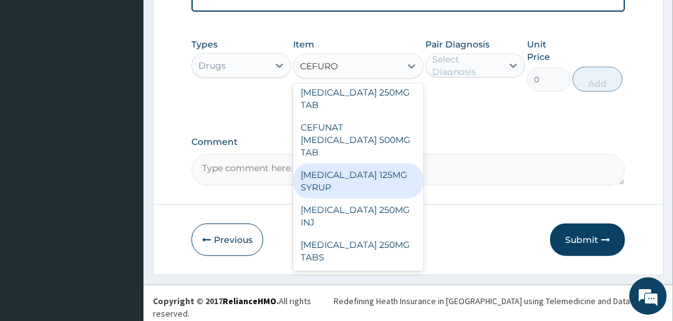
click at [339, 163] on div "[MEDICAL_DATA] 125MG SYRUP" at bounding box center [358, 180] width 130 height 35
type input "3200"
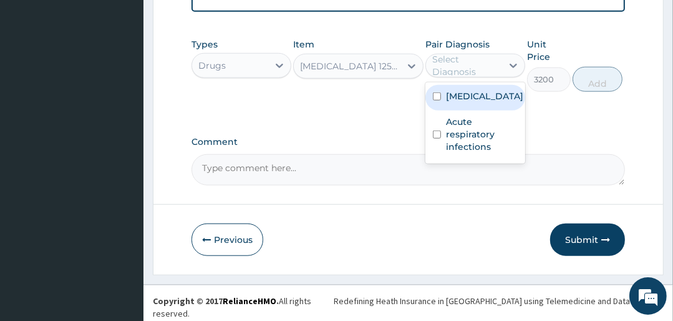
click at [449, 77] on div "Select Diagnosis" at bounding box center [466, 65] width 69 height 25
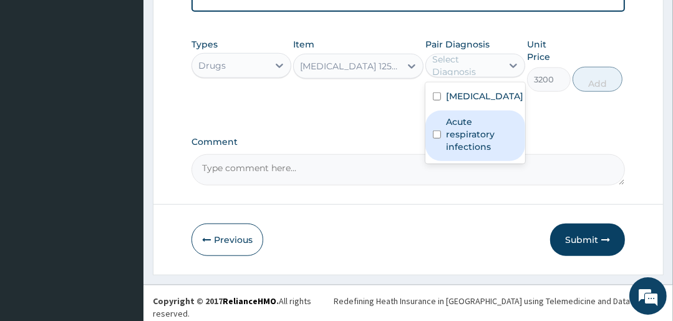
click at [461, 130] on label "Acute respiratory infections" at bounding box center [482, 133] width 72 height 37
checkbox input "true"
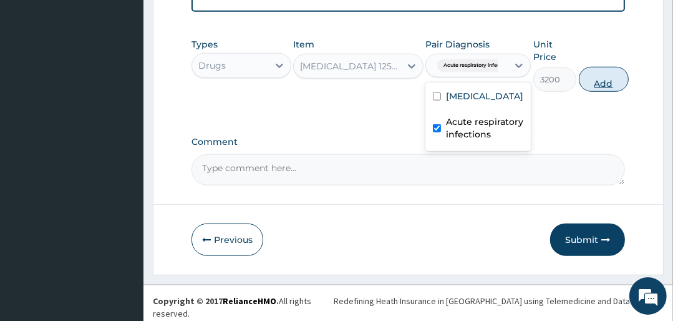
click at [614, 80] on button "Add" at bounding box center [604, 79] width 50 height 25
type input "0"
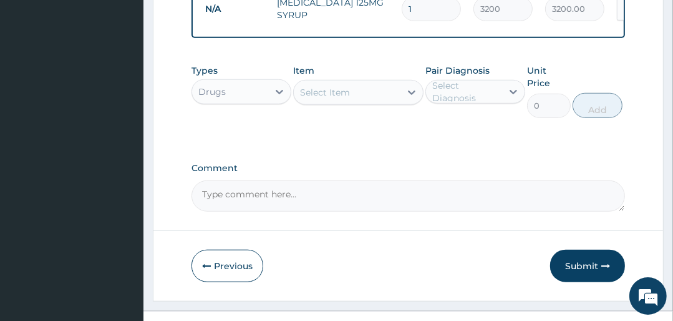
scroll to position [788, 0]
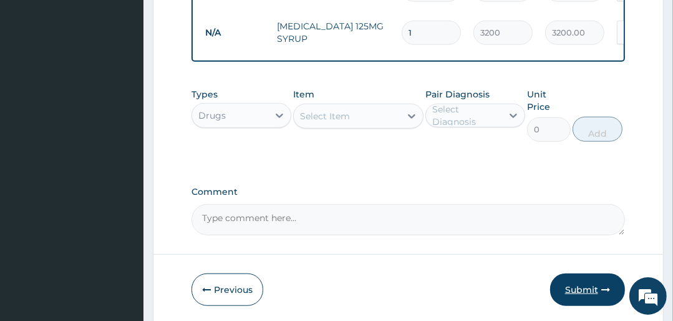
click at [586, 291] on button "Submit" at bounding box center [587, 289] width 75 height 32
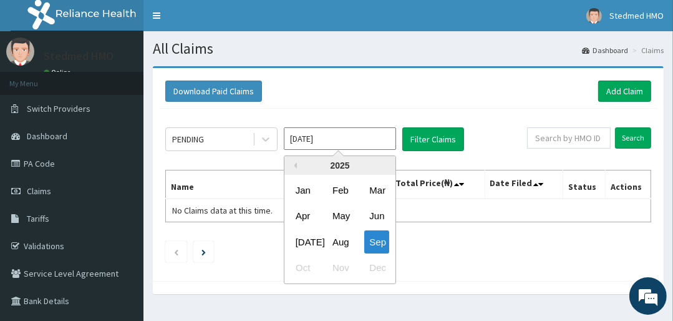
click at [320, 140] on input "[DATE]" at bounding box center [340, 138] width 112 height 22
click at [342, 242] on div "Aug" at bounding box center [340, 241] width 25 height 23
type input "[DATE]"
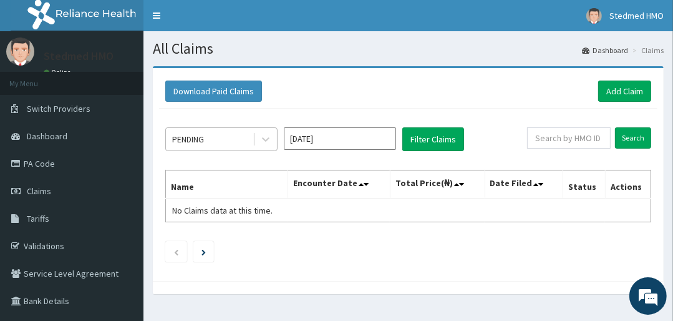
click at [223, 140] on div "PENDING" at bounding box center [209, 139] width 87 height 20
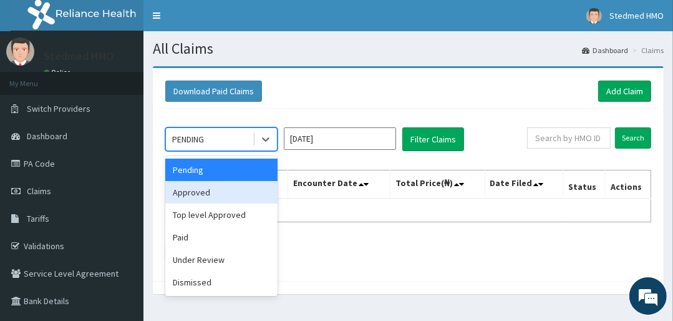
click at [198, 188] on div "Approved" at bounding box center [221, 192] width 112 height 22
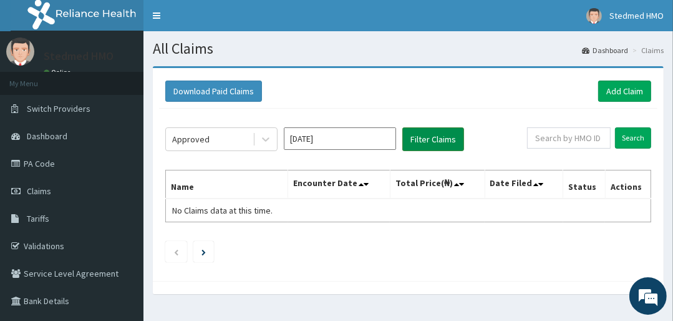
click at [434, 139] on button "Filter Claims" at bounding box center [433, 139] width 62 height 24
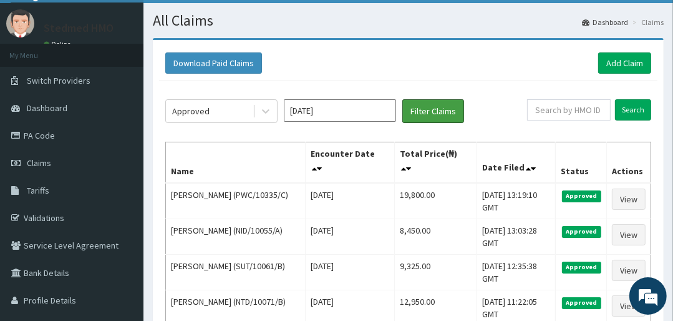
scroll to position [50, 0]
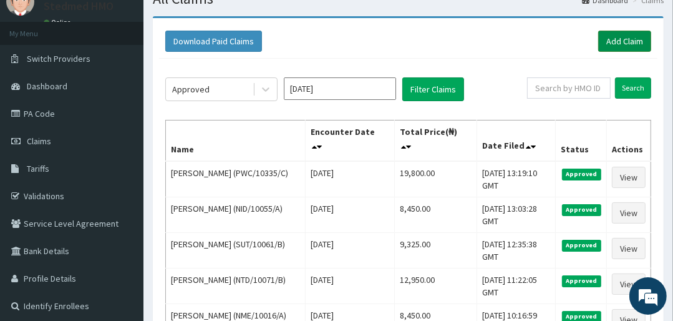
click at [621, 34] on link "Add Claim" at bounding box center [624, 41] width 53 height 21
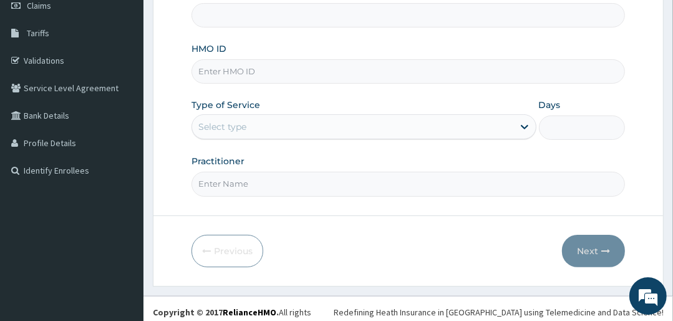
scroll to position [190, 0]
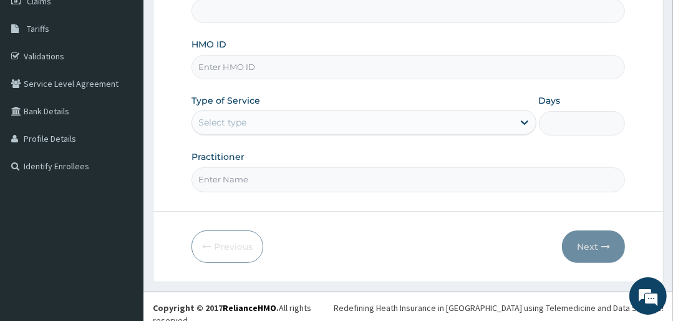
click at [242, 119] on div "Select type" at bounding box center [222, 122] width 48 height 12
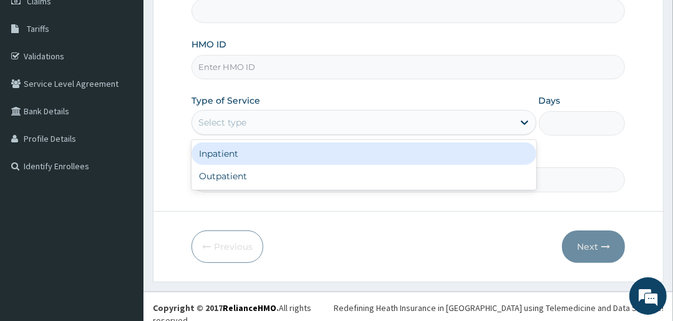
click at [250, 64] on input "HMO ID" at bounding box center [408, 67] width 433 height 24
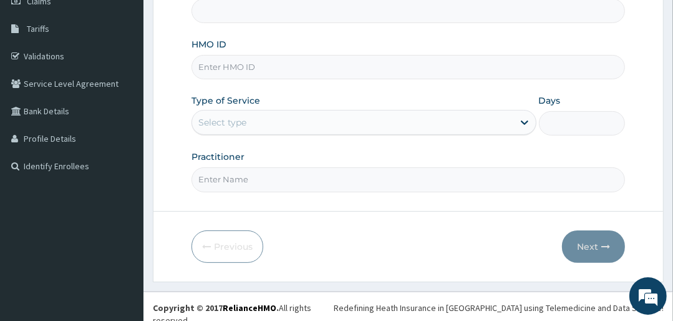
type input "STEDMED SPECIALIST HOSPITAL"
type input "PRW/10012/A"
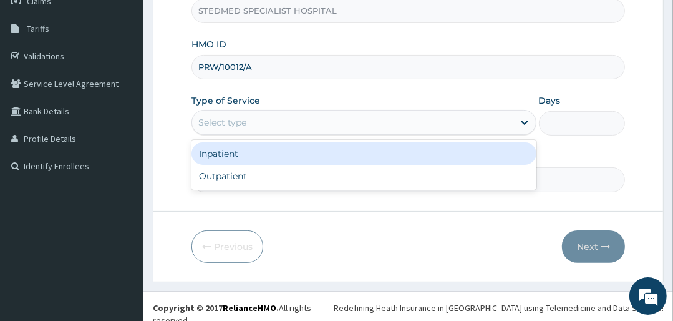
click at [250, 115] on div "Select type" at bounding box center [352, 122] width 321 height 20
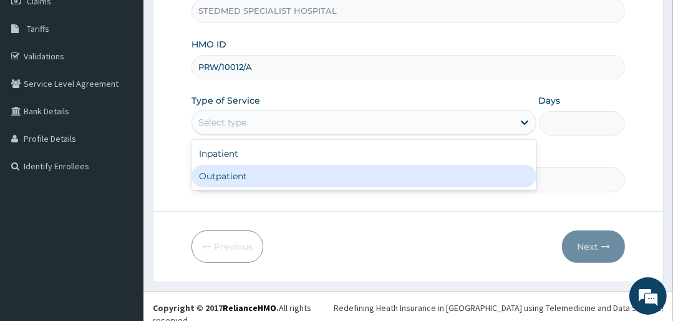
click at [246, 177] on div "Outpatient" at bounding box center [364, 176] width 344 height 22
type input "1"
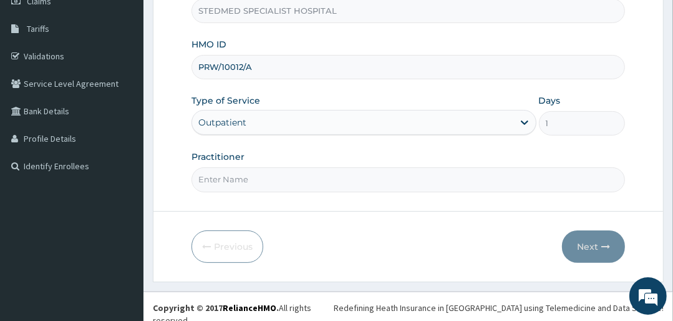
click at [247, 175] on input "Practitioner" at bounding box center [408, 179] width 433 height 24
type input "[PERSON_NAME]"
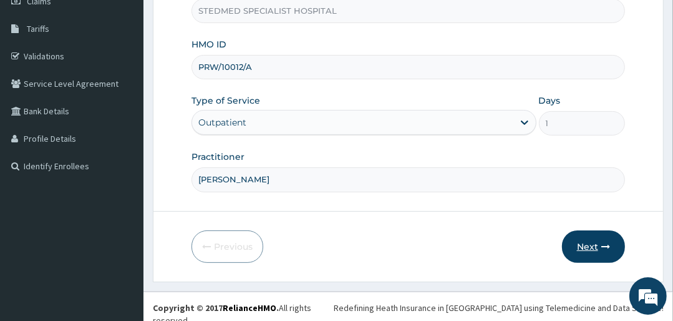
click at [590, 233] on button "Next" at bounding box center [593, 246] width 63 height 32
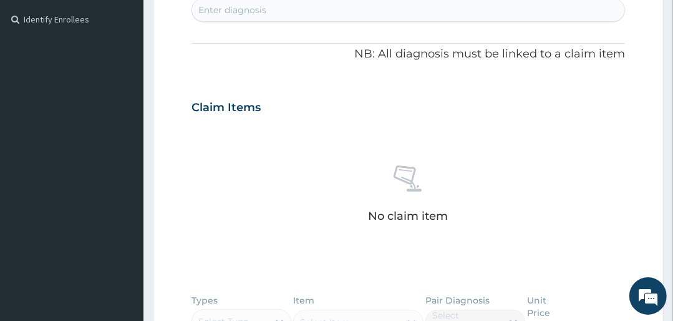
scroll to position [339, 0]
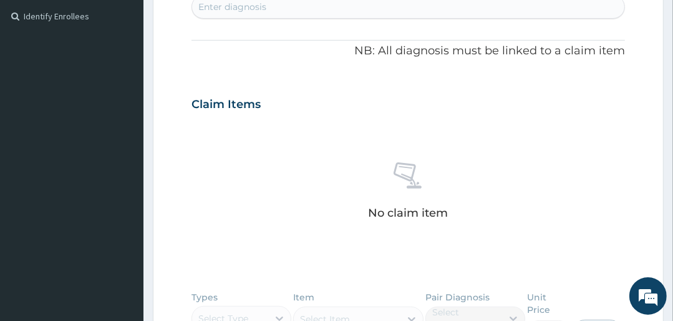
click at [271, 11] on div "Enter diagnosis" at bounding box center [408, 7] width 432 height 20
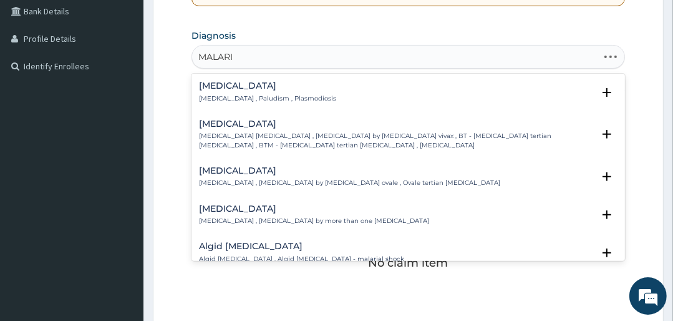
type input "[MEDICAL_DATA]"
click at [207, 90] on h4 "[MEDICAL_DATA]" at bounding box center [267, 85] width 137 height 9
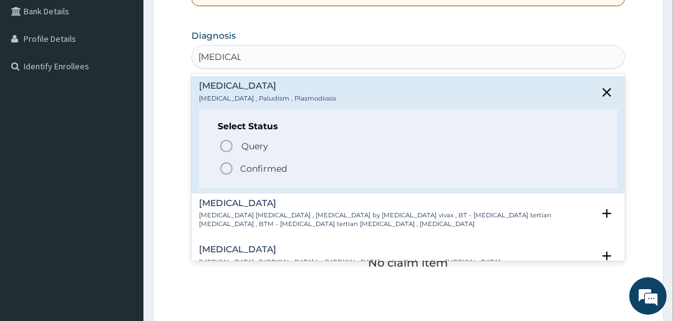
click at [225, 168] on icon "status option filled" at bounding box center [226, 168] width 15 height 15
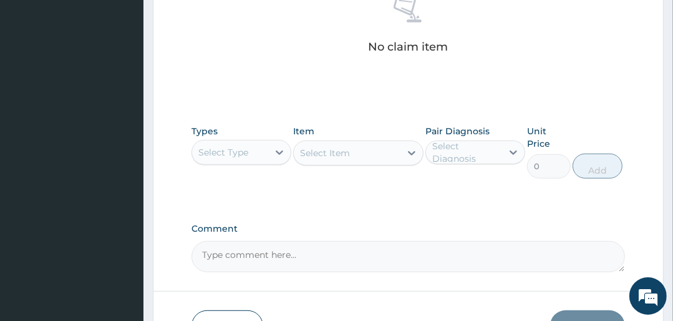
scroll to position [539, 0]
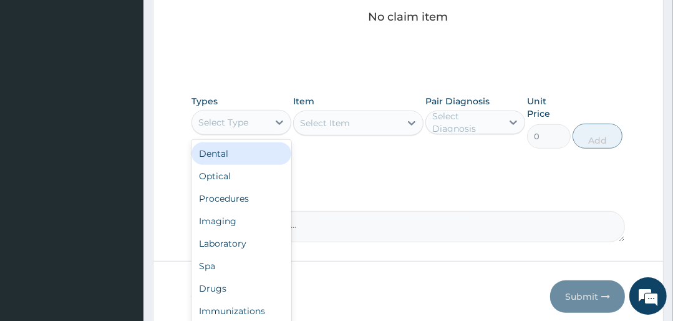
click at [229, 116] on div "Select Type" at bounding box center [223, 122] width 50 height 12
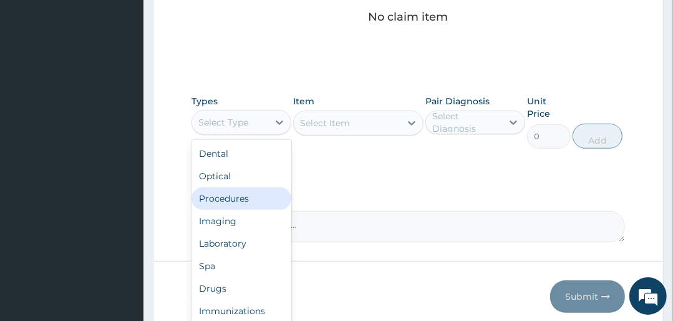
click at [239, 197] on div "Procedures" at bounding box center [242, 198] width 100 height 22
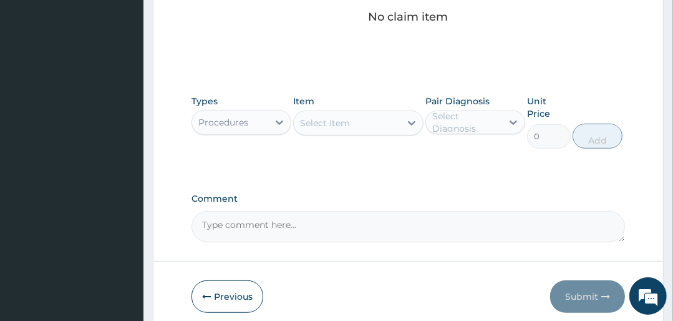
click at [332, 124] on div "Select Item" at bounding box center [325, 123] width 50 height 12
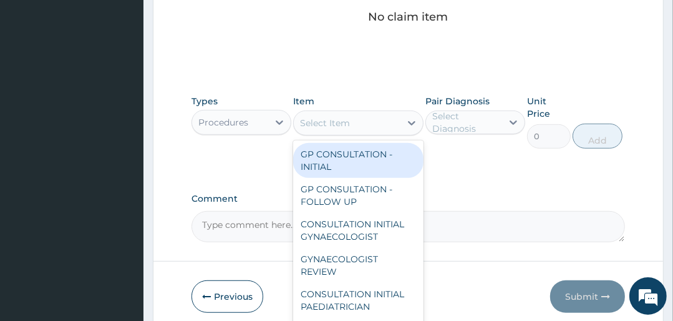
drag, startPoint x: 339, startPoint y: 160, endPoint x: 417, endPoint y: 135, distance: 82.5
click at [339, 159] on div "GP CONSULTATION - INITIAL" at bounding box center [358, 160] width 130 height 35
type input "3000"
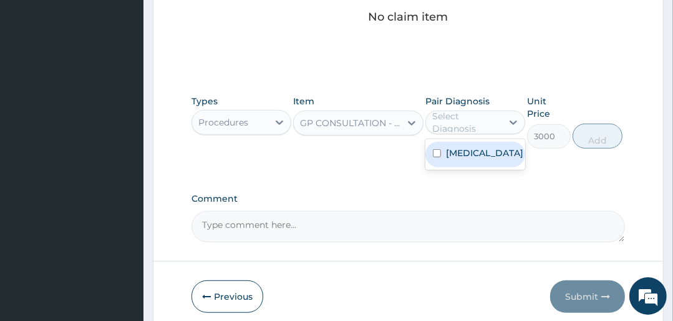
drag, startPoint x: 437, startPoint y: 120, endPoint x: 444, endPoint y: 126, distance: 9.7
click at [439, 119] on div "Select Diagnosis" at bounding box center [466, 122] width 69 height 25
click at [454, 147] on label "[MEDICAL_DATA]" at bounding box center [484, 153] width 77 height 12
checkbox input "true"
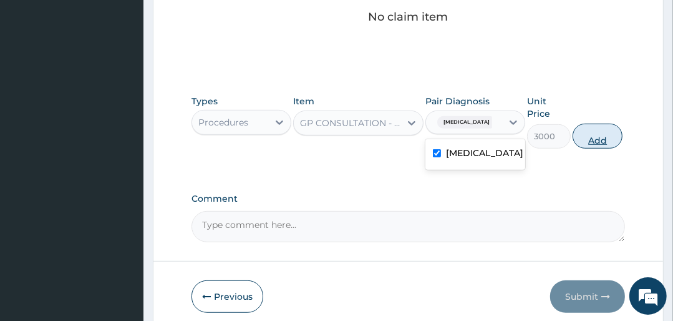
click at [600, 132] on button "Add" at bounding box center [598, 136] width 50 height 25
type input "0"
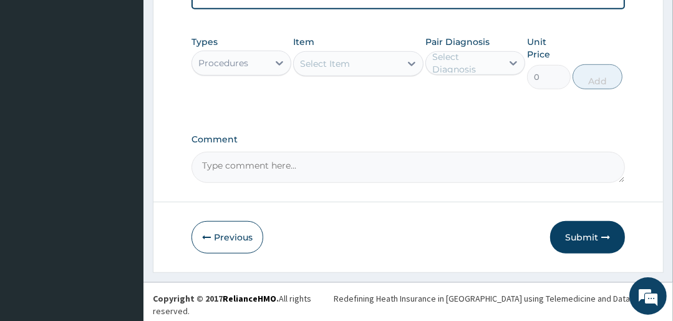
scroll to position [357, 0]
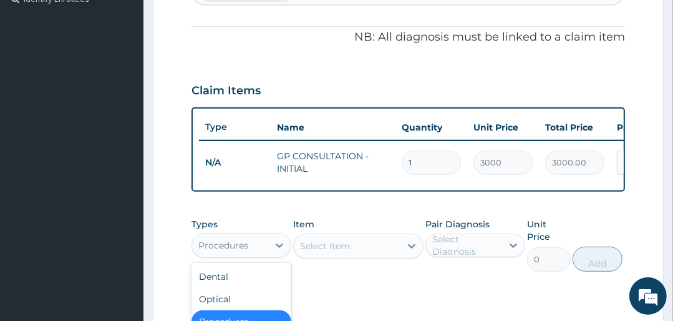
click at [246, 246] on div "Procedures" at bounding box center [223, 245] width 50 height 12
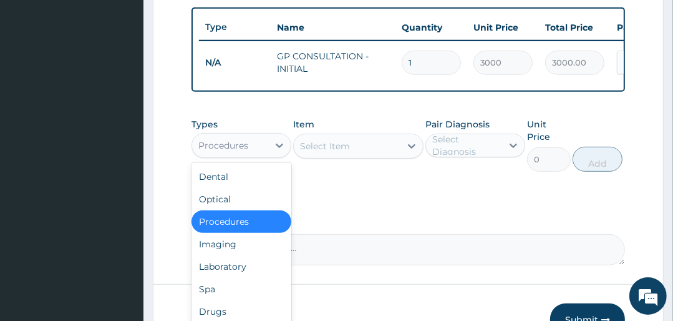
scroll to position [457, 0]
drag, startPoint x: 238, startPoint y: 276, endPoint x: 243, endPoint y: 269, distance: 8.0
click at [237, 275] on div "Laboratory" at bounding box center [242, 266] width 100 height 22
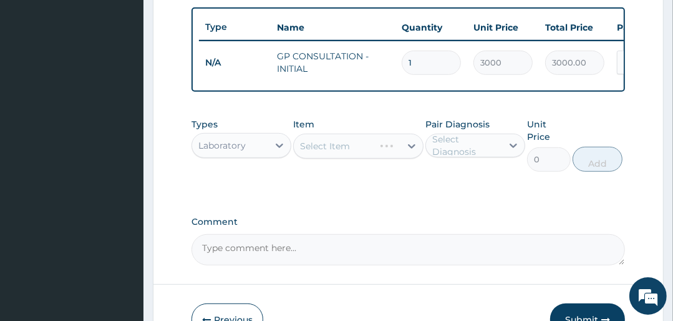
scroll to position [507, 0]
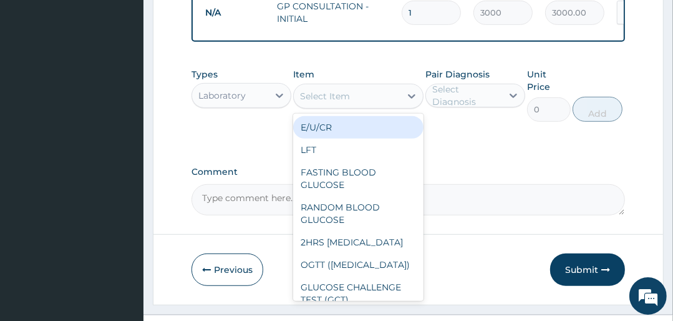
click at [377, 100] on div "Select Item" at bounding box center [347, 96] width 106 height 20
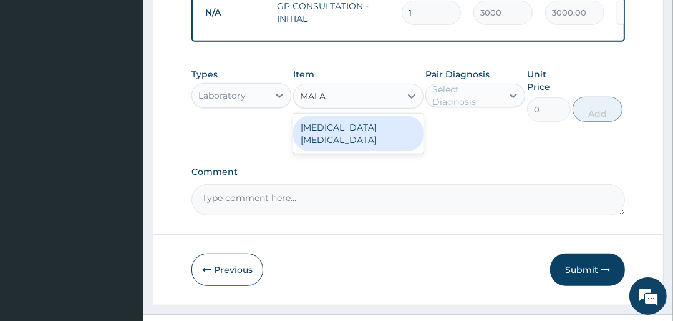
type input "MALAR"
click at [358, 132] on div "[MEDICAL_DATA] [MEDICAL_DATA]" at bounding box center [358, 133] width 130 height 35
type input "1500"
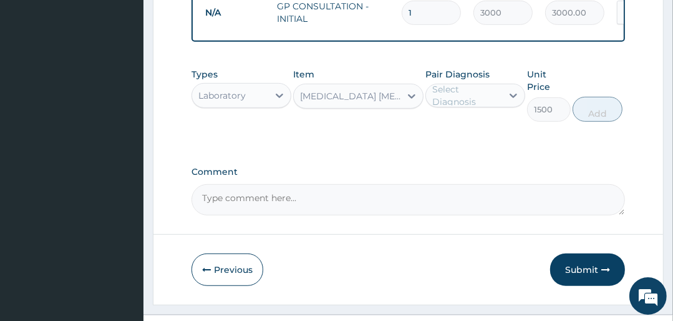
click at [439, 93] on div "Select Diagnosis" at bounding box center [466, 95] width 69 height 25
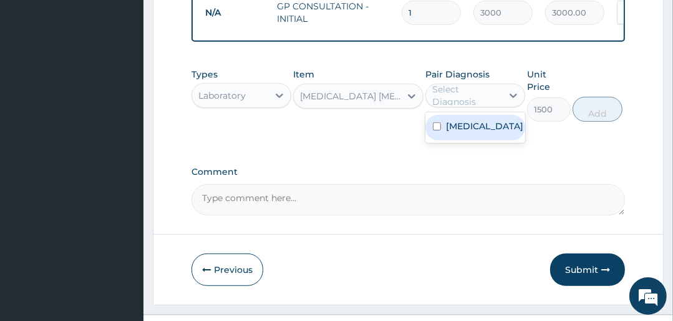
click at [470, 132] on label "[MEDICAL_DATA]" at bounding box center [484, 126] width 77 height 12
checkbox input "true"
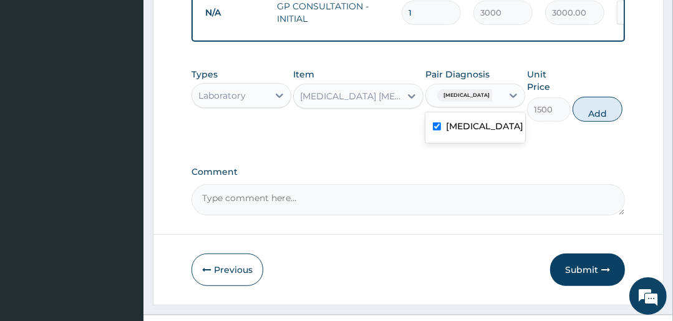
click at [589, 113] on button "Add" at bounding box center [598, 109] width 50 height 25
type input "0"
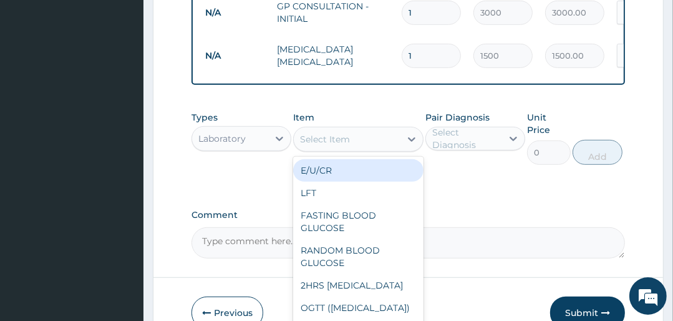
click at [343, 145] on div "Select Item" at bounding box center [325, 139] width 50 height 12
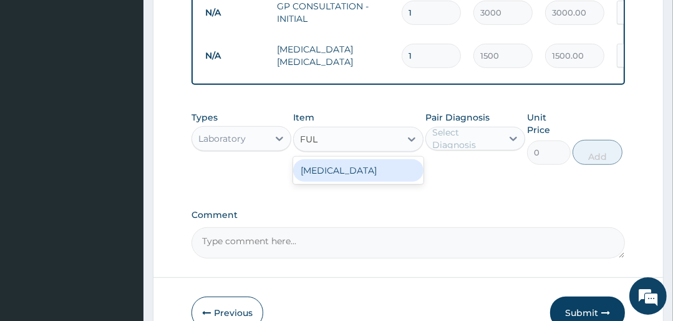
type input "FULL"
click at [359, 178] on div "[MEDICAL_DATA]" at bounding box center [358, 170] width 130 height 22
type input "4500"
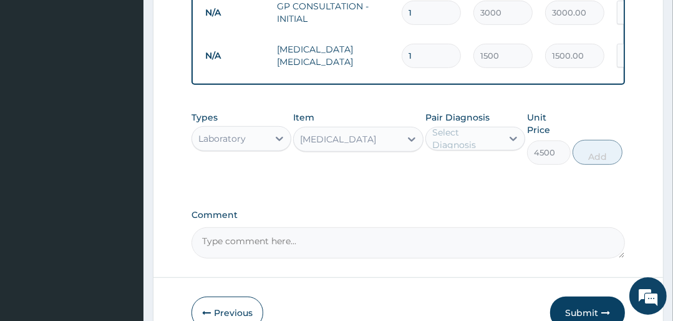
click at [483, 130] on div "Pair Diagnosis Select Diagnosis" at bounding box center [475, 138] width 100 height 54
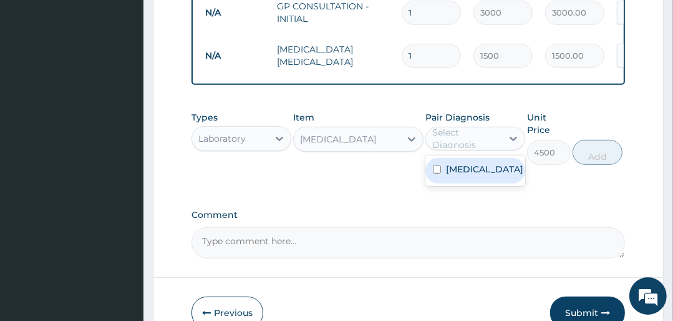
click at [480, 145] on div "Select Diagnosis" at bounding box center [466, 138] width 69 height 25
click at [482, 172] on div "[MEDICAL_DATA]" at bounding box center [475, 171] width 100 height 26
checkbox input "true"
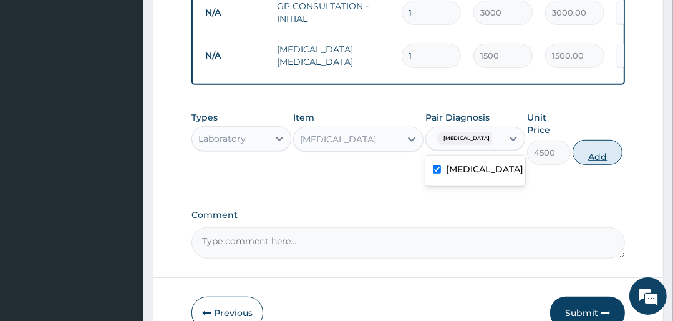
click at [588, 162] on button "Add" at bounding box center [598, 152] width 50 height 25
type input "0"
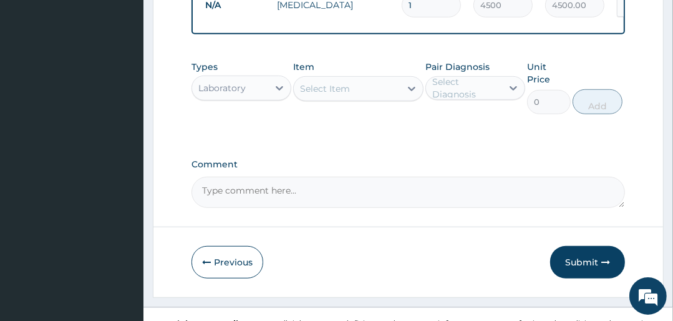
scroll to position [606, 0]
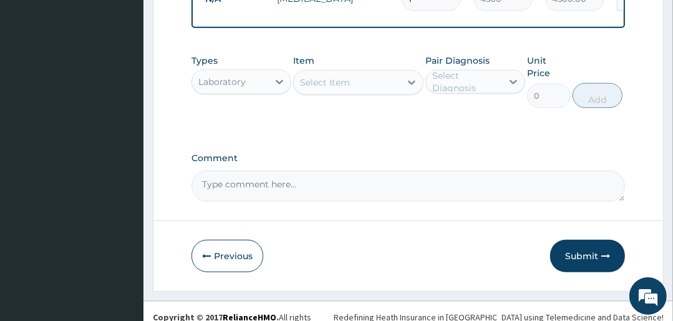
click at [239, 88] on div "Laboratory" at bounding box center [221, 81] width 47 height 12
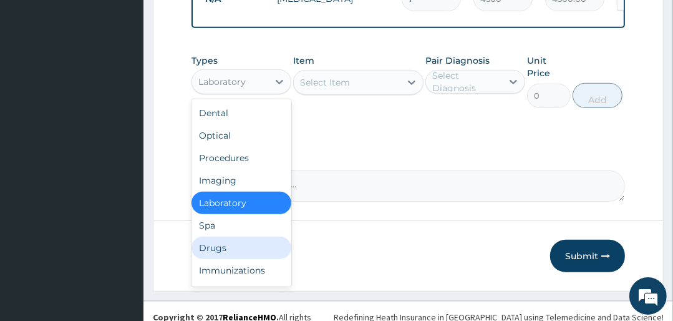
click at [248, 247] on div "Drugs" at bounding box center [242, 247] width 100 height 22
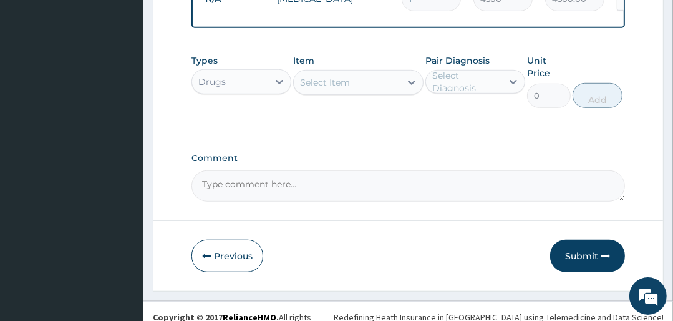
click at [337, 87] on div "Select Item" at bounding box center [325, 82] width 50 height 12
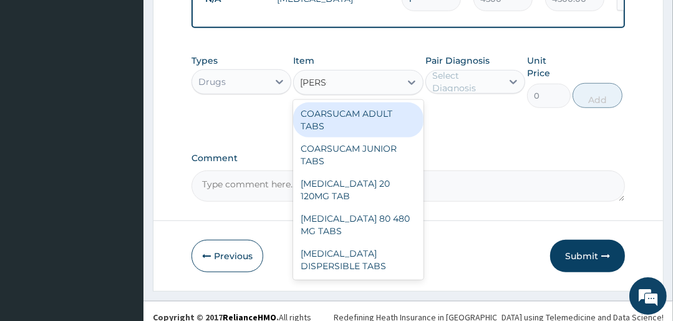
type input "COART"
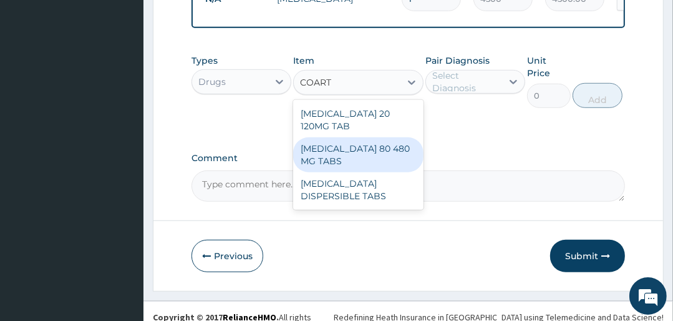
click at [369, 148] on div "[MEDICAL_DATA] 80 480 MG TABS" at bounding box center [358, 154] width 130 height 35
type input "3500"
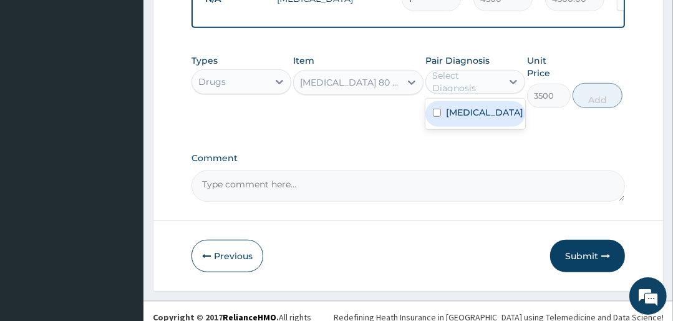
click at [474, 82] on div "Select Diagnosis" at bounding box center [466, 81] width 69 height 25
click at [483, 124] on div "[MEDICAL_DATA]" at bounding box center [475, 114] width 100 height 26
checkbox input "true"
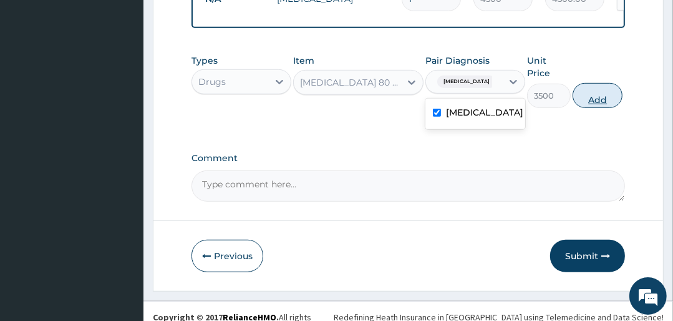
click at [606, 97] on button "Add" at bounding box center [598, 95] width 50 height 25
type input "0"
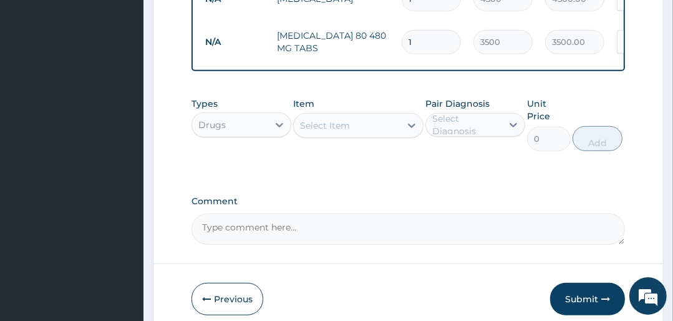
click at [364, 134] on div "Select Item" at bounding box center [347, 125] width 106 height 20
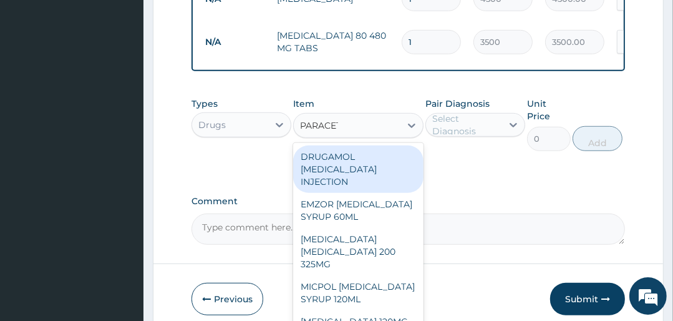
type input "PARACETA"
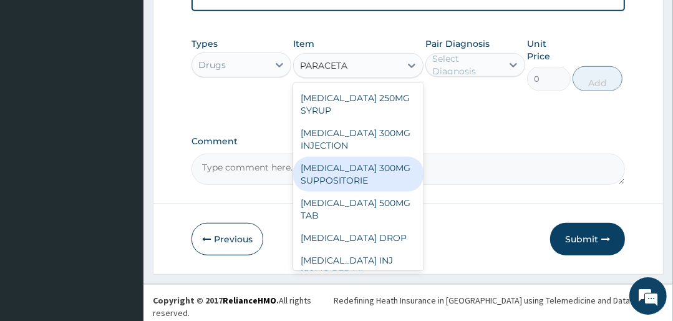
scroll to position [250, 0]
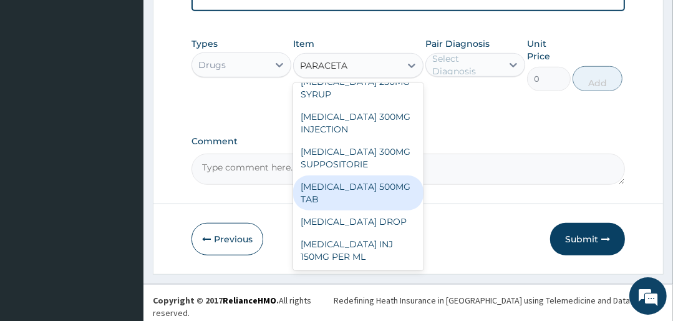
click at [354, 195] on div "[MEDICAL_DATA] 500MG TAB" at bounding box center [358, 192] width 130 height 35
type input "25"
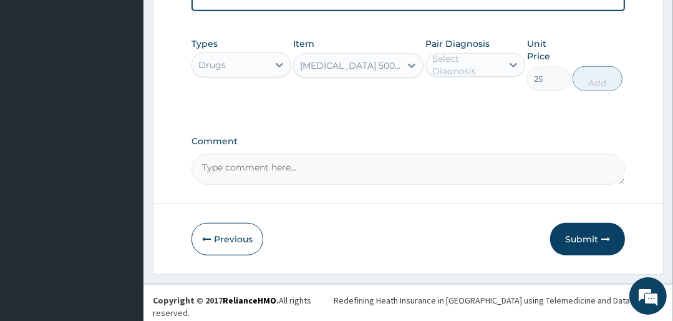
click at [492, 67] on div "Select Diagnosis" at bounding box center [466, 64] width 69 height 25
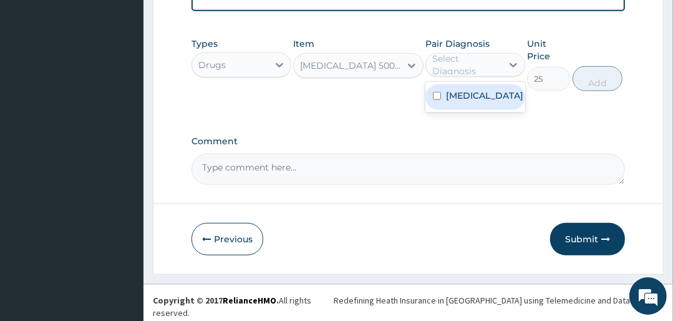
click at [484, 99] on div "[MEDICAL_DATA]" at bounding box center [475, 97] width 100 height 26
checkbox input "true"
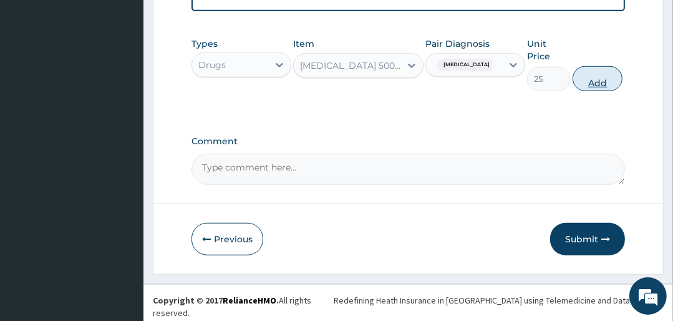
click at [601, 82] on button "Add" at bounding box center [598, 78] width 50 height 25
type input "0"
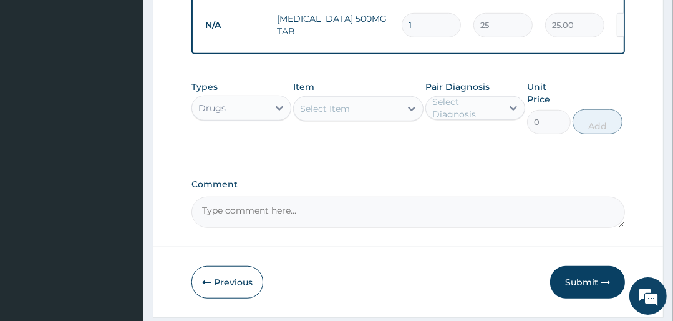
type input "18"
type input "450.00"
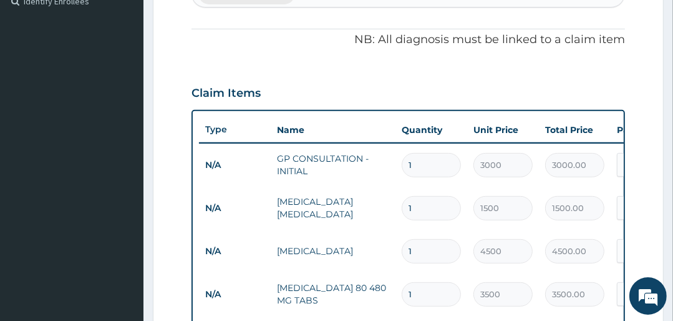
scroll to position [317, 0]
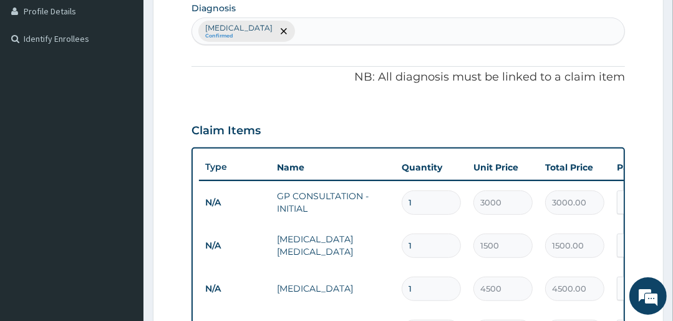
type input "18"
click at [286, 27] on div "[MEDICAL_DATA] Confirmed" at bounding box center [408, 31] width 432 height 26
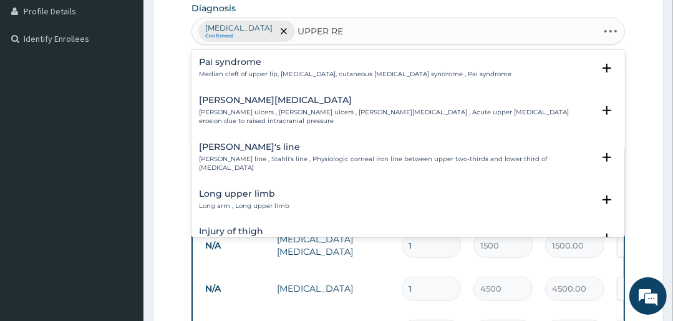
type input "UPPER RES"
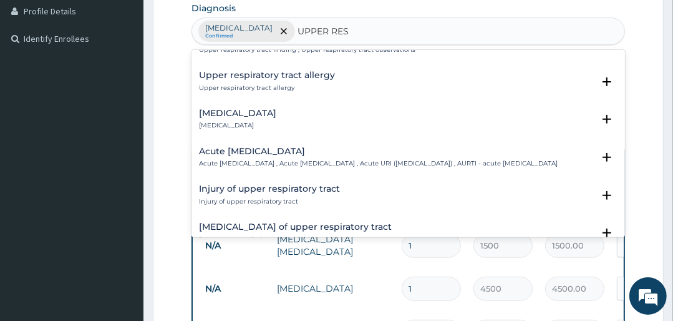
scroll to position [100, 0]
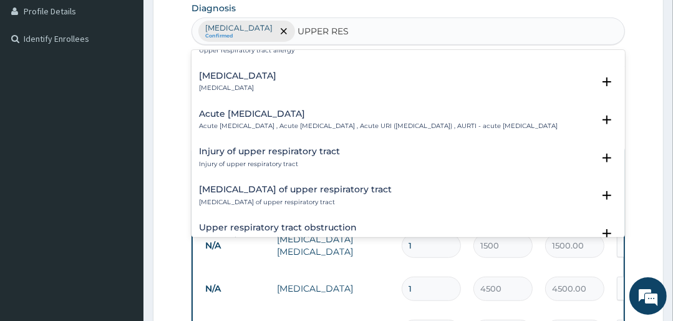
click at [247, 119] on h4 "Acute [MEDICAL_DATA]" at bounding box center [378, 113] width 359 height 9
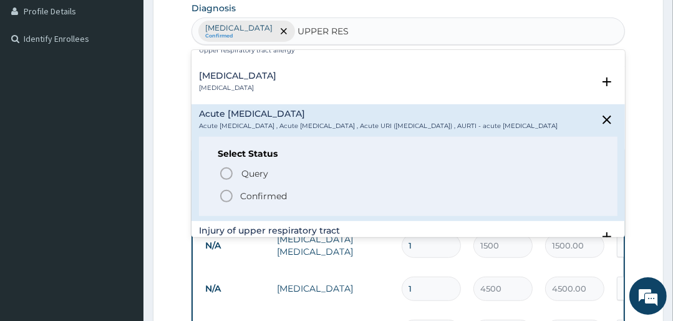
click at [257, 202] on p "Confirmed" at bounding box center [263, 196] width 47 height 12
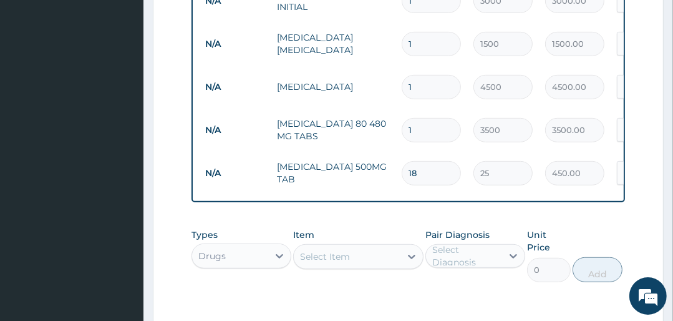
scroll to position [566, 0]
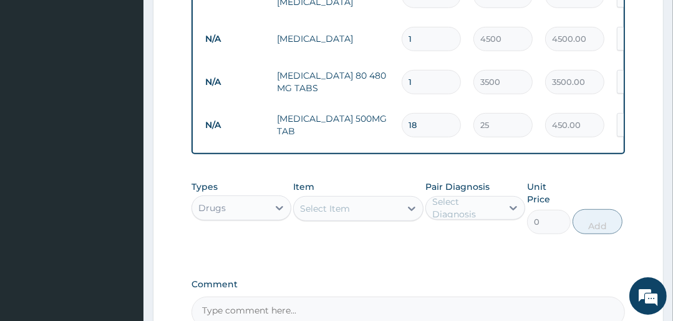
click at [332, 211] on div "Select Item" at bounding box center [347, 208] width 106 height 20
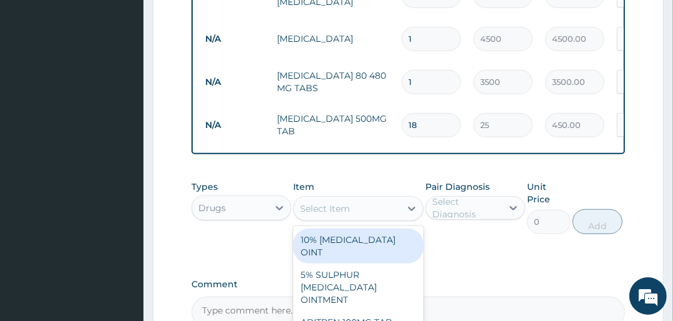
click at [332, 213] on div "Select Item" at bounding box center [325, 208] width 50 height 12
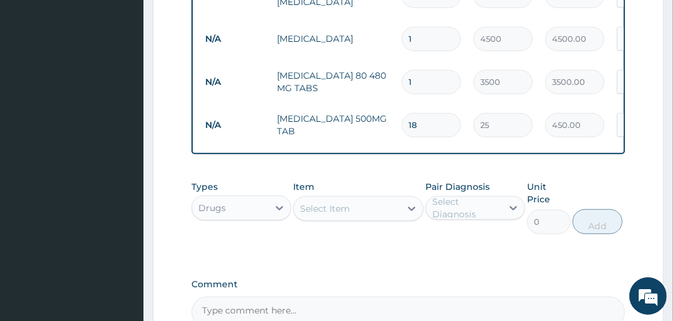
click at [339, 212] on div "Select Item" at bounding box center [325, 208] width 50 height 12
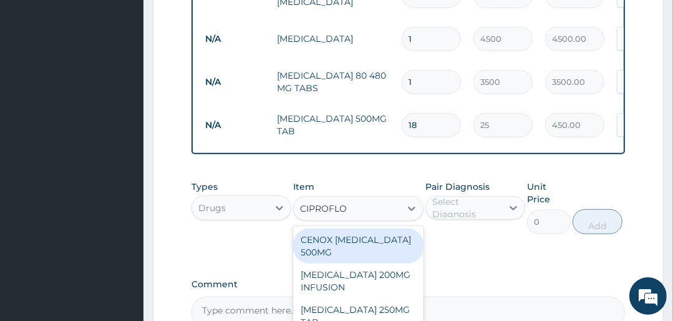
type input "CIPROFLOX"
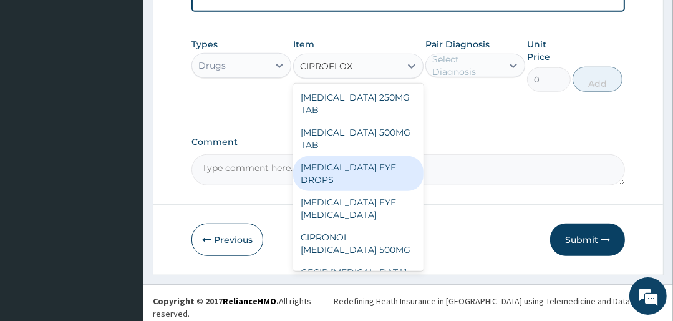
scroll to position [0, 0]
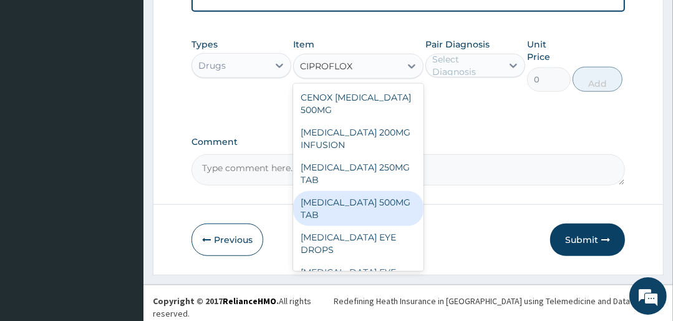
click at [332, 225] on div "[MEDICAL_DATA] 500MG TAB" at bounding box center [358, 208] width 130 height 35
type input "2800"
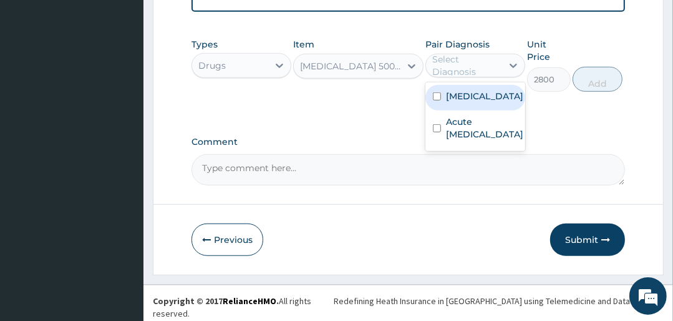
click at [480, 72] on div "Select Diagnosis" at bounding box center [466, 65] width 69 height 25
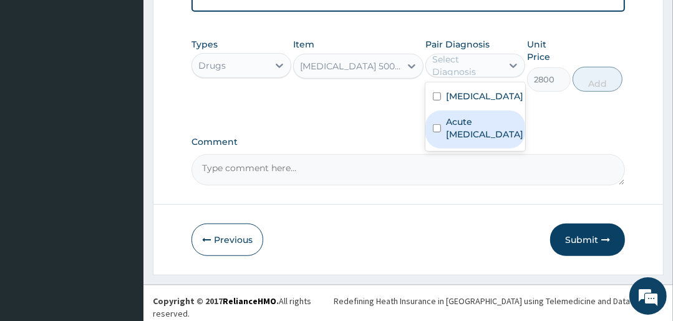
click at [460, 133] on label "Acute [MEDICAL_DATA]" at bounding box center [484, 127] width 77 height 25
checkbox input "true"
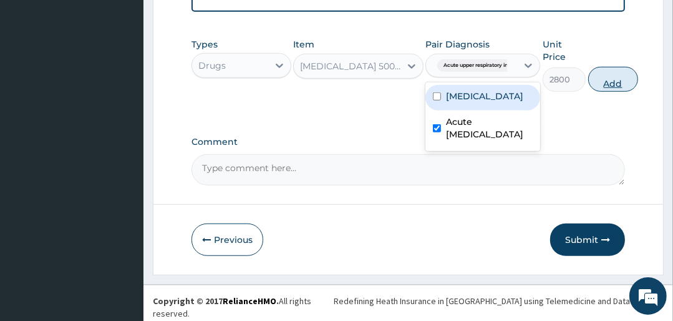
click at [626, 76] on button "Add" at bounding box center [613, 79] width 50 height 25
type input "0"
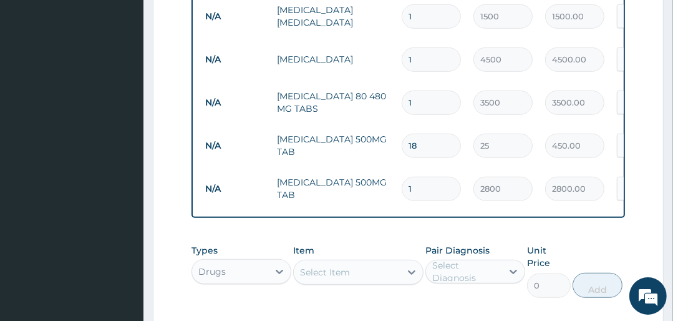
scroll to position [509, 0]
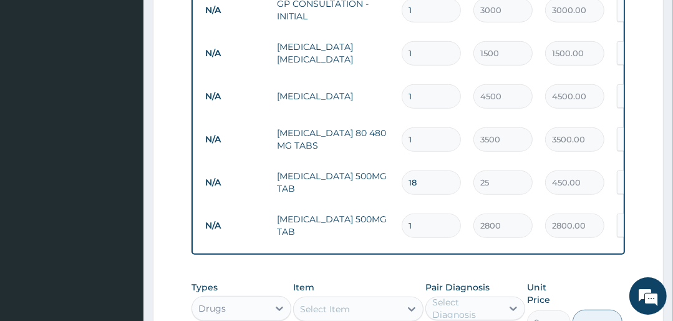
type input "0"
type input "0.00"
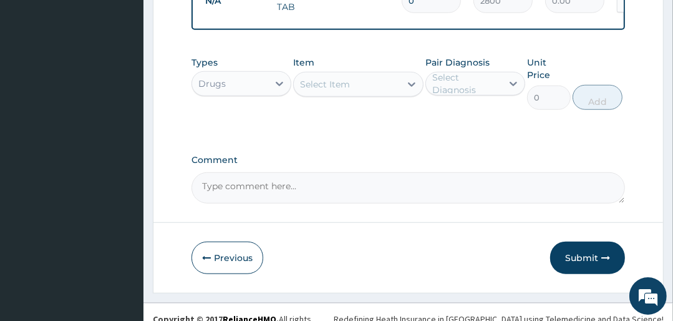
scroll to position [752, 0]
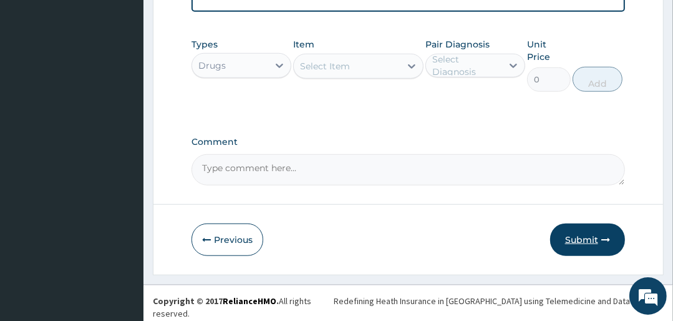
click at [584, 243] on button "Submit" at bounding box center [587, 239] width 75 height 32
click at [581, 247] on button "Submit" at bounding box center [587, 239] width 75 height 32
click at [591, 238] on button "Submit" at bounding box center [587, 239] width 75 height 32
click at [605, 243] on icon "button" at bounding box center [605, 239] width 9 height 9
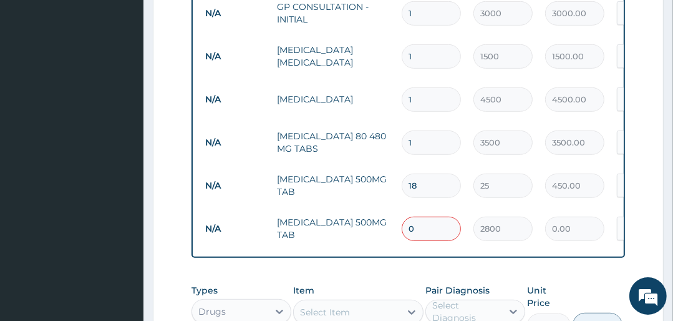
scroll to position [502, 0]
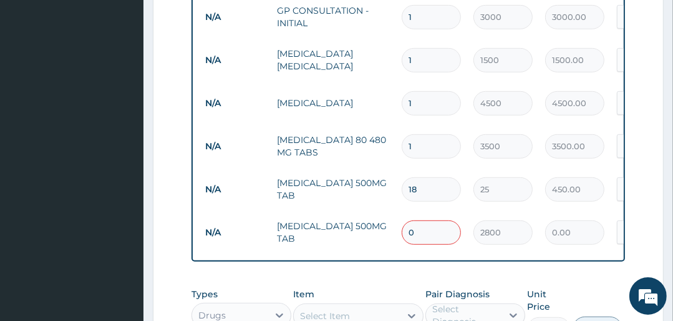
click at [430, 231] on input "0" at bounding box center [431, 232] width 59 height 24
type input "01"
type input "2800.00"
type input "0"
type input "0.00"
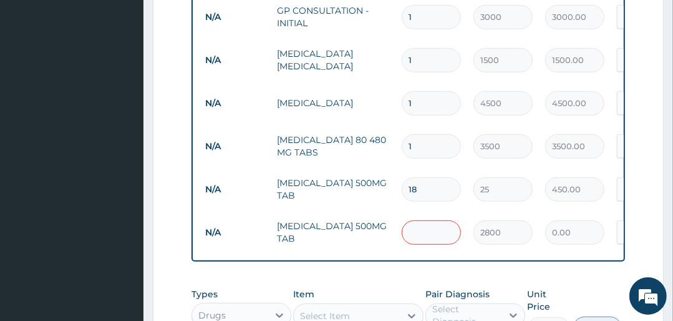
type input "1"
type input "2800.00"
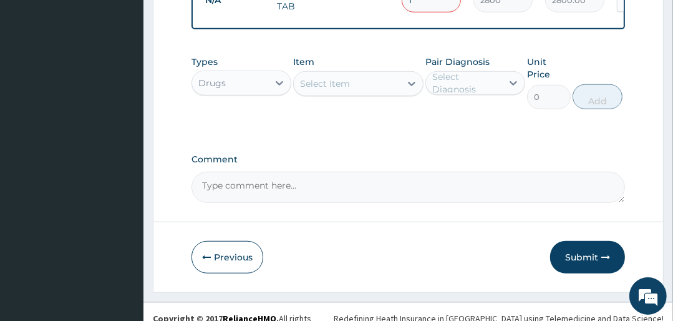
scroll to position [752, 0]
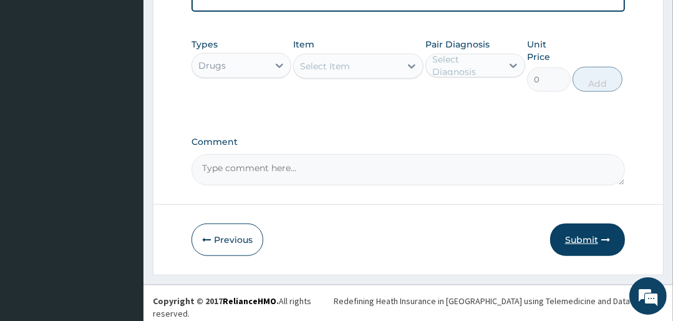
type input "1"
click at [583, 242] on button "Submit" at bounding box center [587, 239] width 75 height 32
click at [591, 246] on button "Submit" at bounding box center [587, 239] width 75 height 32
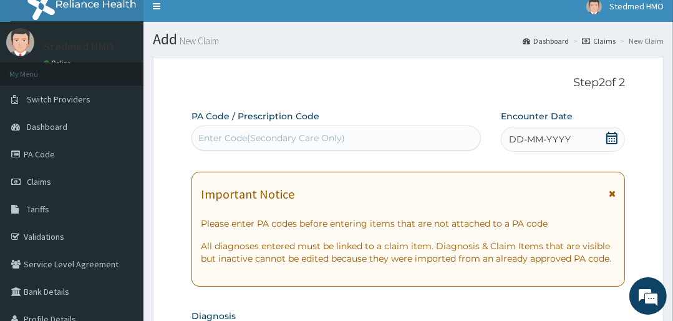
scroll to position [3, 0]
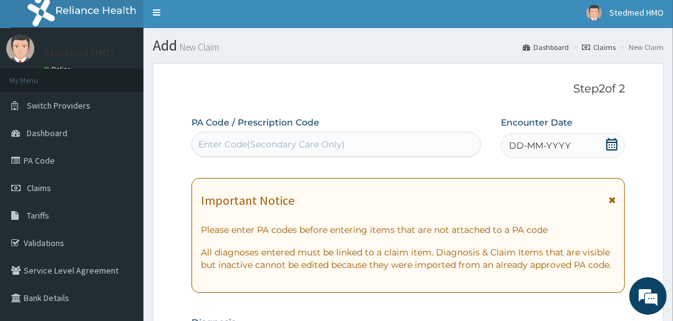
click at [528, 147] on span "DD-MM-YYYY" at bounding box center [540, 145] width 62 height 12
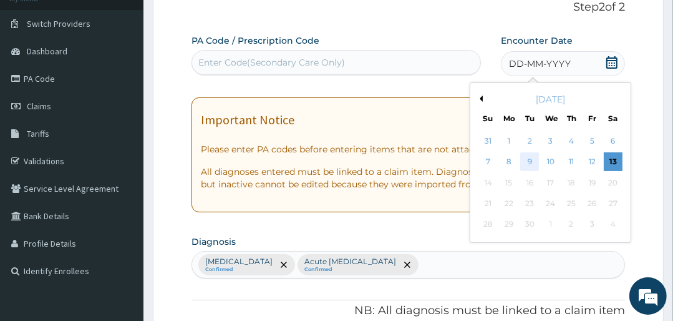
scroll to position [153, 0]
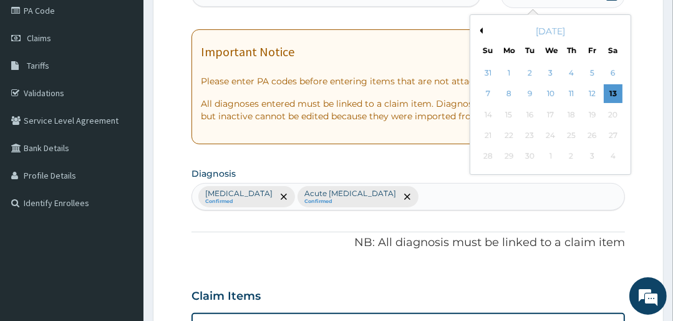
click at [480, 29] on button "Previous Month" at bounding box center [480, 30] width 6 height 6
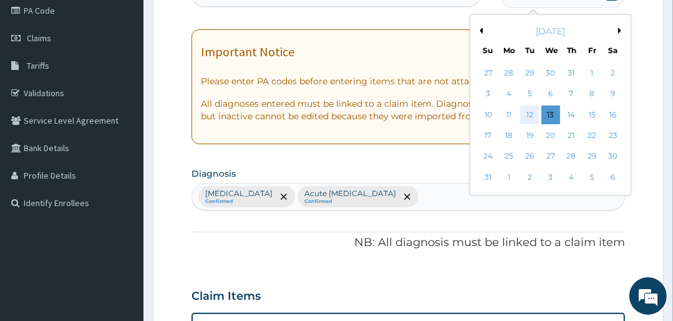
click at [527, 114] on div "12" at bounding box center [529, 114] width 19 height 19
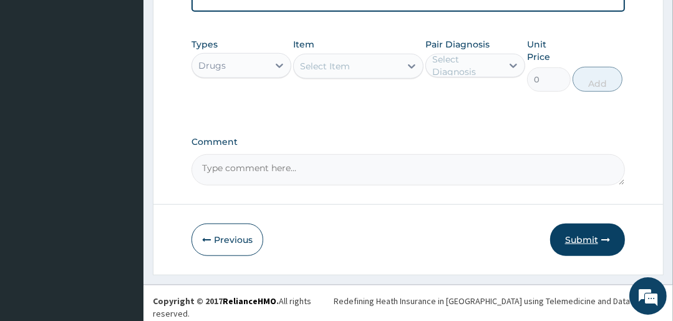
click at [568, 236] on button "Submit" at bounding box center [587, 239] width 75 height 32
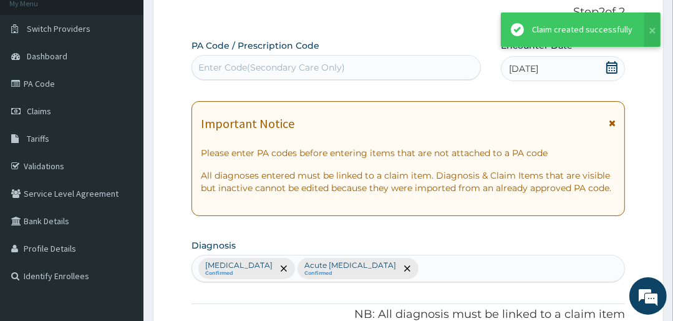
scroll to position [752, 0]
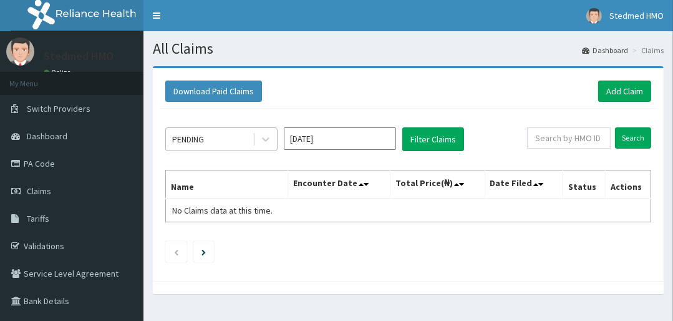
click at [246, 137] on div "PENDING" at bounding box center [209, 139] width 87 height 20
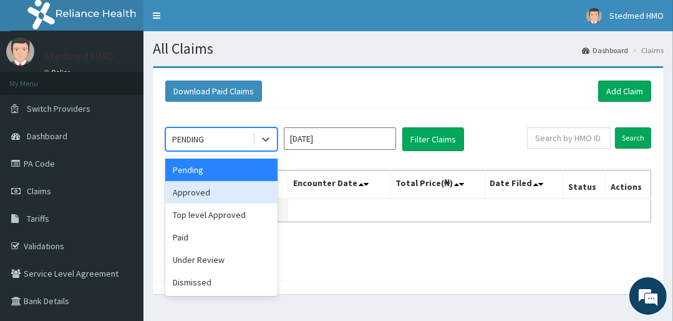
click at [232, 197] on div "Approved" at bounding box center [221, 192] width 112 height 22
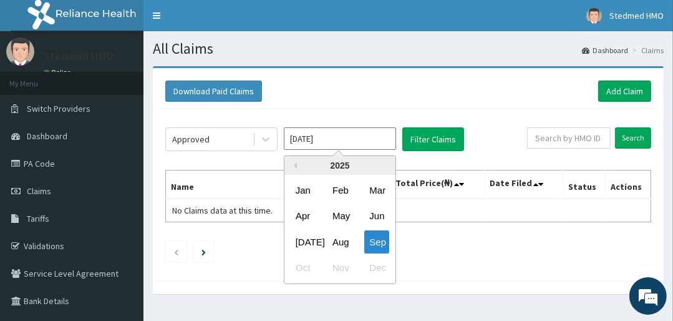
click at [346, 137] on input "[DATE]" at bounding box center [340, 138] width 112 height 22
click at [335, 247] on div "Aug" at bounding box center [340, 241] width 25 height 23
type input "[DATE]"
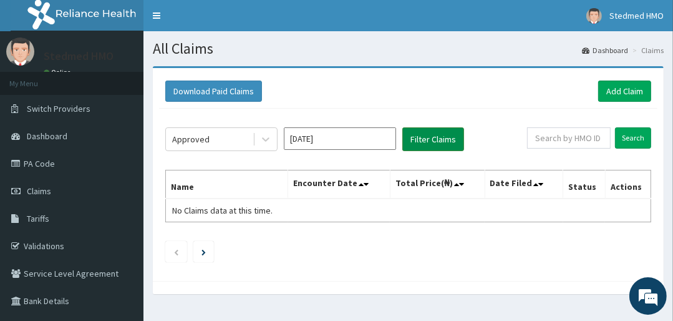
click at [412, 135] on button "Filter Claims" at bounding box center [433, 139] width 62 height 24
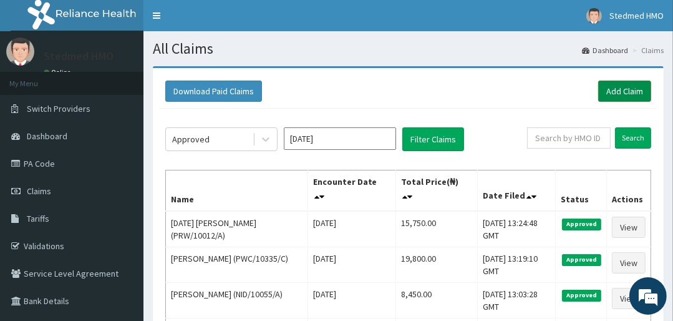
click at [614, 93] on link "Add Claim" at bounding box center [624, 90] width 53 height 21
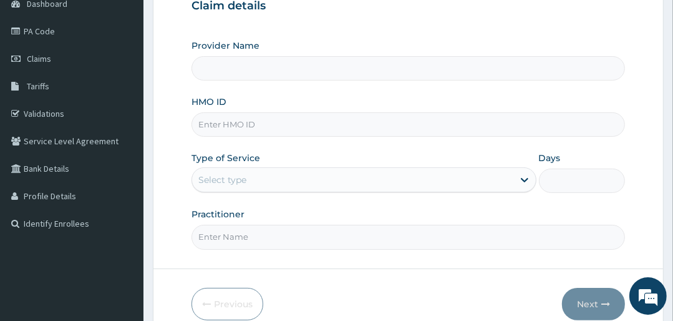
scroll to position [150, 0]
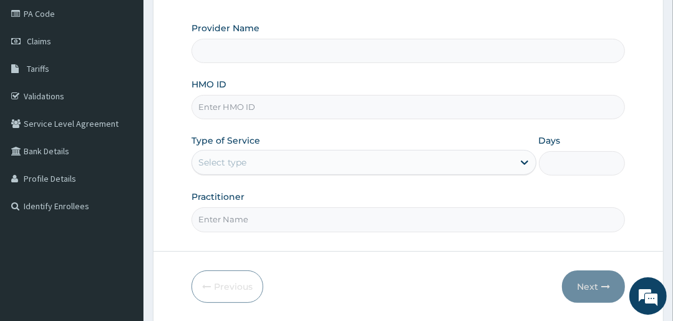
click at [254, 103] on input "HMO ID" at bounding box center [408, 107] width 433 height 24
type input "STEDMED SPECIALIST HOSPITAL"
type input "FTP/10041/A"
click at [250, 160] on div "Select type" at bounding box center [352, 162] width 321 height 20
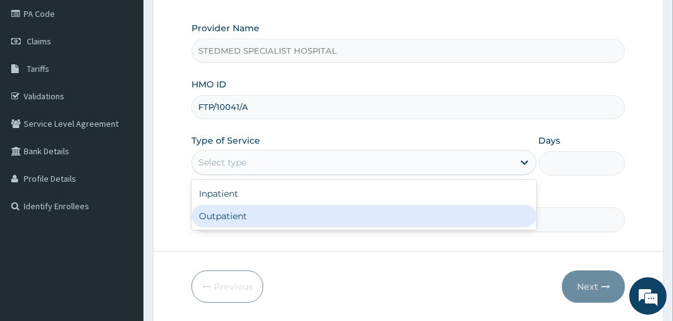
click at [249, 215] on div "Outpatient" at bounding box center [364, 216] width 344 height 22
type input "1"
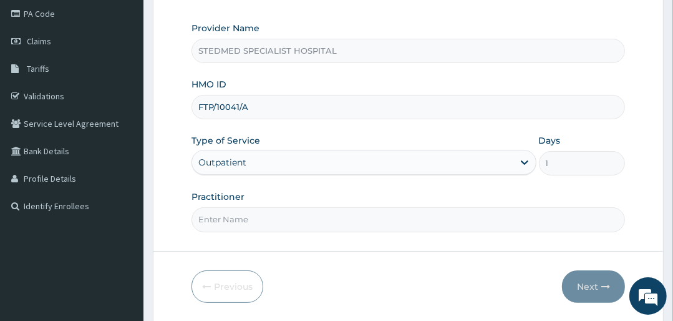
click at [250, 215] on input "Practitioner" at bounding box center [408, 219] width 433 height 24
type input "[PERSON_NAME]"
click at [580, 289] on button "Next" at bounding box center [593, 286] width 63 height 32
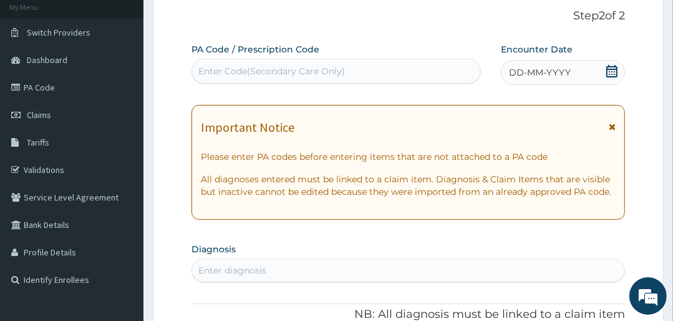
scroll to position [50, 0]
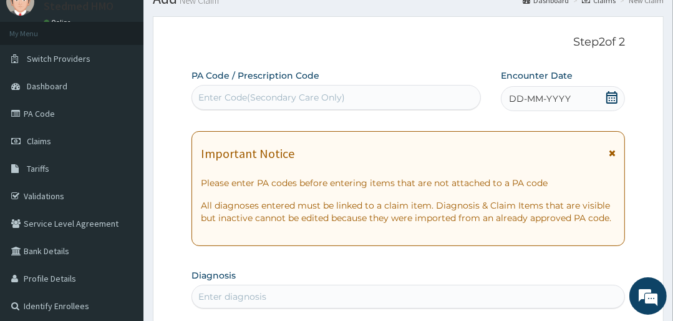
click at [555, 100] on span "DD-MM-YYYY" at bounding box center [540, 98] width 62 height 12
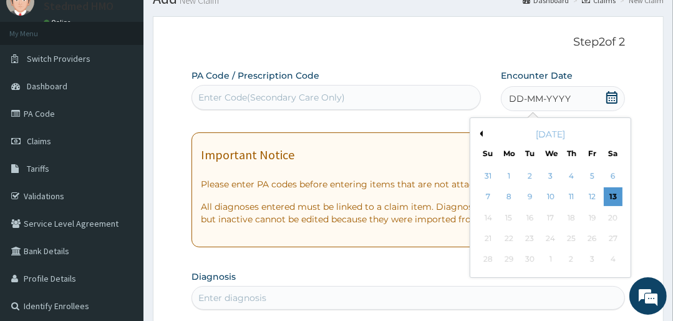
click at [483, 135] on div "September 2025" at bounding box center [550, 134] width 150 height 12
click at [482, 133] on button "Previous Month" at bounding box center [480, 133] width 6 height 6
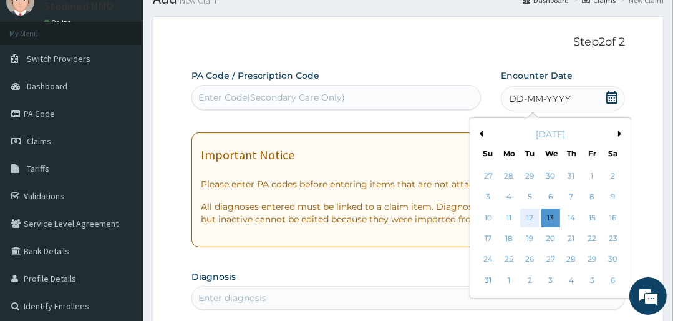
click at [530, 217] on div "12" at bounding box center [529, 217] width 19 height 19
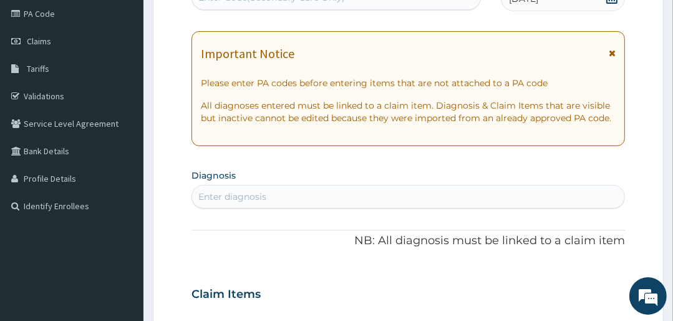
scroll to position [200, 0]
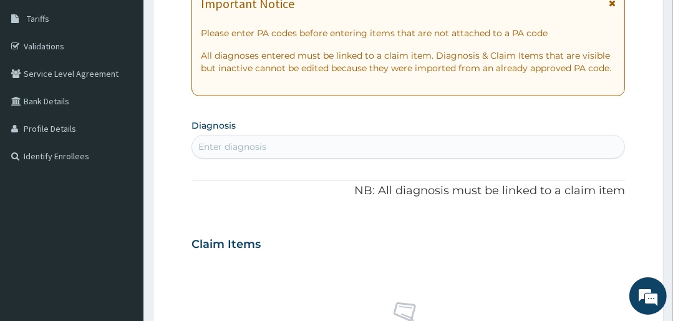
click at [249, 147] on div "Enter diagnosis" at bounding box center [232, 146] width 68 height 12
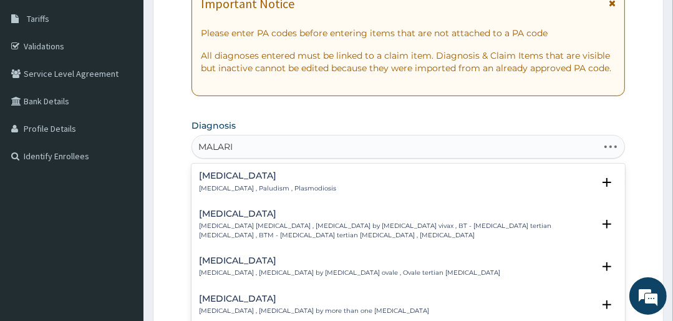
type input "MALARIA"
click at [219, 175] on h4 "Malaria" at bounding box center [267, 175] width 137 height 9
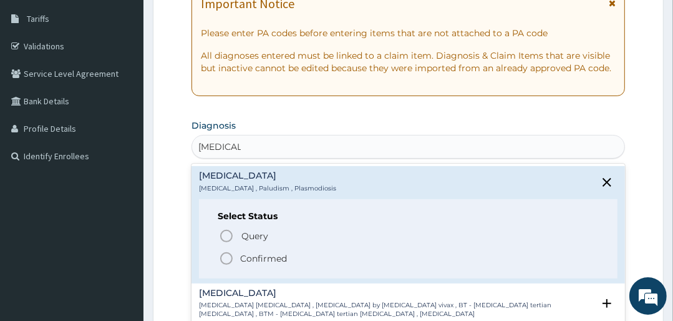
click at [225, 256] on icon "status option filled" at bounding box center [226, 258] width 15 height 15
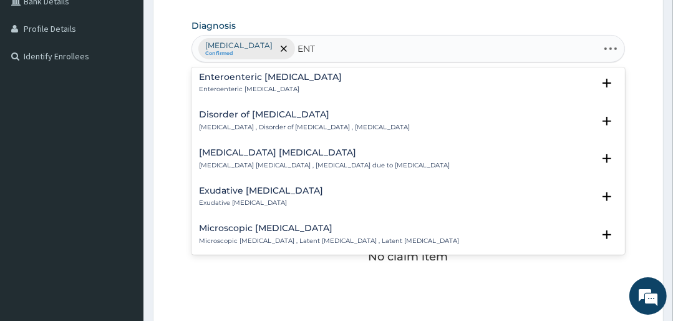
scroll to position [1392, 0]
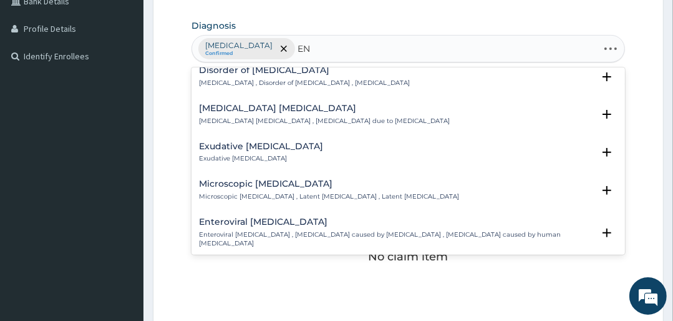
type input "E"
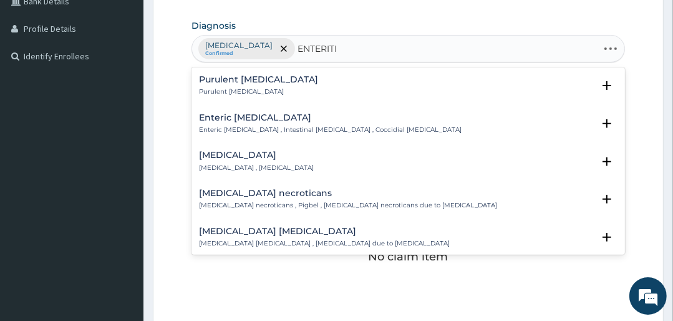
type input "ENTERITIS"
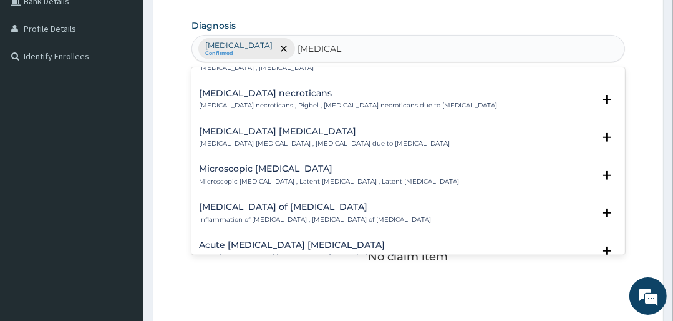
scroll to position [150, 0]
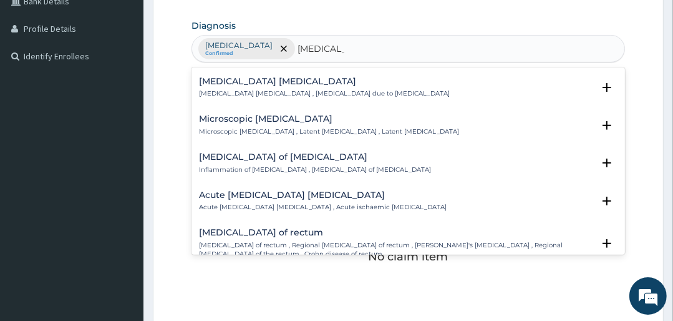
click at [251, 155] on h4 "Enteritis of intestine" at bounding box center [315, 156] width 232 height 9
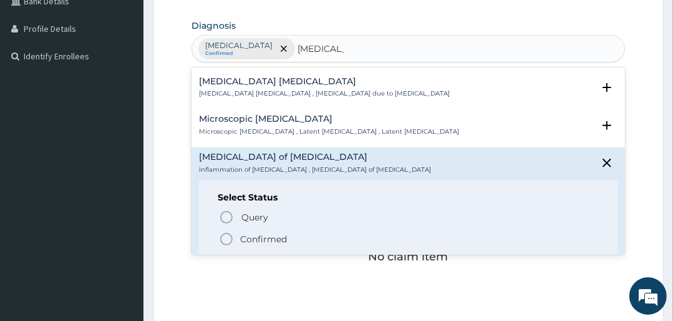
click at [228, 237] on icon "status option filled" at bounding box center [226, 238] width 15 height 15
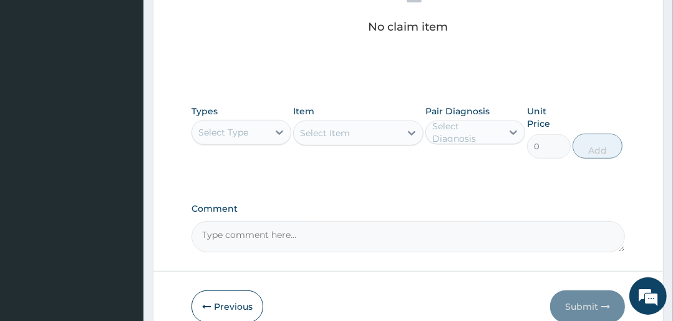
scroll to position [549, 0]
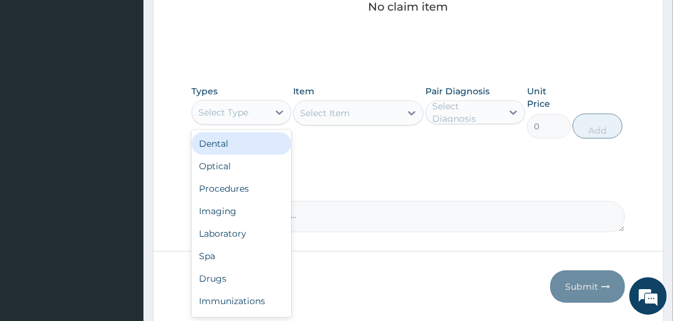
click at [240, 112] on div "Select Type" at bounding box center [223, 112] width 50 height 12
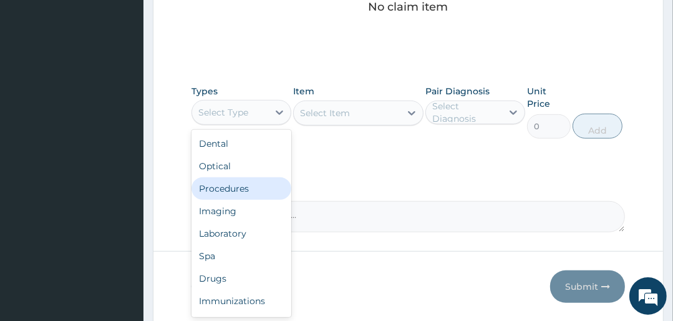
click at [230, 190] on div "Procedures" at bounding box center [242, 188] width 100 height 22
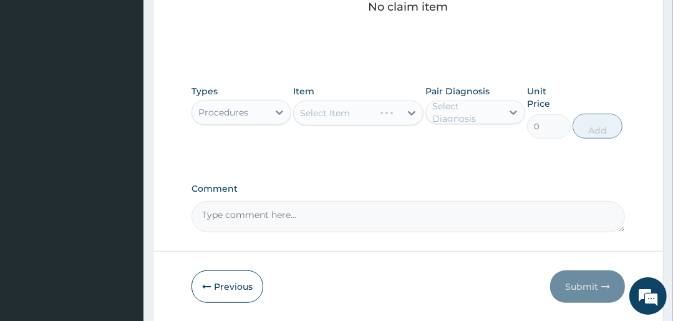
click at [379, 110] on div "Select Item" at bounding box center [358, 112] width 130 height 25
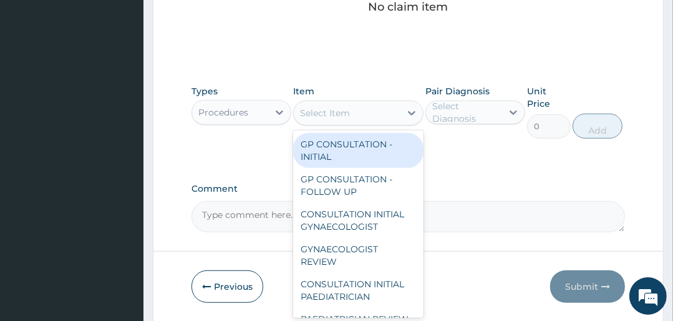
click at [379, 110] on div "Select Item" at bounding box center [347, 113] width 106 height 20
click at [366, 150] on div "GP CONSULTATION - INITIAL" at bounding box center [358, 150] width 130 height 35
type input "3000"
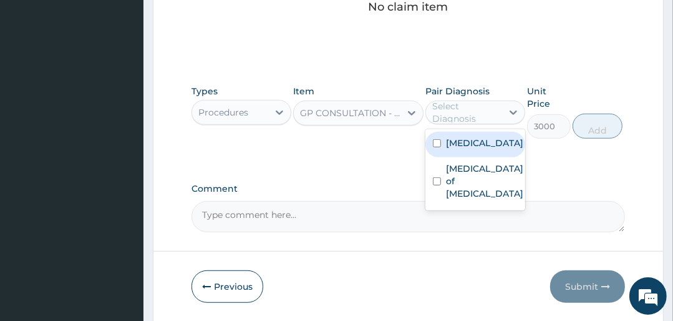
click at [468, 114] on div "Select Diagnosis" at bounding box center [466, 112] width 69 height 25
click at [459, 137] on label "Malaria" at bounding box center [484, 143] width 77 height 12
checkbox input "true"
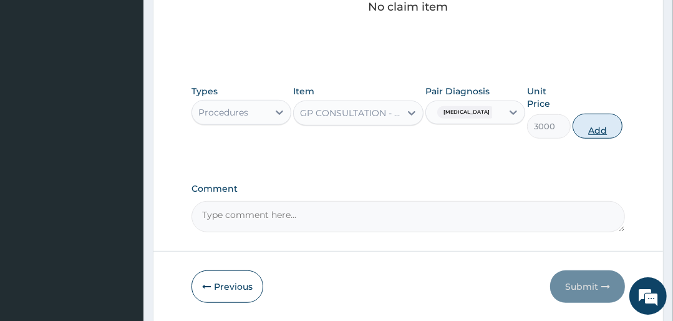
click at [611, 127] on button "Add" at bounding box center [598, 126] width 50 height 25
type input "0"
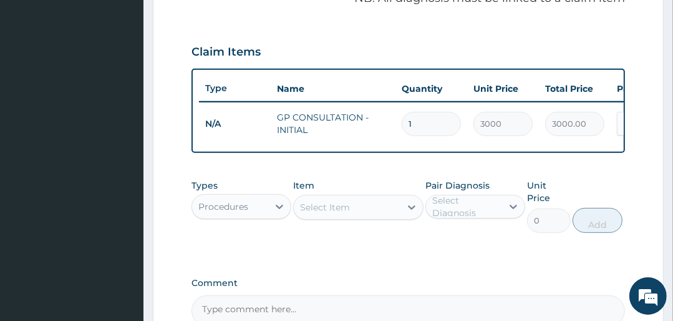
scroll to position [507, 0]
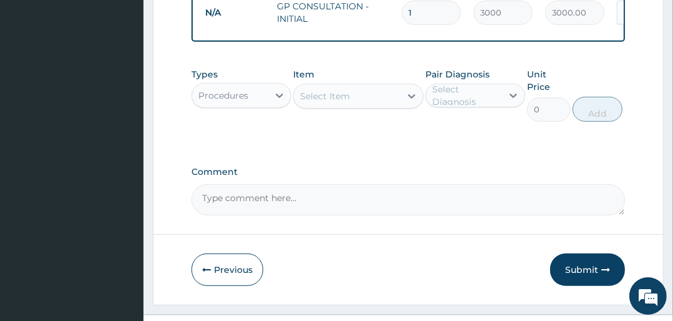
click at [240, 105] on div "Procedures" at bounding box center [230, 95] width 76 height 20
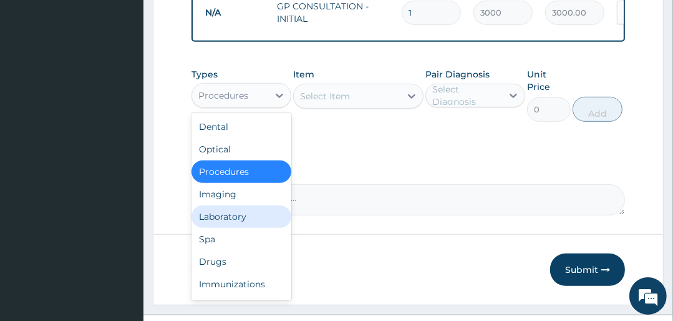
click at [234, 218] on div "Laboratory" at bounding box center [242, 216] width 100 height 22
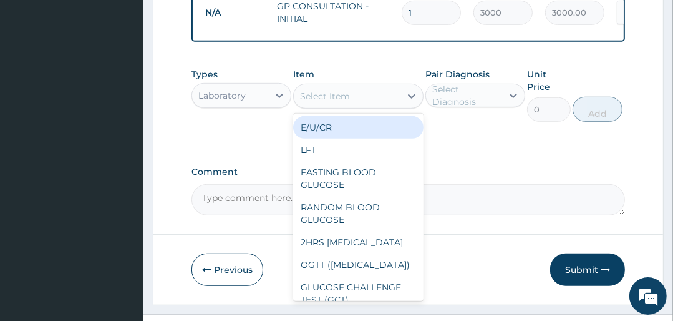
click at [392, 101] on div "Select Item" at bounding box center [347, 96] width 106 height 20
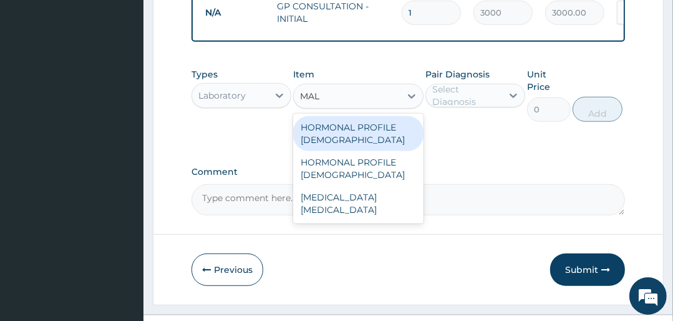
type input "MALA"
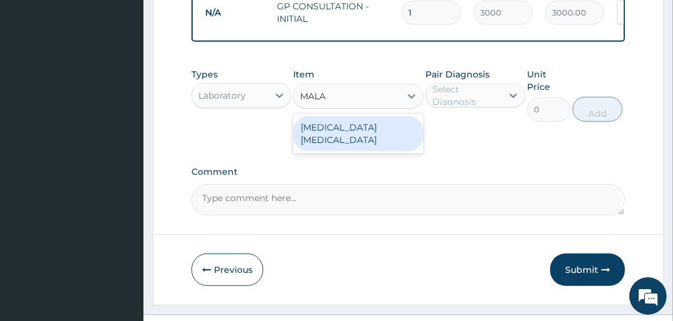
click at [377, 135] on div "MALARIA PARASITE" at bounding box center [358, 133] width 130 height 35
type input "1500"
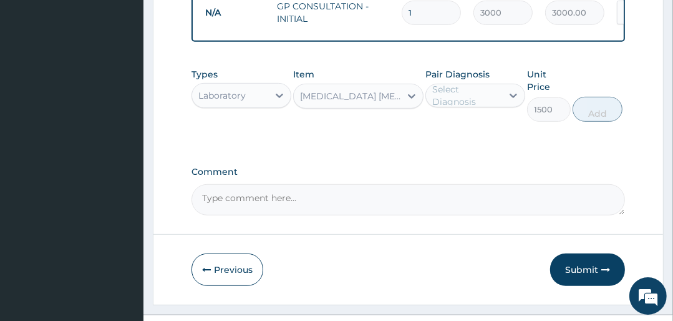
click at [474, 107] on div "Select Diagnosis" at bounding box center [466, 95] width 69 height 25
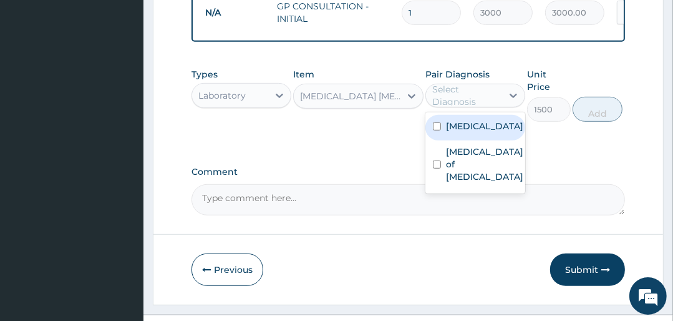
click at [477, 139] on div "Malaria" at bounding box center [475, 128] width 100 height 26
checkbox input "true"
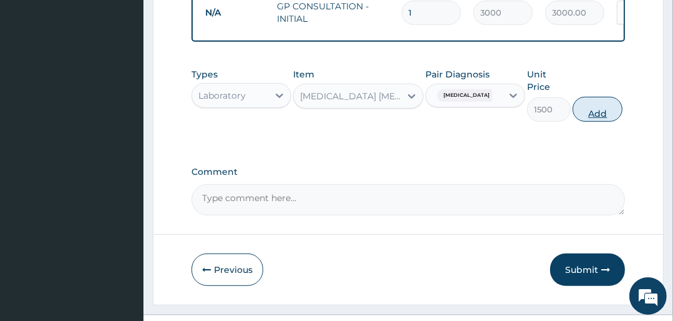
click at [594, 114] on button "Add" at bounding box center [598, 109] width 50 height 25
type input "0"
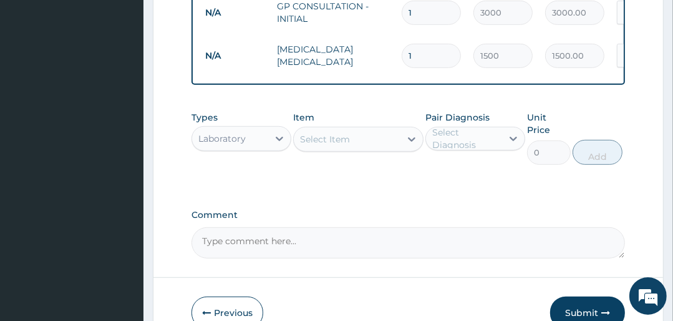
click at [332, 137] on div "Select Item" at bounding box center [325, 139] width 50 height 12
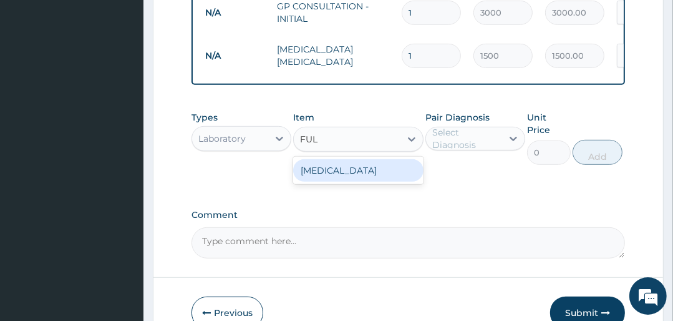
type input "FULL"
click at [339, 172] on div "FULL BLOOD COUNT" at bounding box center [358, 170] width 130 height 22
type input "4500"
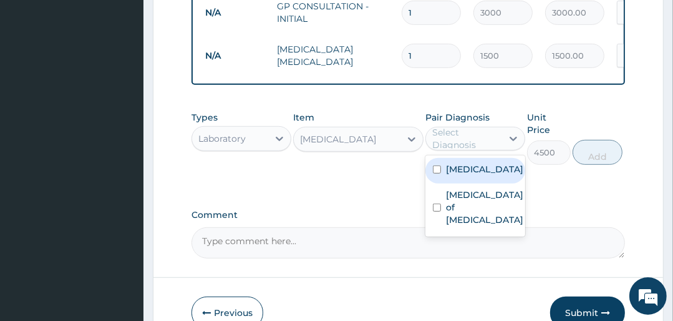
click at [446, 151] on div "Select Diagnosis" at bounding box center [466, 138] width 69 height 25
click at [452, 173] on label "Malaria" at bounding box center [484, 169] width 77 height 12
checkbox input "true"
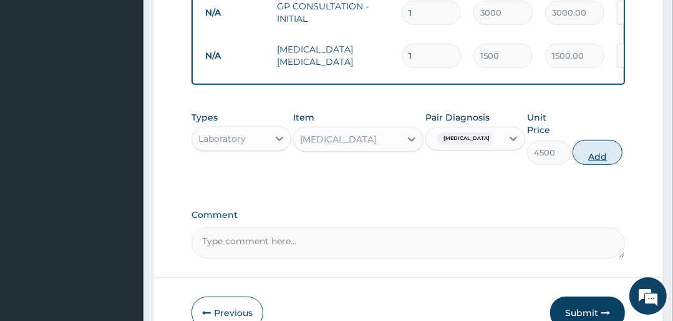
click at [589, 162] on button "Add" at bounding box center [598, 152] width 50 height 25
type input "0"
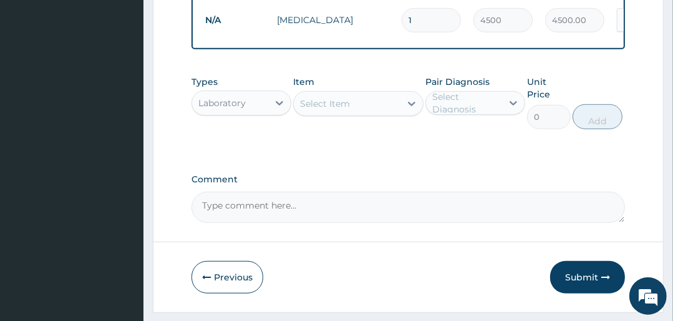
scroll to position [606, 0]
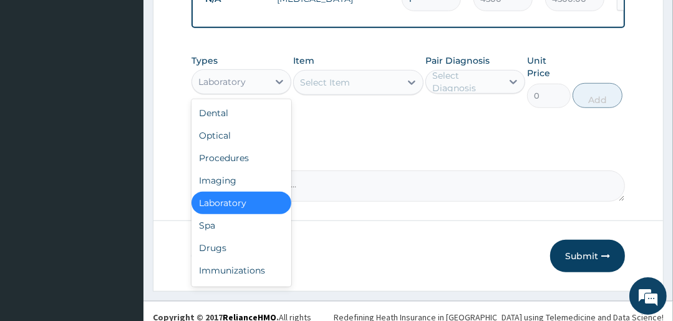
click at [223, 79] on div "Laboratory" at bounding box center [230, 82] width 76 height 20
click at [231, 250] on div "Drugs" at bounding box center [242, 247] width 100 height 22
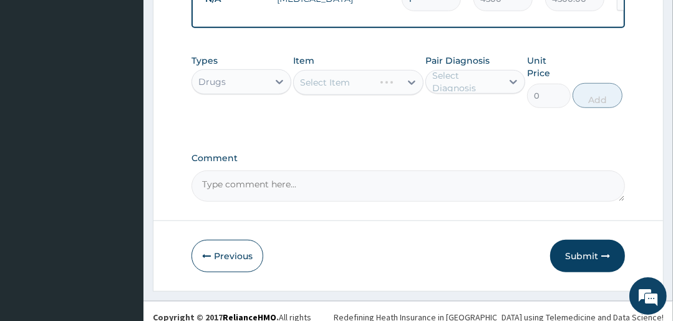
click at [347, 90] on div "Select Item" at bounding box center [358, 82] width 130 height 25
click at [379, 92] on div "Select Item" at bounding box center [347, 82] width 106 height 20
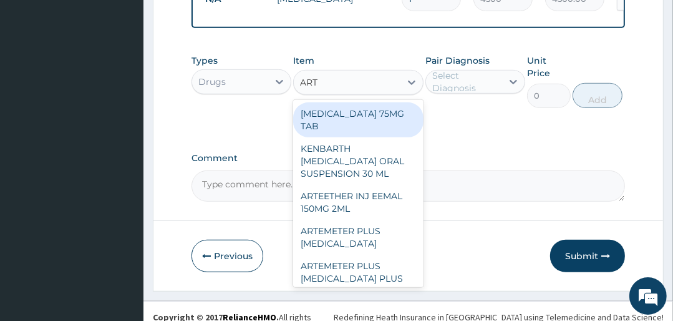
type input "ARTE"
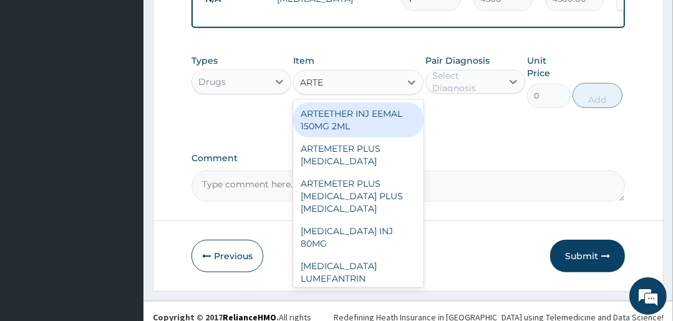
click at [354, 127] on div "ARTEETHER INJ EEMAL 150MG 2ML" at bounding box center [358, 119] width 130 height 35
type input "2000"
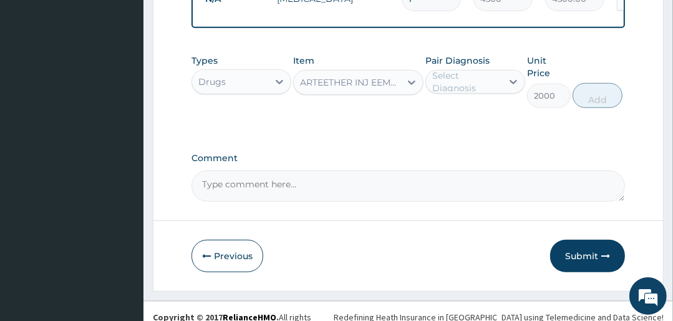
click at [481, 79] on div "Select Diagnosis" at bounding box center [466, 81] width 69 height 25
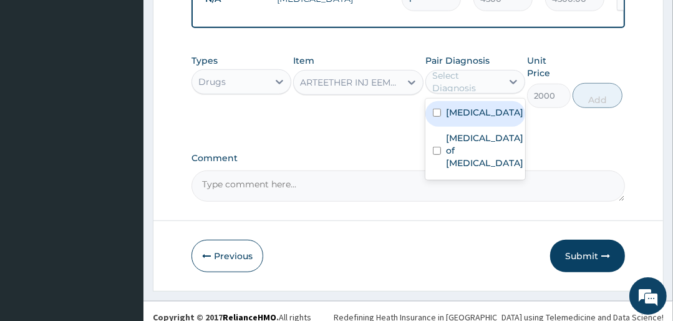
click at [474, 125] on div "Malaria" at bounding box center [475, 114] width 100 height 26
checkbox input "true"
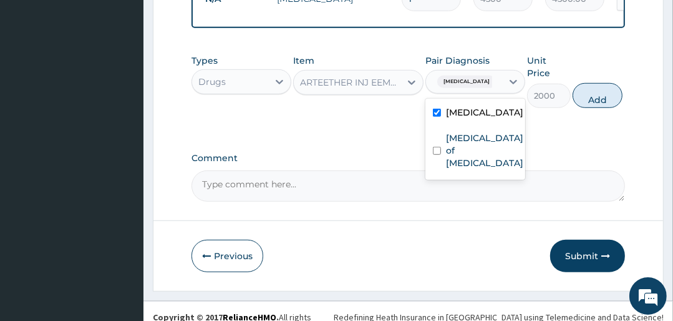
drag, startPoint x: 587, startPoint y: 105, endPoint x: 561, endPoint y: 98, distance: 26.7
click at [588, 105] on button "Add" at bounding box center [598, 95] width 50 height 25
type input "0"
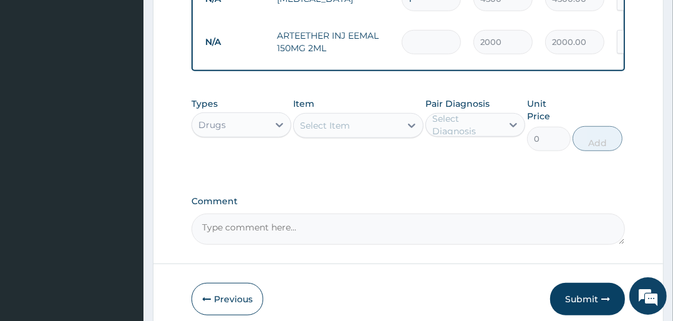
type input "0.00"
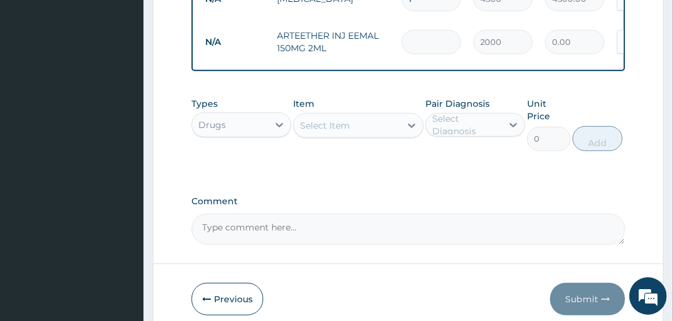
type input "3"
type input "6000.00"
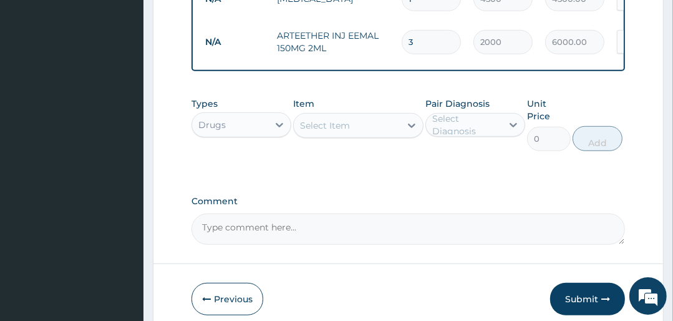
type input "3"
click at [378, 131] on div "Select Item" at bounding box center [347, 125] width 106 height 20
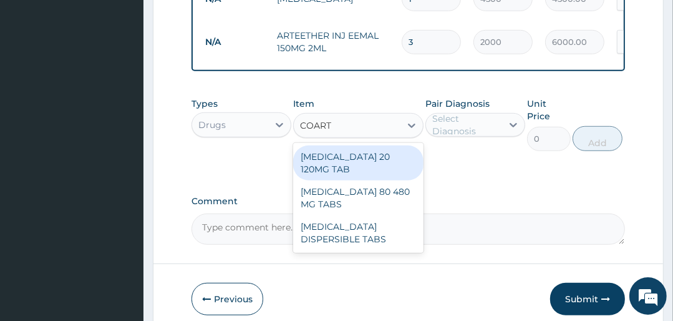
type input "COARTE"
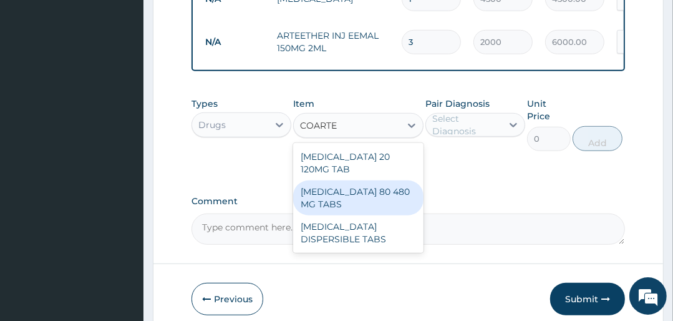
click at [355, 194] on div "COARTEM 80 480 MG TABS" at bounding box center [358, 197] width 130 height 35
type input "3500"
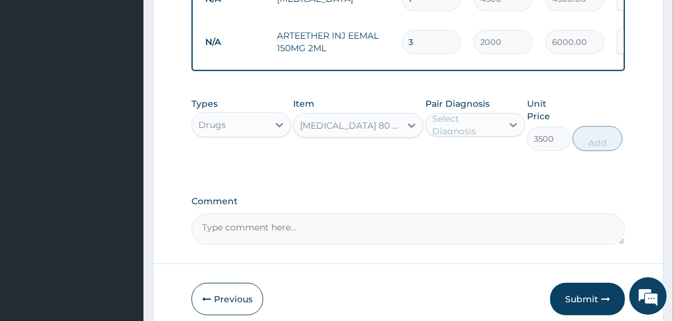
click at [459, 131] on div "Select Diagnosis" at bounding box center [466, 124] width 69 height 25
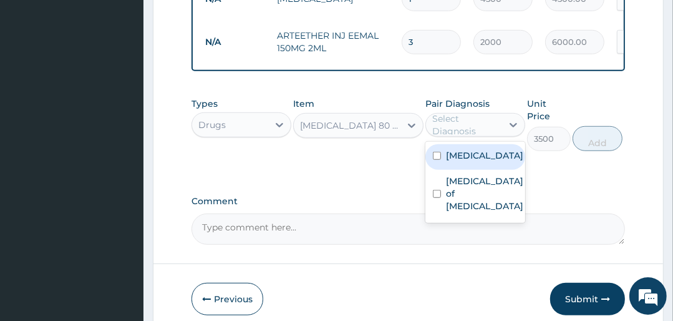
click at [460, 158] on label "Malaria" at bounding box center [484, 155] width 77 height 12
checkbox input "true"
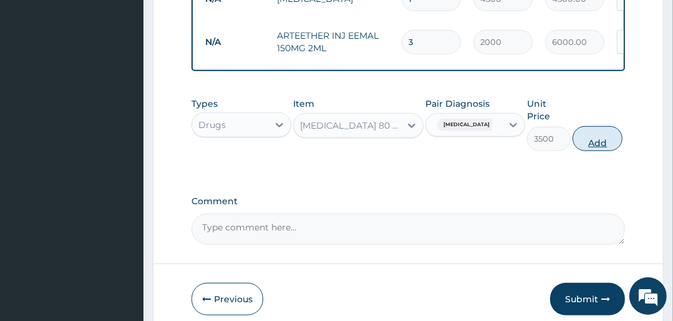
click at [584, 142] on button "Add" at bounding box center [598, 138] width 50 height 25
type input "0"
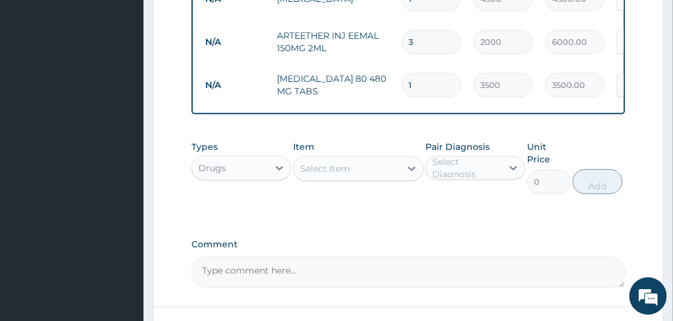
click at [352, 172] on div "Select Item" at bounding box center [347, 168] width 106 height 20
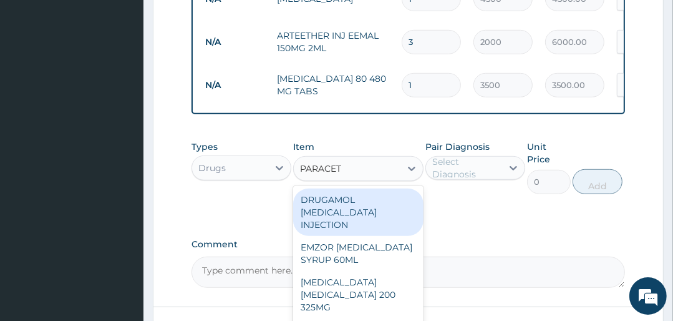
type input "PARACETA"
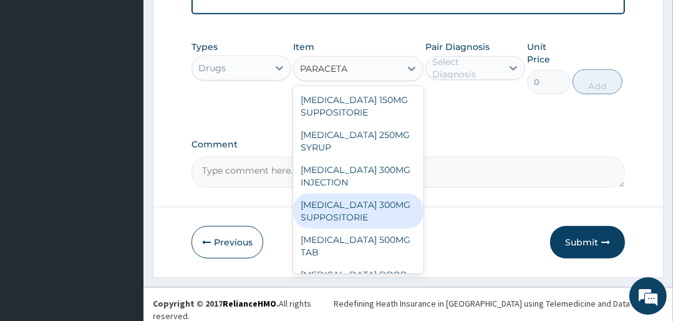
scroll to position [250, 0]
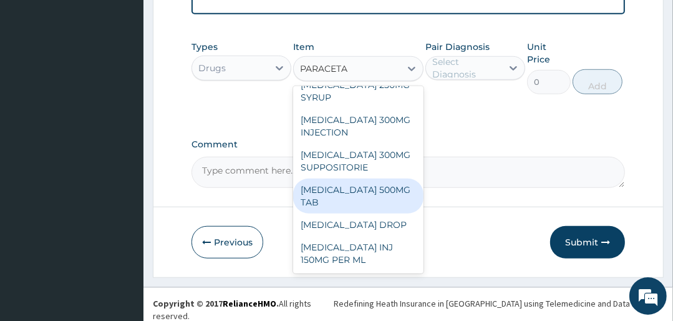
click at [351, 195] on div "PARACETAMOL 500MG TAB" at bounding box center [358, 195] width 130 height 35
type input "25"
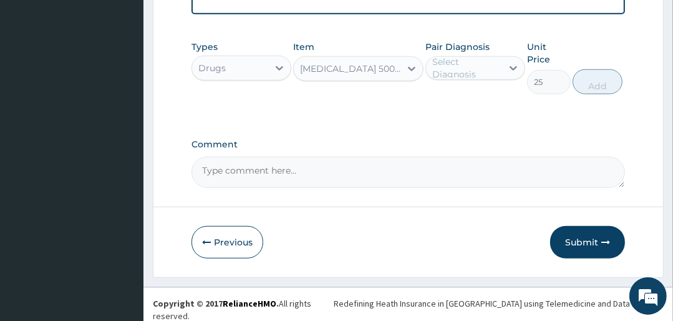
click at [473, 74] on div "Select Diagnosis" at bounding box center [466, 68] width 69 height 25
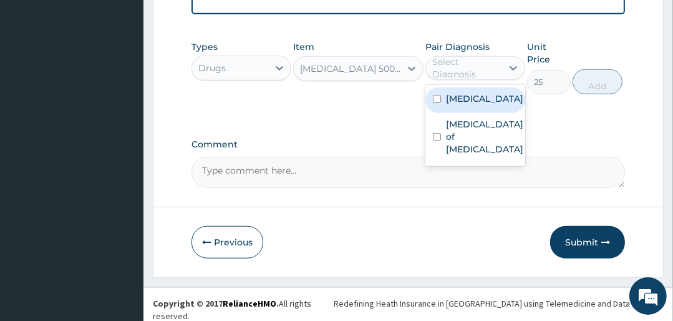
click at [472, 105] on label "Malaria" at bounding box center [484, 98] width 77 height 12
checkbox input "true"
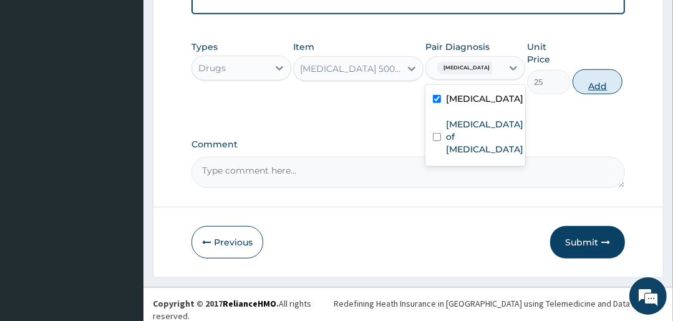
click at [595, 82] on button "Add" at bounding box center [598, 81] width 50 height 25
type input "0"
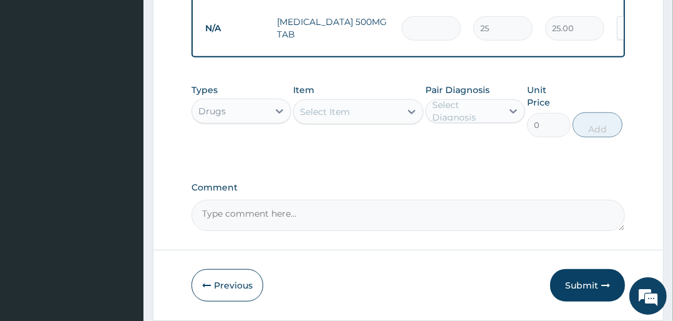
type input "0.00"
type input "6"
type input "150.00"
type input "6"
click at [377, 115] on div "Select Item" at bounding box center [347, 112] width 106 height 20
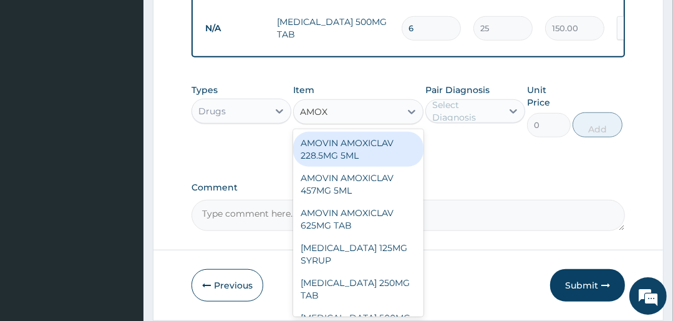
type input "AMOXY"
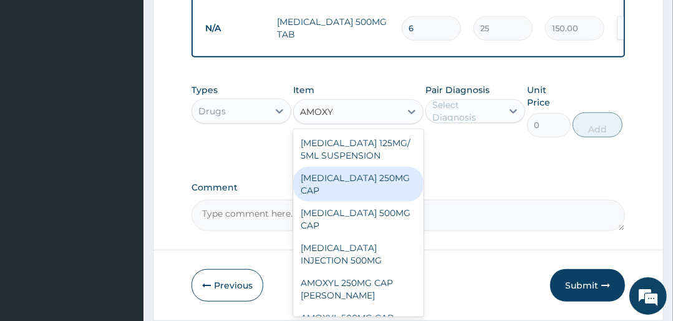
click at [347, 187] on div "AMOXYCILLIN 250MG CAP" at bounding box center [358, 184] width 130 height 35
type input "100"
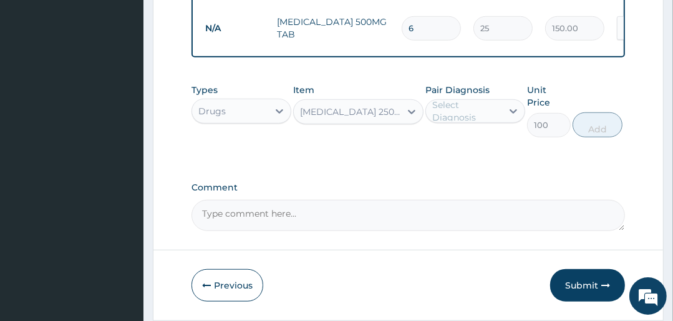
click at [457, 118] on div "Select Diagnosis" at bounding box center [466, 111] width 69 height 25
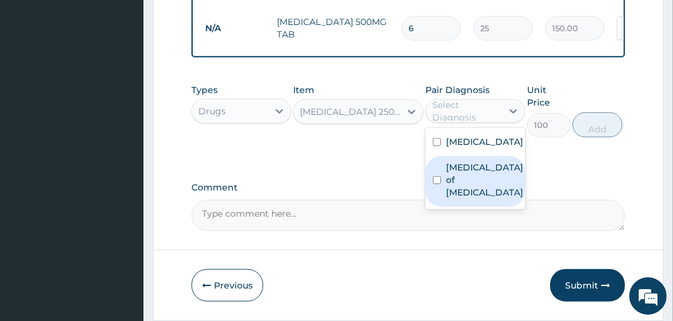
click at [466, 183] on label "Enteritis of intestine" at bounding box center [484, 179] width 77 height 37
checkbox input "true"
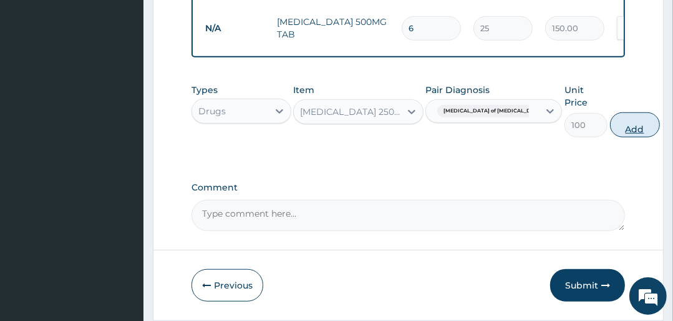
click at [610, 130] on button "Add" at bounding box center [635, 124] width 50 height 25
type input "0"
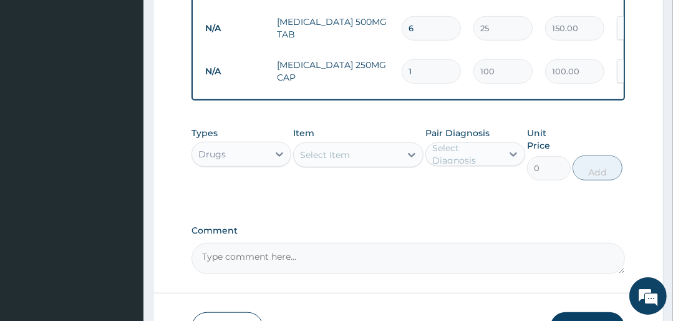
type input "15"
type input "1500.00"
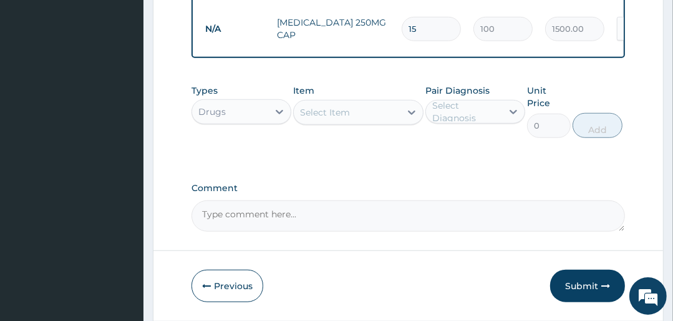
scroll to position [795, 0]
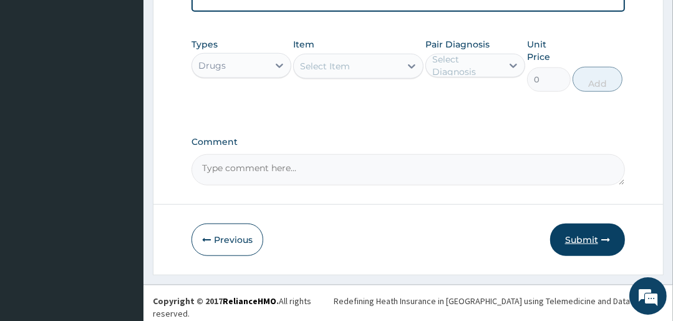
type input "15"
click at [592, 245] on button "Submit" at bounding box center [587, 239] width 75 height 32
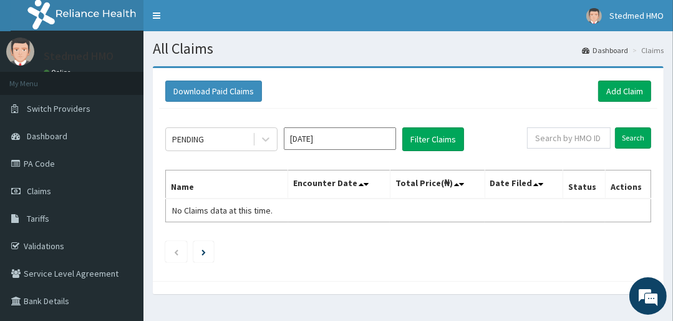
scroll to position [50, 0]
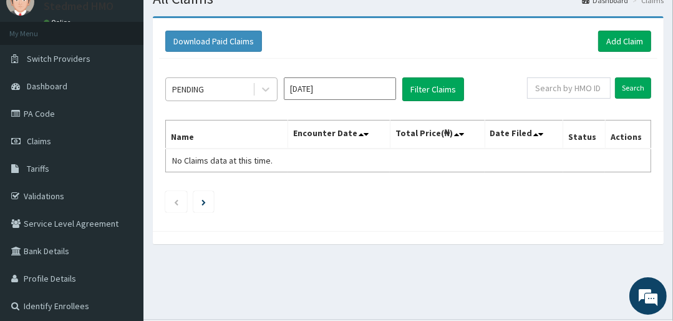
click at [202, 87] on div "PENDING" at bounding box center [188, 89] width 32 height 12
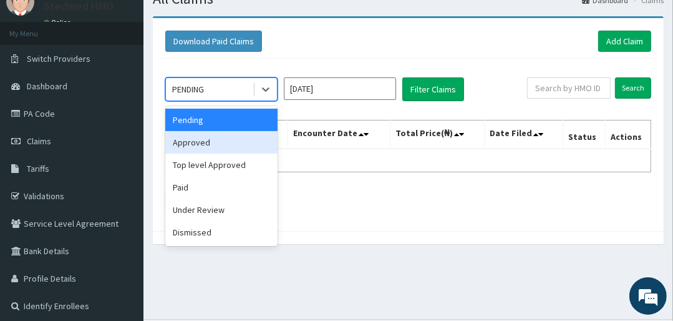
click at [205, 137] on div "Approved" at bounding box center [221, 142] width 112 height 22
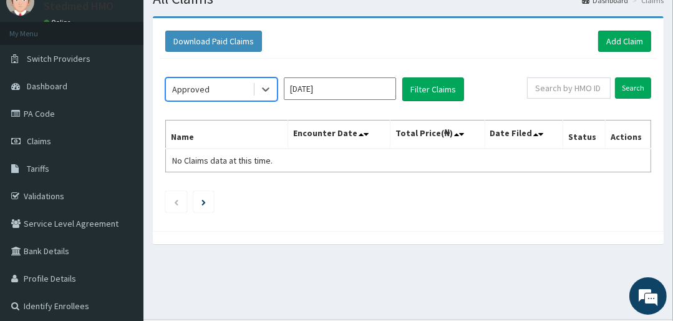
click at [311, 93] on input "[DATE]" at bounding box center [340, 88] width 112 height 22
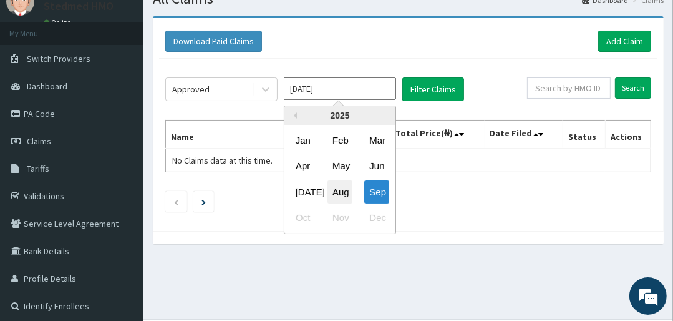
click at [341, 190] on div "Aug" at bounding box center [340, 191] width 25 height 23
type input "[DATE]"
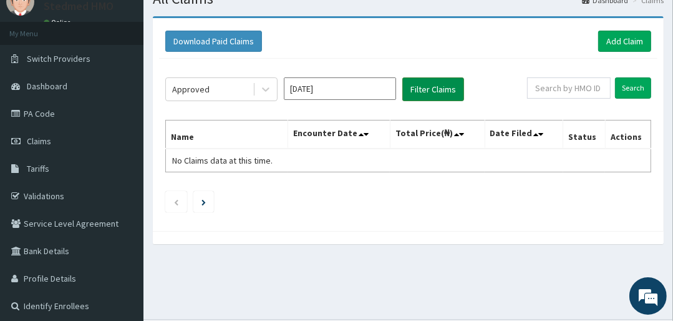
click at [426, 85] on button "Filter Claims" at bounding box center [433, 89] width 62 height 24
